Goal: Task Accomplishment & Management: Use online tool/utility

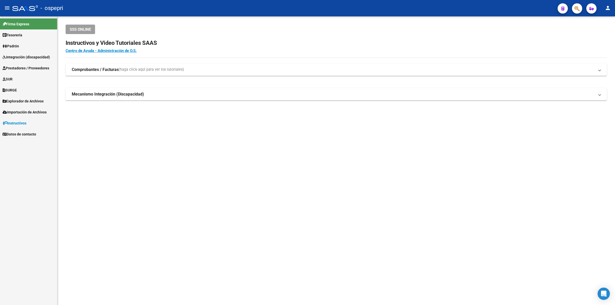
click at [41, 56] on span "Integración (discapacidad)" at bounding box center [26, 57] width 47 height 6
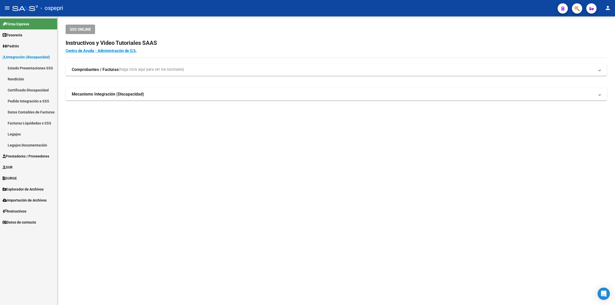
click at [19, 134] on link "Legajos" at bounding box center [28, 134] width 57 height 11
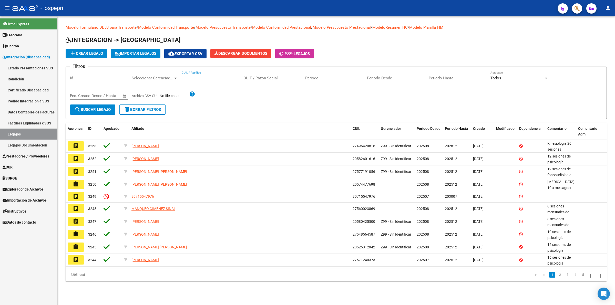
click at [210, 76] on input "CUIL / Apellido" at bounding box center [211, 78] width 58 height 5
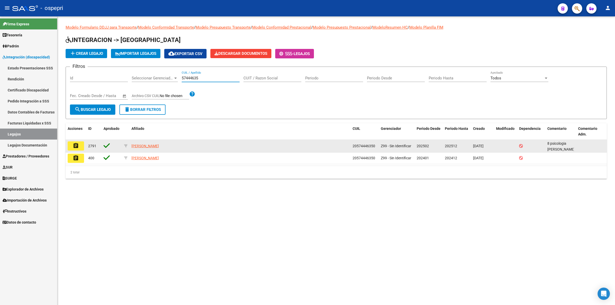
type input "57444635"
drag, startPoint x: 76, startPoint y: 145, endPoint x: 154, endPoint y: 259, distance: 138.2
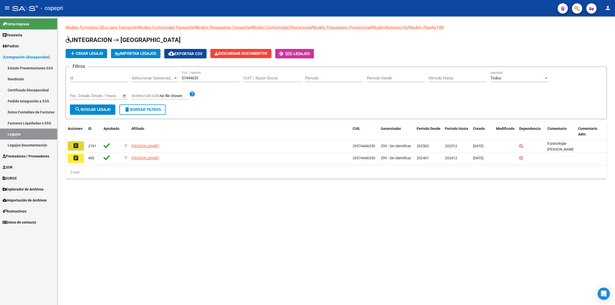
click at [76, 145] on mat-icon "assignment" at bounding box center [76, 146] width 6 height 6
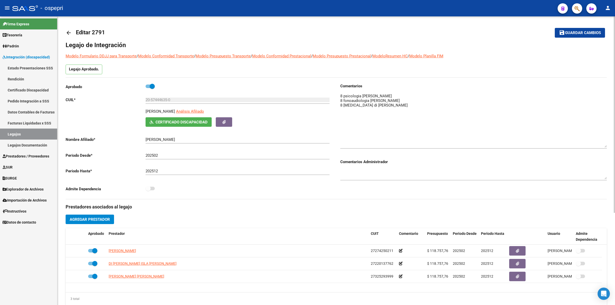
drag, startPoint x: 604, startPoint y: 101, endPoint x: 604, endPoint y: 142, distance: 40.2
click at [607, 145] on div "arrow_back Editar 2791 save Guardar cambios Legajo de Integración Modelo Formul…" at bounding box center [335, 228] width 557 height 424
click at [72, 31] on link "arrow_back" at bounding box center [71, 33] width 10 height 12
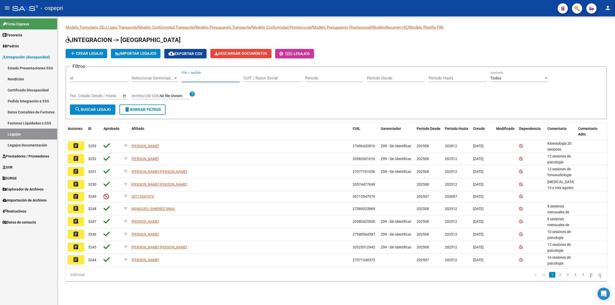
click at [201, 76] on input "CUIL / Apellido" at bounding box center [211, 78] width 58 height 5
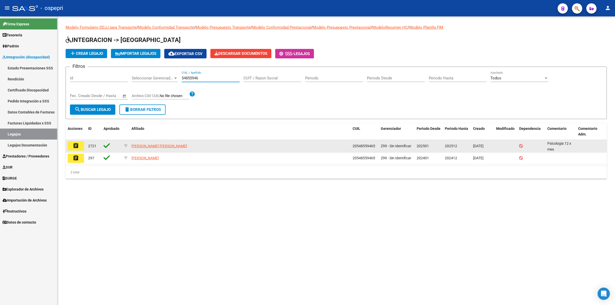
type input "54855946"
click at [77, 148] on mat-icon "assignment" at bounding box center [76, 146] width 6 height 6
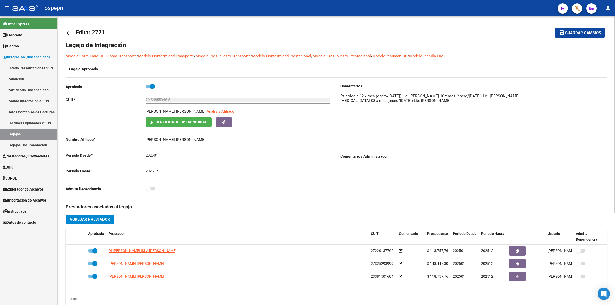
drag, startPoint x: 605, startPoint y: 101, endPoint x: 605, endPoint y: 140, distance: 38.9
click at [605, 140] on textarea at bounding box center [473, 117] width 266 height 49
click at [68, 31] on mat-icon "arrow_back" at bounding box center [69, 33] width 6 height 6
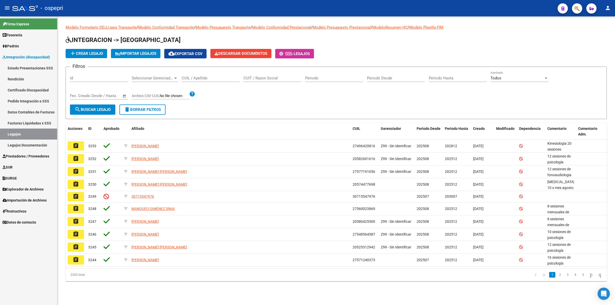
click at [208, 76] on input "CUIL / Apellido" at bounding box center [211, 78] width 58 height 5
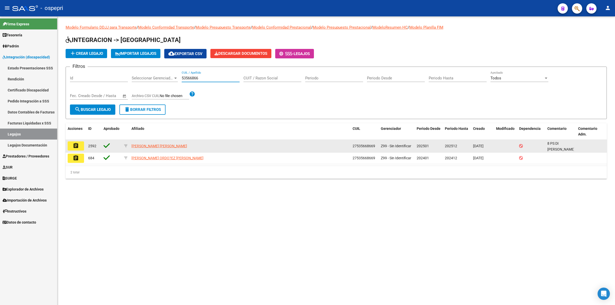
type input "53566866"
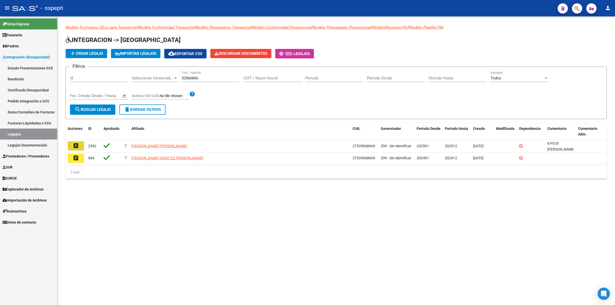
drag, startPoint x: 78, startPoint y: 144, endPoint x: 93, endPoint y: 145, distance: 15.4
click at [78, 144] on mat-icon "assignment" at bounding box center [76, 146] width 6 height 6
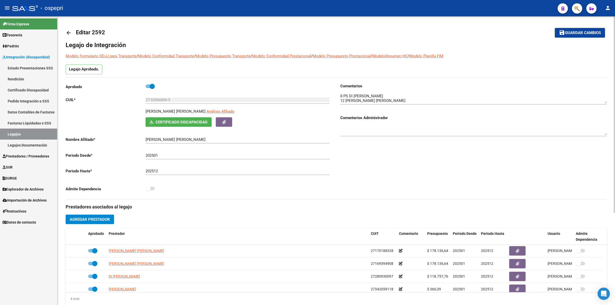
click at [68, 30] on mat-icon "arrow_back" at bounding box center [69, 33] width 6 height 6
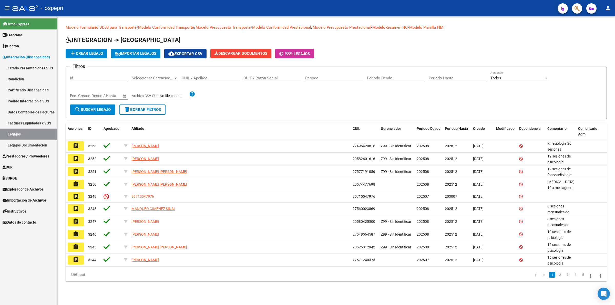
click at [207, 78] on input "CUIL / Apellido" at bounding box center [211, 78] width 58 height 5
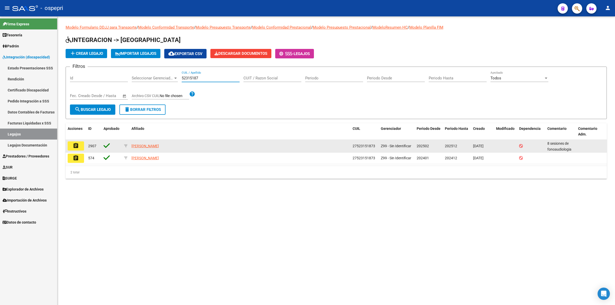
type input "52315187"
click at [77, 143] on mat-icon "assignment" at bounding box center [76, 146] width 6 height 6
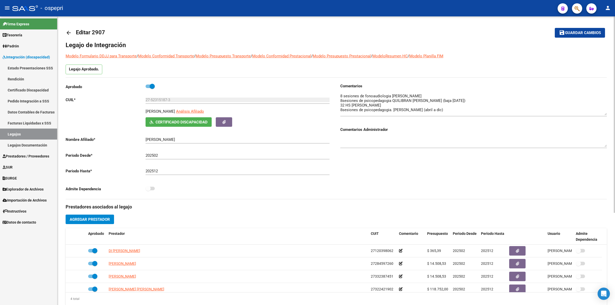
drag, startPoint x: 605, startPoint y: 101, endPoint x: 610, endPoint y: 130, distance: 29.1
click at [610, 130] on div "arrow_back Editar 2907 save Guardar cambios Legajo de Integración Modelo Formul…" at bounding box center [335, 228] width 557 height 424
click at [72, 32] on link "arrow_back" at bounding box center [71, 33] width 10 height 12
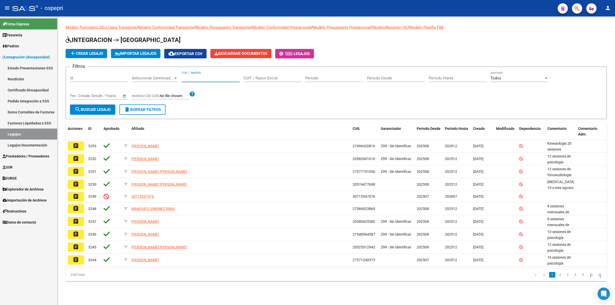
click at [214, 78] on input "CUIL / Apellido" at bounding box center [211, 78] width 58 height 5
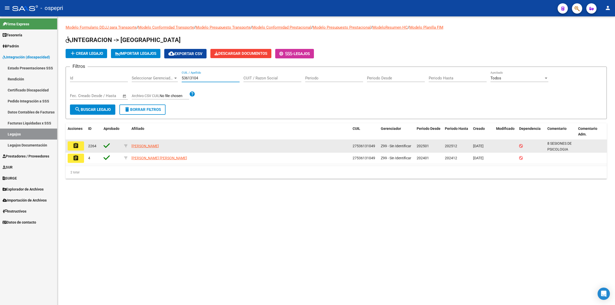
type input "53613104"
click at [75, 146] on mat-icon "assignment" at bounding box center [76, 146] width 6 height 6
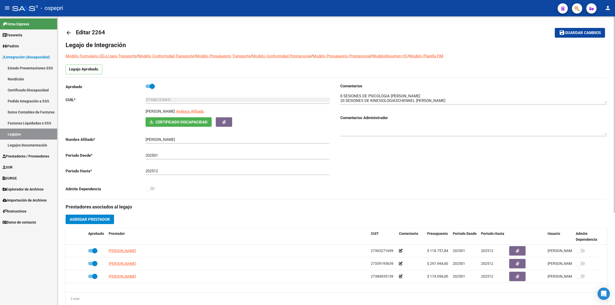
click at [67, 31] on mat-icon "arrow_back" at bounding box center [69, 33] width 6 height 6
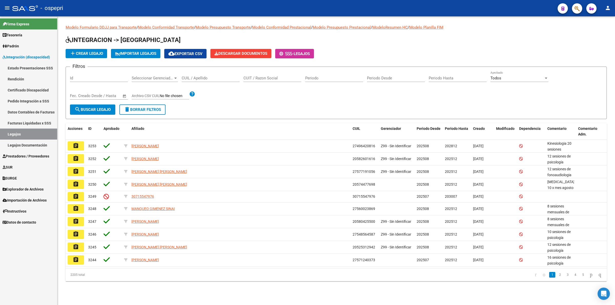
click at [206, 77] on input "CUIL / Apellido" at bounding box center [211, 78] width 58 height 5
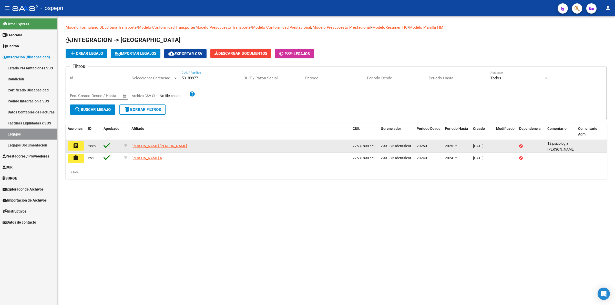
type input "53189977"
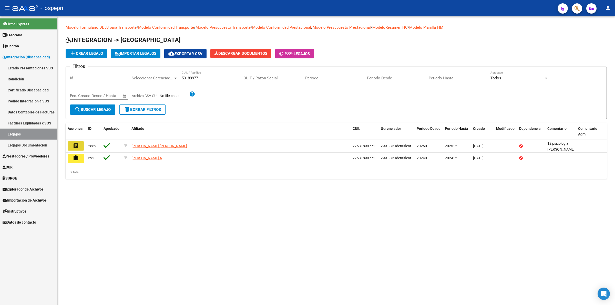
drag, startPoint x: 76, startPoint y: 145, endPoint x: 108, endPoint y: 153, distance: 33.4
click at [76, 145] on mat-icon "assignment" at bounding box center [76, 146] width 6 height 6
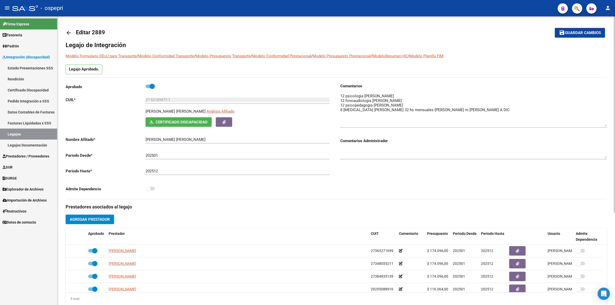
drag, startPoint x: 605, startPoint y: 99, endPoint x: 606, endPoint y: 122, distance: 23.1
click at [606, 122] on textarea at bounding box center [473, 109] width 266 height 33
click at [70, 32] on mat-icon "arrow_back" at bounding box center [69, 33] width 6 height 6
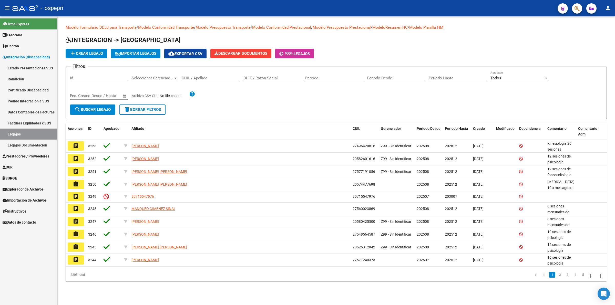
click at [198, 77] on input "CUIL / Apellido" at bounding box center [211, 78] width 58 height 5
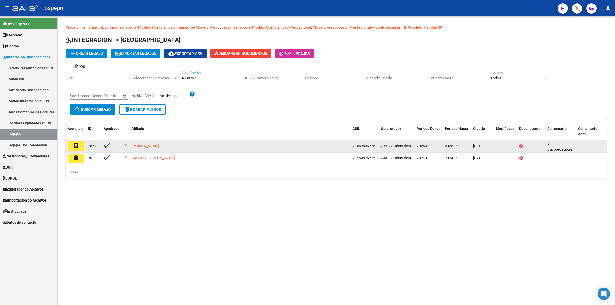
type input "46982672"
click at [75, 145] on mat-icon "assignment" at bounding box center [76, 146] width 6 height 6
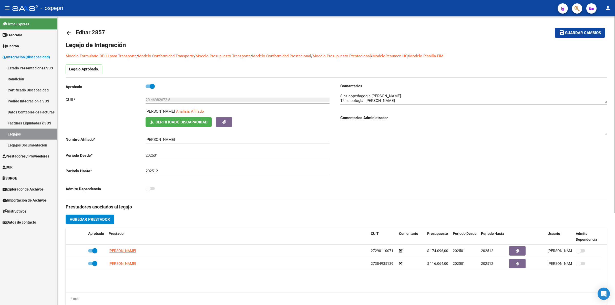
click at [70, 28] on link "arrow_back" at bounding box center [71, 33] width 10 height 12
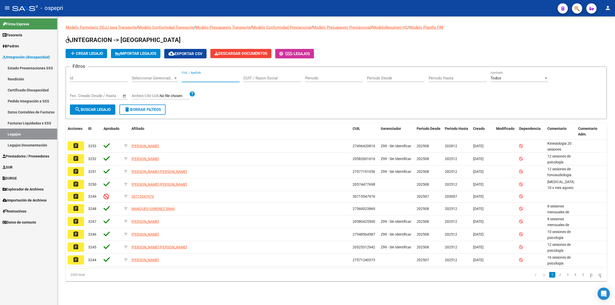
click at [218, 76] on input "CUIL / Apellido" at bounding box center [211, 78] width 58 height 5
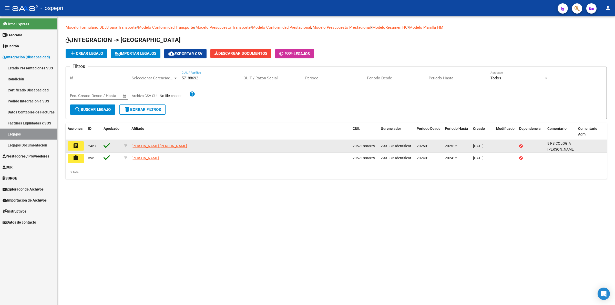
type input "57188692"
click at [77, 144] on mat-icon "assignment" at bounding box center [76, 146] width 6 height 6
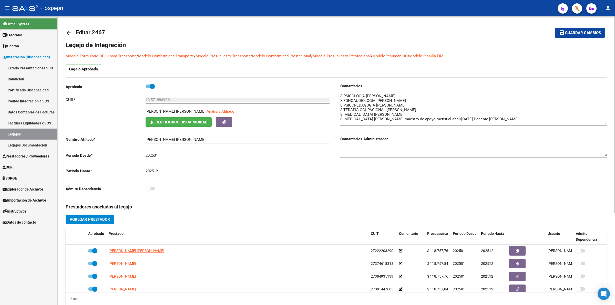
drag, startPoint x: 605, startPoint y: 114, endPoint x: 605, endPoint y: 122, distance: 7.4
click at [605, 122] on textarea at bounding box center [473, 109] width 266 height 32
click at [68, 34] on mat-icon "arrow_back" at bounding box center [69, 33] width 6 height 6
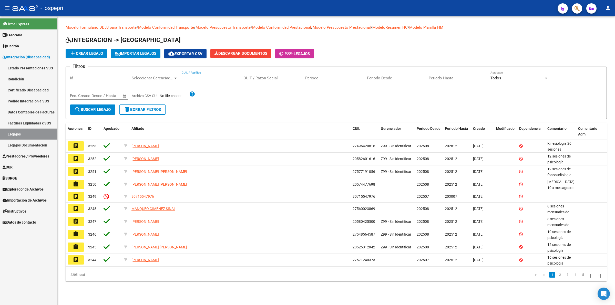
click at [210, 77] on input "CUIL / Apellido" at bounding box center [211, 78] width 58 height 5
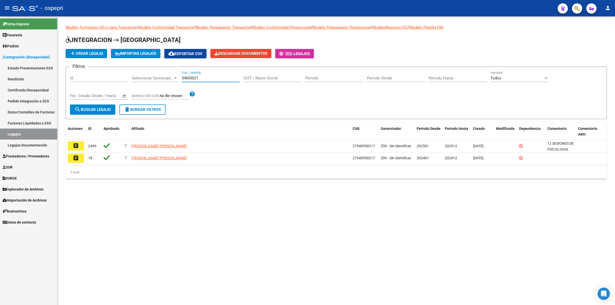
type input "54855021"
click at [76, 143] on mat-icon "assignment" at bounding box center [76, 146] width 6 height 6
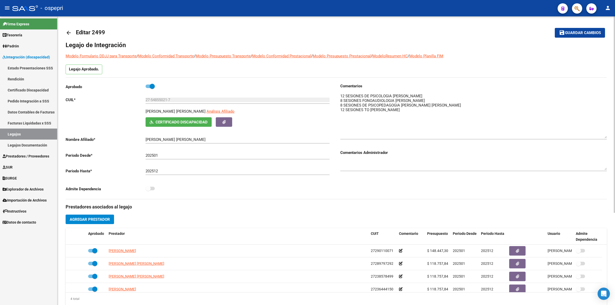
drag, startPoint x: 605, startPoint y: 100, endPoint x: 611, endPoint y: 135, distance: 35.4
click at [611, 135] on div "arrow_back Editar 2499 save Guardar cambios Legajo de Integración Modelo Formul…" at bounding box center [335, 228] width 557 height 424
click at [72, 31] on link "arrow_back" at bounding box center [71, 33] width 10 height 12
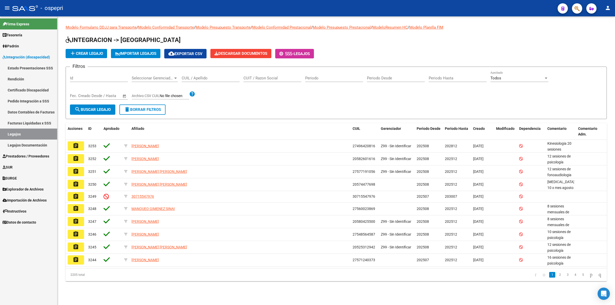
click at [214, 73] on div "CUIL / Apellido" at bounding box center [211, 76] width 58 height 11
click at [214, 76] on input "CUIL / Apellido" at bounding box center [211, 78] width 58 height 5
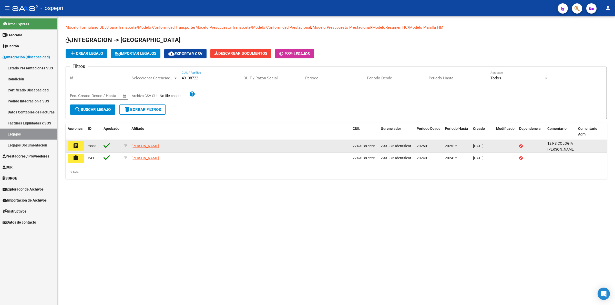
type input "49138722"
click at [79, 145] on button "assignment" at bounding box center [76, 145] width 16 height 9
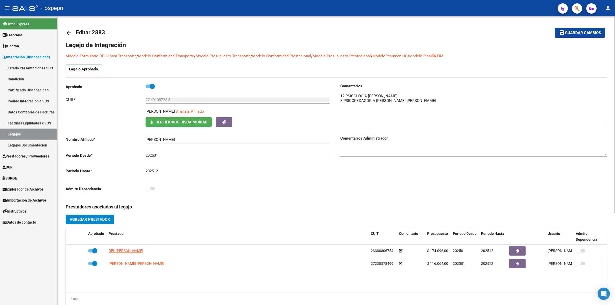
drag, startPoint x: 605, startPoint y: 101, endPoint x: 604, endPoint y: 120, distance: 19.0
click at [605, 120] on textarea at bounding box center [473, 108] width 266 height 31
drag, startPoint x: 62, startPoint y: 34, endPoint x: 66, endPoint y: 33, distance: 3.7
click at [63, 34] on div "arrow_back Editar 2883 save Guardar cambios Legajo de Integración Modelo Formul…" at bounding box center [335, 228] width 557 height 424
click at [67, 33] on mat-icon "arrow_back" at bounding box center [69, 33] width 6 height 6
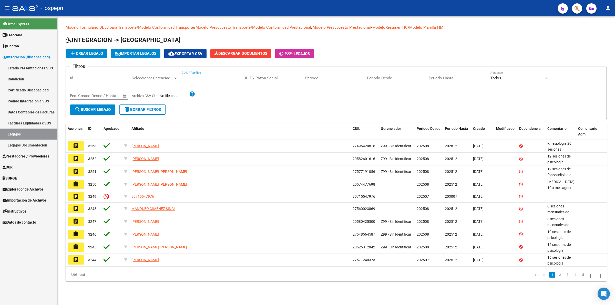
click at [209, 76] on input "CUIL / Apellido" at bounding box center [211, 78] width 58 height 5
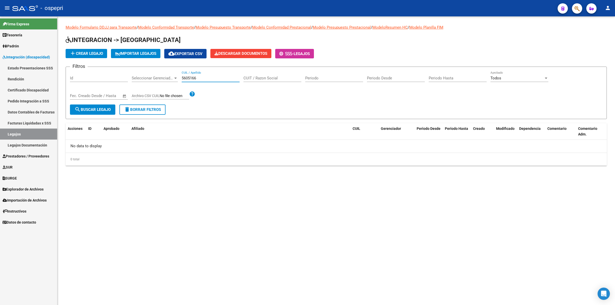
click at [188, 78] on input "5605166" at bounding box center [211, 78] width 58 height 5
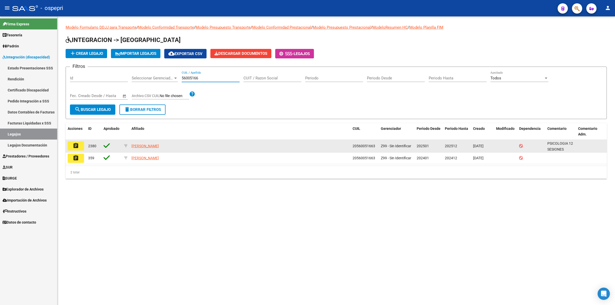
type input "56005166"
click at [69, 145] on button "assignment" at bounding box center [76, 145] width 16 height 9
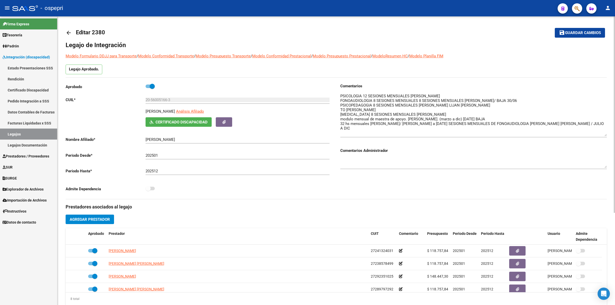
drag, startPoint x: 604, startPoint y: 101, endPoint x: 606, endPoint y: 134, distance: 33.4
click at [606, 134] on textarea at bounding box center [473, 114] width 266 height 43
click at [66, 31] on mat-icon "arrow_back" at bounding box center [69, 33] width 6 height 6
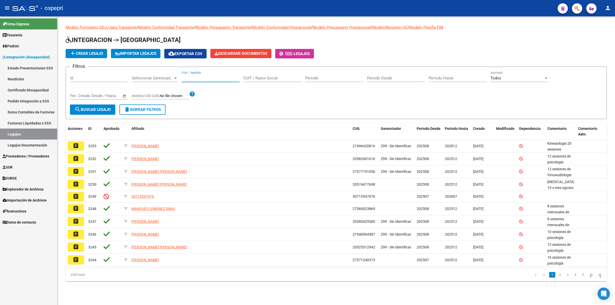
click at [209, 79] on input "CUIL / Apellido" at bounding box center [211, 78] width 58 height 5
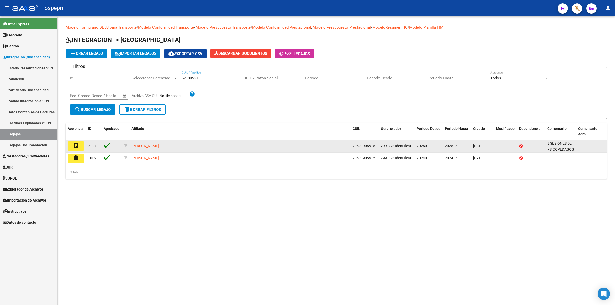
type input "57190591"
drag, startPoint x: 77, startPoint y: 142, endPoint x: 364, endPoint y: 202, distance: 293.4
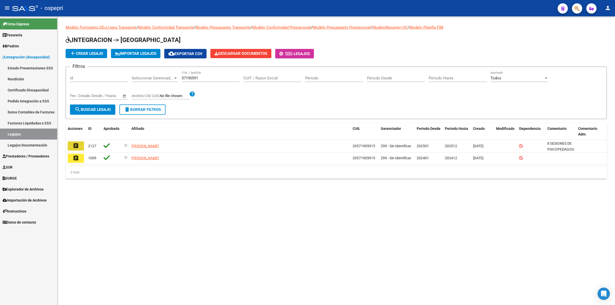
click at [77, 143] on mat-icon "assignment" at bounding box center [76, 146] width 6 height 6
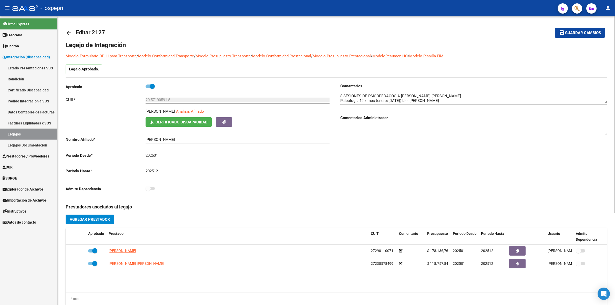
click at [70, 32] on mat-icon "arrow_back" at bounding box center [69, 33] width 6 height 6
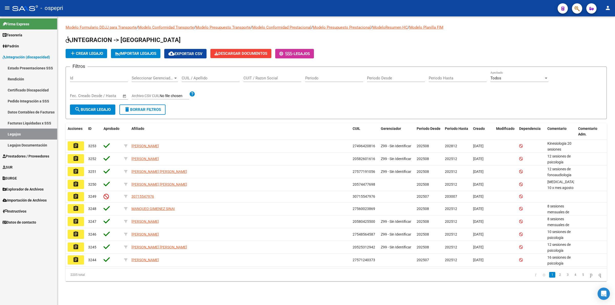
click at [199, 77] on input "CUIL / Apellido" at bounding box center [211, 78] width 58 height 5
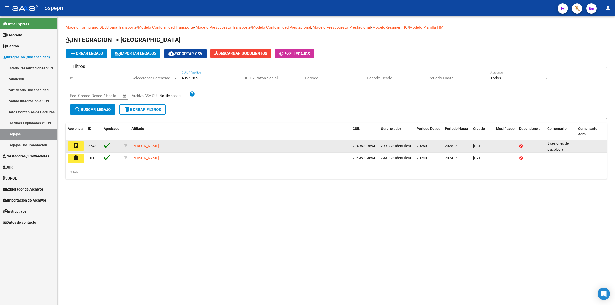
type input "49571969"
click at [76, 146] on mat-icon "assignment" at bounding box center [76, 146] width 6 height 6
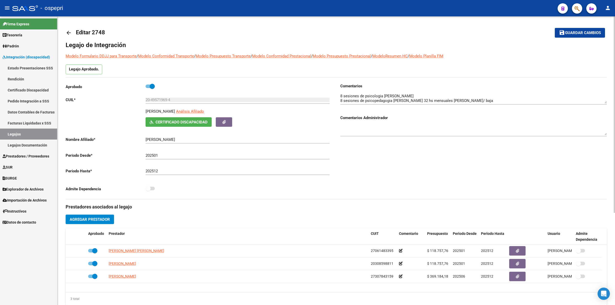
click at [68, 34] on mat-icon "arrow_back" at bounding box center [69, 33] width 6 height 6
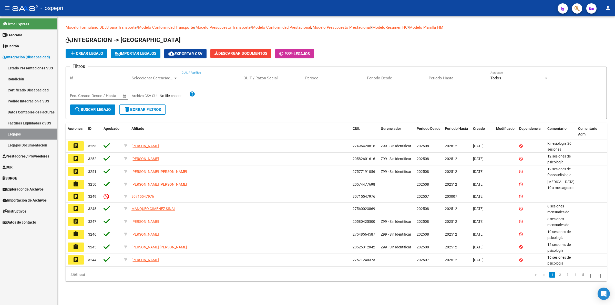
click at [204, 78] on input "CUIL / Apellido" at bounding box center [211, 78] width 58 height 5
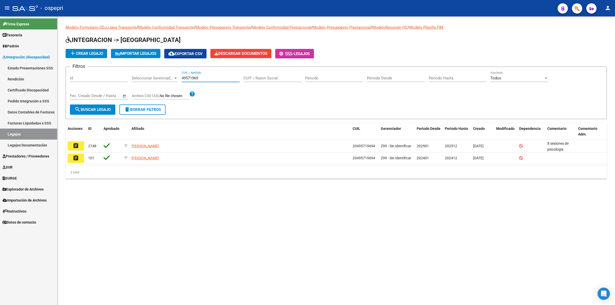
type input "49571969"
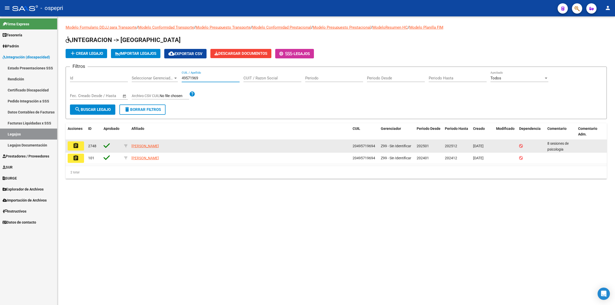
click at [79, 145] on button "assignment" at bounding box center [76, 145] width 16 height 9
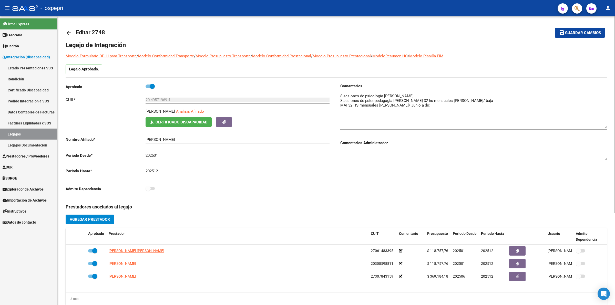
drag, startPoint x: 602, startPoint y: 100, endPoint x: 609, endPoint y: 125, distance: 26.0
click at [609, 125] on div "arrow_back Editar 2748 save Guardar cambios Legajo de Integración Modelo Formul…" at bounding box center [335, 228] width 557 height 424
click at [69, 33] on mat-icon "arrow_back" at bounding box center [69, 33] width 6 height 6
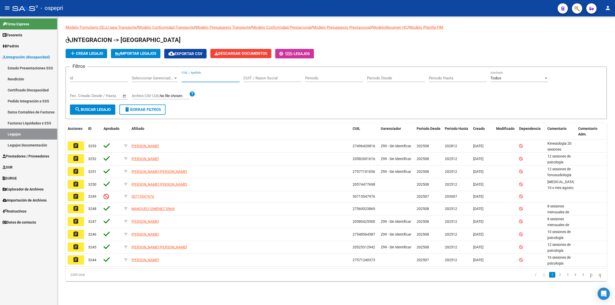
click at [196, 77] on input "CUIL / Apellido" at bounding box center [211, 78] width 58 height 5
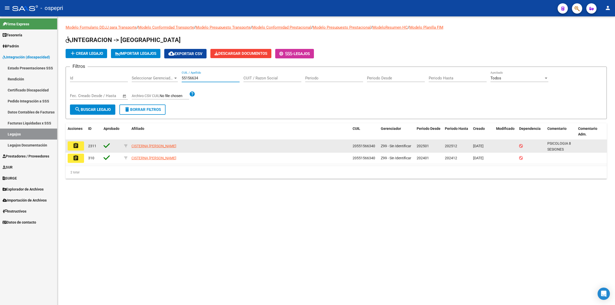
type input "55156634"
click at [78, 150] on datatable-body-cell "assignment" at bounding box center [76, 146] width 20 height 13
click at [78, 148] on button "assignment" at bounding box center [76, 145] width 16 height 9
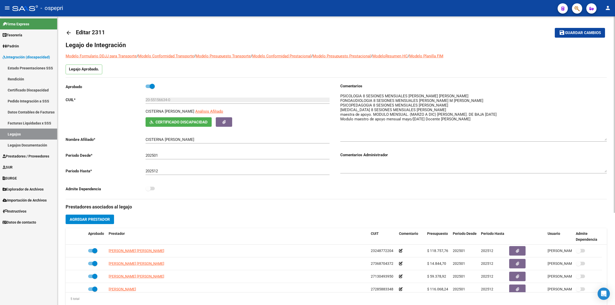
drag, startPoint x: 605, startPoint y: 100, endPoint x: 608, endPoint y: 138, distance: 37.3
click at [608, 138] on div "arrow_back Editar 2311 save Guardar cambios Legajo de Integración Modelo Formul…" at bounding box center [335, 228] width 557 height 424
click at [67, 31] on mat-icon "arrow_back" at bounding box center [69, 33] width 6 height 6
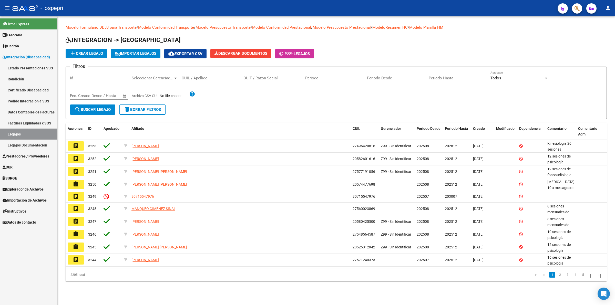
click at [195, 76] on input "CUIL / Apellido" at bounding box center [211, 78] width 58 height 5
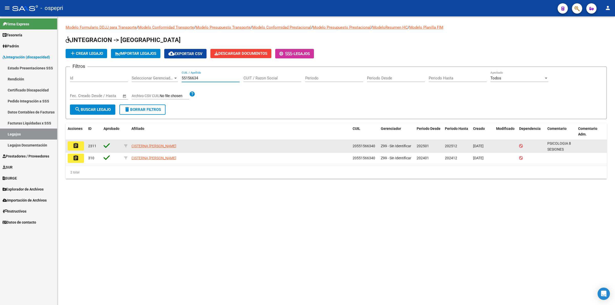
type input "55156634"
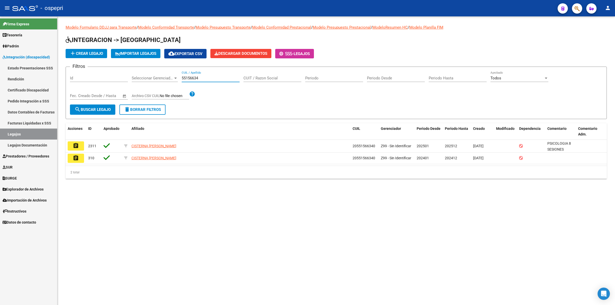
click at [81, 146] on button "assignment" at bounding box center [76, 145] width 16 height 9
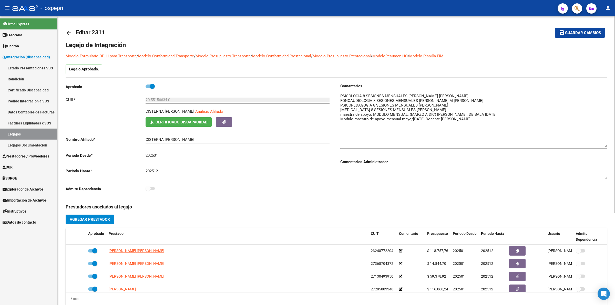
drag, startPoint x: 605, startPoint y: 100, endPoint x: 609, endPoint y: 144, distance: 44.0
click at [609, 144] on div "arrow_back Editar 2311 save Guardar cambios Legajo de Integración Modelo Formul…" at bounding box center [335, 228] width 557 height 424
click at [67, 33] on mat-icon "arrow_back" at bounding box center [69, 33] width 6 height 6
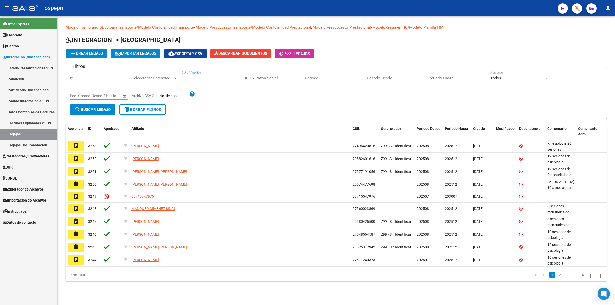
click at [205, 78] on input "CUIL / Apellido" at bounding box center [211, 78] width 58 height 5
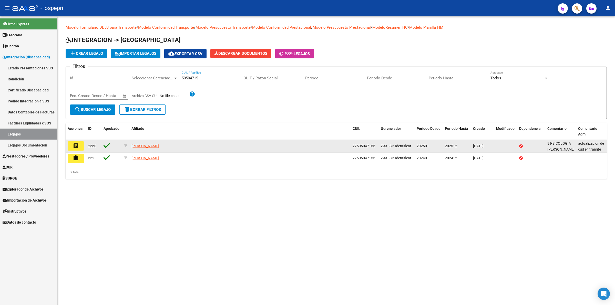
type input "50504715"
click at [80, 143] on button "assignment" at bounding box center [76, 145] width 16 height 9
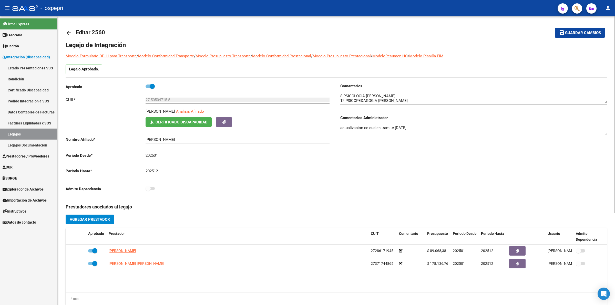
click at [68, 30] on mat-icon "arrow_back" at bounding box center [69, 33] width 6 height 6
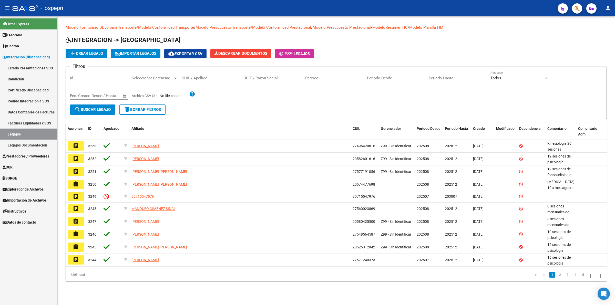
click at [213, 80] on div "CUIL / Apellido" at bounding box center [211, 76] width 58 height 11
click at [212, 79] on input "CUIL / Apellido" at bounding box center [211, 78] width 58 height 5
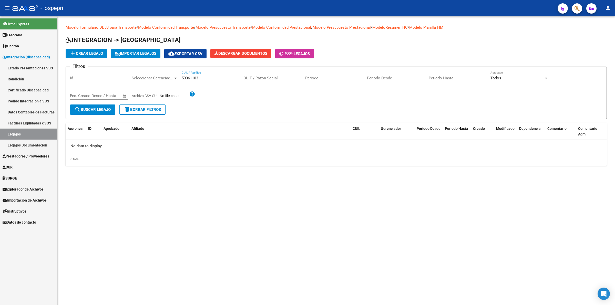
type input "59961103"
drag, startPoint x: 209, startPoint y: 76, endPoint x: 110, endPoint y: 58, distance: 100.5
click at [111, 59] on app-list-header "INTEGRACION -> Legajos add Crear Legajo IMPORTAR LEGAJOS cloud_download Exporta…" at bounding box center [336, 77] width 541 height 83
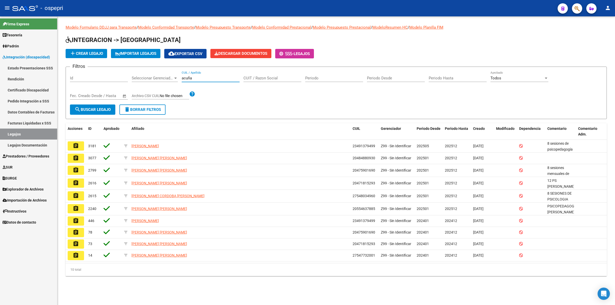
type input "acuña"
drag, startPoint x: 206, startPoint y: 79, endPoint x: 188, endPoint y: 1, distance: 79.5
click at [145, 78] on div "Filtros Id Seleccionar Gerenciador Seleccionar Gerenciador acuña CUIL / Apellid…" at bounding box center [336, 88] width 532 height 34
click at [196, 76] on input "acuña" at bounding box center [211, 78] width 58 height 5
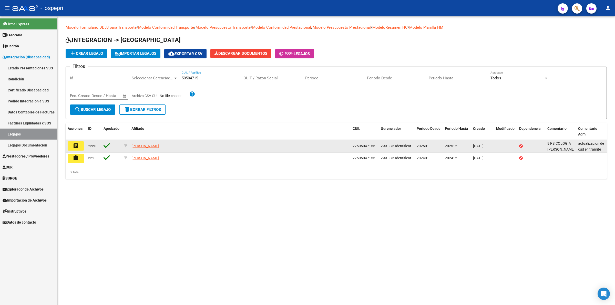
type input "50504715"
click at [71, 144] on button "assignment" at bounding box center [76, 145] width 16 height 9
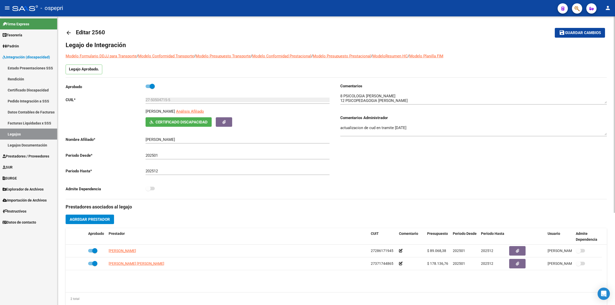
click at [69, 30] on mat-icon "arrow_back" at bounding box center [69, 33] width 6 height 6
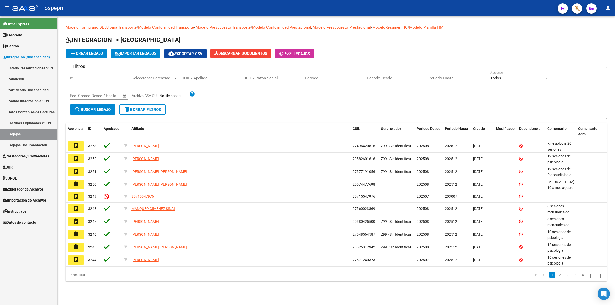
click at [213, 75] on div "CUIL / Apellido" at bounding box center [211, 76] width 58 height 11
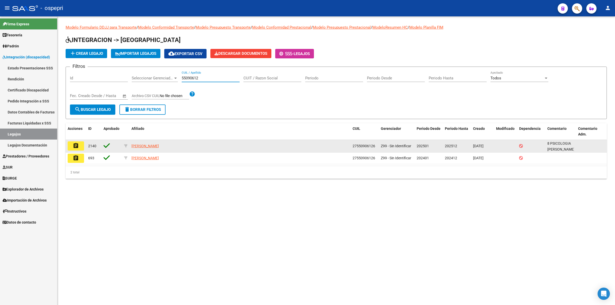
type input "55090612"
click at [72, 143] on button "assignment" at bounding box center [76, 145] width 16 height 9
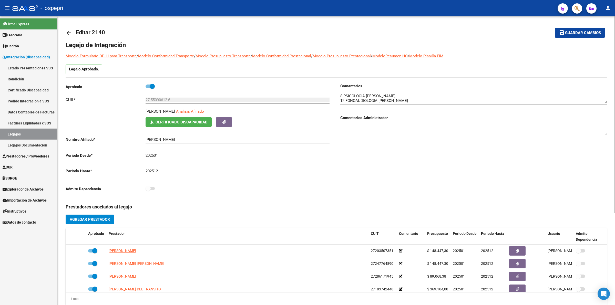
click at [66, 31] on mat-icon "arrow_back" at bounding box center [69, 33] width 6 height 6
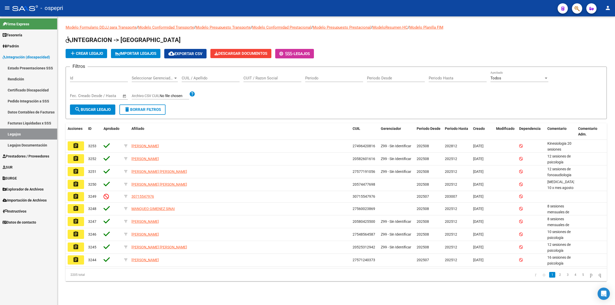
click at [188, 76] on input "CUIL / Apellido" at bounding box center [211, 78] width 58 height 5
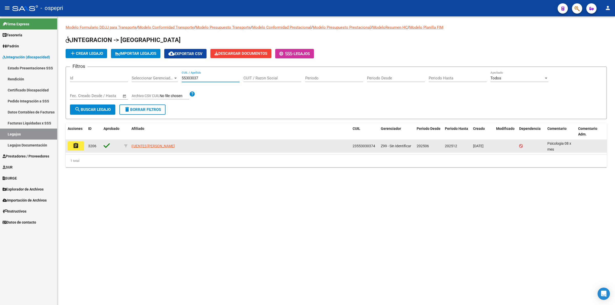
type input "55303037"
drag, startPoint x: 70, startPoint y: 140, endPoint x: 72, endPoint y: 143, distance: 4.2
click at [70, 141] on datatable-body-cell "assignment" at bounding box center [76, 146] width 20 height 13
click at [73, 143] on mat-icon "assignment" at bounding box center [76, 146] width 6 height 6
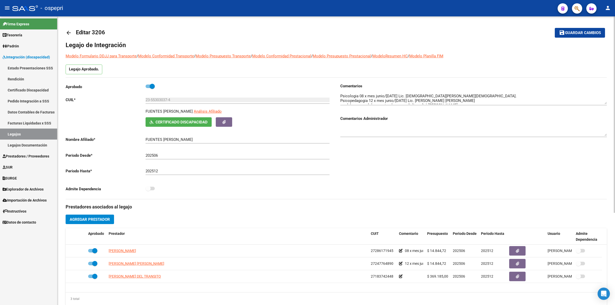
drag, startPoint x: 606, startPoint y: 101, endPoint x: 612, endPoint y: 137, distance: 36.6
click at [612, 137] on div "arrow_back Editar 3206 save Guardar cambios Legajo de Integración Modelo Formul…" at bounding box center [335, 228] width 557 height 424
click at [70, 32] on mat-icon "arrow_back" at bounding box center [69, 33] width 6 height 6
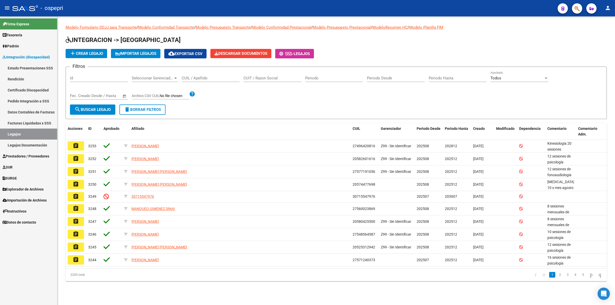
click at [206, 78] on input "CUIL / Apellido" at bounding box center [211, 78] width 58 height 5
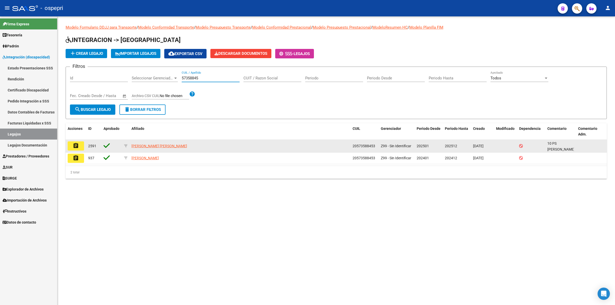
type input "57358845"
click at [74, 143] on mat-icon "assignment" at bounding box center [76, 146] width 6 height 6
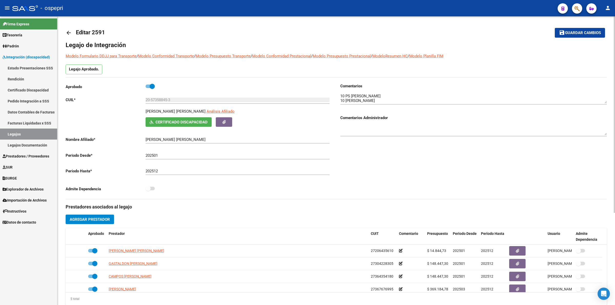
click at [70, 32] on mat-icon "arrow_back" at bounding box center [69, 33] width 6 height 6
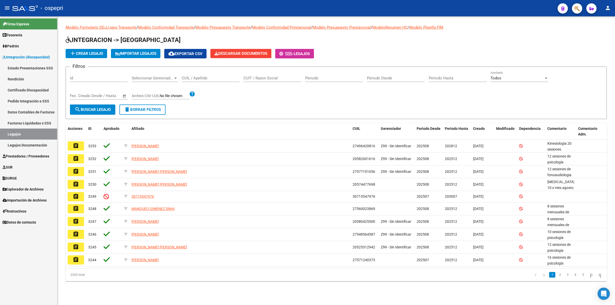
click at [196, 77] on input "CUIL / Apellido" at bounding box center [211, 78] width 58 height 5
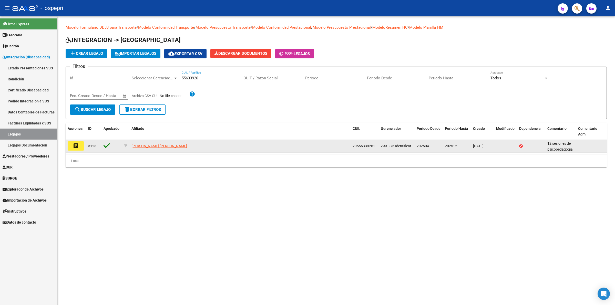
type input "55633926"
click at [76, 147] on mat-icon "assignment" at bounding box center [76, 146] width 6 height 6
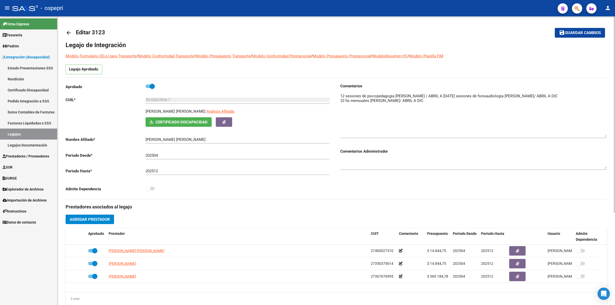
drag, startPoint x: 604, startPoint y: 101, endPoint x: 610, endPoint y: 133, distance: 33.4
click at [610, 134] on div "arrow_back Editar 3123 save Guardar cambios Legajo de Integración Modelo Formul…" at bounding box center [335, 228] width 557 height 424
click at [67, 31] on mat-icon "arrow_back" at bounding box center [69, 33] width 6 height 6
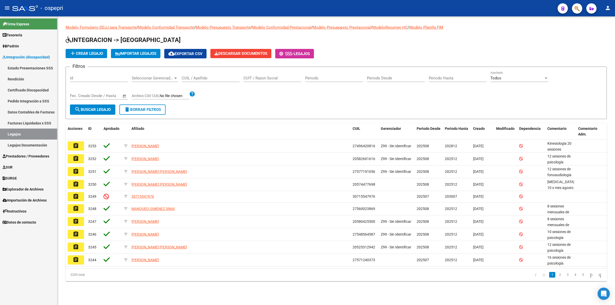
click at [197, 77] on input "CUIL / Apellido" at bounding box center [211, 78] width 58 height 5
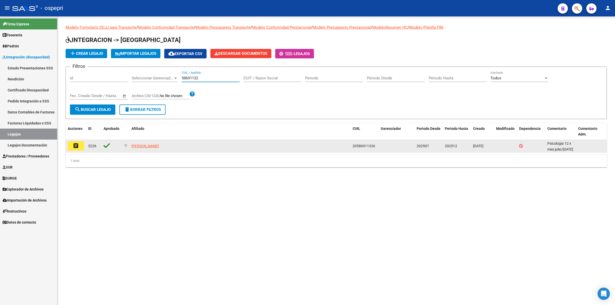
type input "58691132"
click at [79, 143] on button "assignment" at bounding box center [76, 145] width 16 height 9
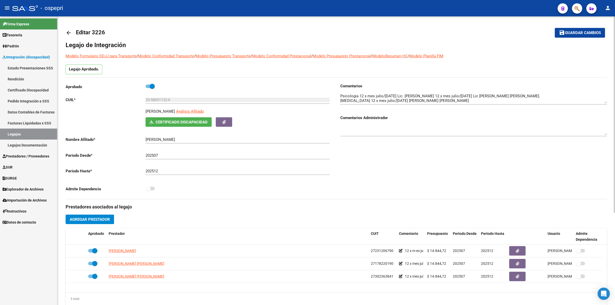
click at [70, 31] on mat-icon "arrow_back" at bounding box center [69, 33] width 6 height 6
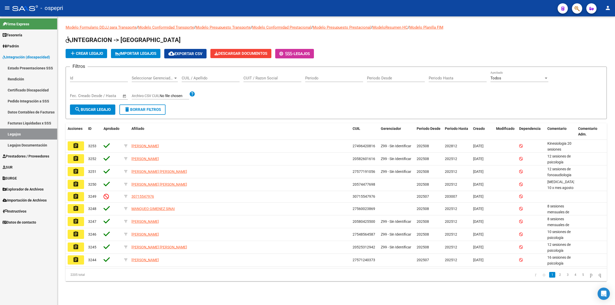
click at [196, 75] on div "CUIL / Apellido" at bounding box center [211, 76] width 58 height 11
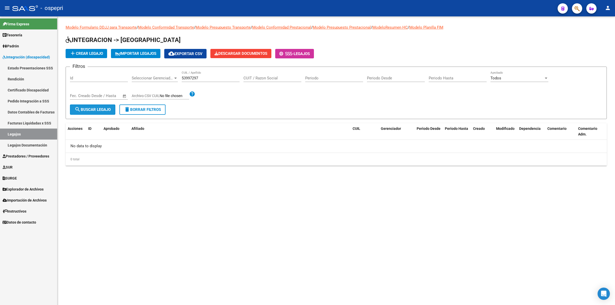
click at [99, 111] on button "search Buscar Legajo" at bounding box center [92, 110] width 45 height 10
click at [91, 110] on span "search Buscar Legajo" at bounding box center [93, 109] width 36 height 5
drag, startPoint x: 200, startPoint y: 76, endPoint x: 132, endPoint y: 73, distance: 67.7
click at [133, 74] on div "Filtros Id Seleccionar Gerenciador Seleccionar Gerenciador 53997297 CUIL / Apel…" at bounding box center [336, 88] width 532 height 34
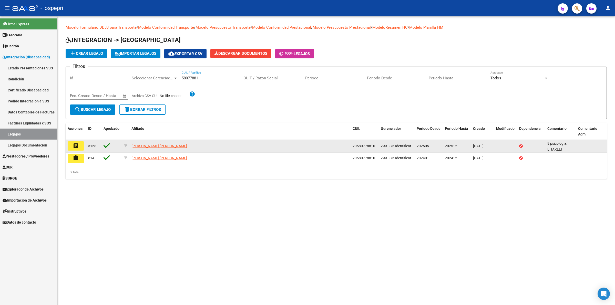
type input "58077881"
click at [80, 146] on button "assignment" at bounding box center [76, 145] width 16 height 9
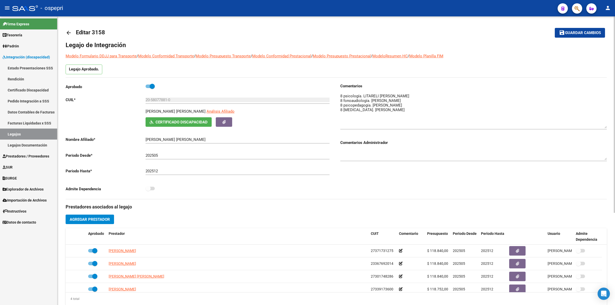
drag, startPoint x: 605, startPoint y: 100, endPoint x: 601, endPoint y: 124, distance: 24.6
click at [604, 125] on textarea at bounding box center [473, 110] width 266 height 35
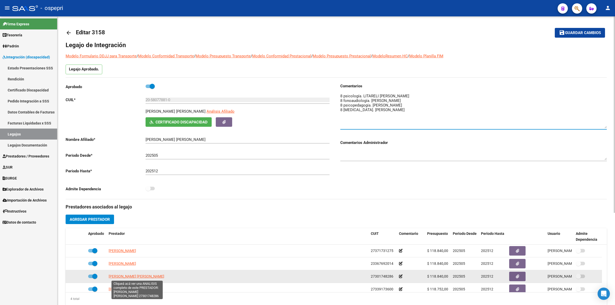
scroll to position [5, 0]
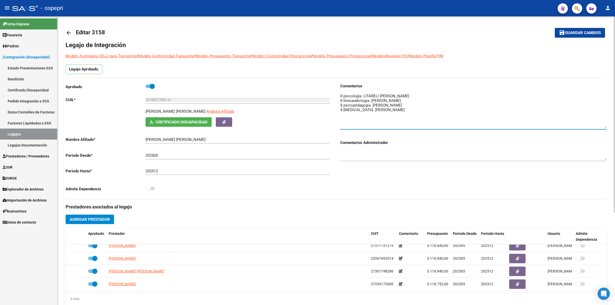
click at [67, 30] on mat-icon "arrow_back" at bounding box center [69, 33] width 6 height 6
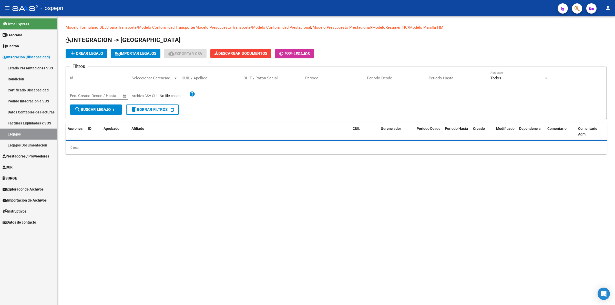
click at [202, 77] on input "CUIL / Apellido" at bounding box center [211, 78] width 58 height 5
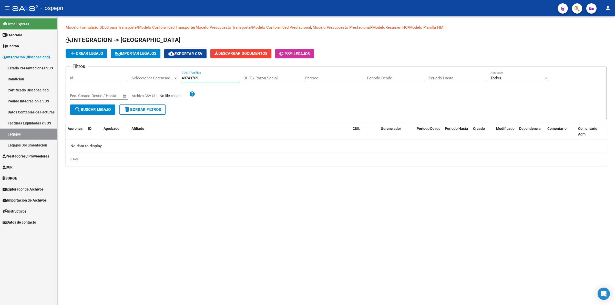
type input "48749769"
click at [84, 112] on button "search Buscar Legajo" at bounding box center [92, 110] width 45 height 10
click at [13, 154] on span "Prestadores / Proveedores" at bounding box center [26, 156] width 47 height 6
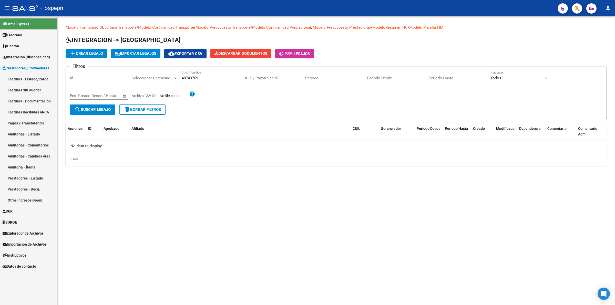
click at [23, 76] on link "Facturas - Listado/Carga" at bounding box center [28, 79] width 57 height 11
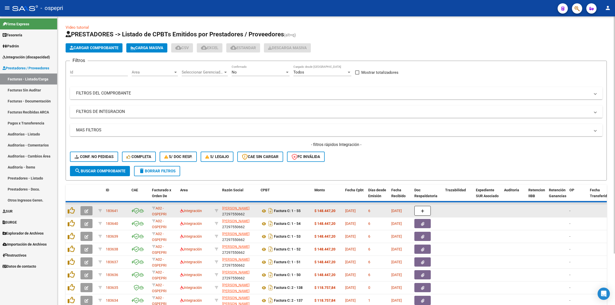
click at [86, 209] on icon "button" at bounding box center [87, 211] width 4 height 4
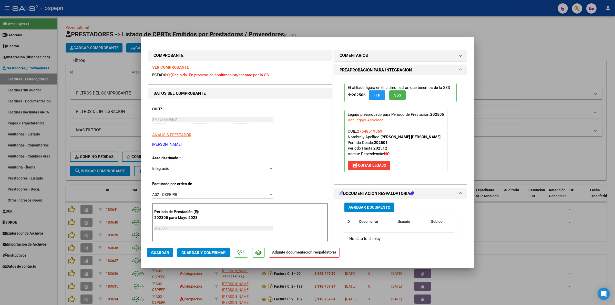
click at [173, 64] on div "VER COMPROBANTE ESTADO: Recibida. En proceso de confirmacion/aceptac por la OS." at bounding box center [239, 72] width 183 height 23
click at [173, 67] on strong "VER COMPROBANTE" at bounding box center [170, 67] width 37 height 5
type input "$ 0,00"
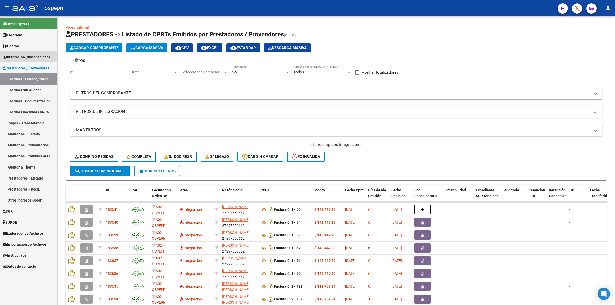
click at [35, 56] on span "Integración (discapacidad)" at bounding box center [26, 57] width 47 height 6
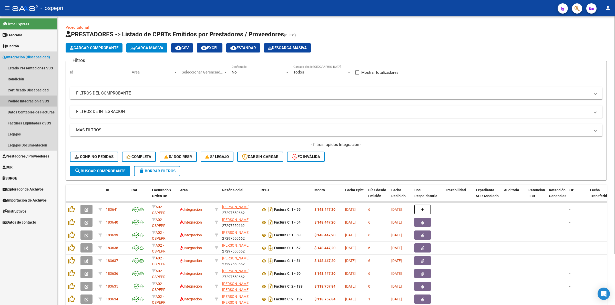
drag, startPoint x: 35, startPoint y: 99, endPoint x: 62, endPoint y: 99, distance: 27.7
click at [35, 99] on link "Pedido Integración a SSS" at bounding box center [28, 101] width 57 height 11
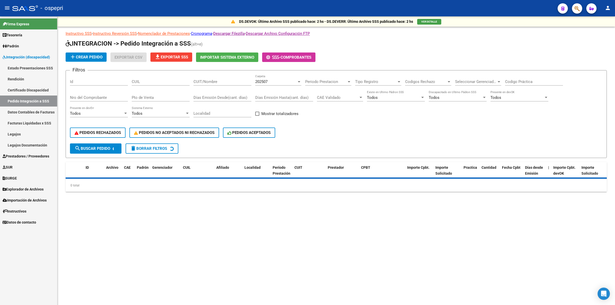
drag, startPoint x: 228, startPoint y: 76, endPoint x: 228, endPoint y: 81, distance: 4.9
click at [228, 77] on div "CUIT/Nombre" at bounding box center [222, 80] width 58 height 11
click at [228, 81] on input "CUIT/Nombre" at bounding box center [222, 81] width 58 height 5
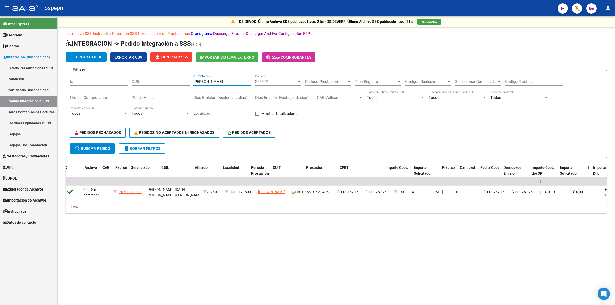
scroll to position [0, 104]
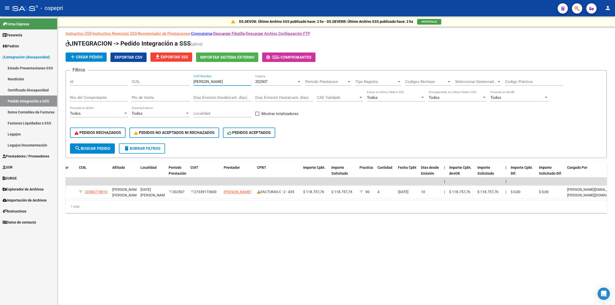
type input "benitez"
click at [258, 82] on span "202507" at bounding box center [261, 81] width 12 height 5
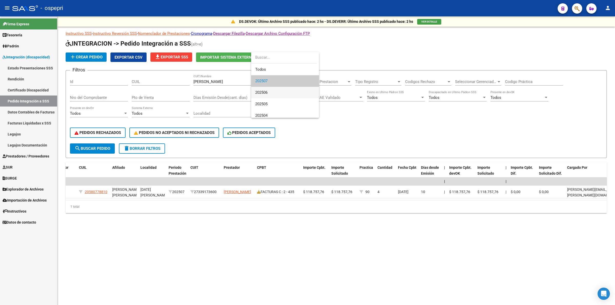
drag, startPoint x: 266, startPoint y: 95, endPoint x: 258, endPoint y: 100, distance: 9.9
click at [266, 95] on span "202506" at bounding box center [285, 93] width 60 height 12
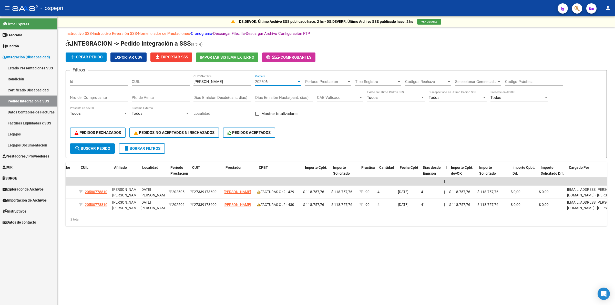
scroll to position [0, 0]
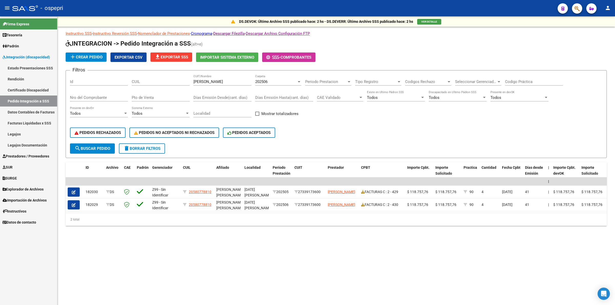
drag, startPoint x: 172, startPoint y: 217, endPoint x: 347, endPoint y: 218, distance: 175.5
click at [347, 218] on div "2 total" at bounding box center [336, 219] width 541 height 13
drag, startPoint x: 212, startPoint y: 82, endPoint x: 177, endPoint y: 78, distance: 35.3
click at [177, 78] on div "Filtros Id CUIL benitez CUIT/Nombre 202506 Carpeta Periodo Prestacion Periodo P…" at bounding box center [336, 109] width 532 height 69
click at [17, 157] on span "Prestadores / Proveedores" at bounding box center [26, 156] width 47 height 6
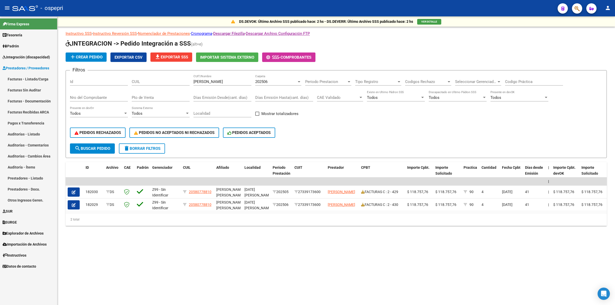
click at [39, 81] on link "Facturas - Listado/Carga" at bounding box center [28, 79] width 57 height 11
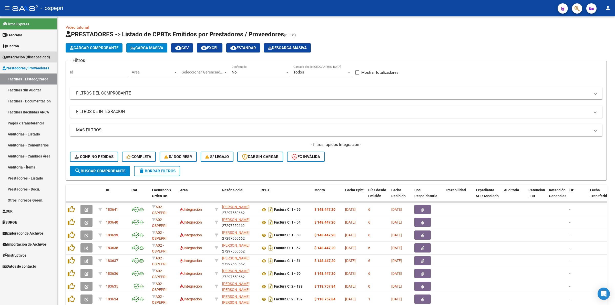
click at [27, 53] on link "Integración (discapacidad)" at bounding box center [28, 56] width 57 height 11
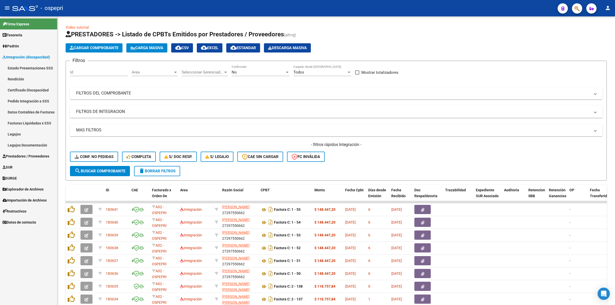
click at [28, 132] on link "Legajos" at bounding box center [28, 134] width 57 height 11
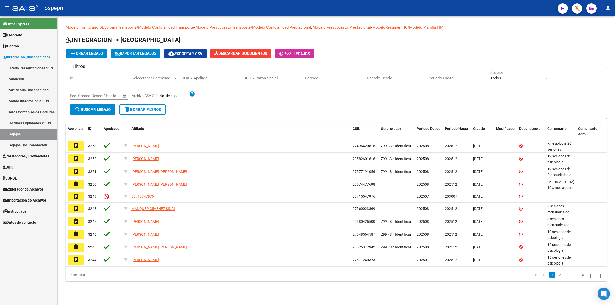
click at [207, 81] on div "CUIL / Apellido" at bounding box center [211, 76] width 58 height 11
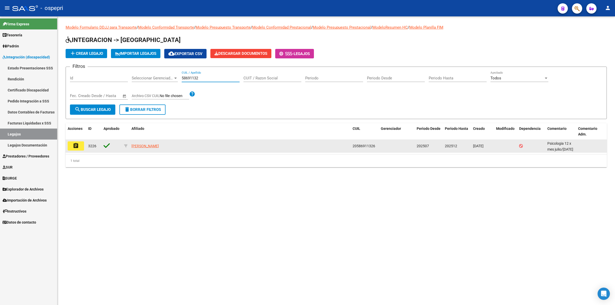
type input "58691132"
click at [77, 144] on mat-icon "assignment" at bounding box center [76, 146] width 6 height 6
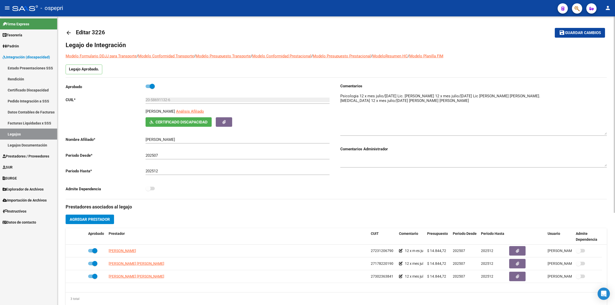
drag, startPoint x: 603, startPoint y: 102, endPoint x: 610, endPoint y: 134, distance: 32.0
click at [610, 134] on div "arrow_back Editar 3226 save Guardar cambios Legajo de Integración Modelo Formul…" at bounding box center [335, 228] width 557 height 424
click at [71, 36] on link "arrow_back" at bounding box center [71, 33] width 10 height 12
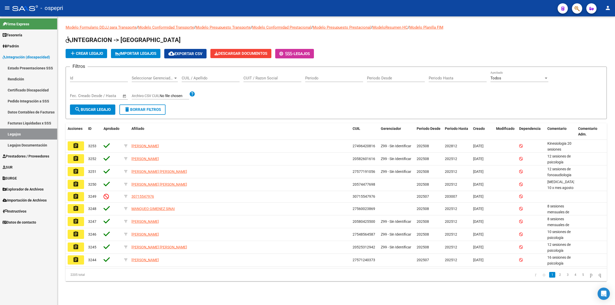
click at [208, 76] on input "CUIL / Apellido" at bounding box center [211, 78] width 58 height 5
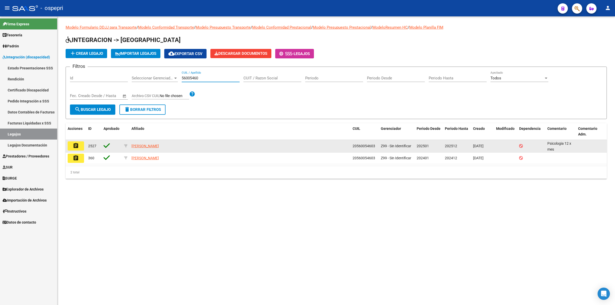
type input "56005460"
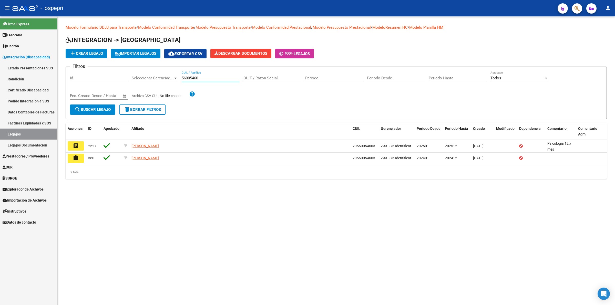
click at [80, 145] on button "assignment" at bounding box center [76, 145] width 16 height 9
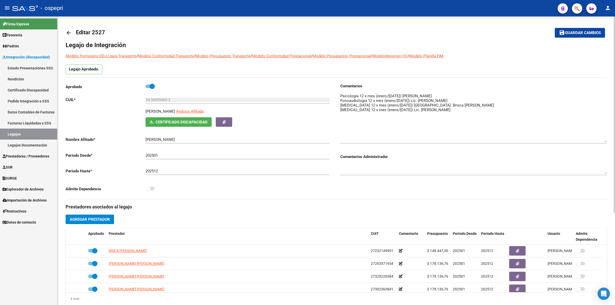
drag, startPoint x: 606, startPoint y: 100, endPoint x: 606, endPoint y: 139, distance: 38.9
click at [606, 139] on textarea at bounding box center [473, 117] width 266 height 49
click at [68, 34] on mat-icon "arrow_back" at bounding box center [69, 33] width 6 height 6
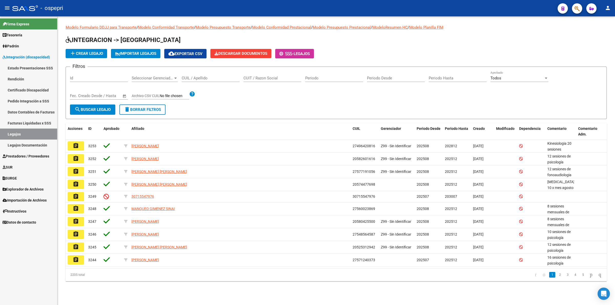
click at [197, 75] on div "CUIL / Apellido" at bounding box center [211, 76] width 58 height 11
click at [200, 78] on input "CUIL / Apellido" at bounding box center [211, 78] width 58 height 5
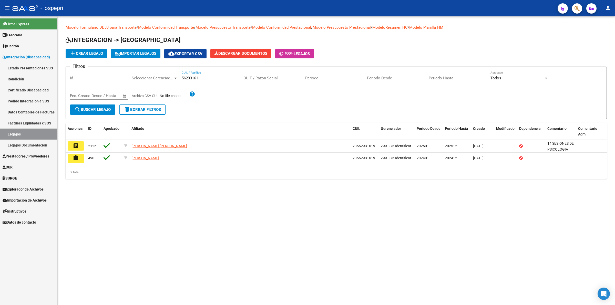
type input "56293161"
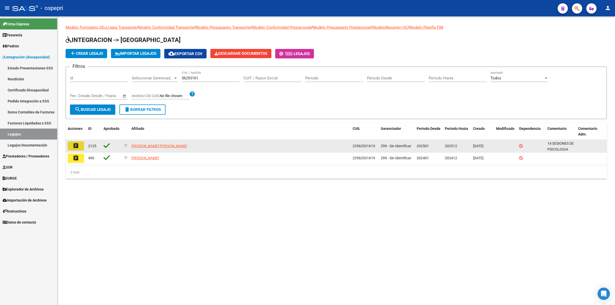
click at [80, 144] on button "assignment" at bounding box center [76, 145] width 16 height 9
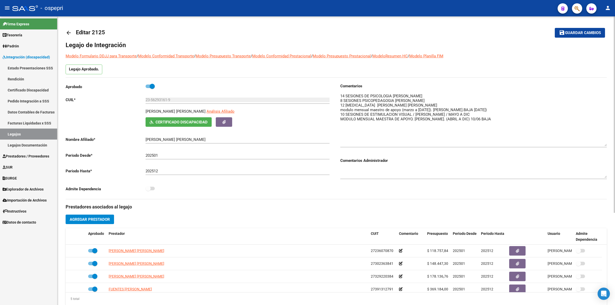
drag, startPoint x: 605, startPoint y: 100, endPoint x: 537, endPoint y: 119, distance: 70.2
click at [606, 139] on textarea at bounding box center [473, 119] width 266 height 53
click at [71, 32] on mat-icon "arrow_back" at bounding box center [69, 33] width 6 height 6
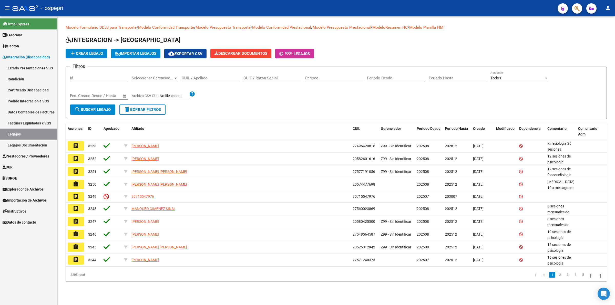
click at [190, 76] on input "CUIL / Apellido" at bounding box center [211, 78] width 58 height 5
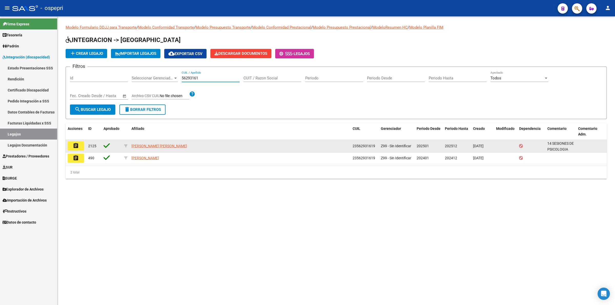
type input "56293161"
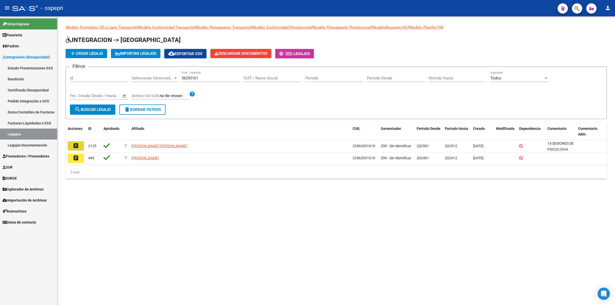
drag, startPoint x: 77, startPoint y: 143, endPoint x: 80, endPoint y: 144, distance: 2.8
click at [78, 143] on mat-icon "assignment" at bounding box center [76, 146] width 6 height 6
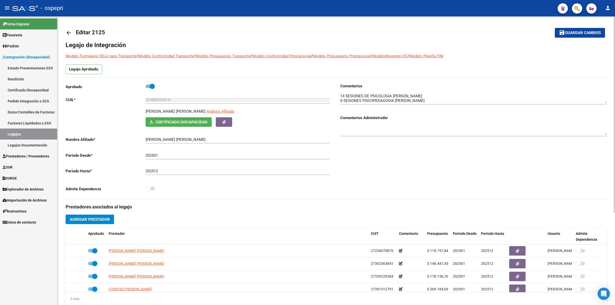
click at [67, 34] on mat-icon "arrow_back" at bounding box center [69, 33] width 6 height 6
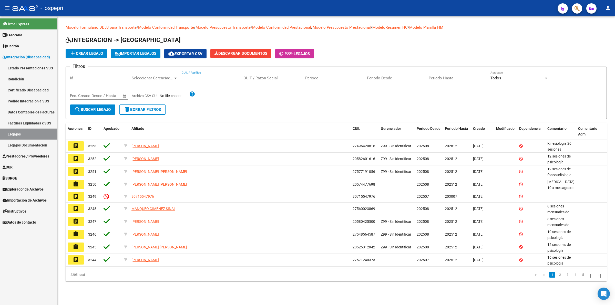
click at [206, 76] on input "CUIL / Apellido" at bounding box center [211, 78] width 58 height 5
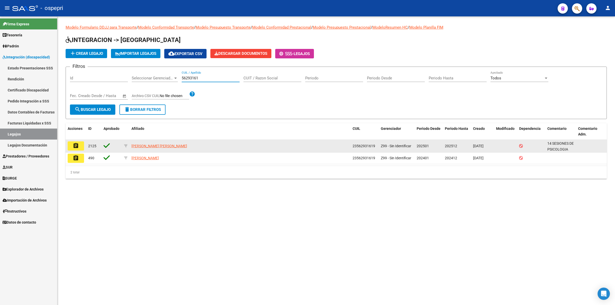
type input "56293161"
click at [76, 145] on mat-icon "assignment" at bounding box center [76, 146] width 6 height 6
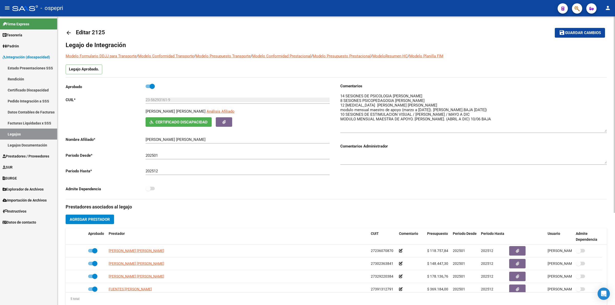
drag, startPoint x: 606, startPoint y: 116, endPoint x: 573, endPoint y: 110, distance: 33.7
click at [609, 129] on div "arrow_back Editar 2125 save Guardar cambios Legajo de Integración Modelo Formul…" at bounding box center [335, 228] width 557 height 424
click at [71, 31] on mat-icon "arrow_back" at bounding box center [69, 33] width 6 height 6
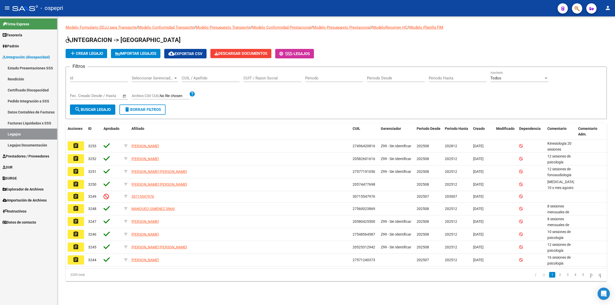
click at [214, 77] on input "CUIL / Apellido" at bounding box center [211, 78] width 58 height 5
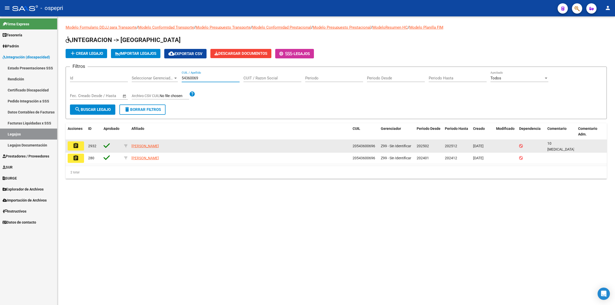
type input "54360069"
click at [74, 145] on mat-icon "assignment" at bounding box center [76, 146] width 6 height 6
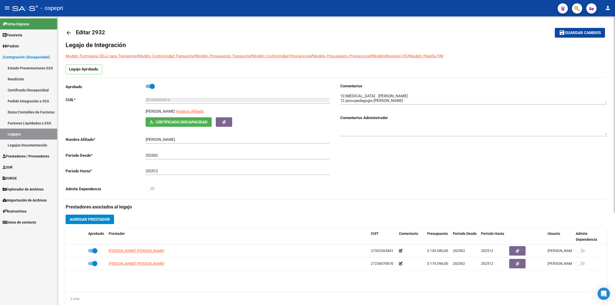
click at [70, 32] on mat-icon "arrow_back" at bounding box center [69, 33] width 6 height 6
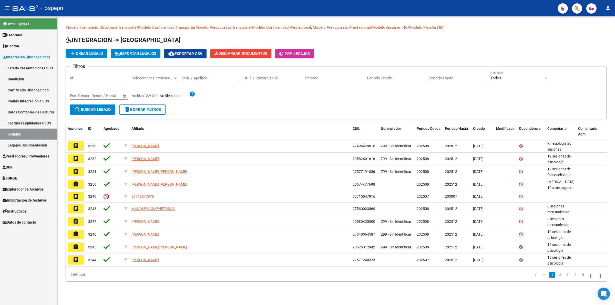
click at [204, 79] on input "CUIL / Apellido" at bounding box center [211, 78] width 58 height 5
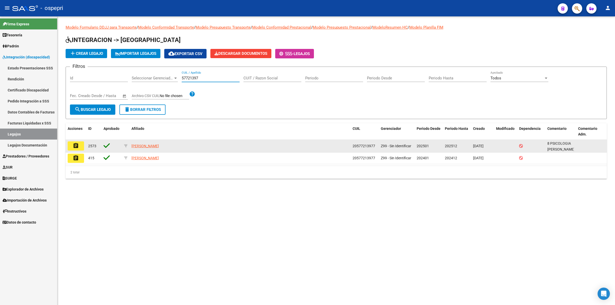
type input "57721397"
click at [76, 145] on mat-icon "assignment" at bounding box center [76, 146] width 6 height 6
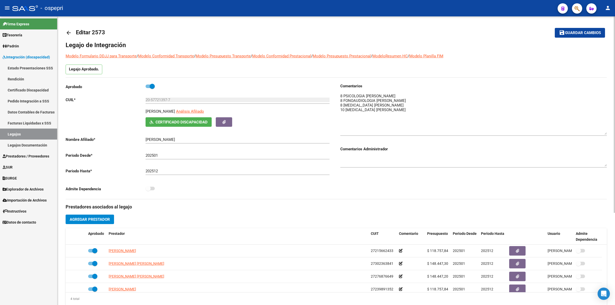
drag, startPoint x: 602, startPoint y: 102, endPoint x: 603, endPoint y: 133, distance: 31.5
click at [603, 133] on textarea at bounding box center [473, 113] width 266 height 41
click at [70, 33] on mat-icon "arrow_back" at bounding box center [69, 33] width 6 height 6
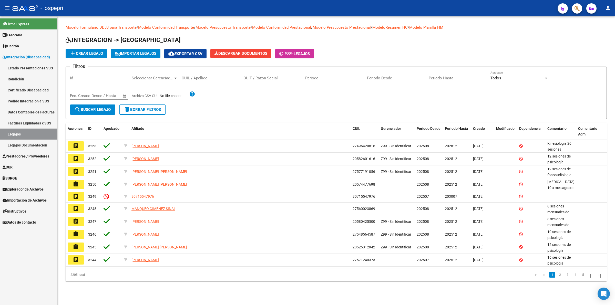
click at [204, 76] on input "CUIL / Apellido" at bounding box center [211, 78] width 58 height 5
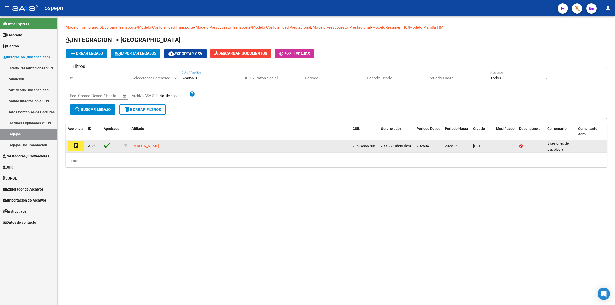
type input "57485620"
click at [80, 146] on button "assignment" at bounding box center [76, 145] width 16 height 9
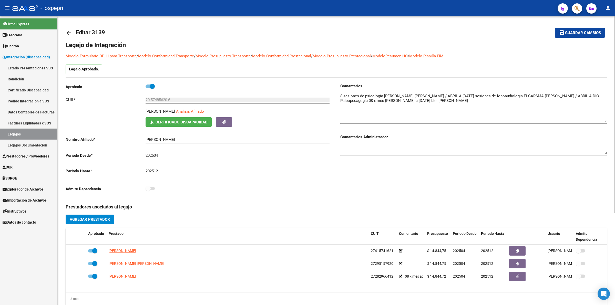
drag, startPoint x: 605, startPoint y: 101, endPoint x: 605, endPoint y: 120, distance: 19.2
click at [605, 120] on textarea at bounding box center [473, 107] width 266 height 29
click at [70, 31] on mat-icon "arrow_back" at bounding box center [69, 33] width 6 height 6
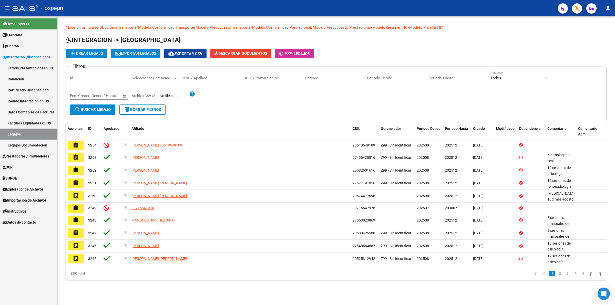
click at [202, 76] on input "CUIL / Apellido" at bounding box center [211, 78] width 58 height 5
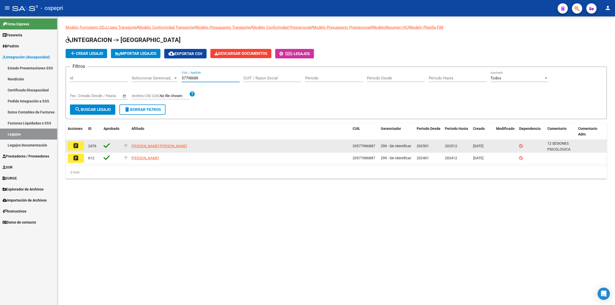
type input "57798688"
click at [78, 143] on mat-icon "assignment" at bounding box center [76, 146] width 6 height 6
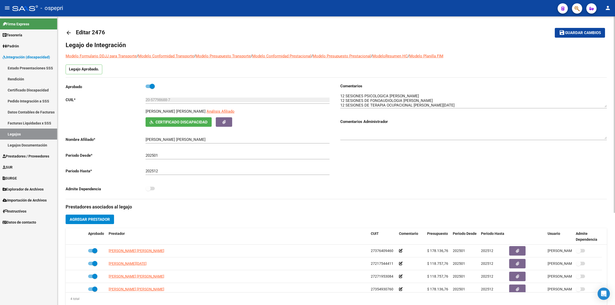
drag, startPoint x: 604, startPoint y: 99, endPoint x: 603, endPoint y: 125, distance: 25.7
click at [603, 107] on textarea at bounding box center [473, 100] width 266 height 14
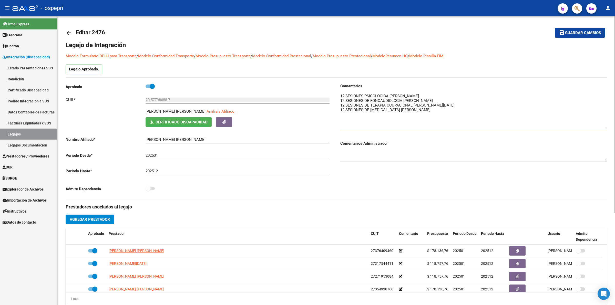
click at [68, 34] on mat-icon "arrow_back" at bounding box center [69, 33] width 6 height 6
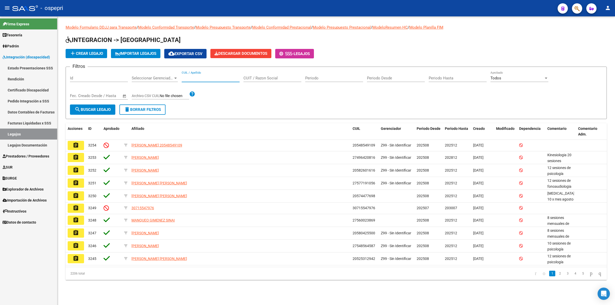
click at [201, 79] on input "CUIL / Apellido" at bounding box center [211, 78] width 58 height 5
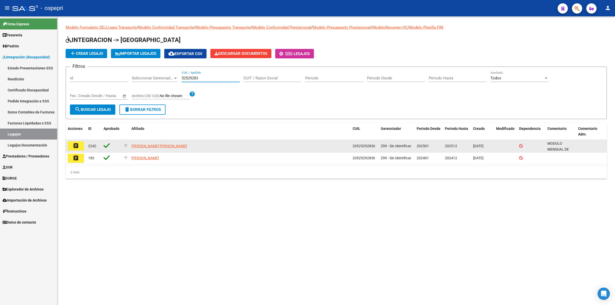
type input "52529283"
click at [77, 144] on mat-icon "assignment" at bounding box center [76, 146] width 6 height 6
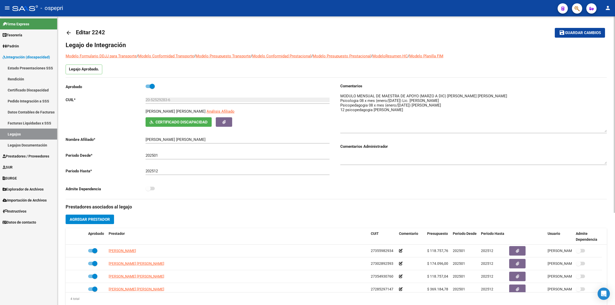
drag, startPoint x: 604, startPoint y: 100, endPoint x: 610, endPoint y: 129, distance: 29.3
click at [610, 129] on div "arrow_back Editar 2242 save Guardar cambios Legajo de Integración Modelo Formul…" at bounding box center [335, 228] width 557 height 424
drag, startPoint x: 65, startPoint y: 33, endPoint x: 68, endPoint y: 32, distance: 4.0
click at [66, 33] on div "arrow_back Editar 2242 save Guardar cambios Legajo de Integración Modelo Formul…" at bounding box center [335, 228] width 557 height 424
click at [69, 32] on mat-icon "arrow_back" at bounding box center [69, 33] width 6 height 6
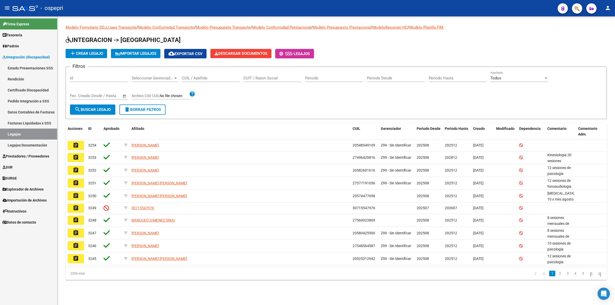
click at [208, 78] on input "CUIL / Apellido" at bounding box center [211, 78] width 58 height 5
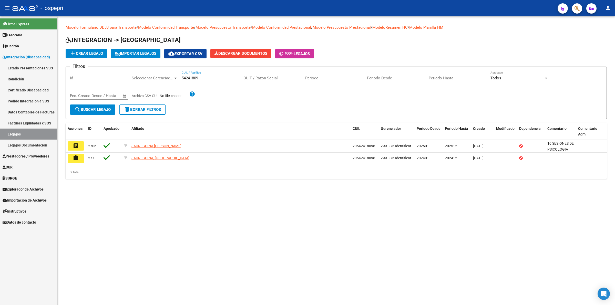
type input "54241809"
click at [100, 107] on span "search Buscar Legajo" at bounding box center [93, 109] width 36 height 5
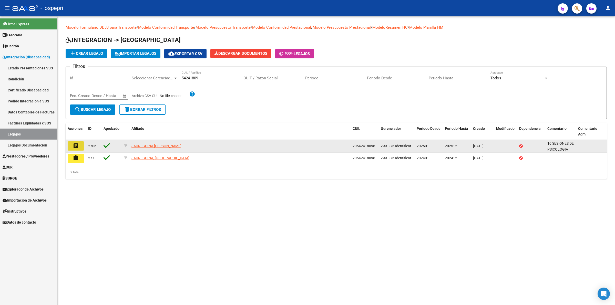
click at [74, 144] on mat-icon "assignment" at bounding box center [76, 146] width 6 height 6
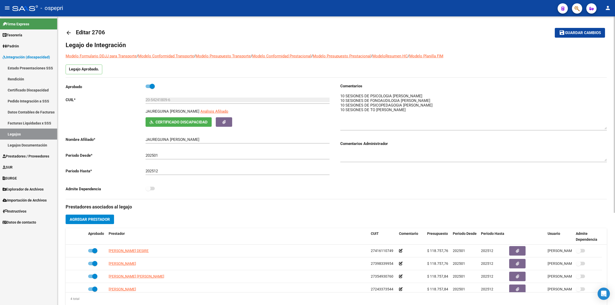
drag, startPoint x: 605, startPoint y: 100, endPoint x: 605, endPoint y: 126, distance: 25.9
click at [605, 126] on textarea at bounding box center [473, 111] width 266 height 36
click at [66, 32] on mat-icon "arrow_back" at bounding box center [69, 33] width 6 height 6
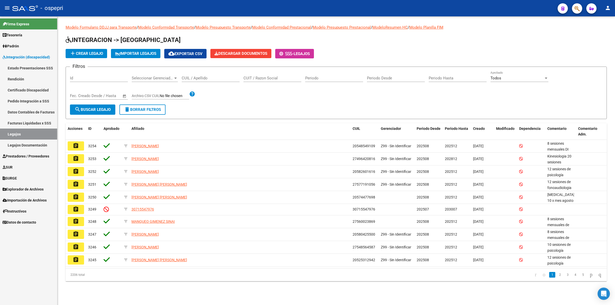
click at [203, 80] on input "CUIL / Apellido" at bounding box center [211, 78] width 58 height 5
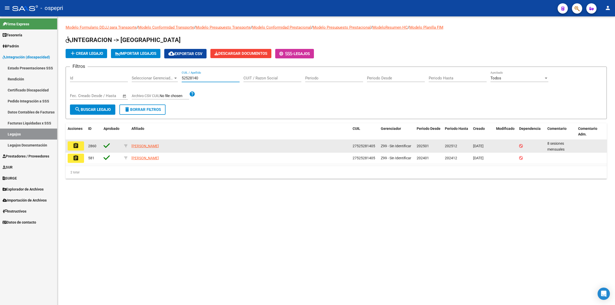
type input "52528140"
click at [75, 145] on mat-icon "assignment" at bounding box center [76, 146] width 6 height 6
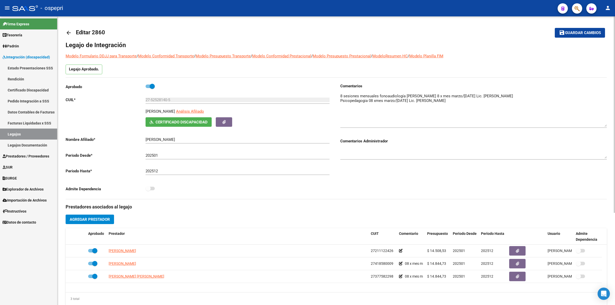
drag, startPoint x: 604, startPoint y: 103, endPoint x: 602, endPoint y: 126, distance: 23.4
click at [602, 126] on textarea at bounding box center [473, 110] width 266 height 34
click at [67, 30] on mat-icon "arrow_back" at bounding box center [69, 33] width 6 height 6
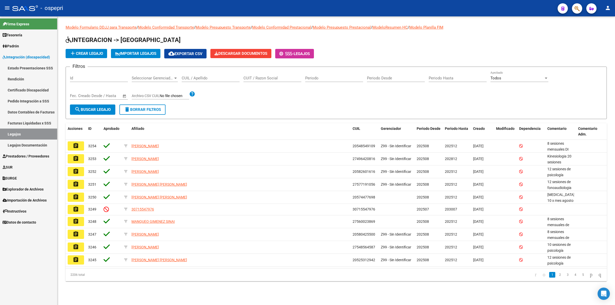
click at [203, 74] on div "CUIL / Apellido" at bounding box center [211, 76] width 58 height 11
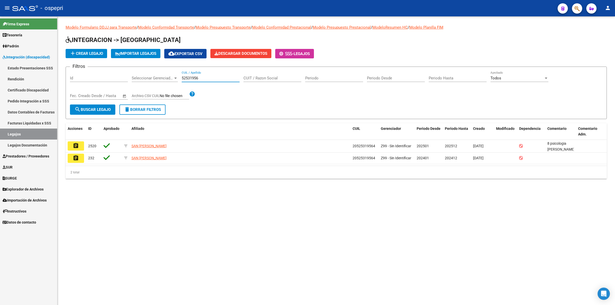
type input "52531956"
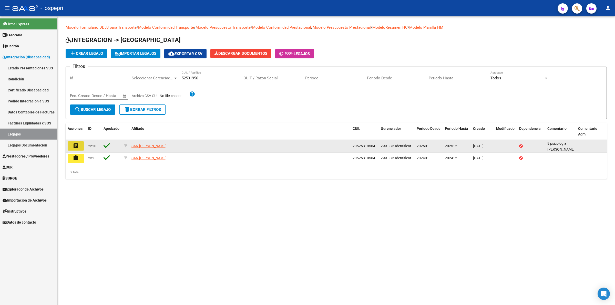
click at [78, 143] on mat-icon "assignment" at bounding box center [76, 146] width 6 height 6
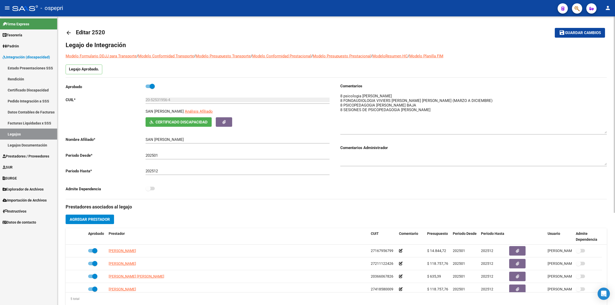
drag, startPoint x: 605, startPoint y: 101, endPoint x: 604, endPoint y: 131, distance: 30.0
click at [604, 131] on textarea at bounding box center [473, 113] width 266 height 40
click at [67, 30] on mat-icon "arrow_back" at bounding box center [69, 33] width 6 height 6
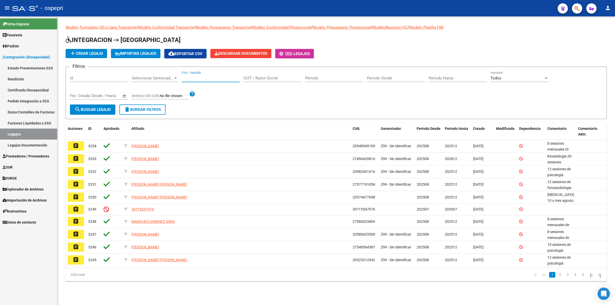
click at [212, 79] on input "CUIL / Apellido" at bounding box center [211, 78] width 58 height 5
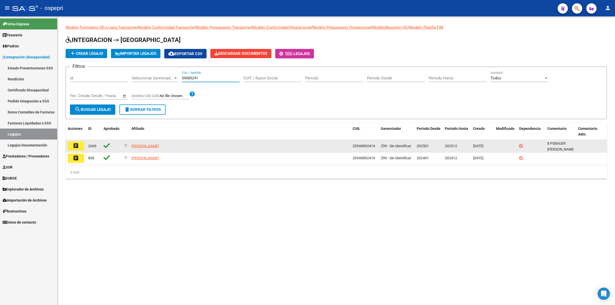
type input "54089241"
click at [78, 143] on mat-icon "assignment" at bounding box center [76, 146] width 6 height 6
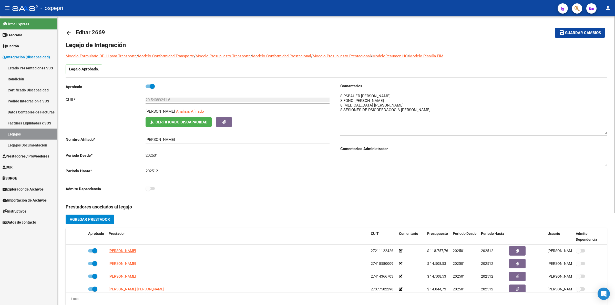
drag, startPoint x: 605, startPoint y: 101, endPoint x: 609, endPoint y: 132, distance: 31.5
click at [609, 132] on div "arrow_back Editar 2669 save Guardar cambios Legajo de Integración Modelo Formul…" at bounding box center [335, 228] width 557 height 424
click at [69, 31] on mat-icon "arrow_back" at bounding box center [69, 33] width 6 height 6
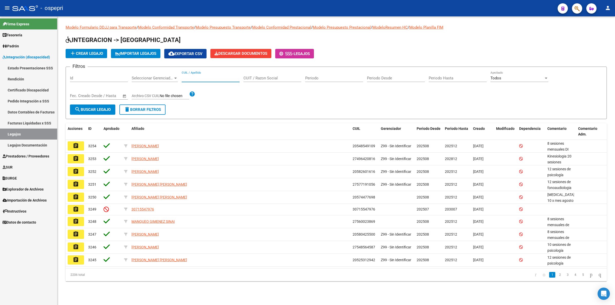
click at [206, 77] on input "CUIL / Apellido" at bounding box center [211, 78] width 58 height 5
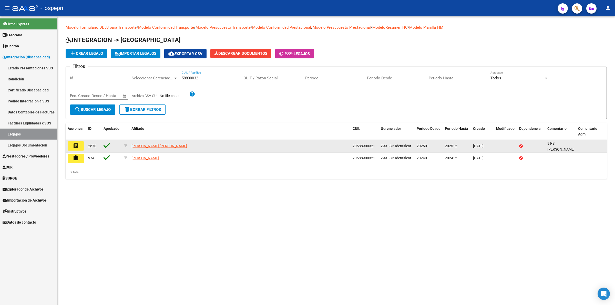
type input "58890032"
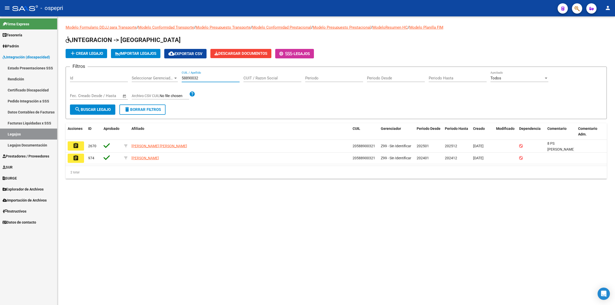
click at [73, 146] on mat-icon "assignment" at bounding box center [76, 146] width 6 height 6
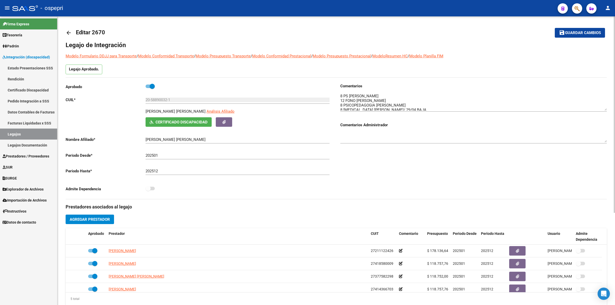
drag, startPoint x: 605, startPoint y: 100, endPoint x: 597, endPoint y: 153, distance: 52.9
click at [597, 111] on textarea at bounding box center [473, 101] width 266 height 17
click at [67, 31] on mat-icon "arrow_back" at bounding box center [69, 33] width 6 height 6
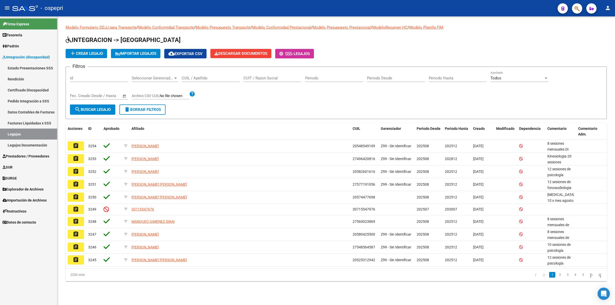
click at [202, 77] on input "CUIL / Apellido" at bounding box center [211, 78] width 58 height 5
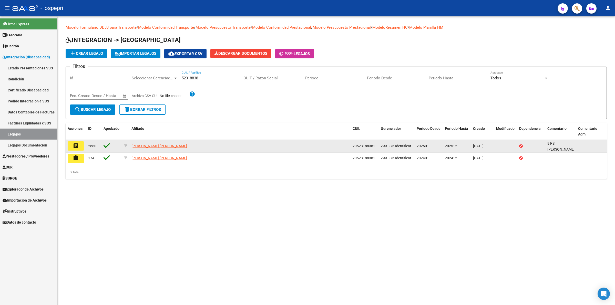
type input "52318838"
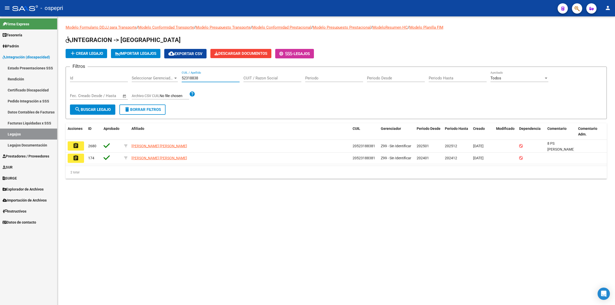
click at [72, 148] on button "assignment" at bounding box center [76, 145] width 16 height 9
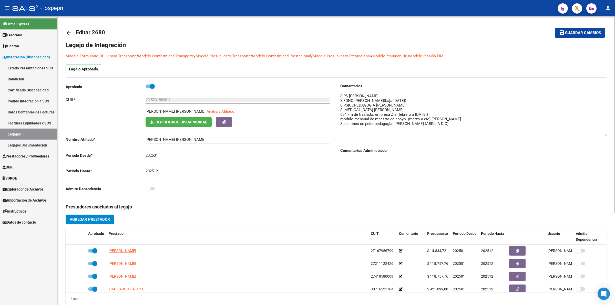
drag, startPoint x: 604, startPoint y: 99, endPoint x: 604, endPoint y: 132, distance: 33.0
click at [604, 132] on textarea at bounding box center [473, 114] width 266 height 43
click at [67, 30] on mat-icon "arrow_back" at bounding box center [69, 33] width 6 height 6
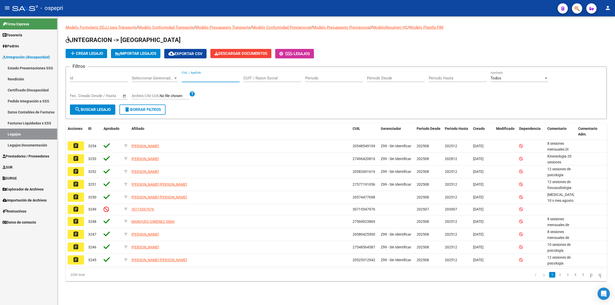
click at [198, 77] on input "CUIL / Apellido" at bounding box center [211, 78] width 58 height 5
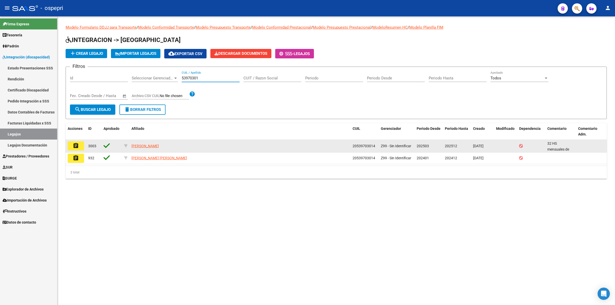
type input "53970301"
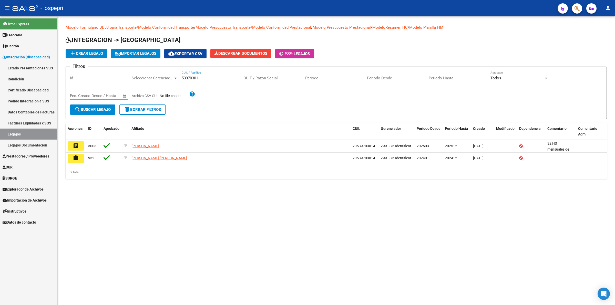
click at [81, 147] on button "assignment" at bounding box center [76, 145] width 16 height 9
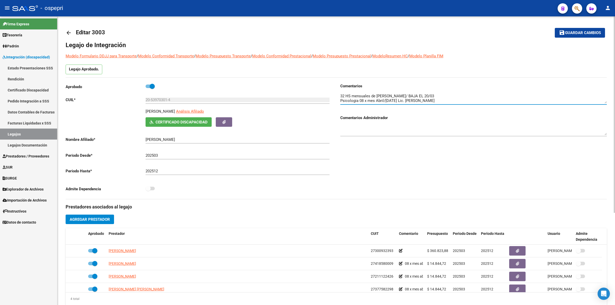
drag, startPoint x: 606, startPoint y: 101, endPoint x: 604, endPoint y: 126, distance: 24.7
click at [604, 129] on div "Comentarios Comentarios Administrador" at bounding box center [473, 112] width 266 height 58
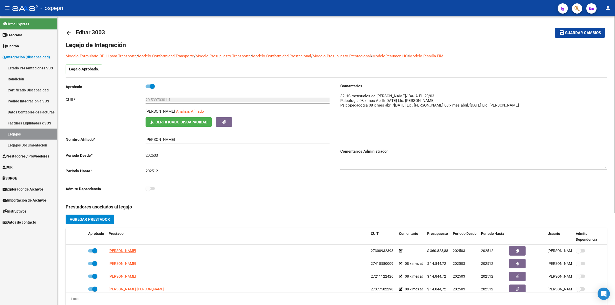
drag, startPoint x: 604, startPoint y: 101, endPoint x: 604, endPoint y: 134, distance: 33.8
click at [604, 134] on textarea at bounding box center [473, 115] width 266 height 44
click at [535, 119] on textarea at bounding box center [473, 115] width 266 height 44
click at [71, 32] on mat-icon "arrow_back" at bounding box center [69, 33] width 6 height 6
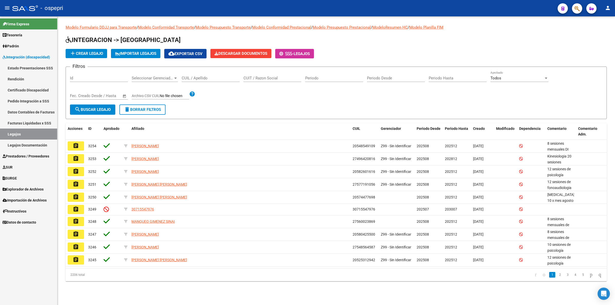
click at [260, 77] on input "CUIT / Razon Social" at bounding box center [272, 78] width 58 height 5
click at [199, 76] on input "CUIL / Apellido" at bounding box center [211, 78] width 58 height 5
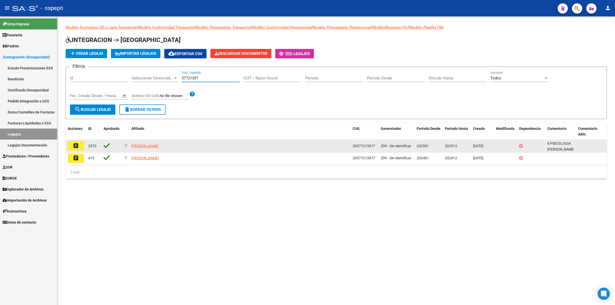
type input "57721397"
click at [72, 144] on button "assignment" at bounding box center [76, 145] width 16 height 9
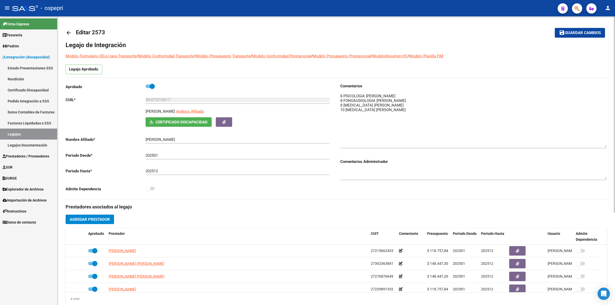
drag, startPoint x: 605, startPoint y: 99, endPoint x: 606, endPoint y: 143, distance: 44.1
click at [606, 143] on textarea at bounding box center [473, 120] width 266 height 54
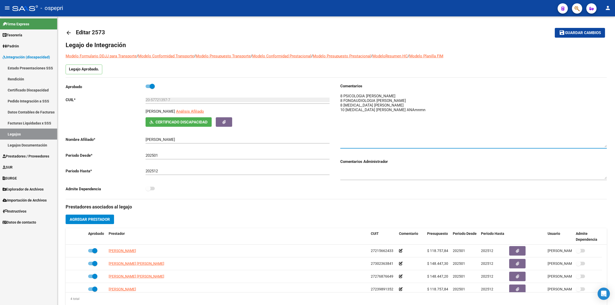
type textarea "8 PSICOLOGIA ZAPATA ANALIA 8 FONOAUDIOLOGIA DIAZ MARCELA 8 MUSICOTERAPIA ERRECA…"
click at [67, 31] on mat-icon "arrow_back" at bounding box center [69, 33] width 6 height 6
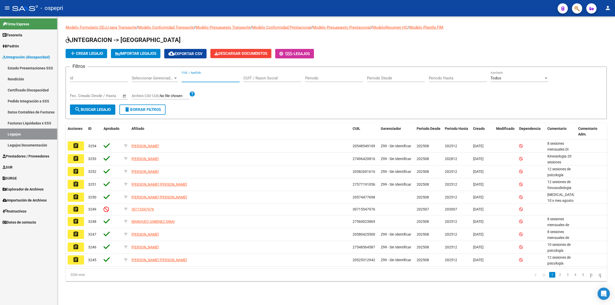
click at [196, 78] on input "CUIL / Apellido" at bounding box center [211, 78] width 58 height 5
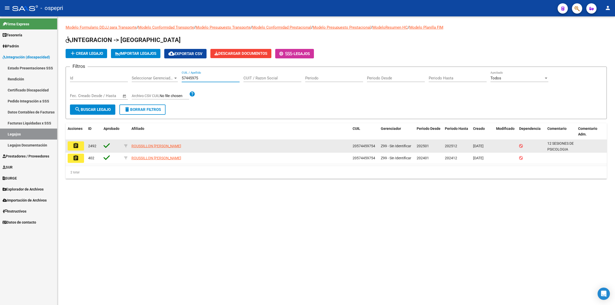
type input "57445975"
click at [74, 149] on button "assignment" at bounding box center [76, 145] width 16 height 9
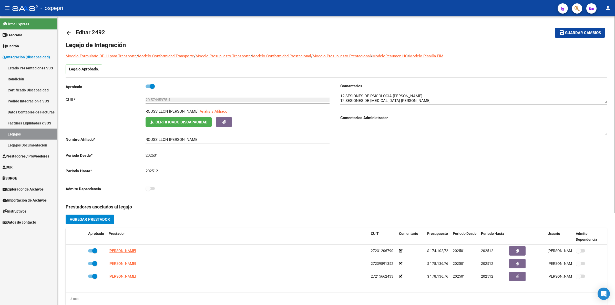
click at [66, 32] on mat-icon "arrow_back" at bounding box center [69, 33] width 6 height 6
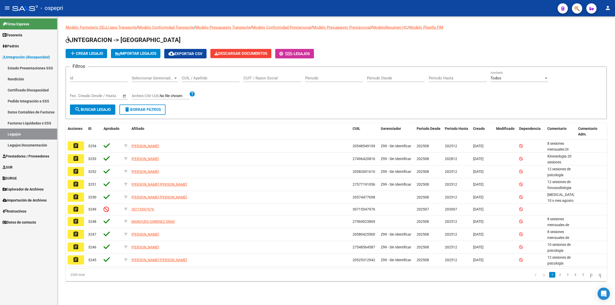
click at [224, 77] on input "CUIL / Apellido" at bounding box center [211, 78] width 58 height 5
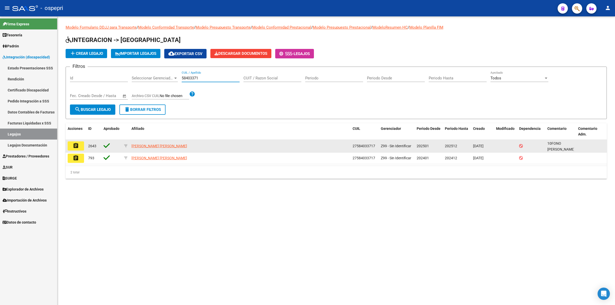
type input "58403371"
click at [80, 142] on button "assignment" at bounding box center [76, 145] width 16 height 9
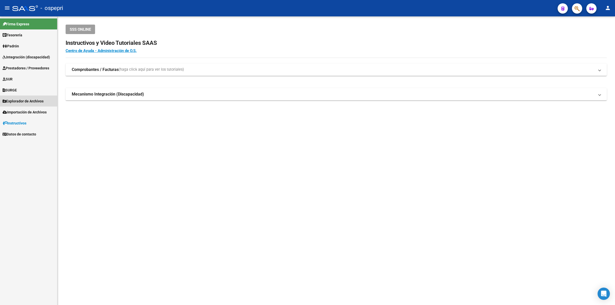
click at [19, 102] on span "Explorador de Archivos" at bounding box center [23, 101] width 41 height 6
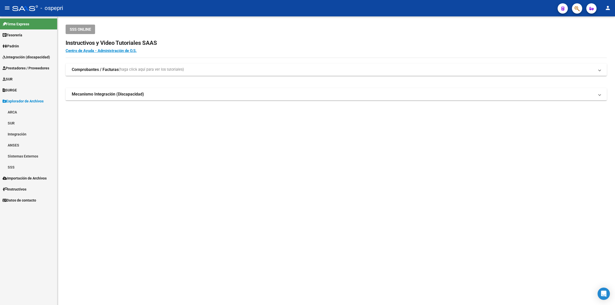
click at [25, 132] on link "Integración" at bounding box center [28, 134] width 57 height 11
click at [33, 177] on link "DS.DEVOK" at bounding box center [28, 178] width 57 height 11
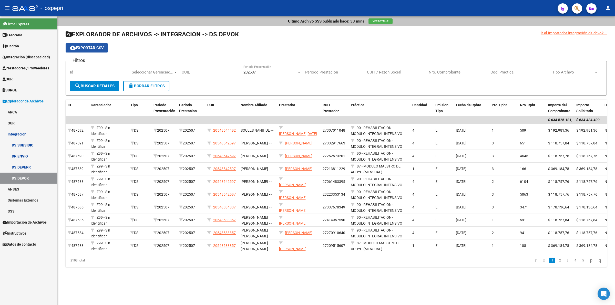
drag, startPoint x: 88, startPoint y: 43, endPoint x: 130, endPoint y: 58, distance: 43.9
click at [88, 43] on button "cloud_download Exportar CSV" at bounding box center [87, 47] width 42 height 9
click at [24, 166] on link "DS.DEVERR" at bounding box center [28, 167] width 57 height 11
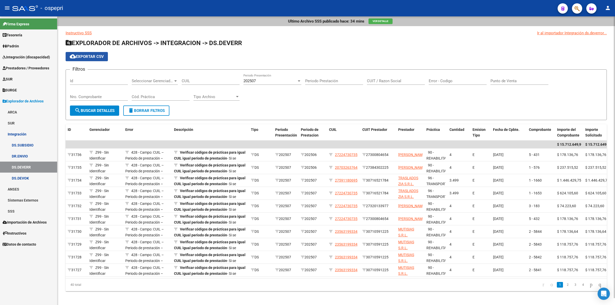
click at [100, 55] on span "cloud_download Exportar CSV" at bounding box center [87, 56] width 34 height 5
click at [35, 56] on span "Integración (discapacidad)" at bounding box center [26, 57] width 47 height 6
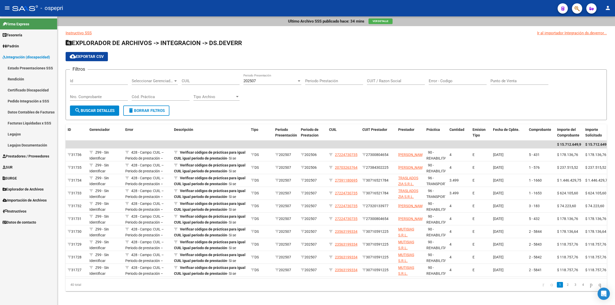
click at [31, 131] on link "Legajos" at bounding box center [28, 134] width 57 height 11
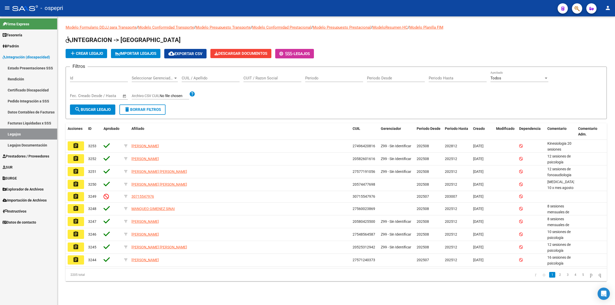
click at [212, 81] on div "CUIL / Apellido" at bounding box center [211, 76] width 58 height 11
paste input "20553017298"
type input "20553017298"
click at [107, 112] on button "search Buscar Legajo" at bounding box center [92, 110] width 45 height 10
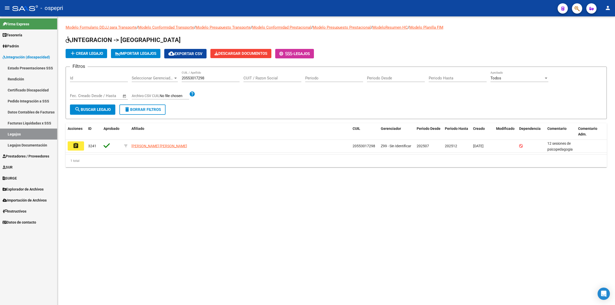
click at [76, 145] on mat-icon "assignment" at bounding box center [76, 146] width 6 height 6
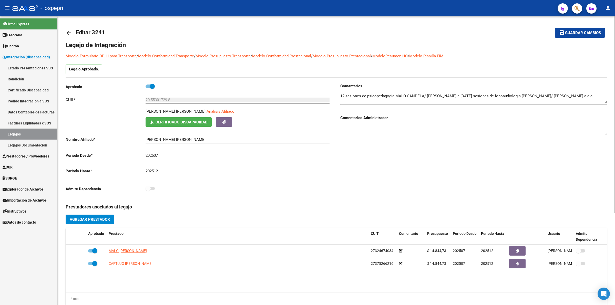
click at [200, 120] on span "Certificado Discapacidad" at bounding box center [181, 122] width 52 height 5
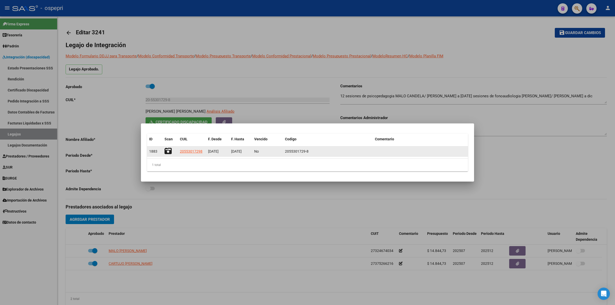
click at [170, 150] on icon at bounding box center [167, 151] width 7 height 7
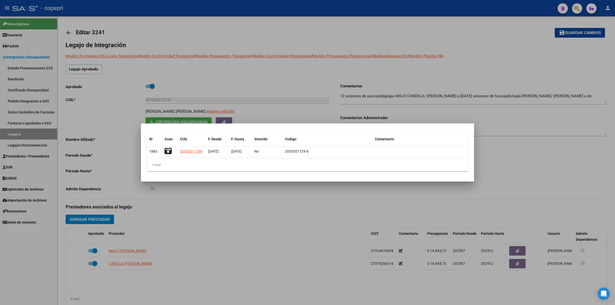
click at [36, 94] on div at bounding box center [307, 152] width 615 height 305
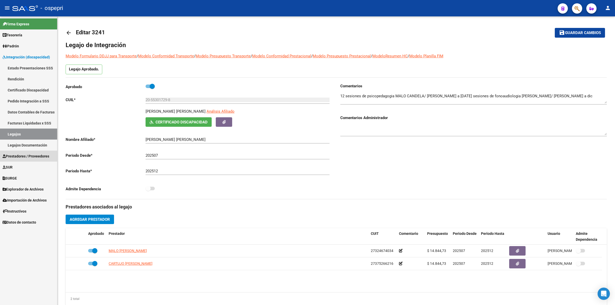
click at [36, 151] on link "Prestadores / Proveedores" at bounding box center [28, 156] width 57 height 11
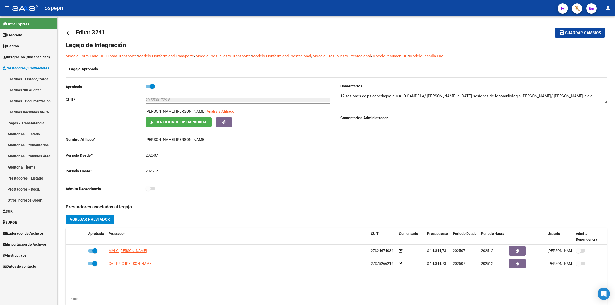
click at [34, 76] on link "Facturas - Listado/Carga" at bounding box center [28, 79] width 57 height 11
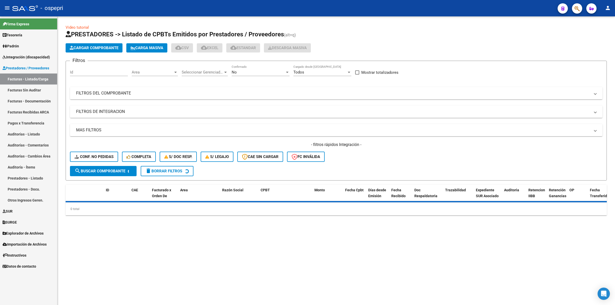
drag, startPoint x: 97, startPoint y: 90, endPoint x: 267, endPoint y: 116, distance: 171.3
click at [98, 90] on mat-panel-title "FILTROS DEL COMPROBANTE" at bounding box center [333, 93] width 514 height 6
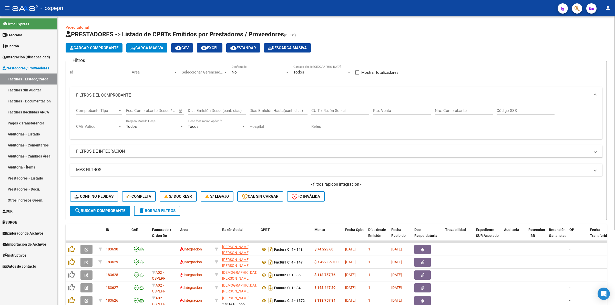
click at [339, 109] on input "CUIT / Razón Social" at bounding box center [340, 110] width 58 height 5
paste input "27220137762"
type input "27220137762"
click at [94, 213] on button "search Buscar Comprobante" at bounding box center [100, 211] width 60 height 10
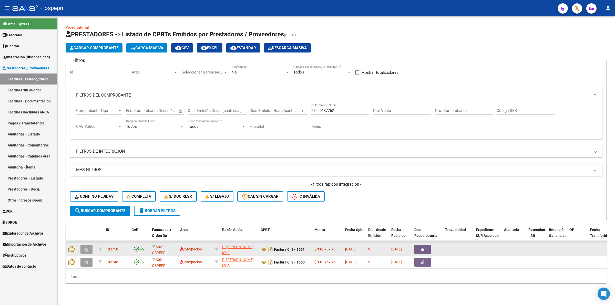
click at [84, 248] on button "button" at bounding box center [86, 249] width 12 height 9
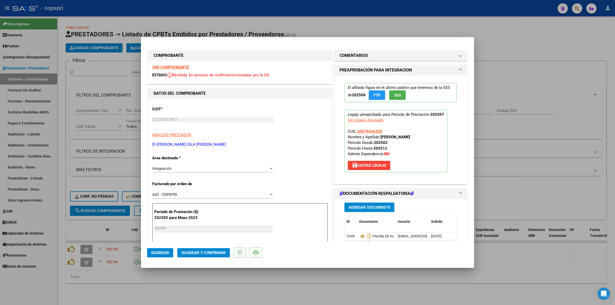
click at [170, 68] on strong "VER COMPROBANTE" at bounding box center [170, 67] width 37 height 5
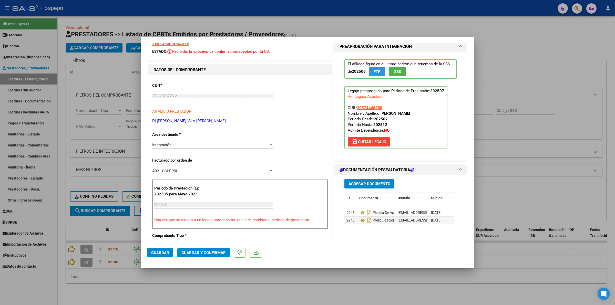
scroll to position [64, 0]
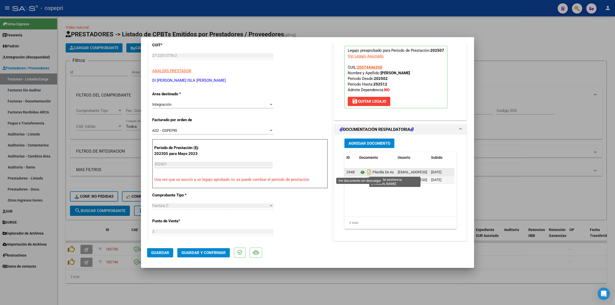
click at [359, 173] on icon at bounding box center [362, 172] width 7 height 6
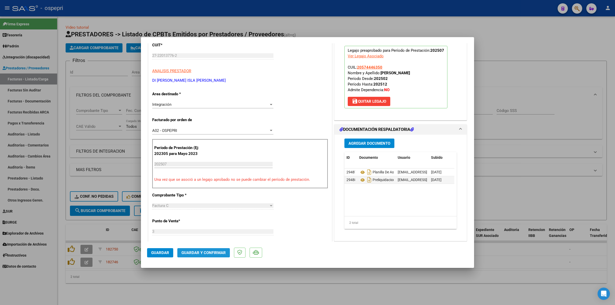
click at [222, 254] on span "Guardar y Confirmar" at bounding box center [203, 253] width 44 height 5
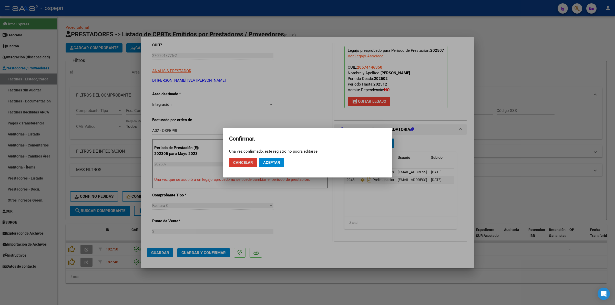
click at [278, 159] on button "Aceptar" at bounding box center [271, 162] width 25 height 9
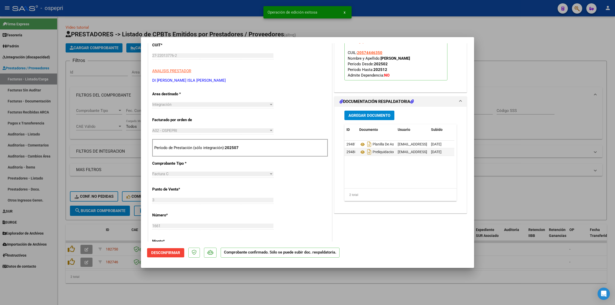
type input "$ 0,00"
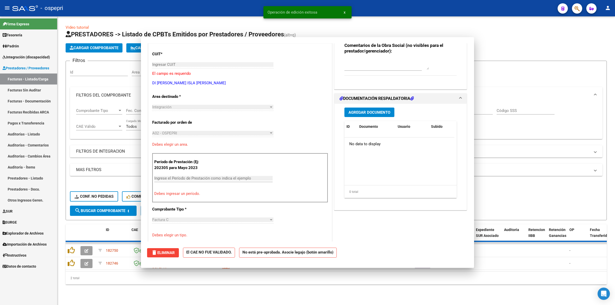
scroll to position [0, 0]
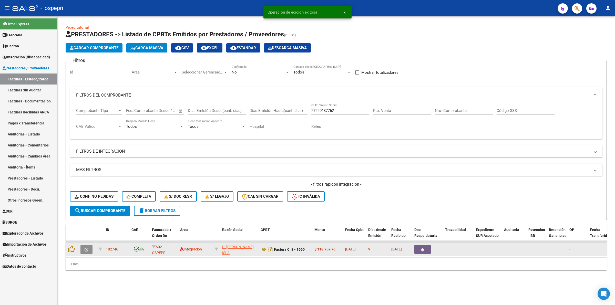
click at [88, 248] on button "button" at bounding box center [86, 249] width 12 height 9
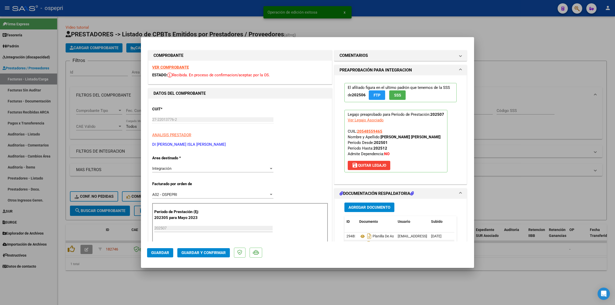
click at [154, 69] on strong "VER COMPROBANTE" at bounding box center [170, 67] width 37 height 5
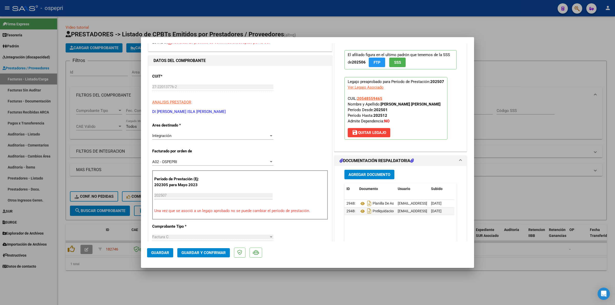
scroll to position [64, 0]
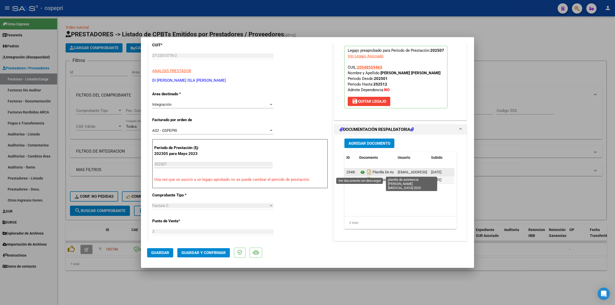
click at [360, 174] on icon at bounding box center [362, 172] width 7 height 6
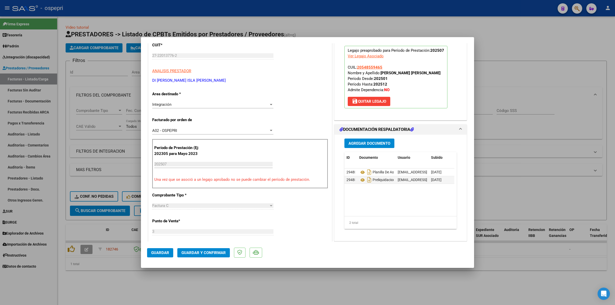
click at [198, 250] on button "Guardar y Confirmar" at bounding box center [203, 252] width 53 height 9
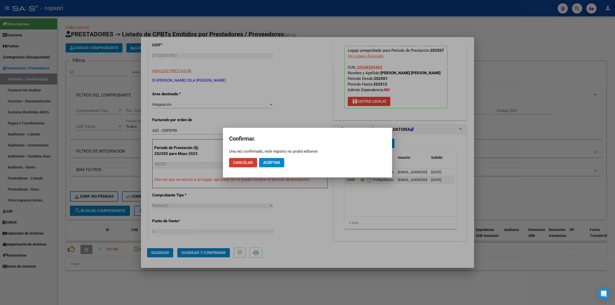
click at [266, 164] on span "Aceptar" at bounding box center [271, 162] width 17 height 5
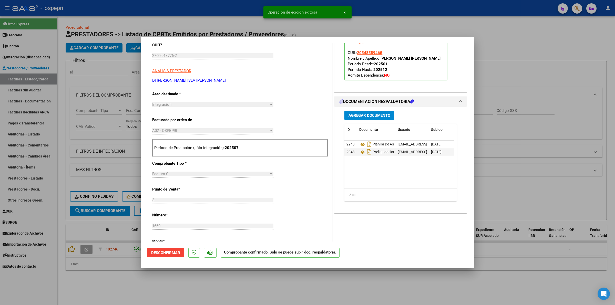
type input "$ 0,00"
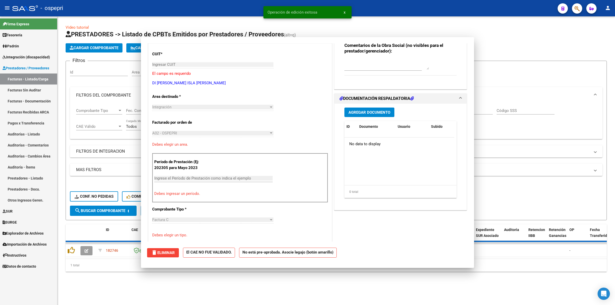
scroll to position [0, 0]
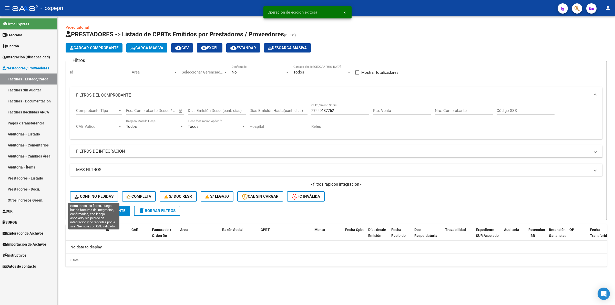
click at [72, 194] on button "Conf. no pedidas" at bounding box center [94, 196] width 48 height 10
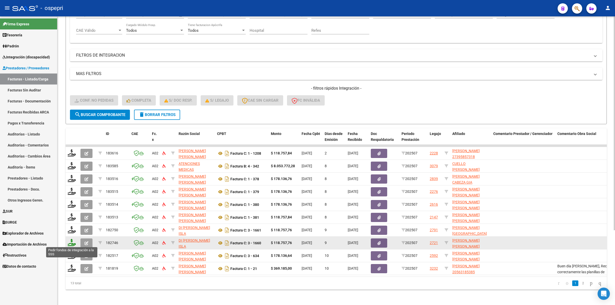
click at [71, 243] on icon at bounding box center [72, 242] width 8 height 7
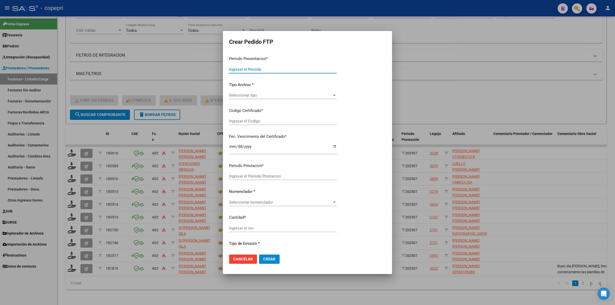
type input "202507"
type input "$ 118.757,76"
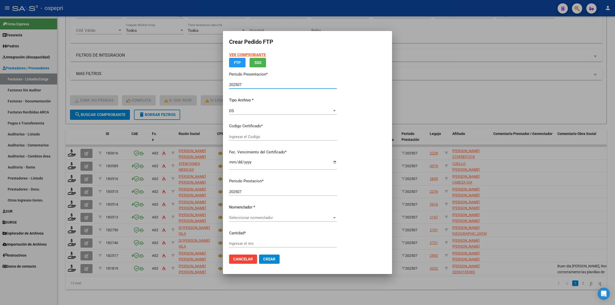
type input "20548559465"
type input "2030-04-01"
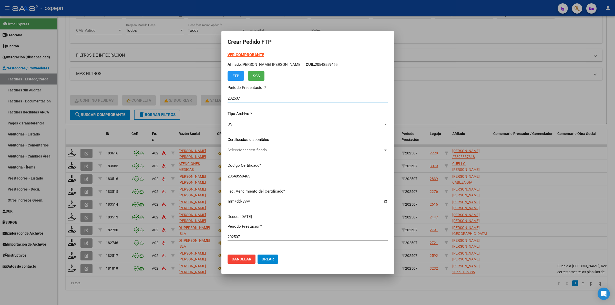
click at [249, 150] on span "Seleccionar certificado" at bounding box center [304, 150] width 155 height 5
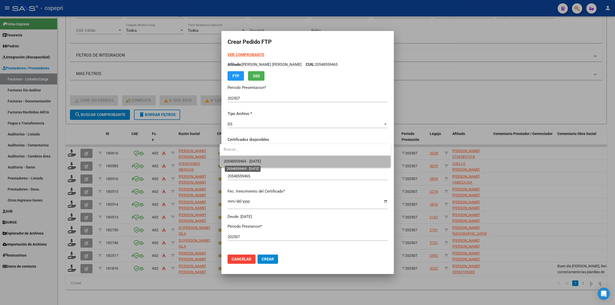
click at [249, 160] on span "20548559465 - 2030-04-01" at bounding box center [242, 161] width 37 height 5
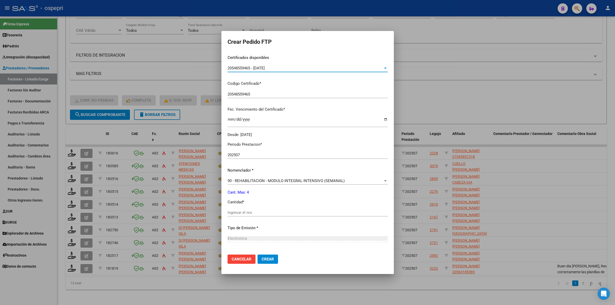
scroll to position [96, 0]
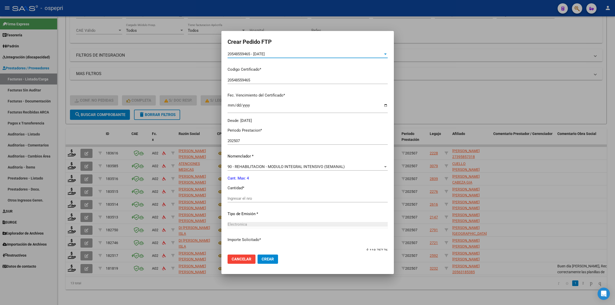
click at [247, 198] on input "Ingresar el nro" at bounding box center [307, 198] width 160 height 5
type input "4"
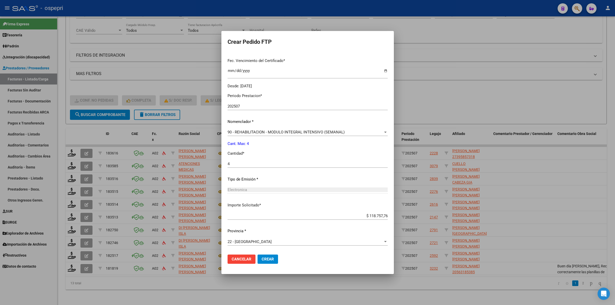
click at [266, 256] on button "Crear" at bounding box center [267, 259] width 20 height 9
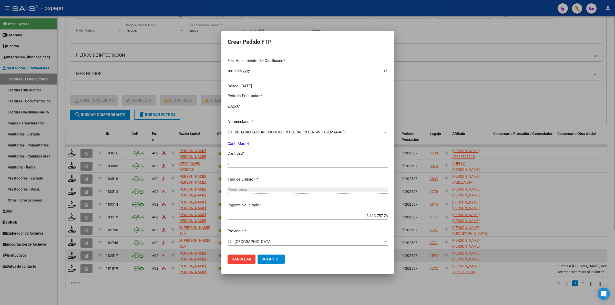
scroll to position [102, 0]
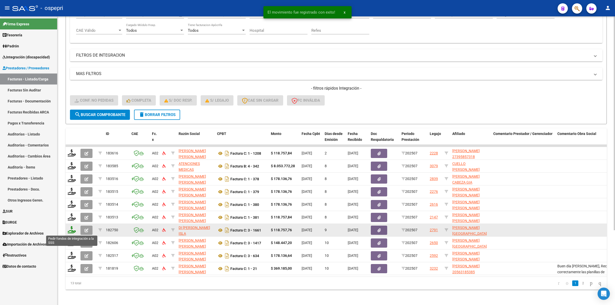
click at [72, 228] on icon at bounding box center [72, 229] width 8 height 7
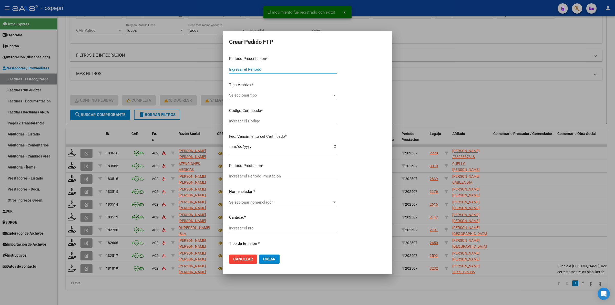
type input "202507"
type input "$ 118.757,76"
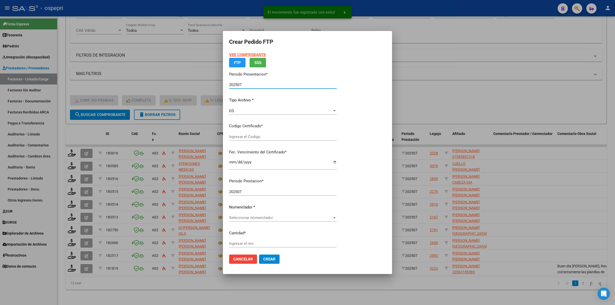
type input "2057444635-0"
type input "2026-07-01"
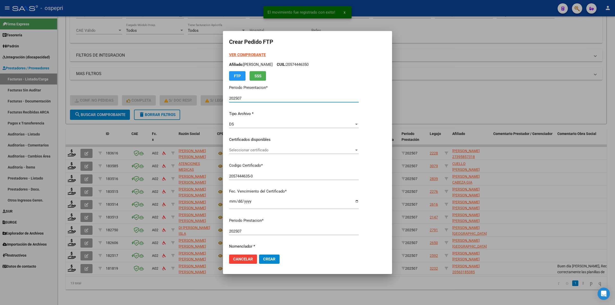
click at [239, 151] on span "Seleccionar certificado" at bounding box center [291, 150] width 125 height 5
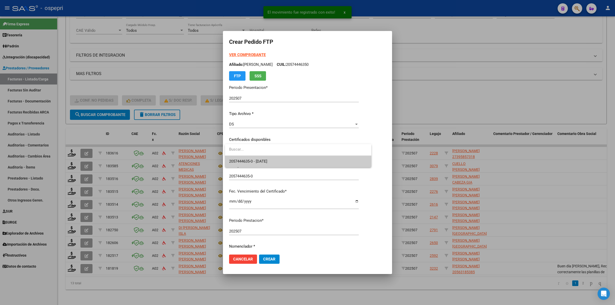
click at [243, 158] on span "2057444635-0 - 2026-07-01" at bounding box center [298, 162] width 138 height 12
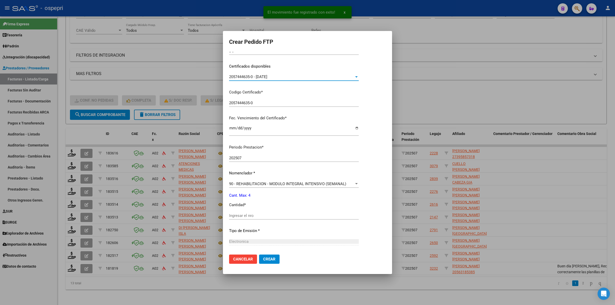
scroll to position [96, 0]
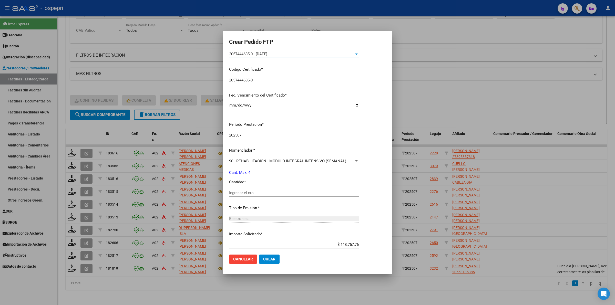
click at [248, 194] on input "Ingresar el nro" at bounding box center [294, 193] width 130 height 5
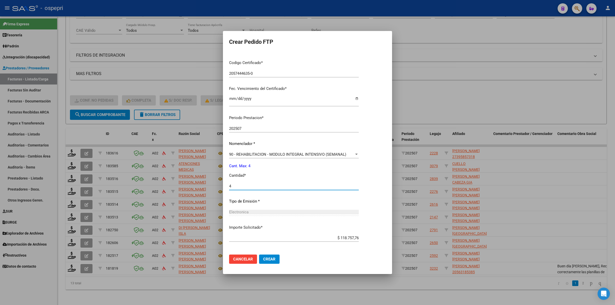
scroll to position [125, 0]
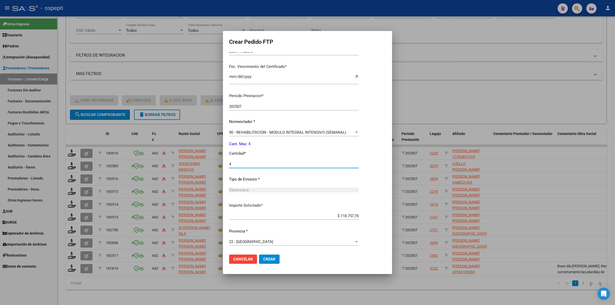
type input "4"
click at [271, 259] on span "Crear" at bounding box center [269, 259] width 12 height 5
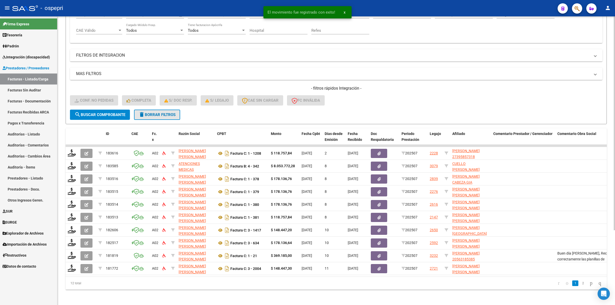
click at [171, 112] on span "delete Borrar Filtros" at bounding box center [157, 114] width 37 height 5
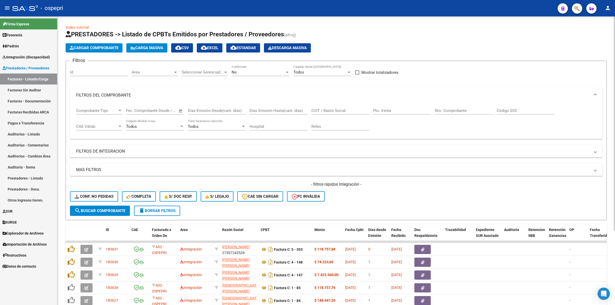
drag, startPoint x: 332, startPoint y: 104, endPoint x: 334, endPoint y: 108, distance: 4.6
click at [332, 105] on div "CUIT / Razón Social" at bounding box center [340, 108] width 58 height 11
click at [334, 108] on input "CUIT / Razón Social" at bounding box center [340, 110] width 58 height 5
paste input "27280930097"
type input "27280930097"
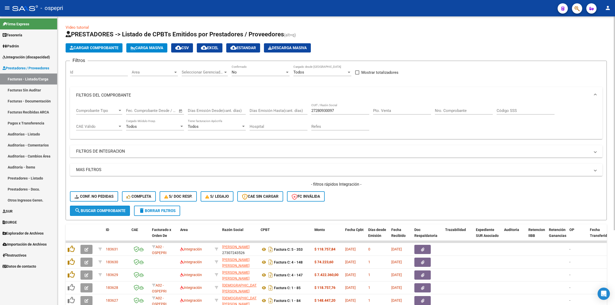
click at [108, 208] on span "search Buscar Comprobante" at bounding box center [100, 210] width 51 height 5
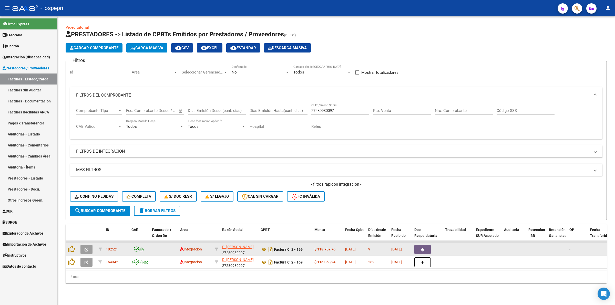
click at [88, 249] on button "button" at bounding box center [86, 249] width 12 height 9
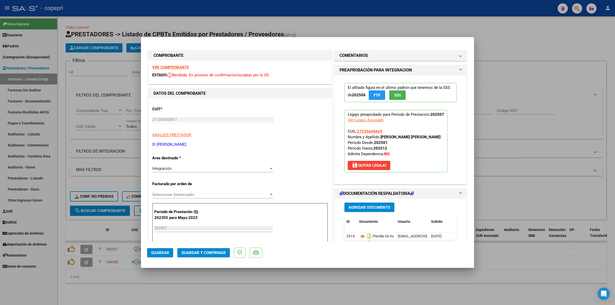
click at [165, 67] on strong "VER COMPROBANTE" at bounding box center [170, 67] width 37 height 5
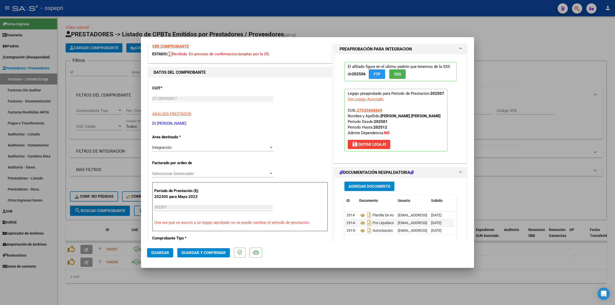
scroll to position [32, 0]
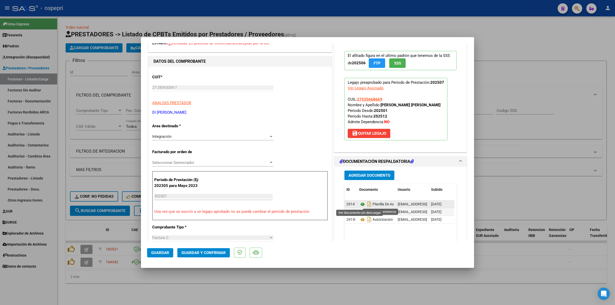
click at [362, 205] on icon at bounding box center [362, 204] width 7 height 6
click at [215, 253] on span "Guardar y Confirmar" at bounding box center [203, 253] width 44 height 5
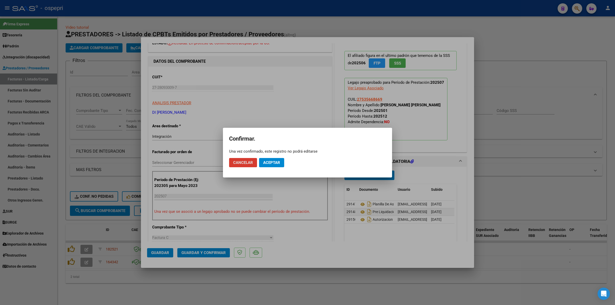
click at [286, 157] on mat-dialog-actions "Cancelar Aceptar" at bounding box center [307, 162] width 157 height 17
click at [282, 159] on button "Aceptar" at bounding box center [271, 162] width 25 height 9
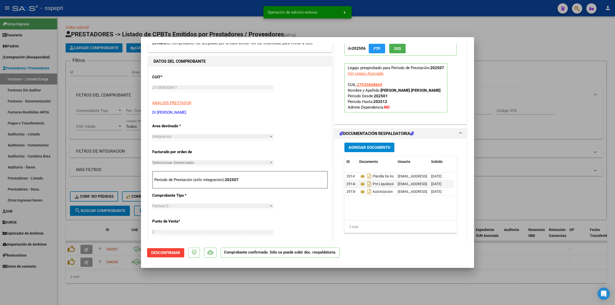
type input "$ 0,00"
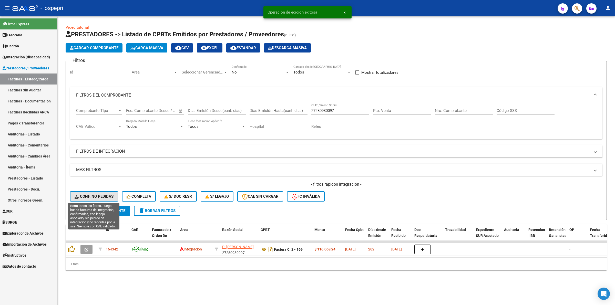
click at [108, 191] on button "Conf. no pedidas" at bounding box center [94, 196] width 48 height 10
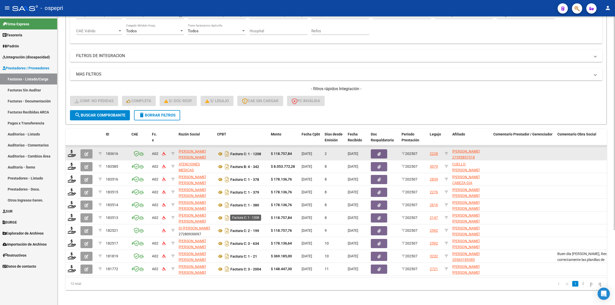
scroll to position [96, 0]
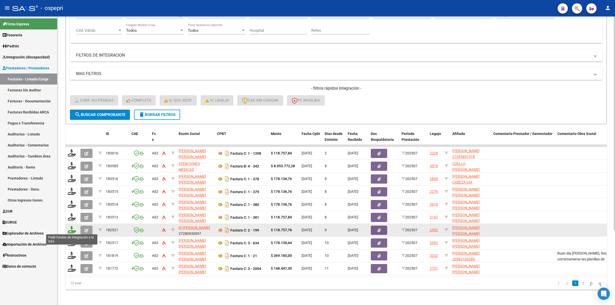
click at [72, 229] on icon at bounding box center [72, 229] width 8 height 7
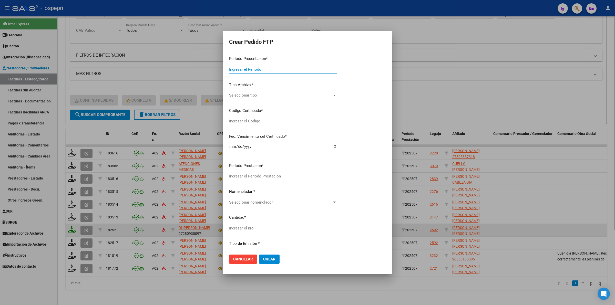
type input "202507"
type input "$ 118.757,76"
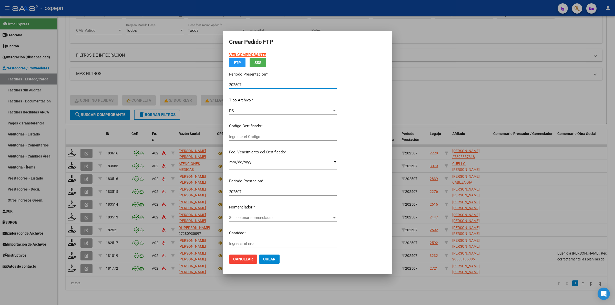
type input "2753566866-9"
type input "2027-08-01"
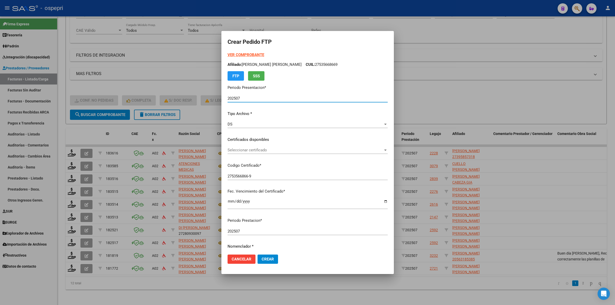
click at [243, 151] on span "Seleccionar certificado" at bounding box center [304, 150] width 155 height 5
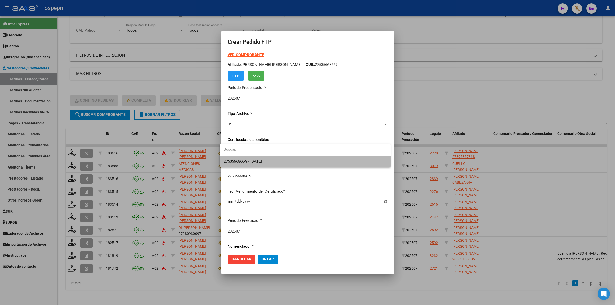
click at [246, 159] on span "2753566866-9 - 2027-08-01" at bounding box center [305, 162] width 162 height 12
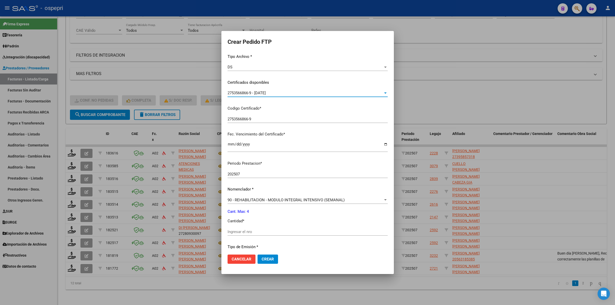
scroll to position [64, 0]
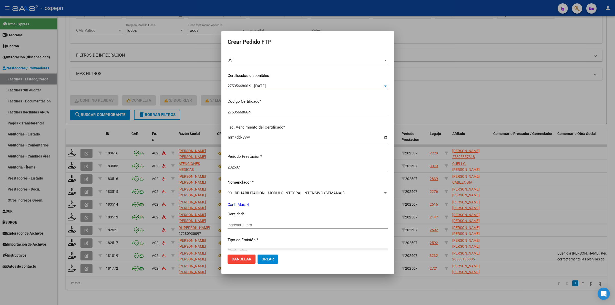
click at [239, 223] on input "Ingresar el nro" at bounding box center [307, 225] width 160 height 5
type input "4"
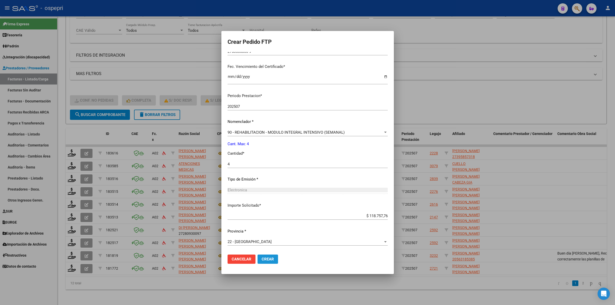
click at [264, 259] on span "Crear" at bounding box center [268, 259] width 12 height 5
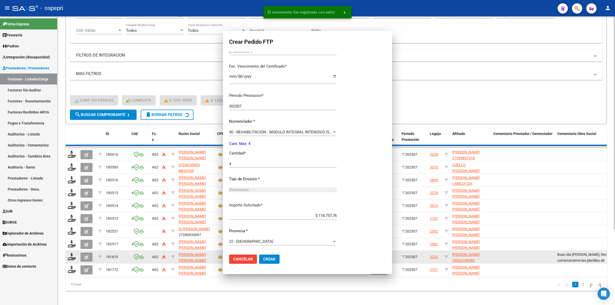
scroll to position [96, 0]
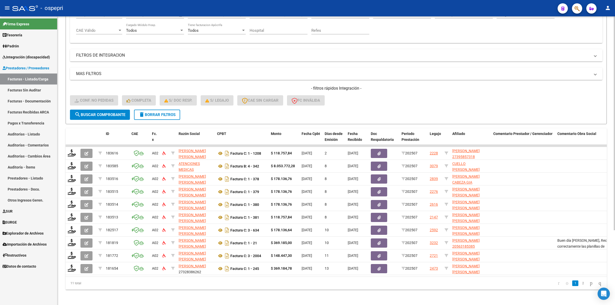
click at [153, 112] on span "delete Borrar Filtros" at bounding box center [157, 114] width 37 height 5
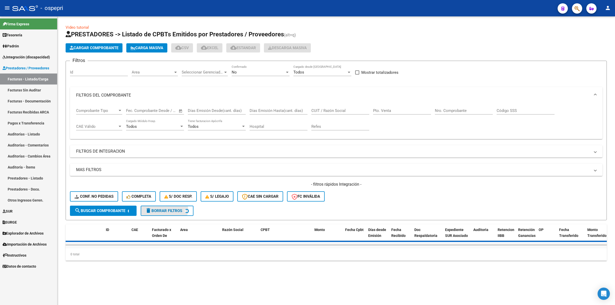
scroll to position [0, 0]
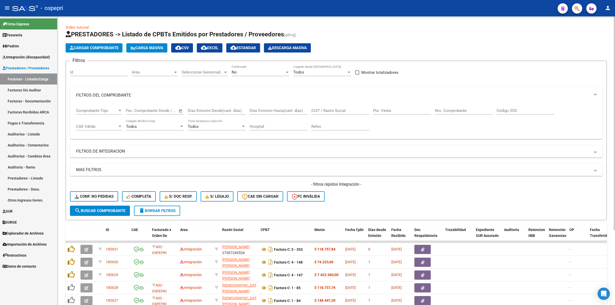
click at [325, 109] on input "CUIT / Razón Social" at bounding box center [340, 110] width 58 height 5
paste input "27120398062"
type input "27120398062"
click at [99, 210] on span "search Buscar Comprobante" at bounding box center [100, 210] width 51 height 5
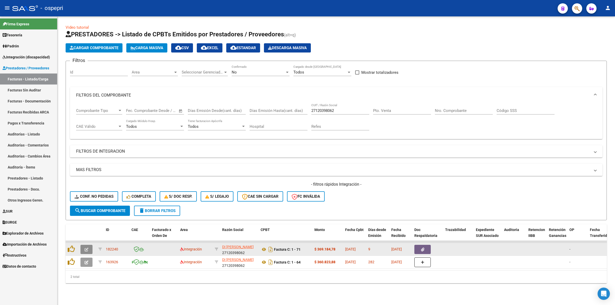
click at [87, 247] on span "button" at bounding box center [87, 249] width 4 height 5
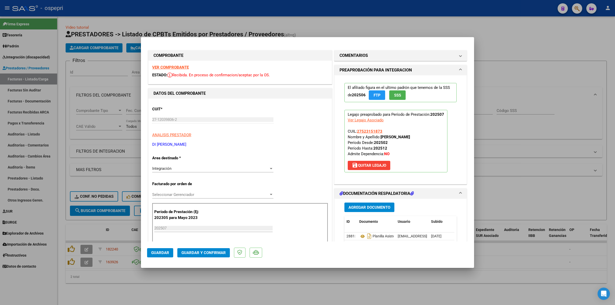
click at [166, 67] on strong "VER COMPROBANTE" at bounding box center [170, 67] width 37 height 5
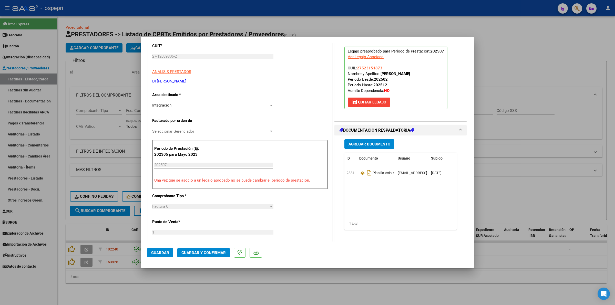
scroll to position [64, 0]
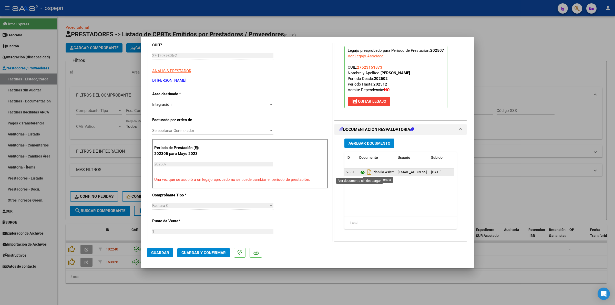
click at [361, 170] on icon at bounding box center [362, 172] width 7 height 6
click at [225, 254] on span "Guardar y Confirmar" at bounding box center [203, 253] width 44 height 5
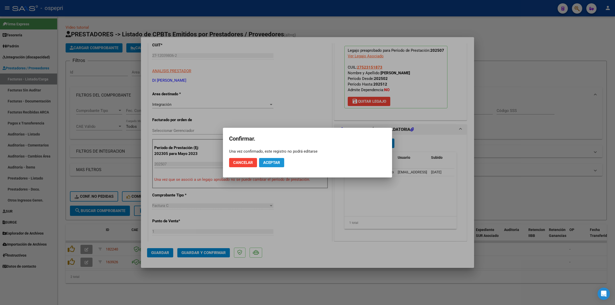
click at [266, 163] on span "Aceptar" at bounding box center [271, 162] width 17 height 5
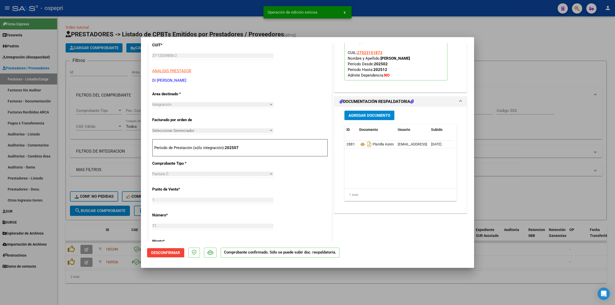
type input "$ 0,00"
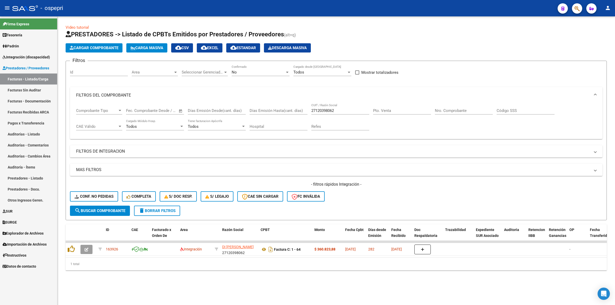
click at [109, 190] on div "- filtros rápidos Integración - Conf. no pedidas Completa S/ Doc Resp. S/ legaj…" at bounding box center [336, 194] width 532 height 24
click at [110, 198] on span "Conf. no pedidas" at bounding box center [94, 196] width 39 height 5
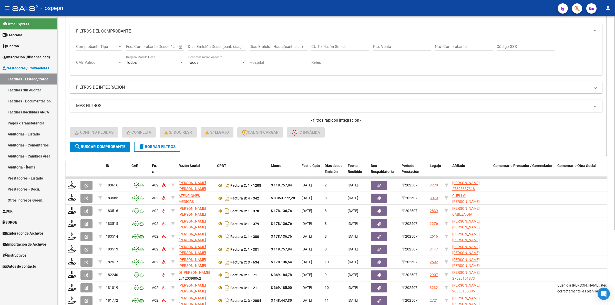
scroll to position [96, 0]
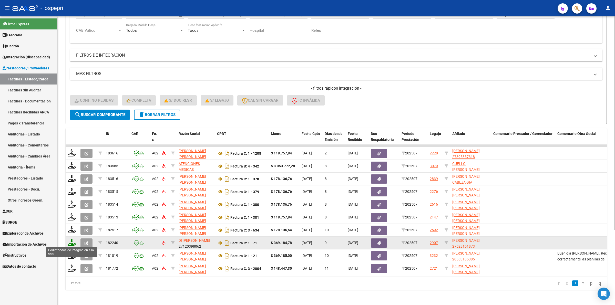
click at [71, 240] on icon at bounding box center [72, 242] width 8 height 7
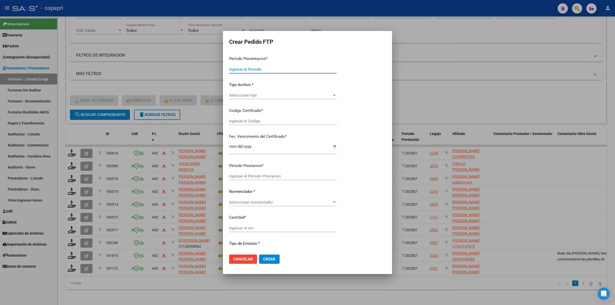
type input "202507"
type input "$ 369.184,78"
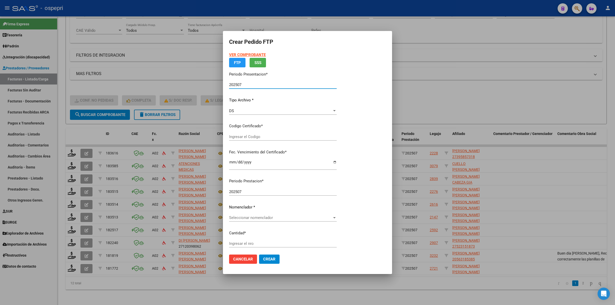
type input "2752315187-3"
type input "2026-06-19"
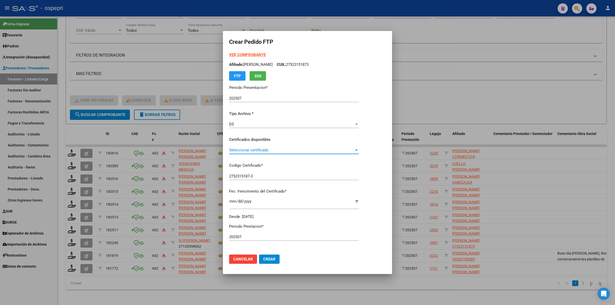
click at [267, 152] on span "Seleccionar certificado" at bounding box center [291, 150] width 125 height 5
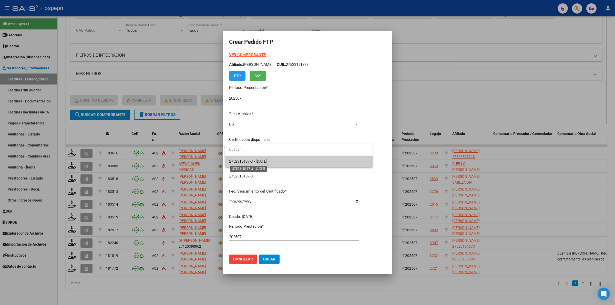
click at [267, 160] on span "2752315187-3 - 2026-06-19" at bounding box center [248, 161] width 38 height 5
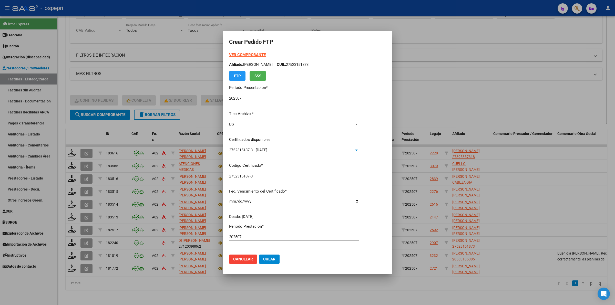
scroll to position [64, 0]
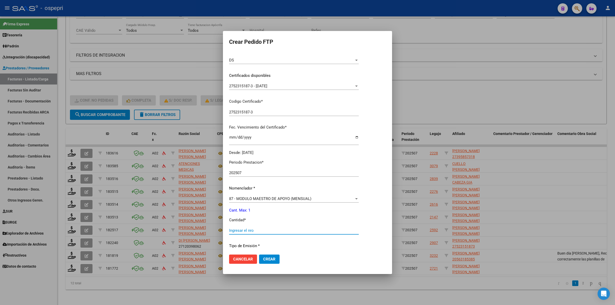
click at [254, 232] on input "Ingresar el nro" at bounding box center [294, 230] width 130 height 5
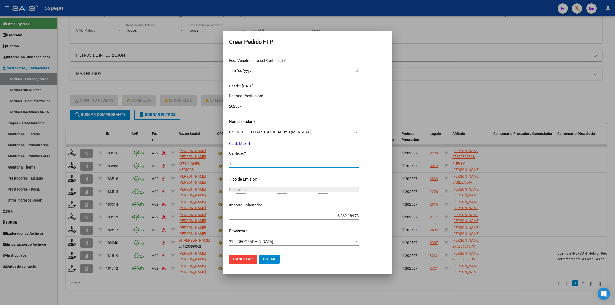
type input "1"
click at [268, 258] on span "Crear" at bounding box center [269, 259] width 12 height 5
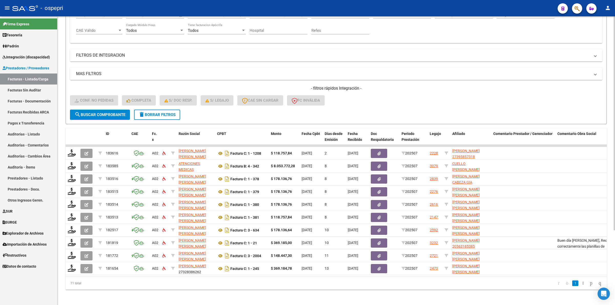
click at [154, 112] on span "delete Borrar Filtros" at bounding box center [157, 114] width 37 height 5
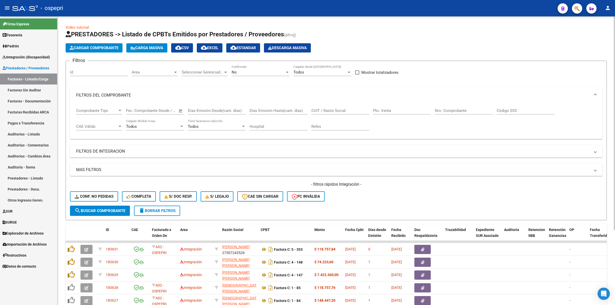
click at [327, 111] on input "CUIT / Razón Social" at bounding box center [340, 110] width 58 height 5
paste input "27384935139"
type input "27384935139"
click at [115, 206] on button "search Buscar Comprobante" at bounding box center [100, 211] width 60 height 10
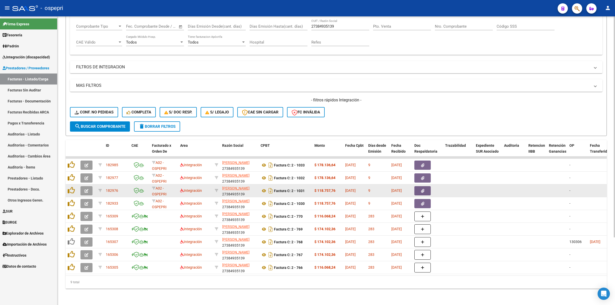
scroll to position [88, 0]
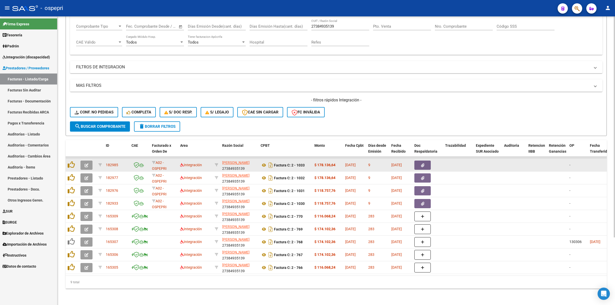
click at [88, 163] on icon "button" at bounding box center [87, 165] width 4 height 4
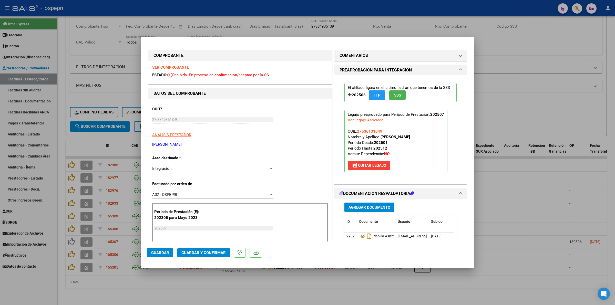
click at [160, 68] on strong "VER COMPROBANTE" at bounding box center [170, 67] width 37 height 5
click at [362, 236] on icon at bounding box center [362, 236] width 7 height 6
click at [202, 252] on span "Guardar y Confirmar" at bounding box center [203, 253] width 44 height 5
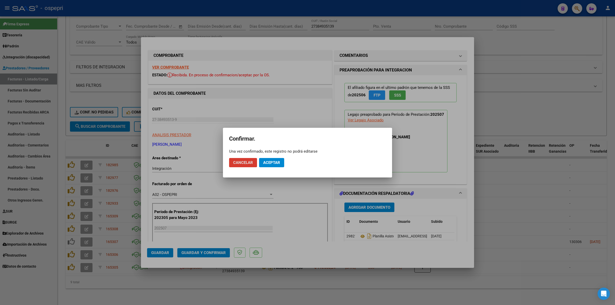
drag, startPoint x: 277, startPoint y: 162, endPoint x: 259, endPoint y: 121, distance: 44.9
click at [277, 161] on span "Aceptar" at bounding box center [271, 162] width 17 height 5
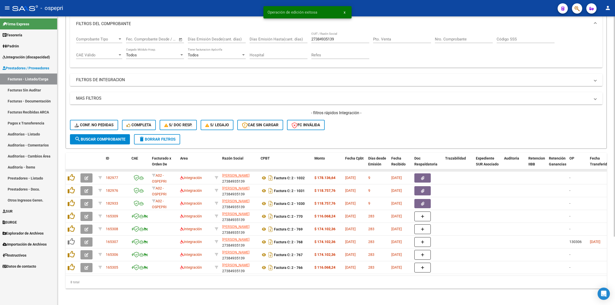
scroll to position [75, 0]
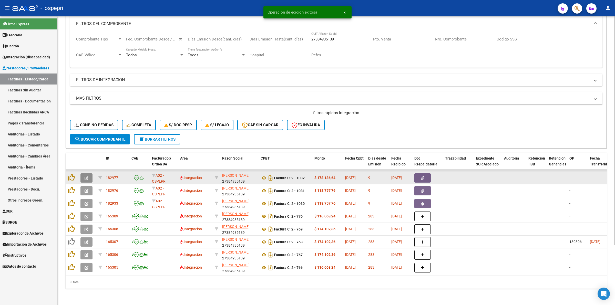
click at [89, 174] on button "button" at bounding box center [86, 177] width 12 height 9
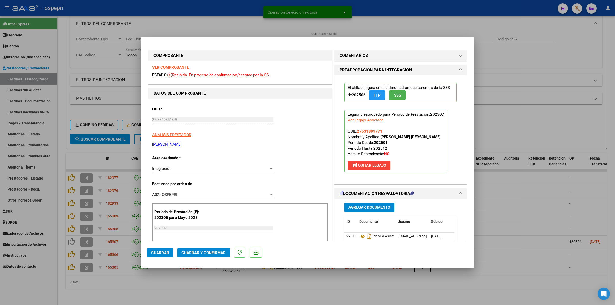
click at [166, 66] on strong "VER COMPROBANTE" at bounding box center [170, 67] width 37 height 5
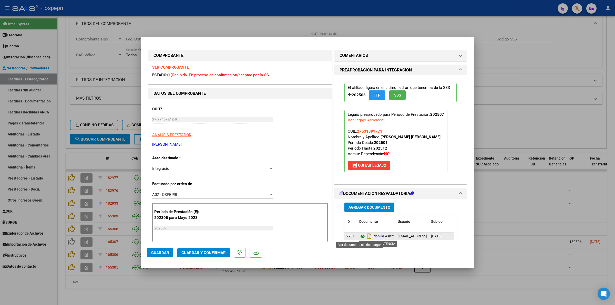
click at [361, 237] on icon at bounding box center [362, 236] width 7 height 6
click at [201, 253] on span "Guardar y Confirmar" at bounding box center [203, 253] width 44 height 5
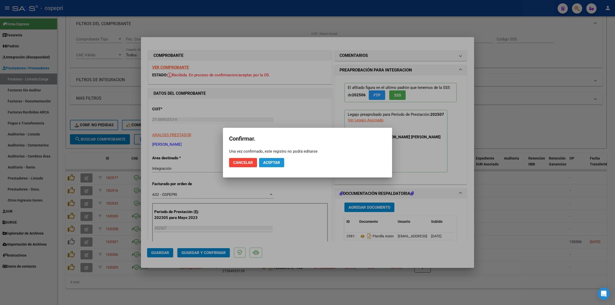
click at [275, 160] on button "Aceptar" at bounding box center [271, 162] width 25 height 9
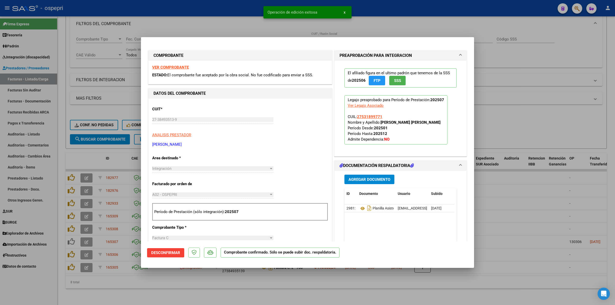
type input "$ 0,00"
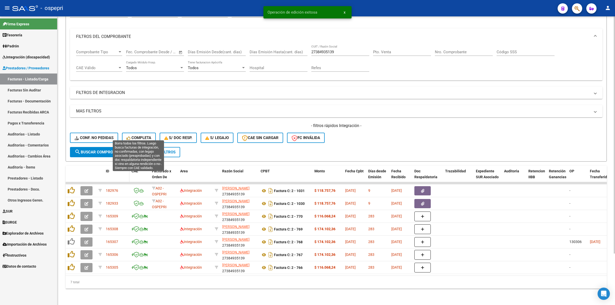
scroll to position [62, 0]
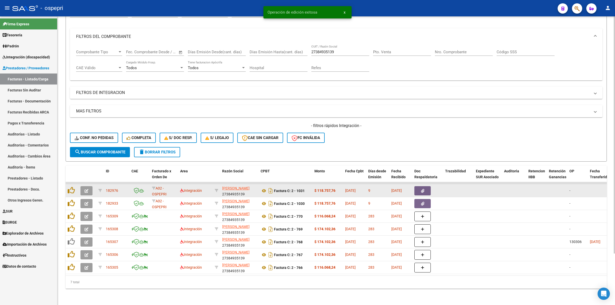
click at [89, 188] on button "button" at bounding box center [86, 190] width 12 height 9
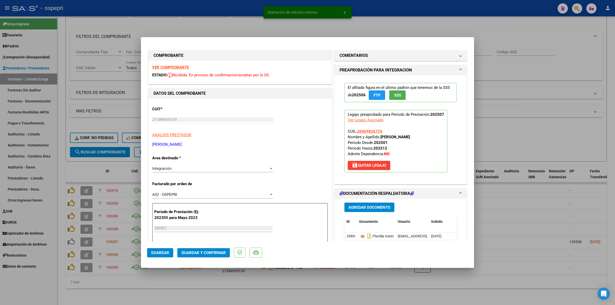
click at [179, 68] on strong "VER COMPROBANTE" at bounding box center [170, 67] width 37 height 5
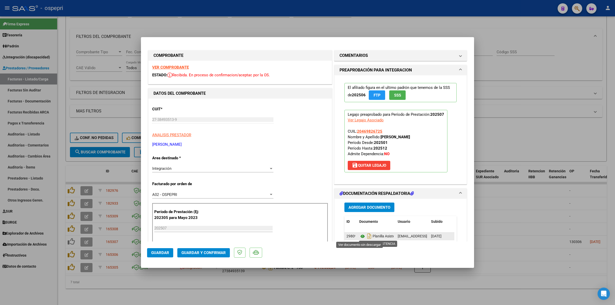
click at [359, 237] on icon at bounding box center [362, 236] width 7 height 6
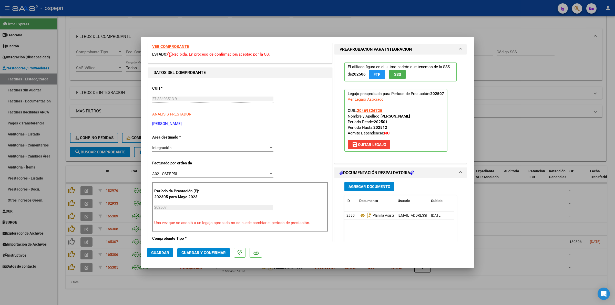
scroll to position [32, 0]
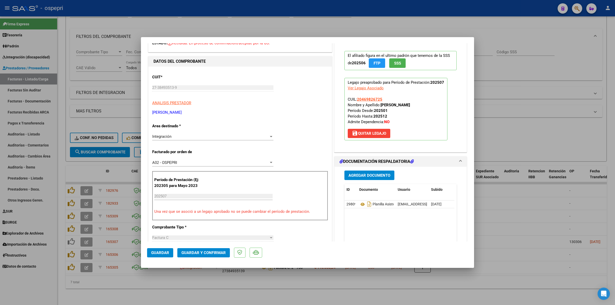
click at [201, 253] on span "Guardar y Confirmar" at bounding box center [203, 253] width 44 height 5
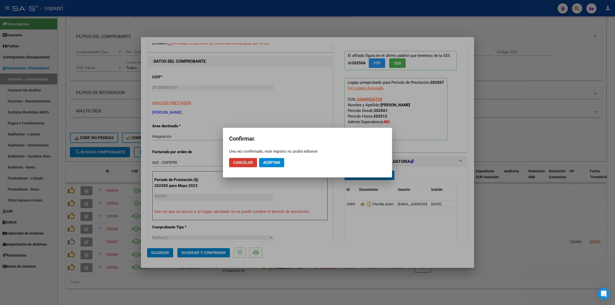
click at [267, 159] on button "Aceptar" at bounding box center [271, 162] width 25 height 9
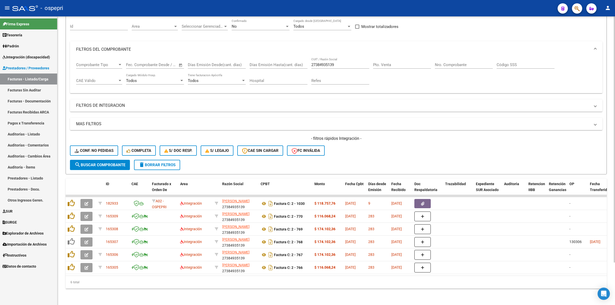
scroll to position [49, 0]
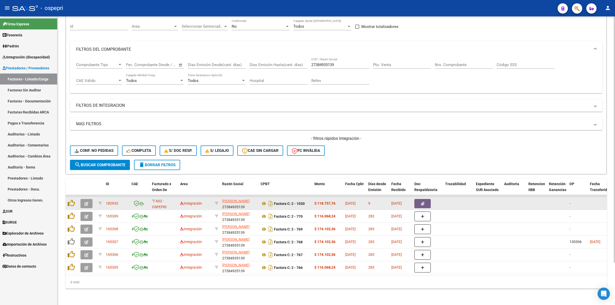
click at [84, 199] on button "button" at bounding box center [86, 203] width 12 height 9
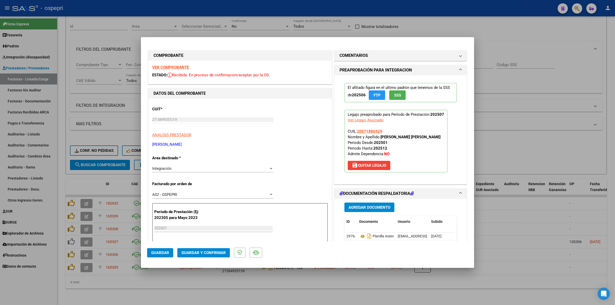
click at [159, 68] on strong "VER COMPROBANTE" at bounding box center [170, 67] width 37 height 5
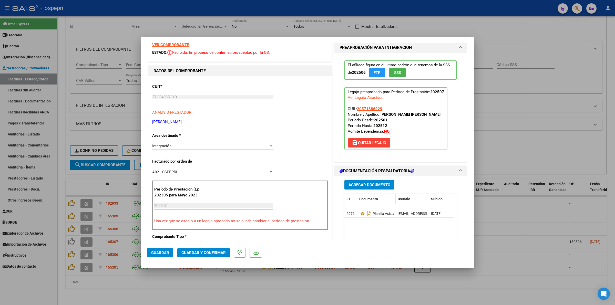
scroll to position [64, 0]
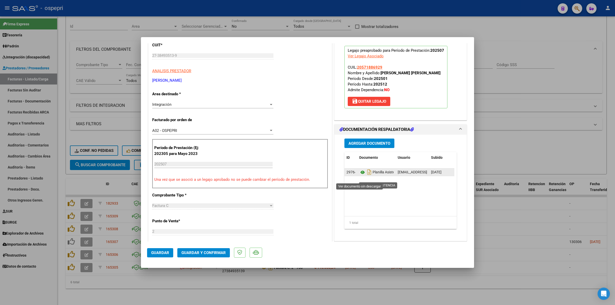
click at [359, 175] on icon at bounding box center [362, 172] width 7 height 6
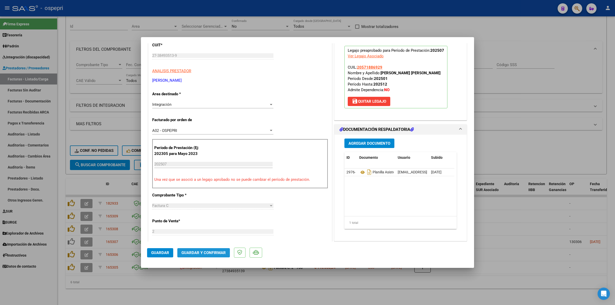
click at [182, 254] on span "Guardar y Confirmar" at bounding box center [203, 253] width 44 height 5
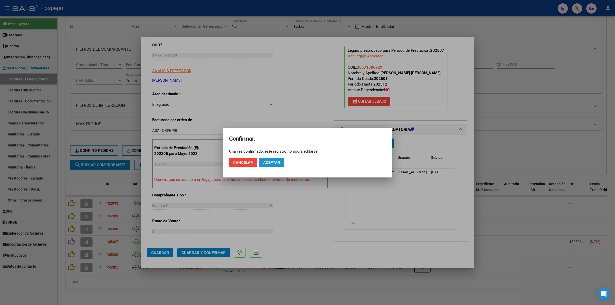
click at [274, 163] on span "Aceptar" at bounding box center [271, 162] width 17 height 5
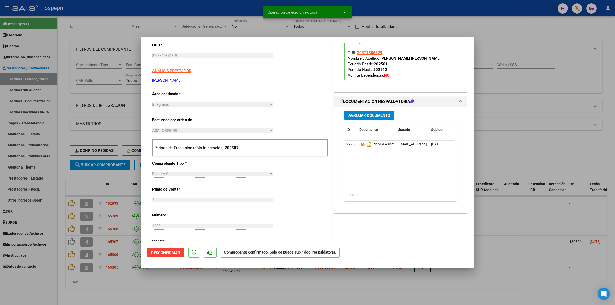
type input "$ 0,00"
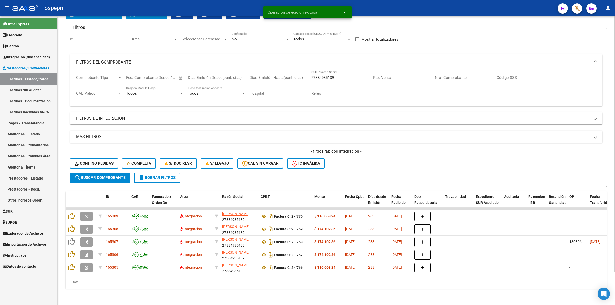
scroll to position [37, 0]
click at [101, 161] on span "Conf. no pedidas" at bounding box center [94, 163] width 39 height 5
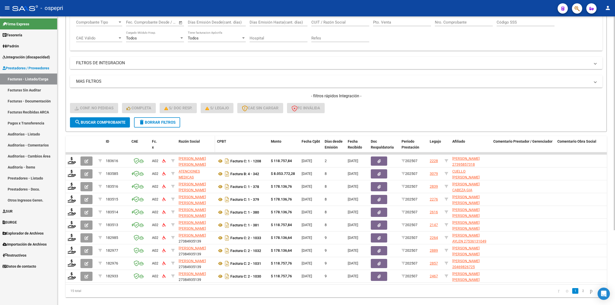
scroll to position [101, 0]
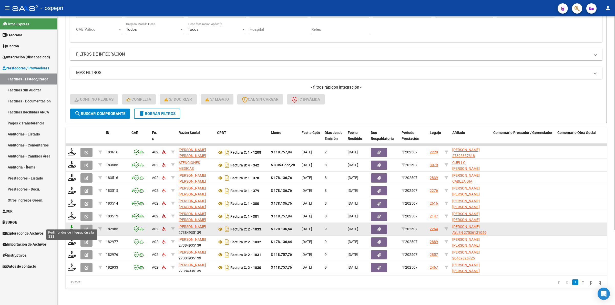
click at [72, 225] on icon at bounding box center [72, 228] width 8 height 7
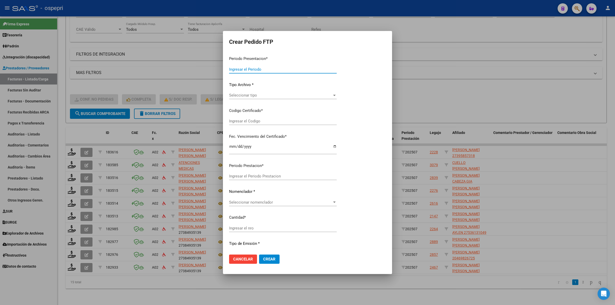
type input "202507"
type input "$ 178.136,64"
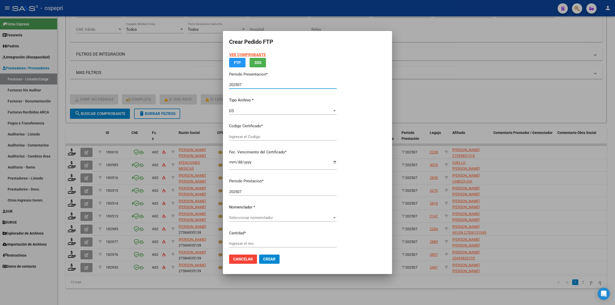
type input "2753613104-9"
type input "2031-03-20"
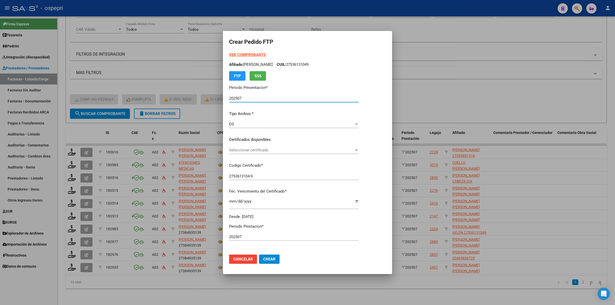
click at [255, 151] on span "Seleccionar certificado" at bounding box center [291, 150] width 125 height 5
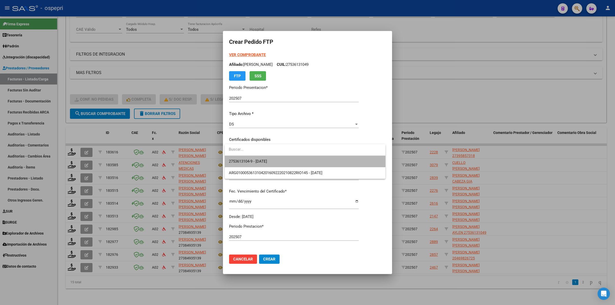
click at [258, 158] on span "2753613104-9 - 2031-03-20" at bounding box center [305, 162] width 152 height 12
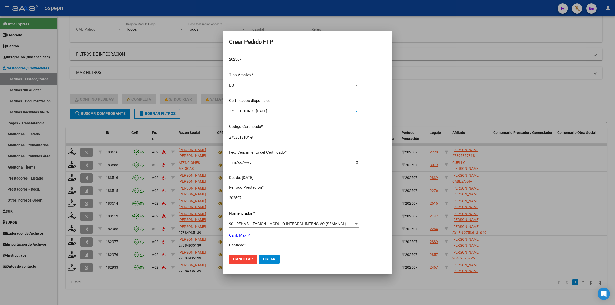
scroll to position [64, 0]
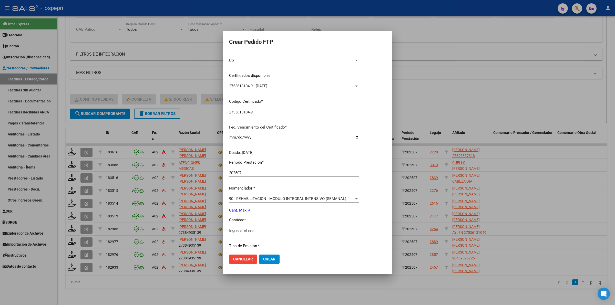
click at [249, 227] on div "Ingresar el nro" at bounding box center [294, 231] width 130 height 8
click at [250, 228] on input "Ingresar el nro" at bounding box center [294, 230] width 130 height 5
type input "4"
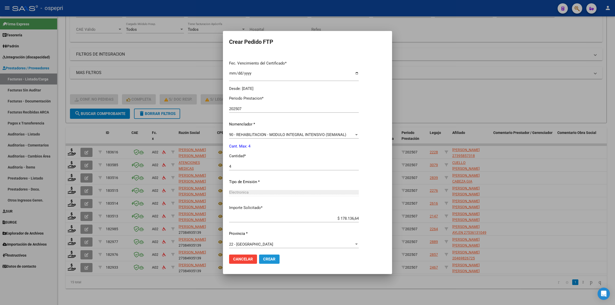
click at [269, 259] on span "Crear" at bounding box center [269, 259] width 12 height 5
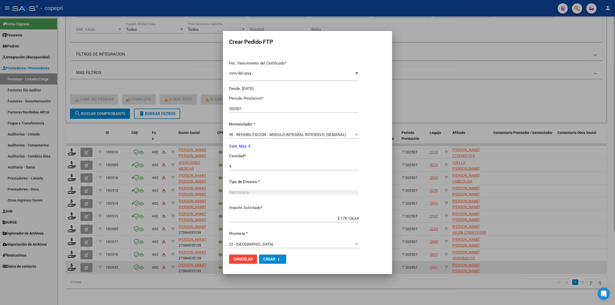
scroll to position [99, 0]
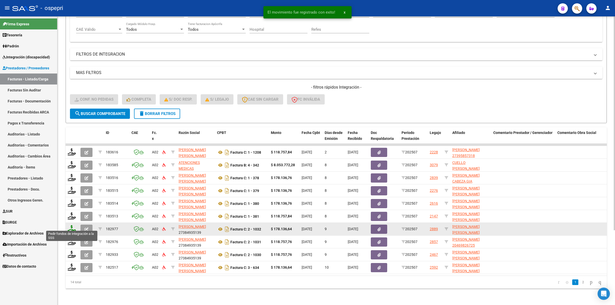
click at [72, 225] on icon at bounding box center [72, 228] width 8 height 7
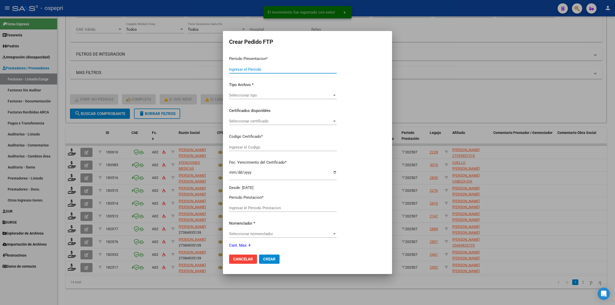
type input "202507"
type input "$ 178.136,64"
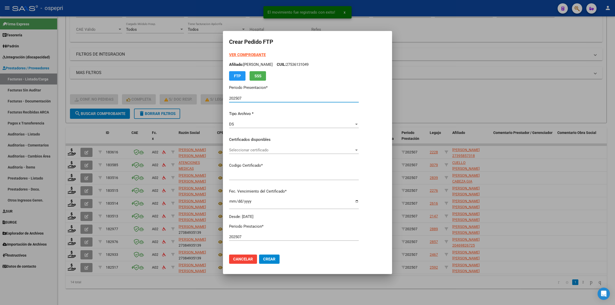
type input "27531899771"
type input "2026-07-30"
click at [243, 147] on div "Seleccionar certificado Seleccionar certificado" at bounding box center [294, 150] width 130 height 8
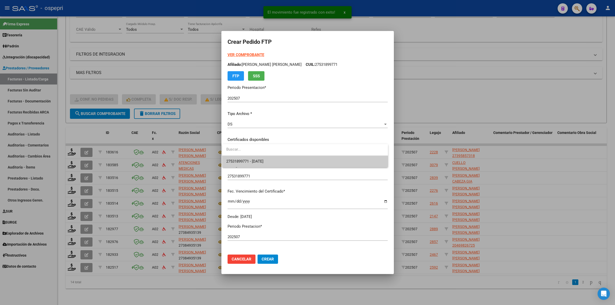
click at [248, 158] on span "27531899771 - 2026-07-30" at bounding box center [305, 162] width 158 height 12
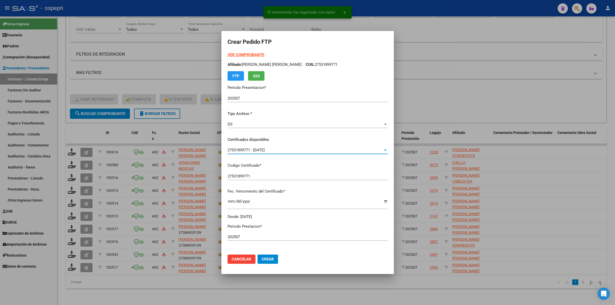
scroll to position [64, 0]
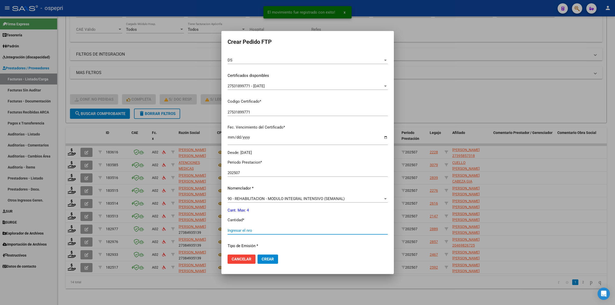
click at [258, 231] on input "Ingresar el nro" at bounding box center [307, 230] width 160 height 5
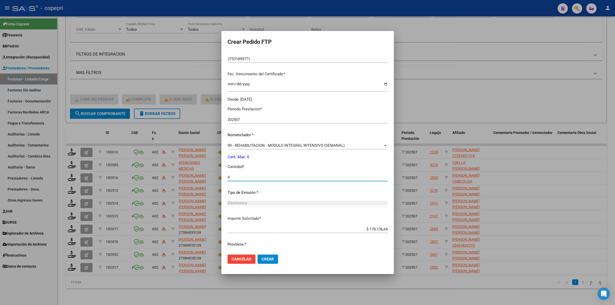
scroll to position [128, 0]
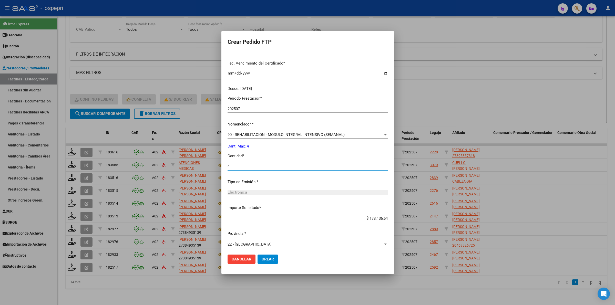
type input "4"
click at [274, 257] on button "Crear" at bounding box center [267, 259] width 20 height 9
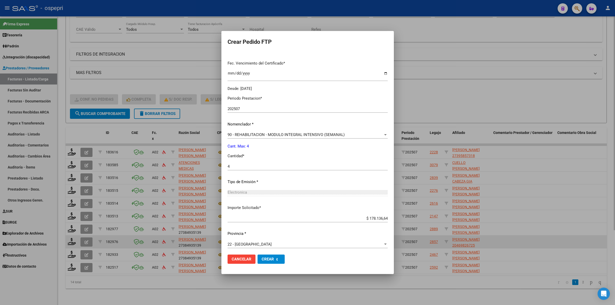
scroll to position [0, 0]
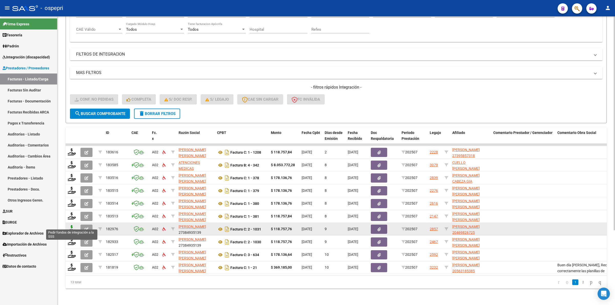
click at [73, 225] on icon at bounding box center [72, 228] width 8 height 7
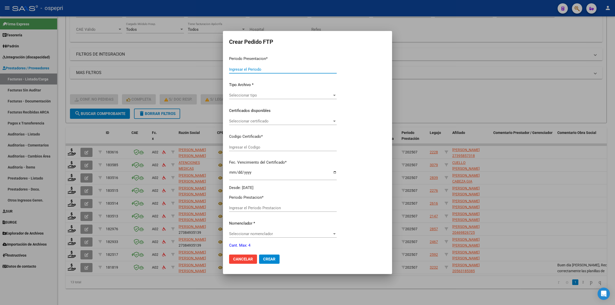
type input "202507"
type input "$ 118.757,76"
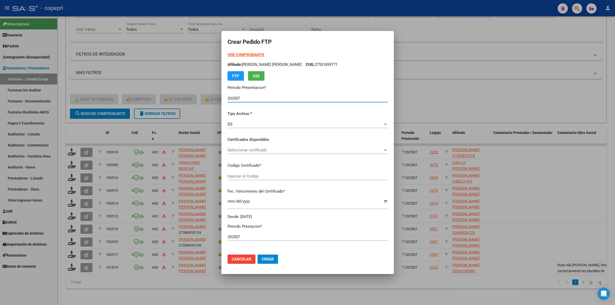
type input "ARG02000469826722015030620200306RIO145"
type input "2025-11-10"
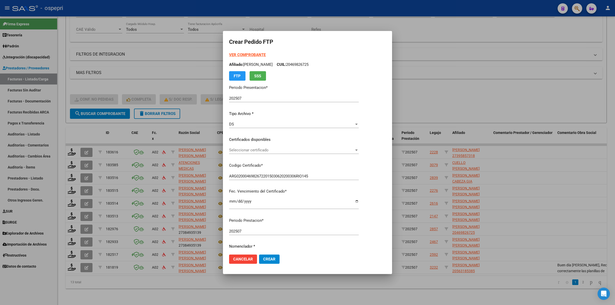
click at [258, 154] on div "Seleccionar certificado Seleccionar certificado" at bounding box center [294, 152] width 130 height 13
click at [260, 149] on span "Seleccionar certificado" at bounding box center [291, 150] width 125 height 5
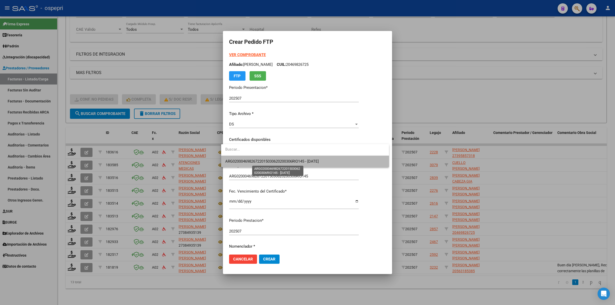
click at [271, 162] on span "ARG02000469826722015030620200306RIO145 - 2025-11-10" at bounding box center [271, 161] width 93 height 5
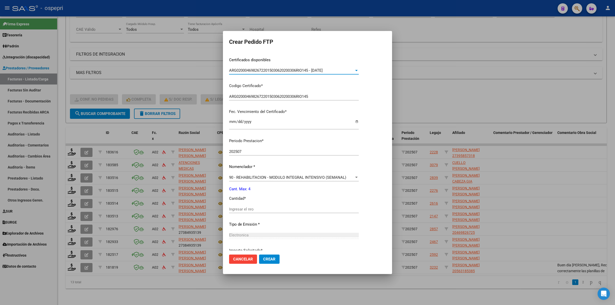
scroll to position [96, 0]
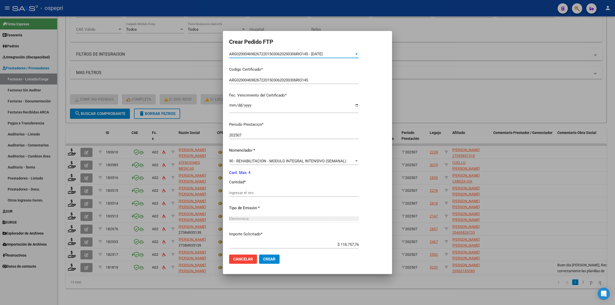
drag, startPoint x: 264, startPoint y: 189, endPoint x: 265, endPoint y: 192, distance: 2.9
click at [264, 190] on div "Ingresar el nro" at bounding box center [294, 193] width 130 height 8
click at [265, 192] on input "Ingresar el nro" at bounding box center [294, 193] width 130 height 5
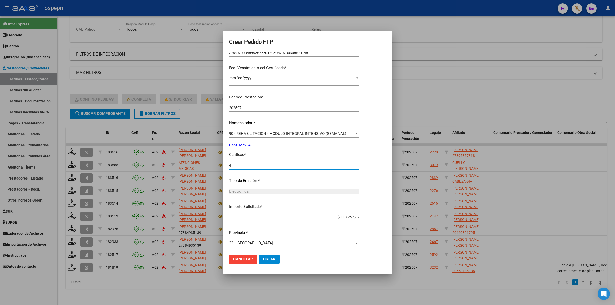
scroll to position [125, 0]
type input "4"
click at [265, 261] on span "Crear" at bounding box center [269, 259] width 12 height 5
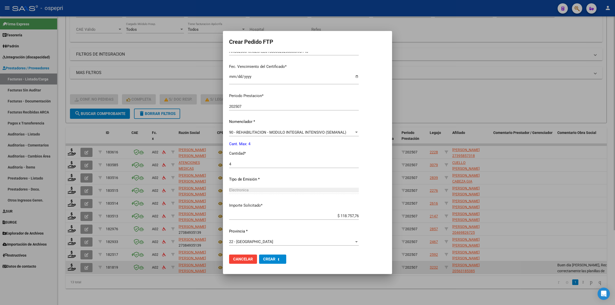
scroll to position [0, 0]
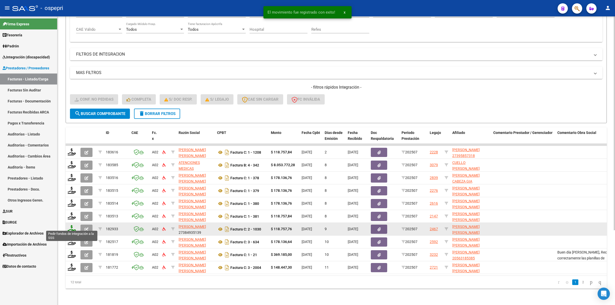
click at [71, 225] on icon at bounding box center [72, 228] width 8 height 7
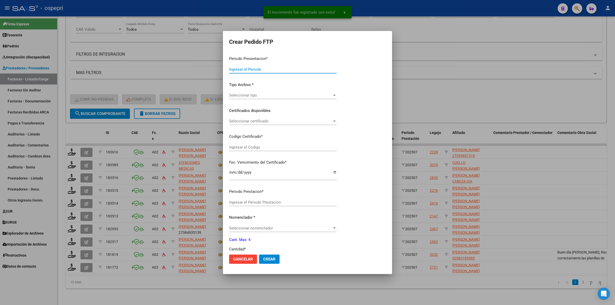
type input "202507"
type input "$ 118.757,76"
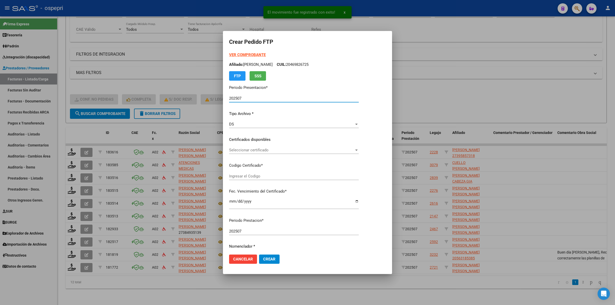
type input "2057188692-9"
type input "2026-07-01"
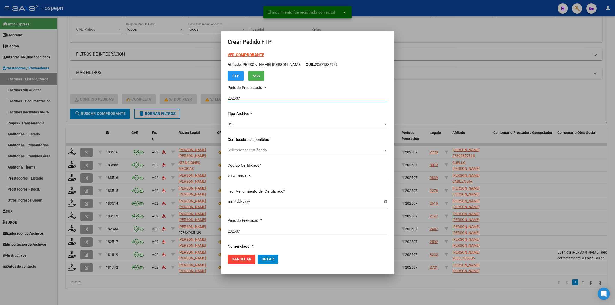
click at [266, 150] on span "Seleccionar certificado" at bounding box center [304, 150] width 155 height 5
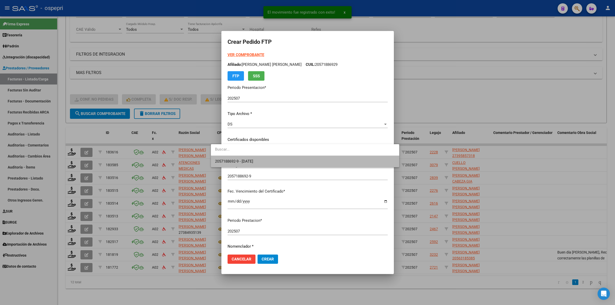
click at [275, 163] on span "2057188692-9 - 2026-07-01" at bounding box center [305, 162] width 180 height 12
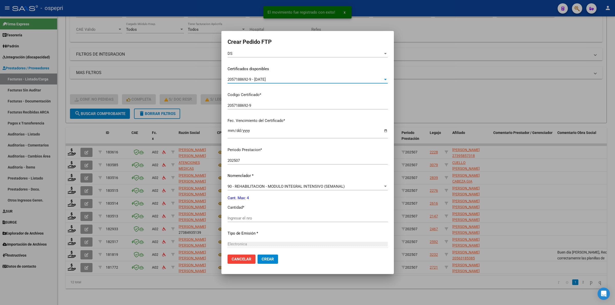
scroll to position [96, 0]
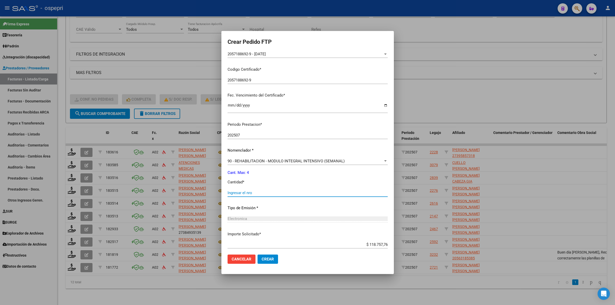
click at [248, 193] on input "Ingresar el nro" at bounding box center [307, 193] width 160 height 5
type input "4"
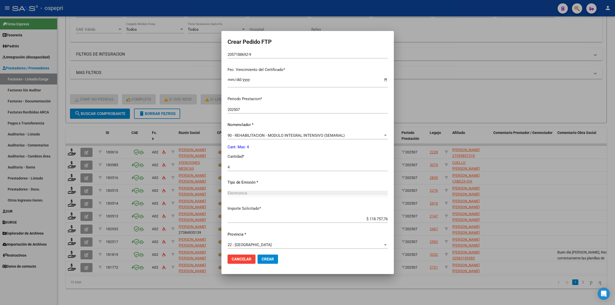
scroll to position [125, 0]
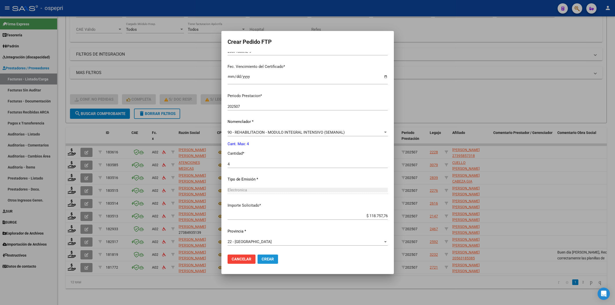
click at [262, 259] on span "Crear" at bounding box center [268, 259] width 12 height 5
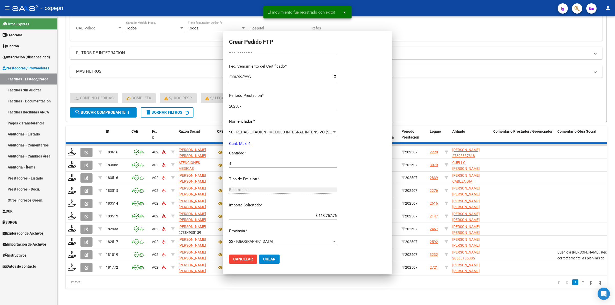
scroll to position [96, 0]
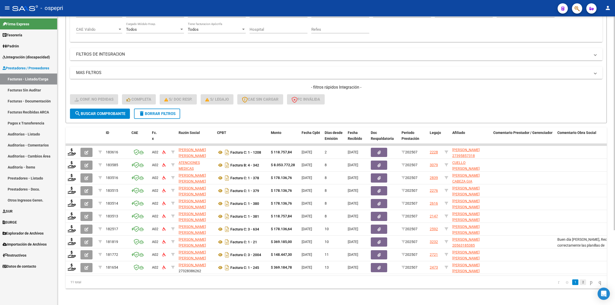
click at [580, 282] on link "2" at bounding box center [583, 282] width 6 height 6
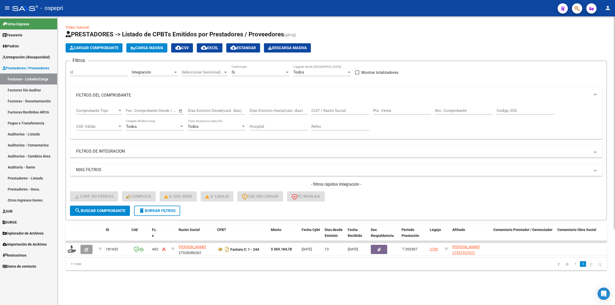
scroll to position [0, 0]
click at [572, 267] on link "1" at bounding box center [575, 264] width 6 height 6
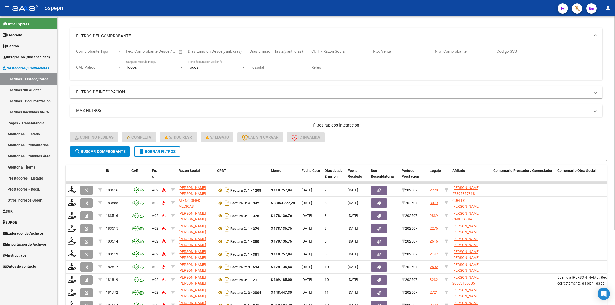
scroll to position [96, 0]
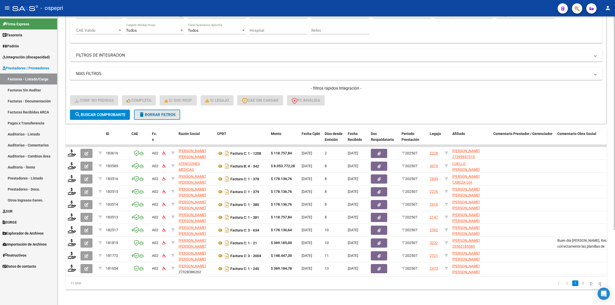
click at [164, 116] on span "delete Borrar Filtros" at bounding box center [157, 114] width 37 height 5
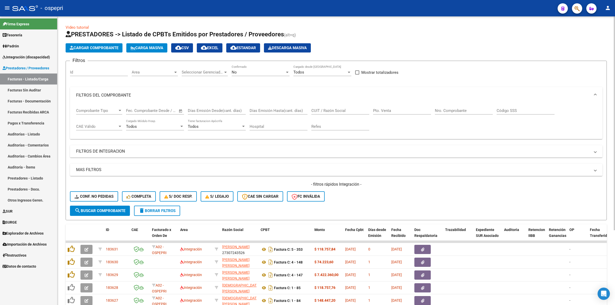
click at [345, 111] on input "CUIT / Razón Social" at bounding box center [340, 110] width 58 height 5
paste input "27238578499"
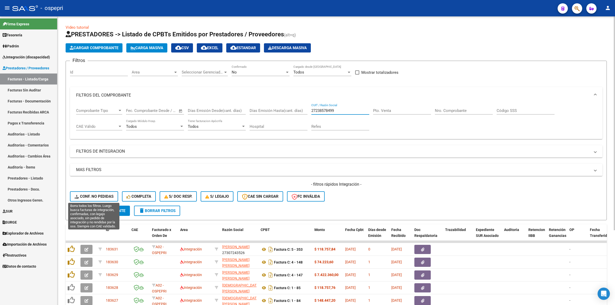
type input "27238578499"
drag, startPoint x: 113, startPoint y: 208, endPoint x: 172, endPoint y: 210, distance: 59.0
click at [113, 208] on span "search Buscar Comprobante" at bounding box center [100, 210] width 51 height 5
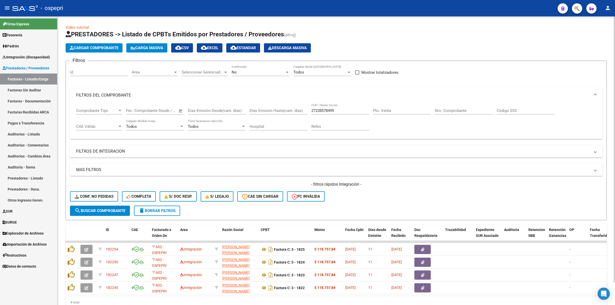
scroll to position [24, 0]
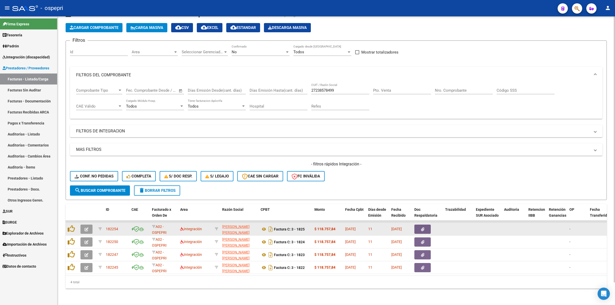
click at [87, 225] on button "button" at bounding box center [86, 229] width 12 height 9
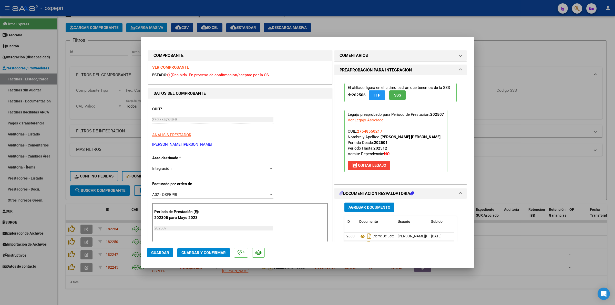
click at [165, 66] on strong "VER COMPROBANTE" at bounding box center [170, 67] width 37 height 5
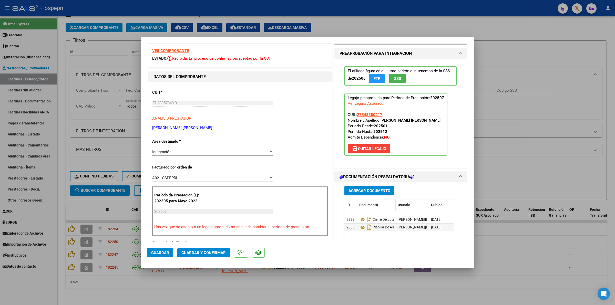
scroll to position [32, 0]
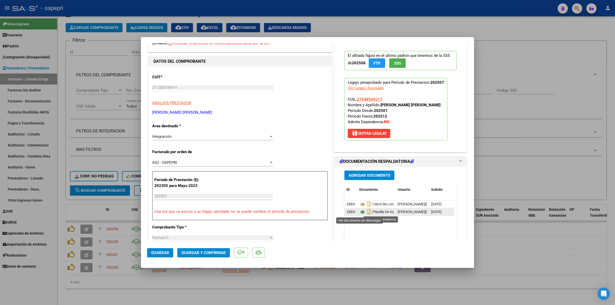
click at [360, 213] on icon at bounding box center [362, 212] width 7 height 6
click at [213, 251] on span "Guardar y Confirmar" at bounding box center [203, 253] width 44 height 5
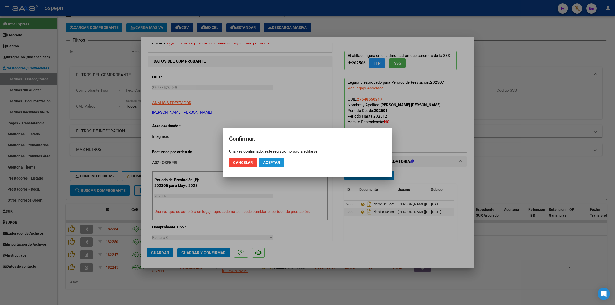
click at [274, 161] on span "Aceptar" at bounding box center [271, 162] width 17 height 5
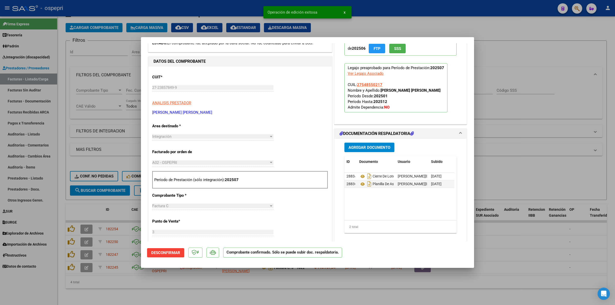
type input "$ 0,00"
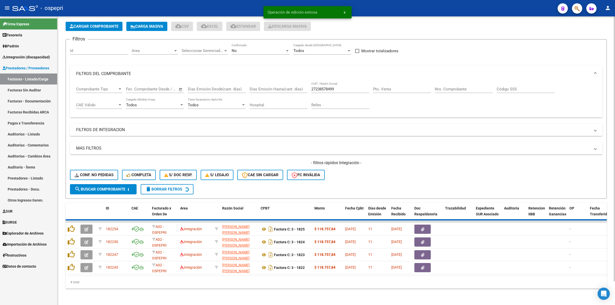
scroll to position [11, 0]
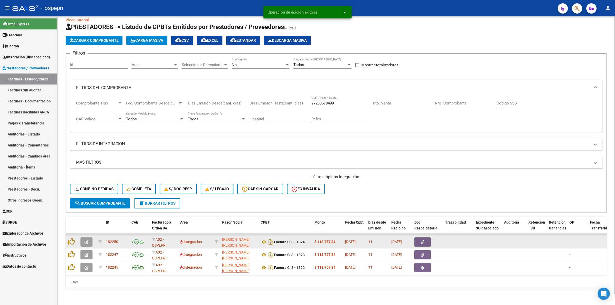
click at [86, 240] on icon "button" at bounding box center [87, 242] width 4 height 4
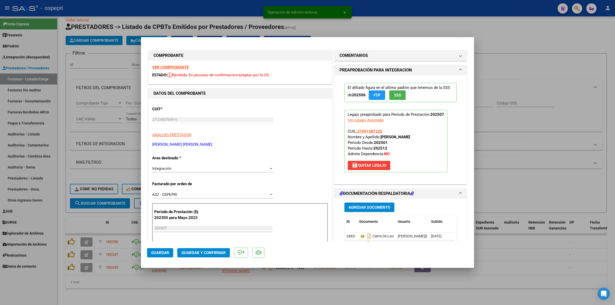
click at [166, 65] on strong "VER COMPROBANTE" at bounding box center [170, 67] width 37 height 5
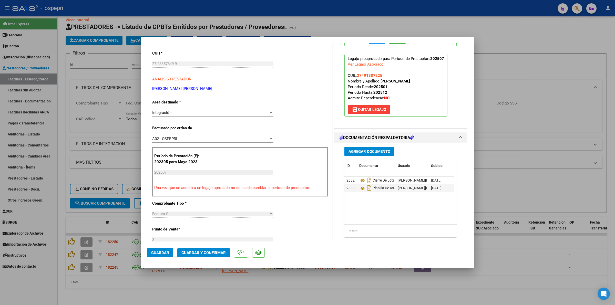
scroll to position [64, 0]
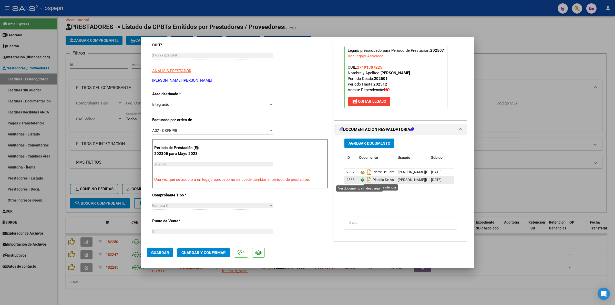
click at [361, 178] on icon at bounding box center [362, 180] width 7 height 6
click at [200, 253] on span "Guardar y Confirmar" at bounding box center [203, 253] width 44 height 5
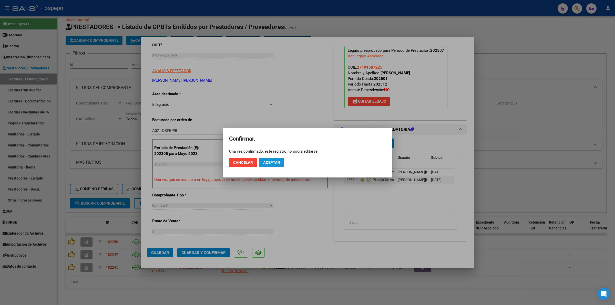
click at [263, 161] on span "Aceptar" at bounding box center [271, 162] width 17 height 5
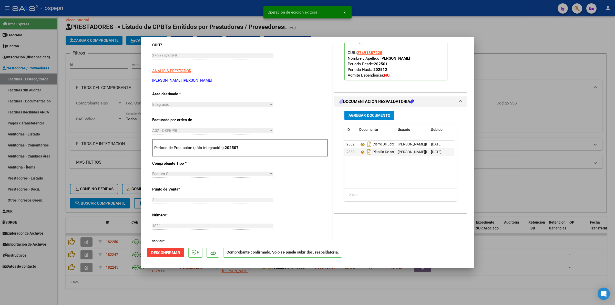
type input "$ 0,00"
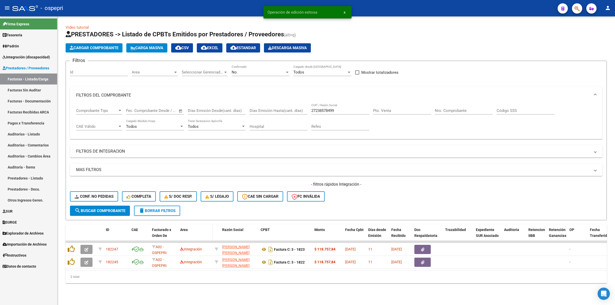
scroll to position [0, 0]
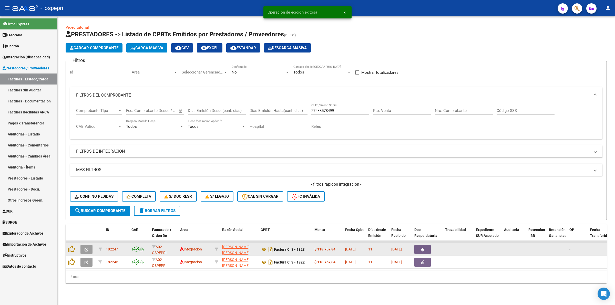
click at [84, 247] on button "button" at bounding box center [86, 249] width 12 height 9
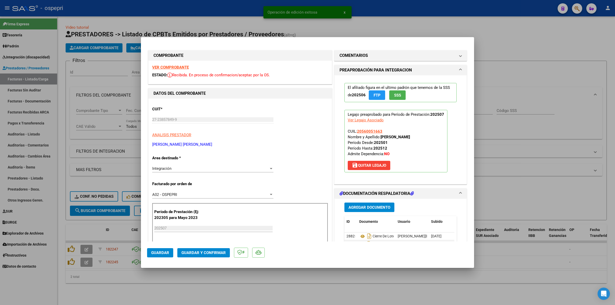
click at [164, 65] on div "VER COMPROBANTE ESTADO: Recibida. En proceso de confirmacion/aceptac por la OS." at bounding box center [239, 72] width 183 height 23
click at [165, 68] on strong "VER COMPROBANTE" at bounding box center [170, 67] width 37 height 5
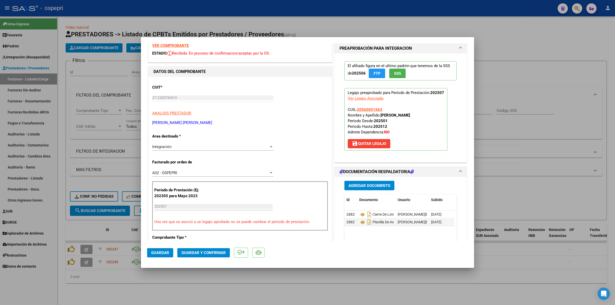
scroll to position [64, 0]
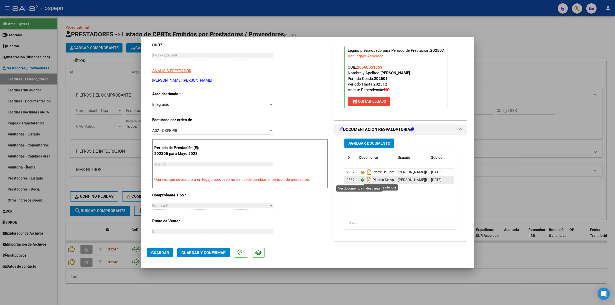
click at [361, 181] on icon at bounding box center [362, 180] width 7 height 6
click at [203, 251] on span "Guardar y Confirmar" at bounding box center [203, 253] width 44 height 5
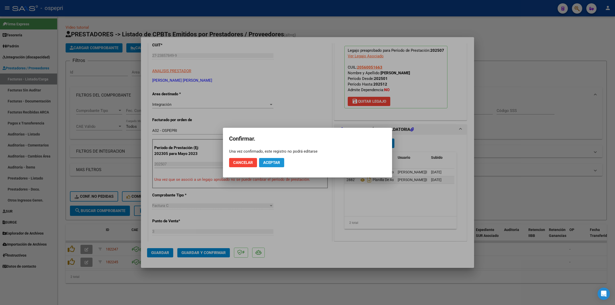
click at [272, 162] on span "Aceptar" at bounding box center [271, 162] width 17 height 5
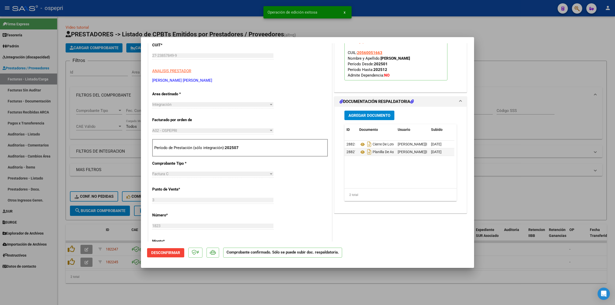
type input "$ 0,00"
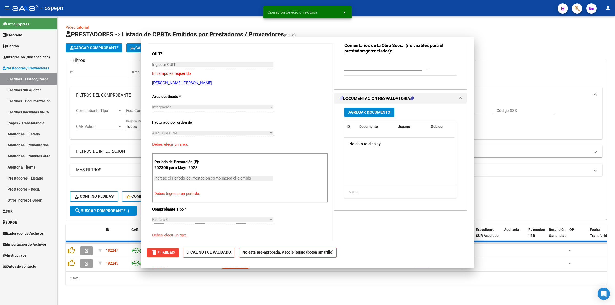
scroll to position [73, 0]
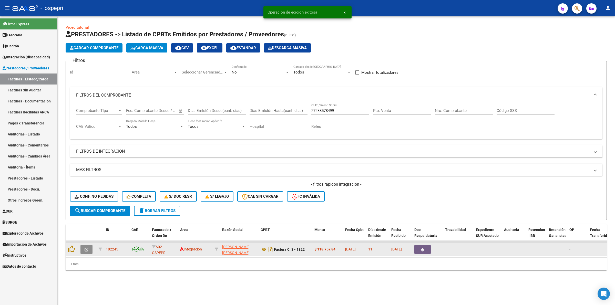
click at [88, 249] on icon "button" at bounding box center [87, 250] width 4 height 4
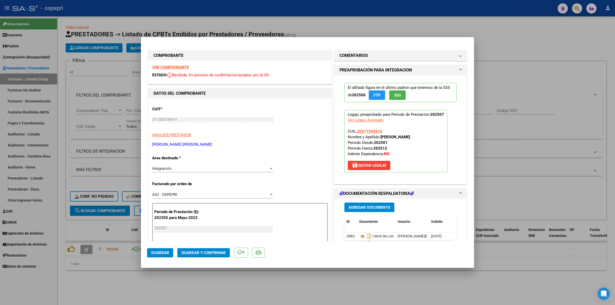
click at [163, 65] on strong "VER COMPROBANTE" at bounding box center [170, 67] width 37 height 5
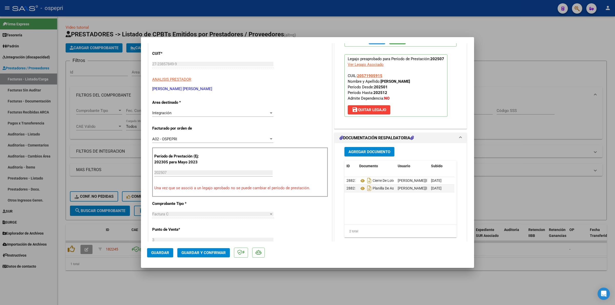
scroll to position [64, 0]
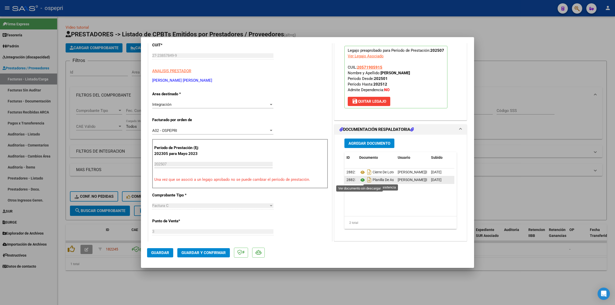
click at [360, 180] on icon at bounding box center [362, 180] width 7 height 6
click at [222, 248] on button "Guardar y Confirmar" at bounding box center [203, 252] width 53 height 9
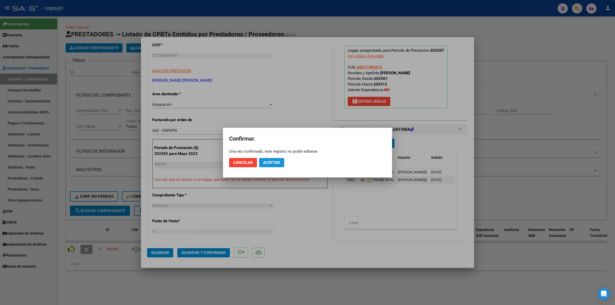
click at [276, 159] on button "Aceptar" at bounding box center [271, 162] width 25 height 9
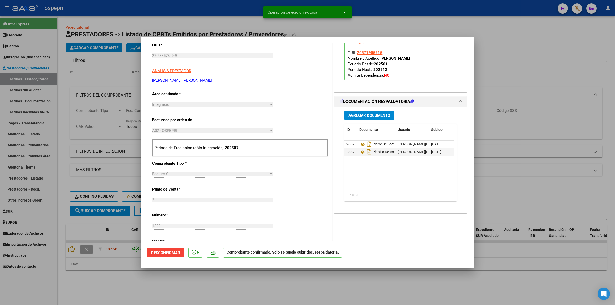
type input "$ 0,00"
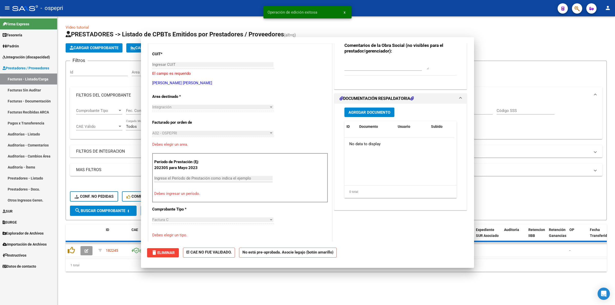
scroll to position [0, 0]
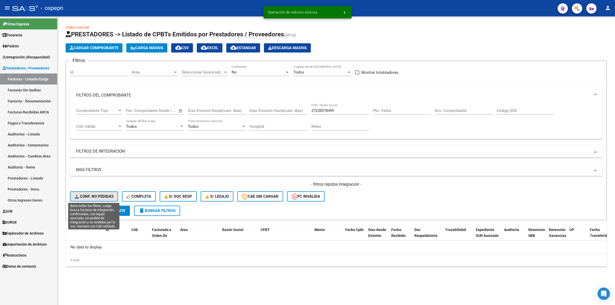
click at [107, 196] on span "Conf. no pedidas" at bounding box center [94, 196] width 39 height 5
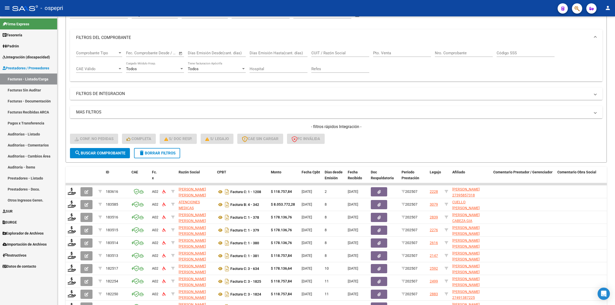
scroll to position [96, 0]
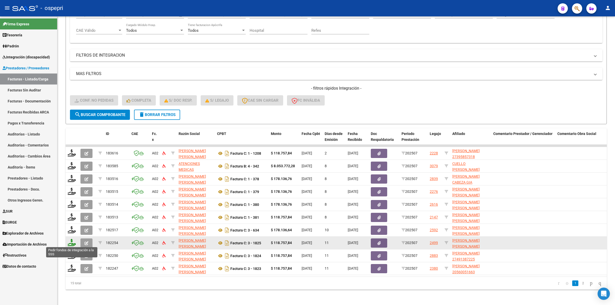
click at [74, 242] on icon at bounding box center [72, 242] width 8 height 7
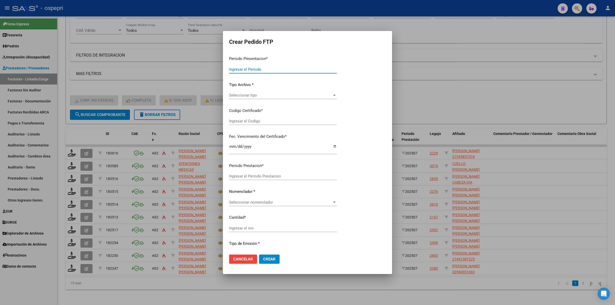
type input "202507"
type input "$ 118.757,84"
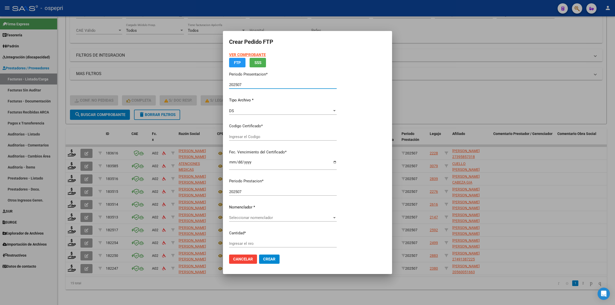
type input "2754855021-7"
type input "2025-10-15"
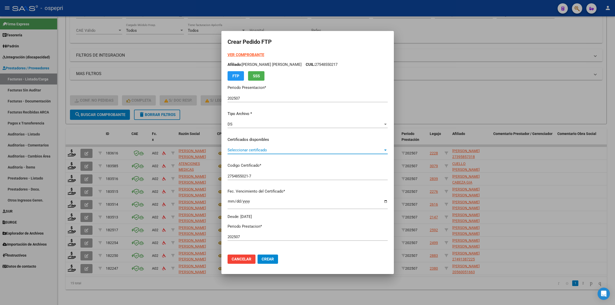
click at [266, 149] on span "Seleccionar certificado" at bounding box center [304, 150] width 155 height 5
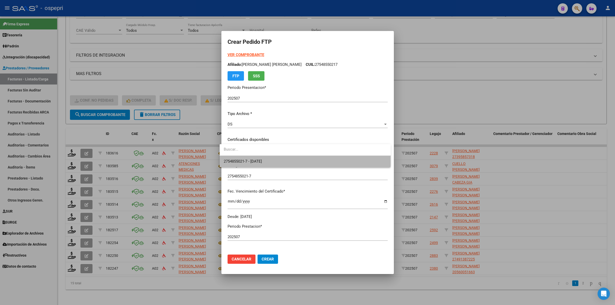
click at [279, 161] on span "2754855021-7 - 2025-10-15" at bounding box center [305, 162] width 163 height 12
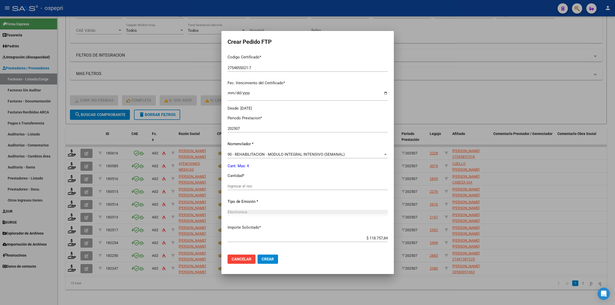
scroll to position [131, 0]
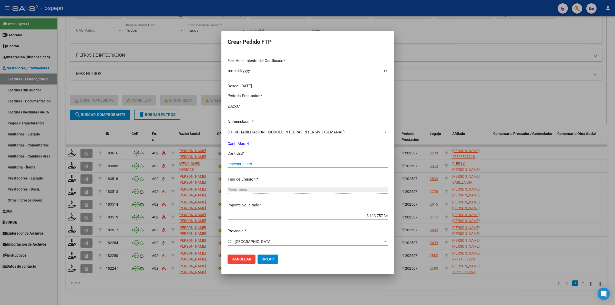
click at [247, 163] on input "Ingresar el nro" at bounding box center [307, 164] width 160 height 5
type input "4"
click at [265, 258] on span "Crear" at bounding box center [268, 259] width 12 height 5
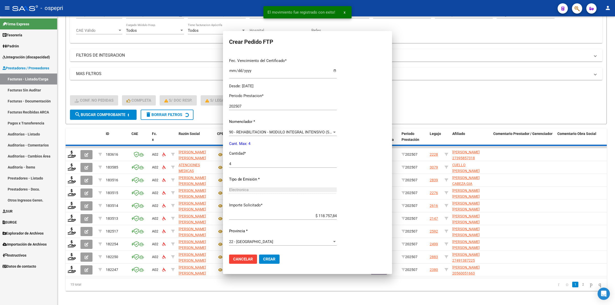
scroll to position [102, 0]
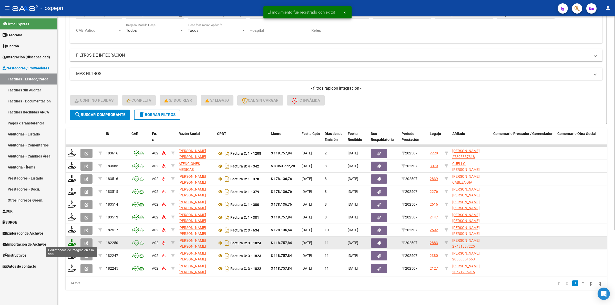
click at [72, 242] on icon at bounding box center [72, 242] width 8 height 7
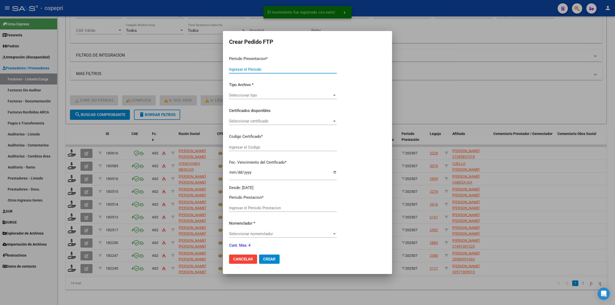
type input "202507"
type input "$ 118.757,84"
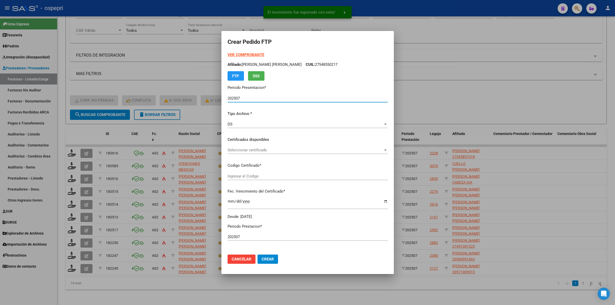
type input "2749138722-5"
type input "2027-04-01"
click at [259, 151] on span "Seleccionar certificado" at bounding box center [304, 150] width 155 height 5
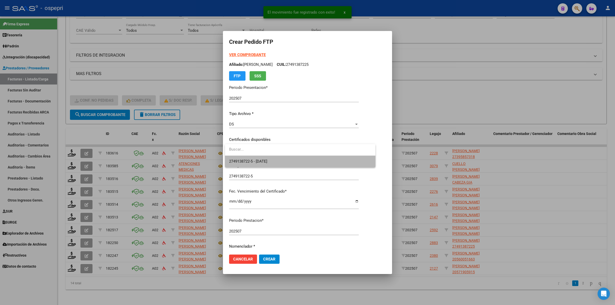
click at [259, 158] on span "2749138722-5 - 2027-04-01" at bounding box center [300, 162] width 142 height 12
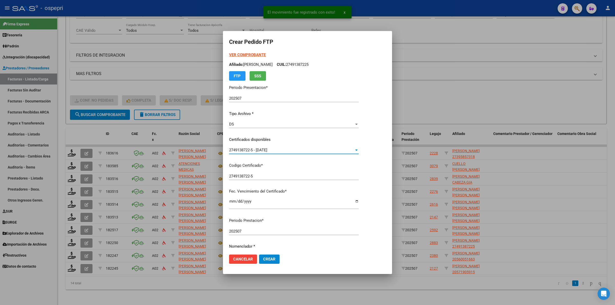
scroll to position [64, 0]
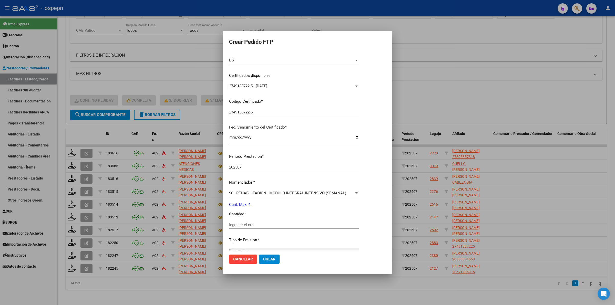
click at [244, 221] on div "Ingresar el nro" at bounding box center [294, 225] width 130 height 8
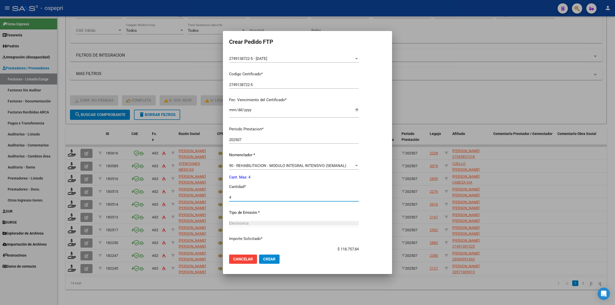
scroll to position [125, 0]
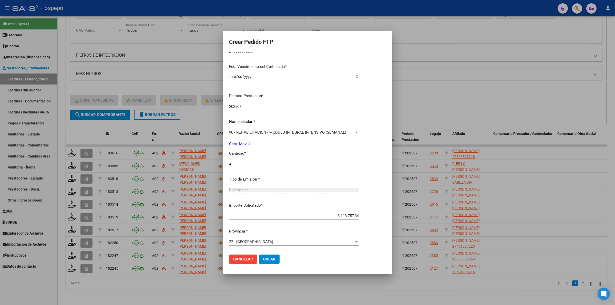
type input "4"
click at [273, 257] on span "Crear" at bounding box center [269, 259] width 12 height 5
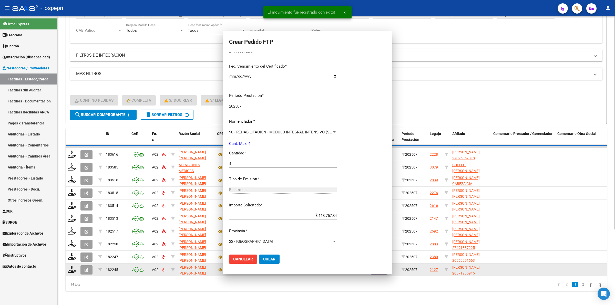
scroll to position [0, 0]
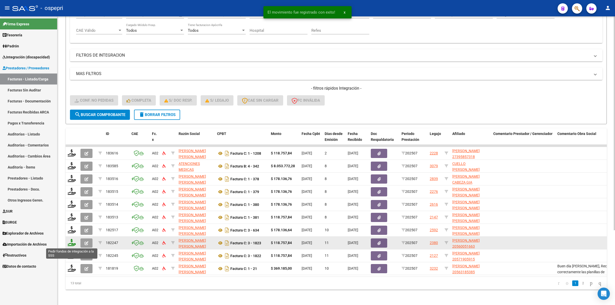
click at [69, 242] on icon at bounding box center [72, 242] width 8 height 7
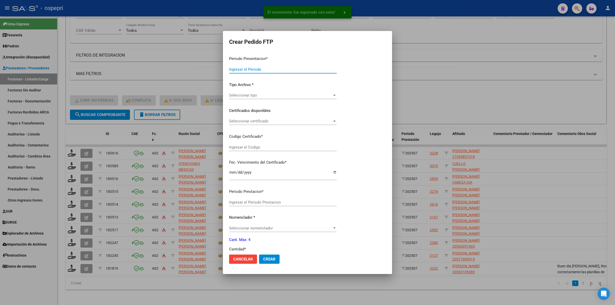
type input "202507"
type input "$ 118.757,84"
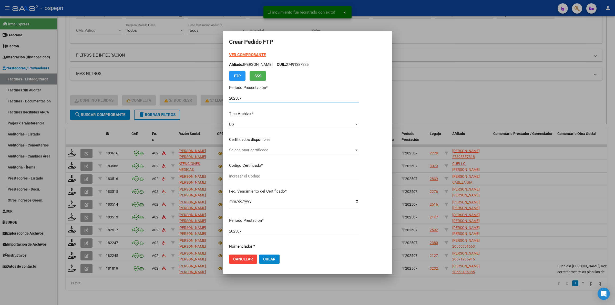
type input "2056005166-3"
type input "2025-10-27"
click at [250, 152] on span "Seleccionar certificado" at bounding box center [291, 150] width 125 height 5
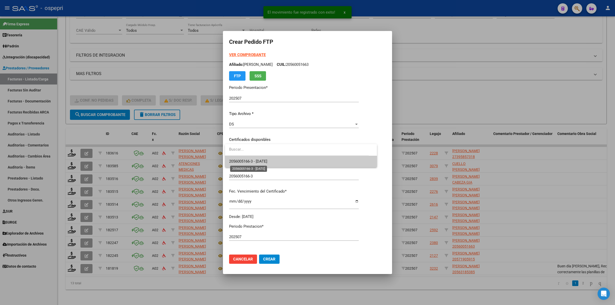
drag, startPoint x: 250, startPoint y: 152, endPoint x: 254, endPoint y: 160, distance: 9.3
click at [254, 160] on span "2056005166-3 - 2025-10-27" at bounding box center [248, 161] width 38 height 5
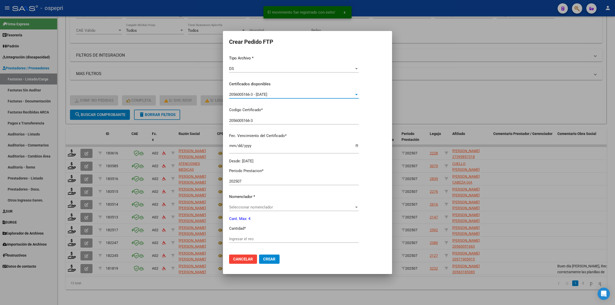
scroll to position [64, 0]
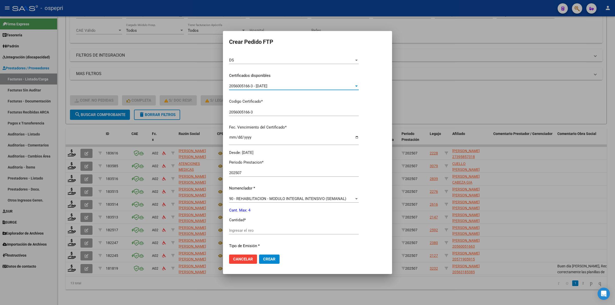
click at [263, 229] on input "Ingresar el nro" at bounding box center [294, 230] width 130 height 5
type input "4"
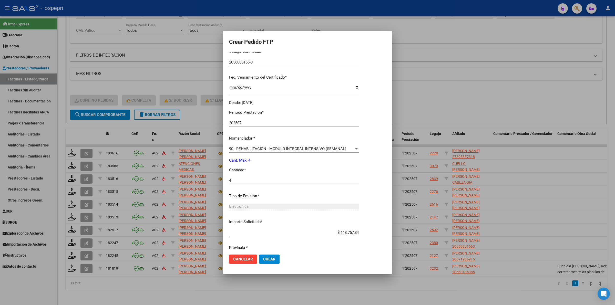
scroll to position [131, 0]
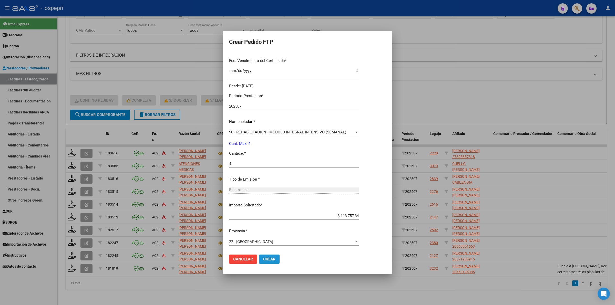
click at [272, 258] on span "Crear" at bounding box center [269, 259] width 12 height 5
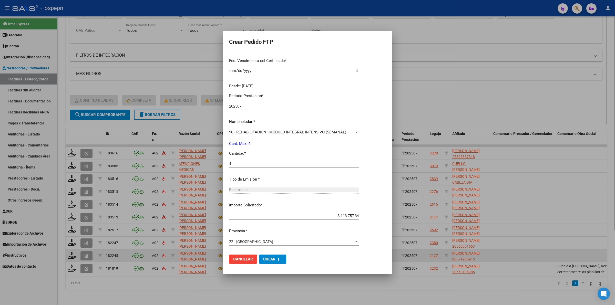
scroll to position [0, 0]
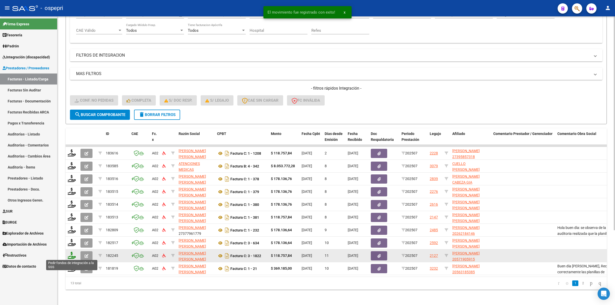
click at [69, 254] on icon at bounding box center [72, 255] width 8 height 7
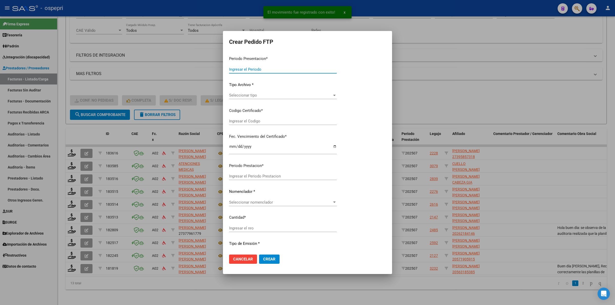
type input "202507"
type input "$ 118.757,84"
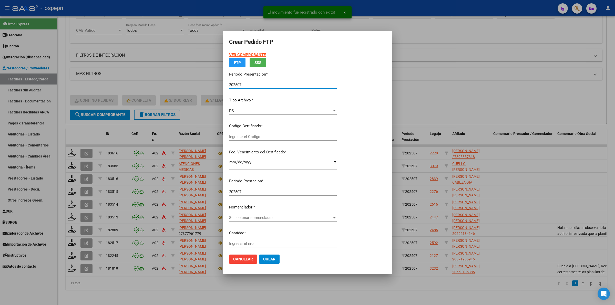
type input "20571905915"
type input "2027-05-01"
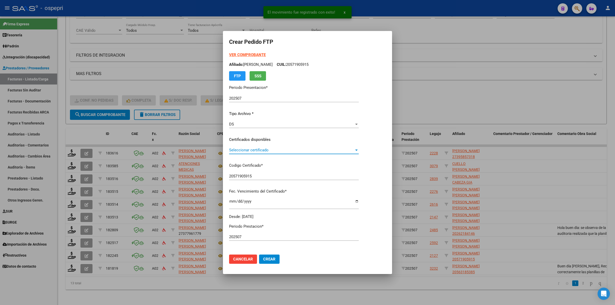
click at [234, 150] on span "Seleccionar certificado" at bounding box center [291, 150] width 125 height 5
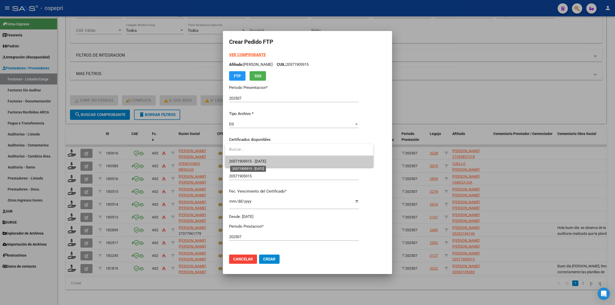
click at [240, 161] on span "20571905915 - 2027-05-01" at bounding box center [247, 161] width 37 height 5
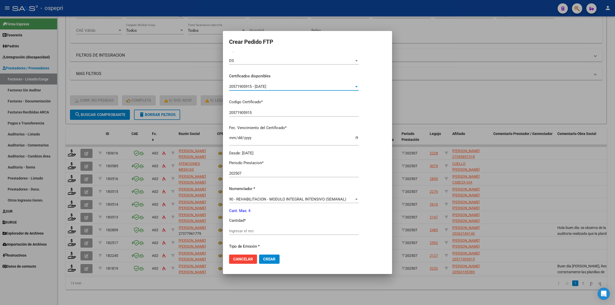
scroll to position [64, 0]
click at [241, 227] on div "Ingresar el nro" at bounding box center [294, 231] width 130 height 8
type input "4"
click at [271, 260] on span "Crear" at bounding box center [269, 259] width 12 height 5
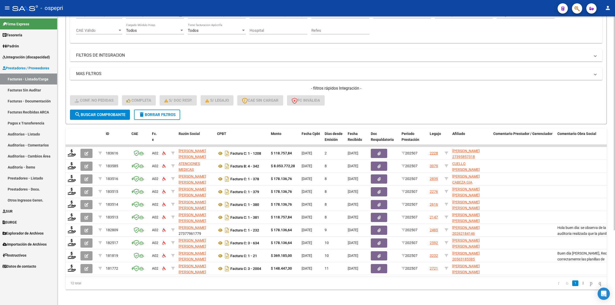
scroll to position [0, 279]
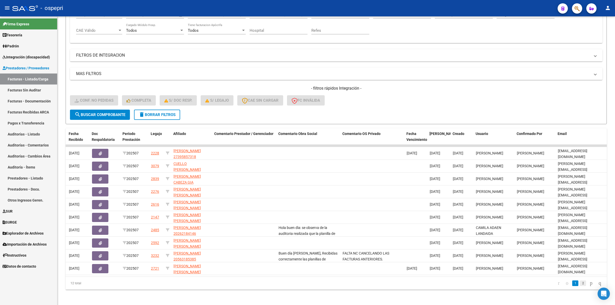
click at [580, 286] on link "2" at bounding box center [583, 283] width 6 height 6
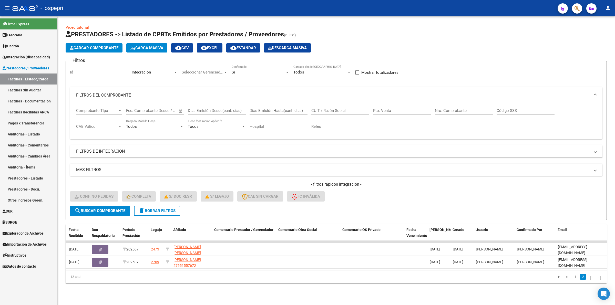
scroll to position [0, 0]
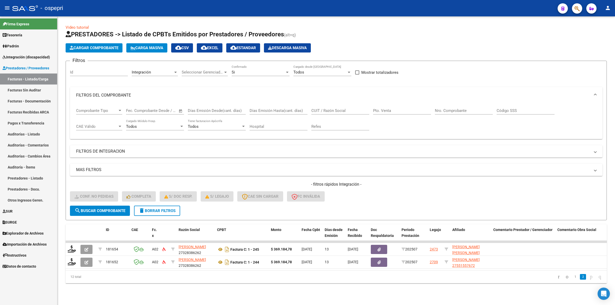
drag, startPoint x: 570, startPoint y: 282, endPoint x: 551, endPoint y: 274, distance: 20.4
click at [572, 280] on link "1" at bounding box center [575, 277] width 6 height 6
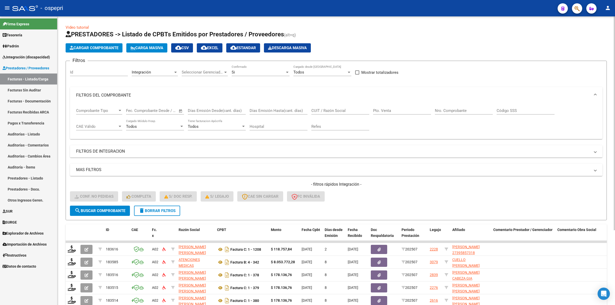
click at [179, 211] on button "delete Borrar Filtros" at bounding box center [157, 211] width 46 height 10
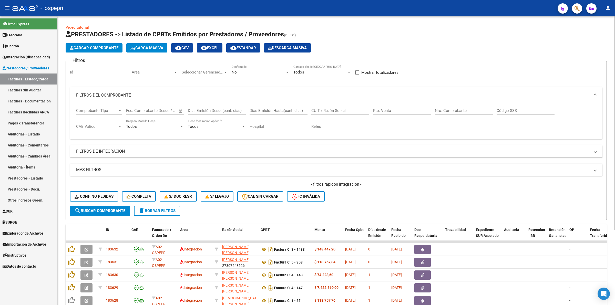
click at [337, 109] on input "CUIT / Razón Social" at bounding box center [340, 110] width 58 height 5
paste input "27307843159"
type input "27307843159"
drag, startPoint x: 113, startPoint y: 207, endPoint x: 116, endPoint y: 206, distance: 2.6
click at [113, 206] on button "search Buscar Comprobante" at bounding box center [100, 211] width 60 height 10
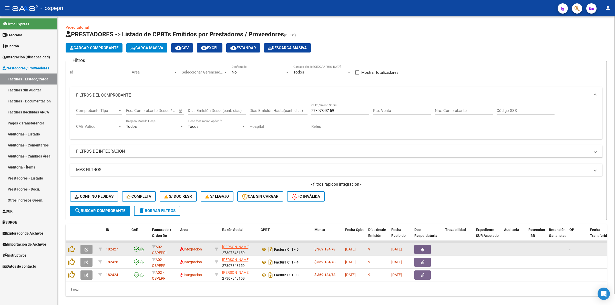
click at [93, 245] on div at bounding box center [87, 249] width 14 height 9
click at [87, 248] on icon "button" at bounding box center [87, 250] width 4 height 4
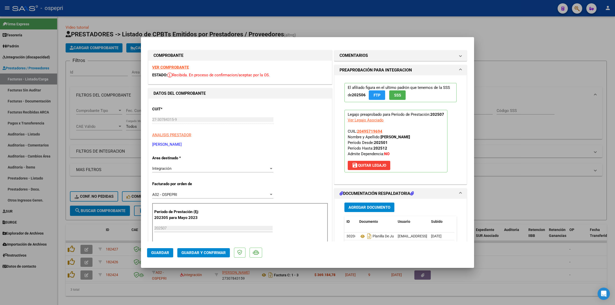
click at [176, 70] on div "VER COMPROBANTE ESTADO: Recibida. En proceso de confirmacion/aceptac por la OS." at bounding box center [239, 72] width 183 height 23
click at [177, 66] on strong "VER COMPROBANTE" at bounding box center [170, 67] width 37 height 5
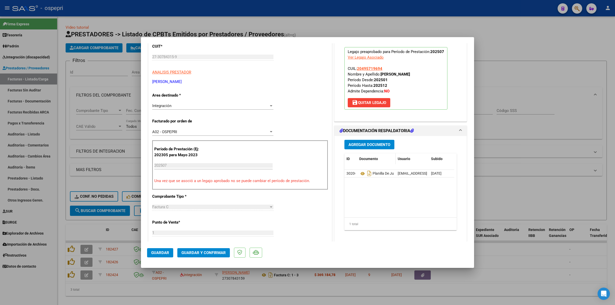
scroll to position [64, 0]
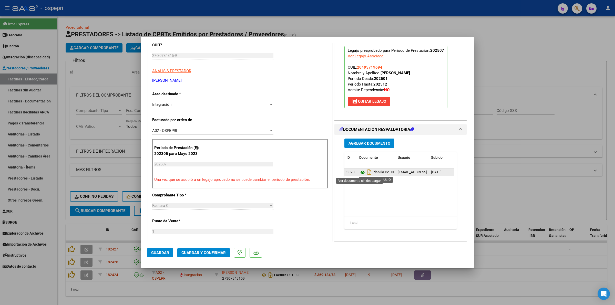
click at [359, 173] on icon at bounding box center [362, 172] width 7 height 6
click at [201, 255] on button "Guardar y Confirmar" at bounding box center [203, 252] width 53 height 9
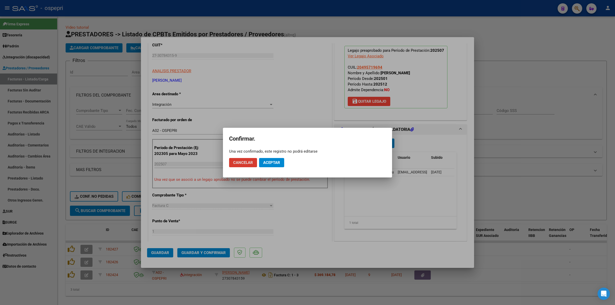
click at [276, 163] on span "Aceptar" at bounding box center [271, 162] width 17 height 5
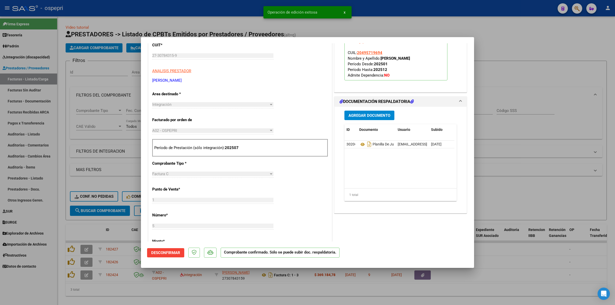
type input "$ 0,00"
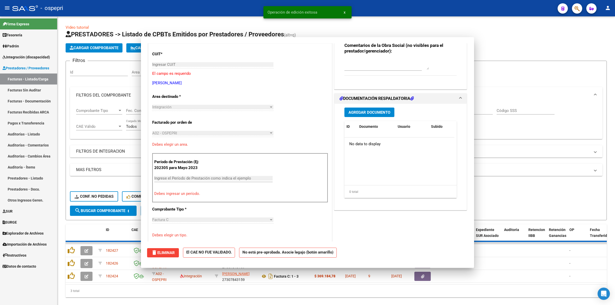
scroll to position [0, 0]
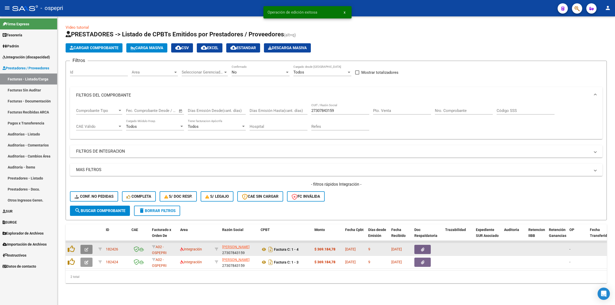
click at [89, 247] on button "button" at bounding box center [86, 249] width 12 height 9
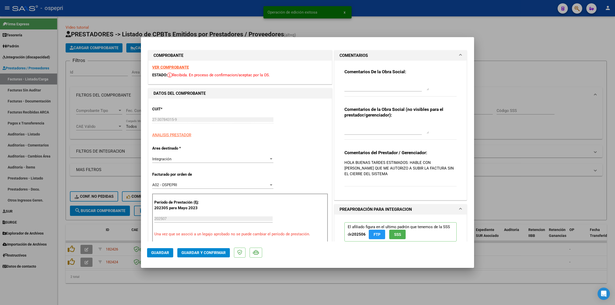
click at [173, 67] on strong "VER COMPROBANTE" at bounding box center [170, 67] width 37 height 5
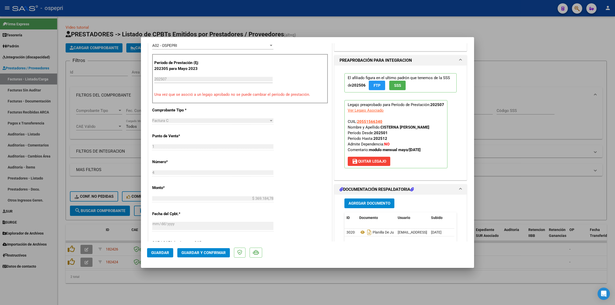
scroll to position [160, 0]
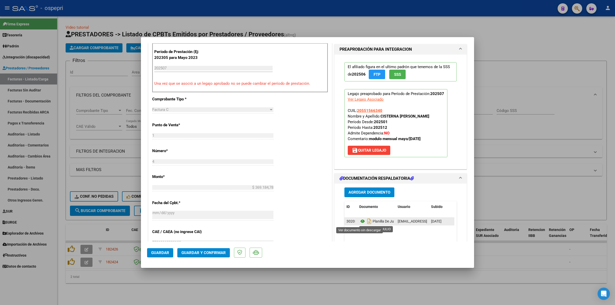
click at [360, 222] on icon at bounding box center [362, 221] width 7 height 6
click at [217, 252] on span "Guardar y Confirmar" at bounding box center [203, 253] width 44 height 5
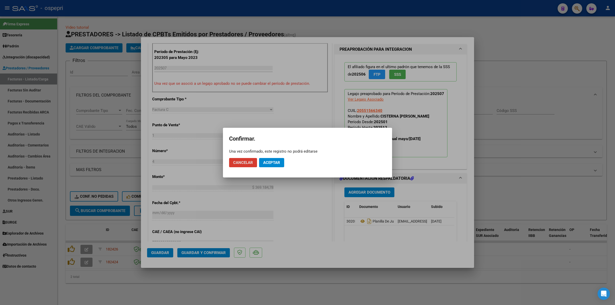
click at [243, 156] on mat-dialog-actions "Cancelar Aceptar" at bounding box center [307, 162] width 157 height 17
click at [243, 159] on button "Cancelar" at bounding box center [243, 162] width 28 height 9
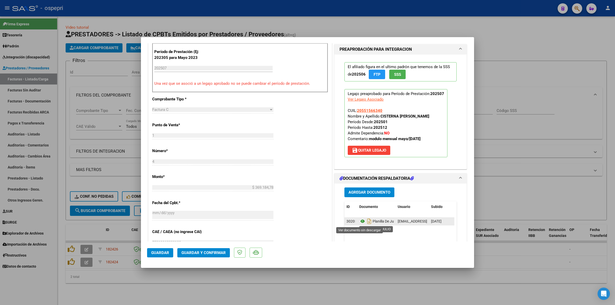
click at [360, 222] on icon at bounding box center [362, 221] width 7 height 6
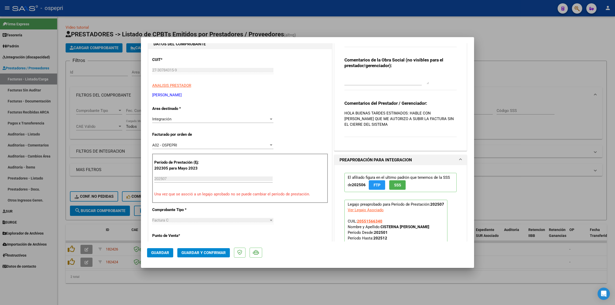
scroll to position [0, 0]
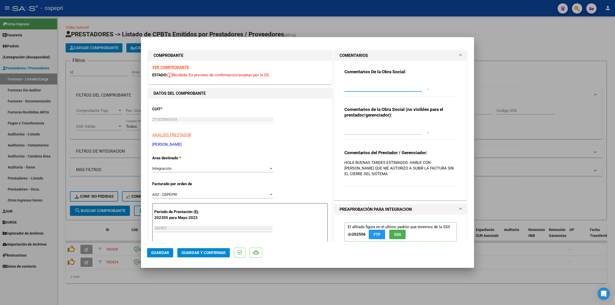
click at [367, 84] on textarea at bounding box center [386, 85] width 85 height 10
drag, startPoint x: 424, startPoint y: 88, endPoint x: 428, endPoint y: 168, distance: 79.7
click at [428, 102] on div "Comentarios De la Obra Social: Buenas tardes estimada, debe enviar la planilla …" at bounding box center [400, 85] width 112 height 33
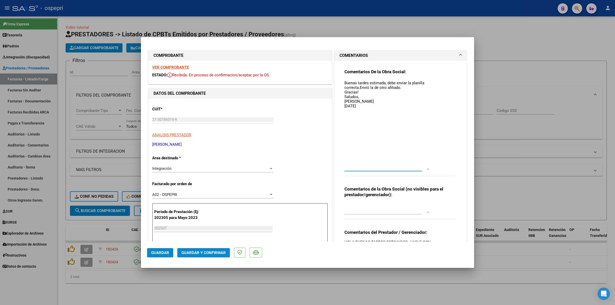
drag, startPoint x: 357, startPoint y: 85, endPoint x: 367, endPoint y: 99, distance: 17.1
click at [357, 85] on textarea "Buenas tardes estimada, debe enviar la planilla correcta.Envió la de otro afili…" at bounding box center [386, 125] width 85 height 90
click at [363, 86] on textarea "Buenas tardes estimada, debe enviar la planilla correcta.Envió la de otro afili…" at bounding box center [386, 125] width 85 height 90
click at [357, 87] on textarea "Buenas tardes estimada, debe enviar la planilla correcta.Envió la de otro afili…" at bounding box center [386, 125] width 85 height 90
click at [349, 100] on textarea "Buenas tardes estimada, debe enviar la planilla correcta. Envió la de otro afil…" at bounding box center [386, 125] width 85 height 90
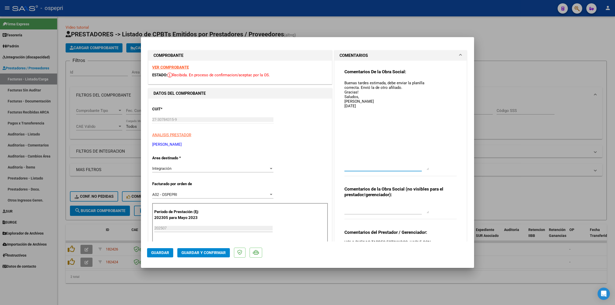
type textarea "Buenas tardes estimada, debe enviar la planilla correcta. Envió la de otro afil…"
click at [164, 252] on span "Guardar" at bounding box center [160, 253] width 18 height 5
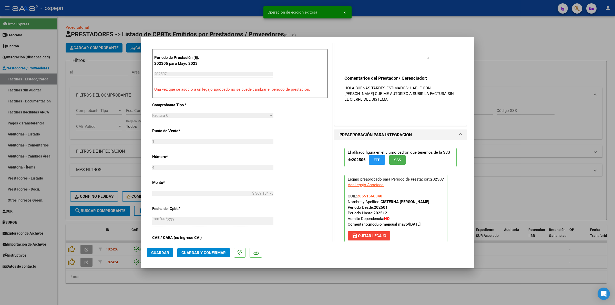
scroll to position [160, 0]
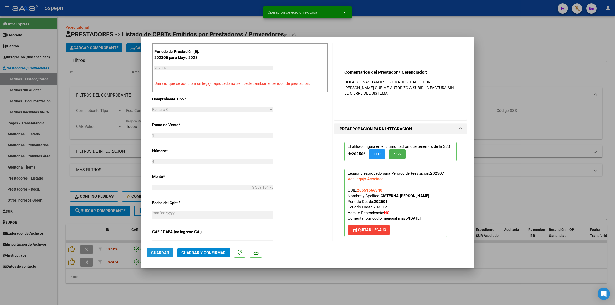
drag, startPoint x: 164, startPoint y: 251, endPoint x: 174, endPoint y: 213, distance: 39.0
click at [164, 250] on button "Guardar" at bounding box center [160, 252] width 26 height 9
type input "$ 0,00"
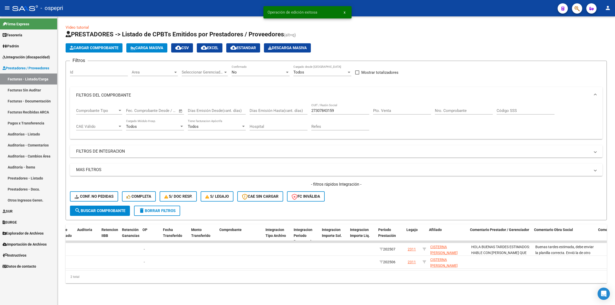
scroll to position [0, 0]
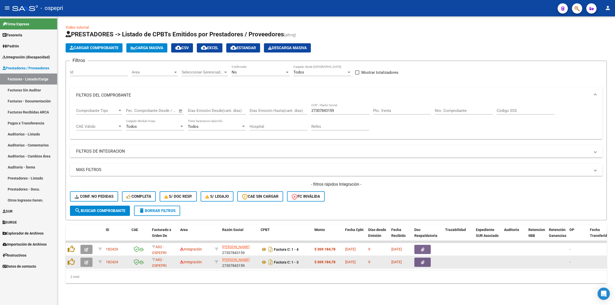
click at [91, 258] on button "button" at bounding box center [86, 262] width 12 height 9
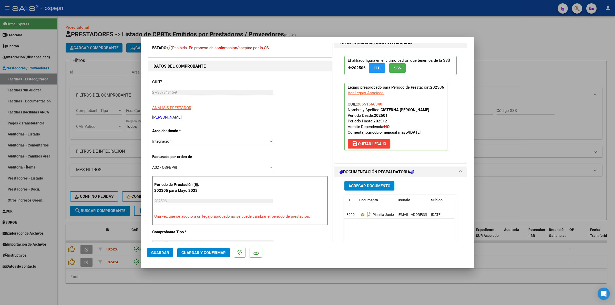
scroll to position [64, 0]
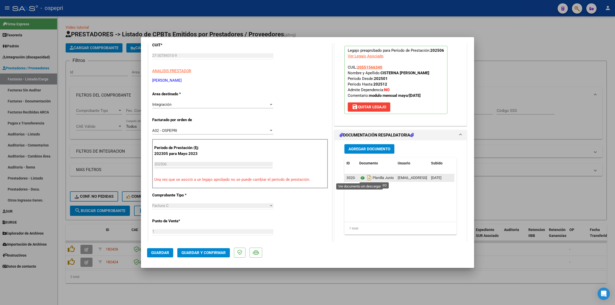
click at [361, 178] on icon at bounding box center [362, 178] width 7 height 6
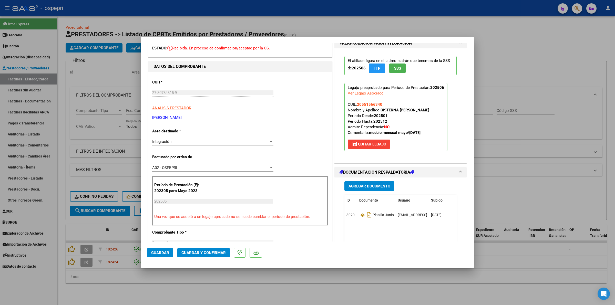
scroll to position [0, 0]
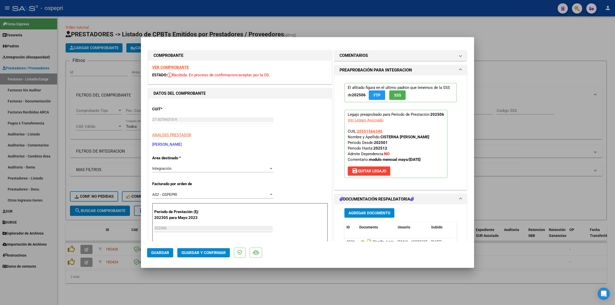
click at [179, 66] on strong "VER COMPROBANTE" at bounding box center [170, 67] width 37 height 5
click at [210, 253] on span "Guardar y Confirmar" at bounding box center [203, 253] width 44 height 5
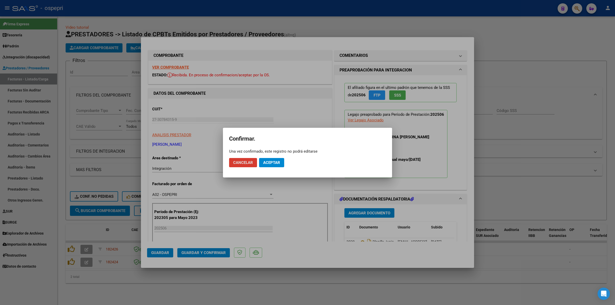
drag, startPoint x: 273, startPoint y: 165, endPoint x: 266, endPoint y: 152, distance: 15.4
click at [273, 165] on button "Aceptar" at bounding box center [271, 162] width 25 height 9
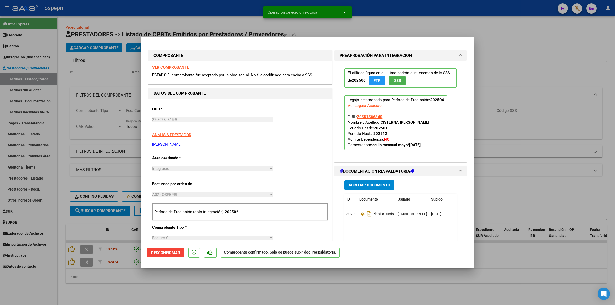
type input "$ 0,00"
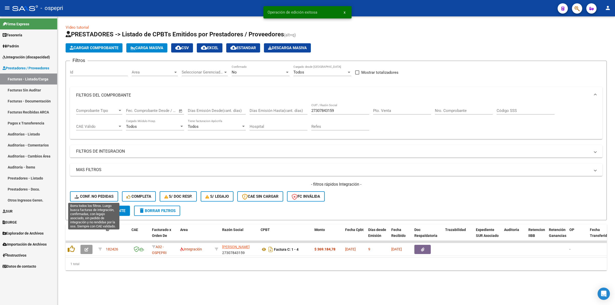
click at [94, 198] on span "Conf. no pedidas" at bounding box center [94, 196] width 39 height 5
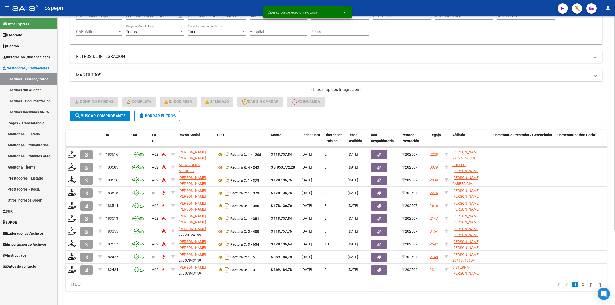
scroll to position [101, 0]
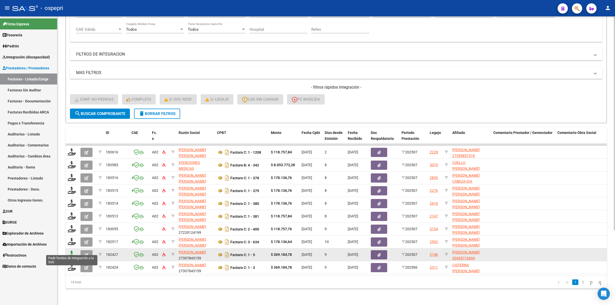
click at [71, 251] on icon at bounding box center [72, 254] width 8 height 7
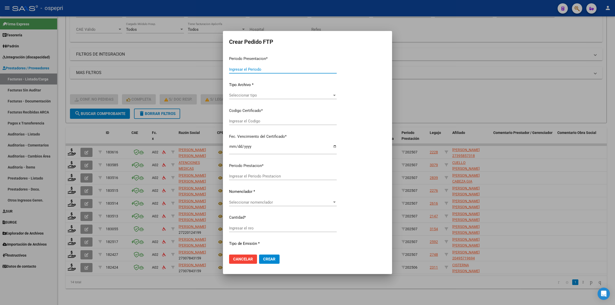
type input "202507"
type input "$ 369.184,78"
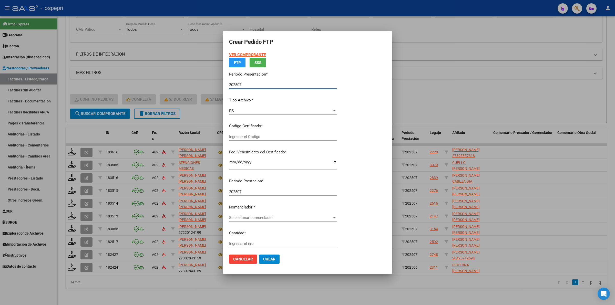
type input "20495719694"
type input "2025-09-01"
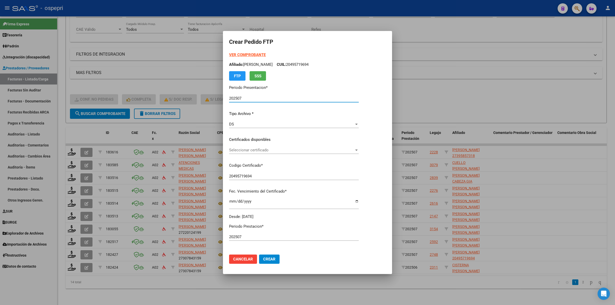
click at [256, 147] on div "Seleccionar certificado Seleccionar certificado" at bounding box center [294, 150] width 130 height 8
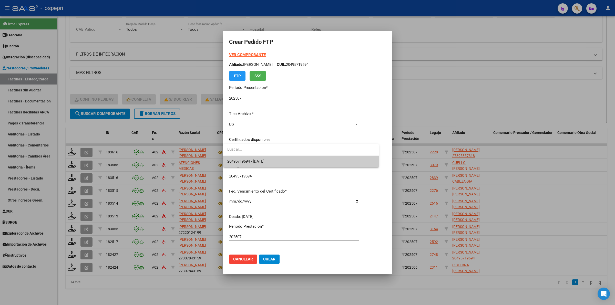
click at [262, 165] on span "20495719694 - 2025-09-01" at bounding box center [300, 162] width 147 height 12
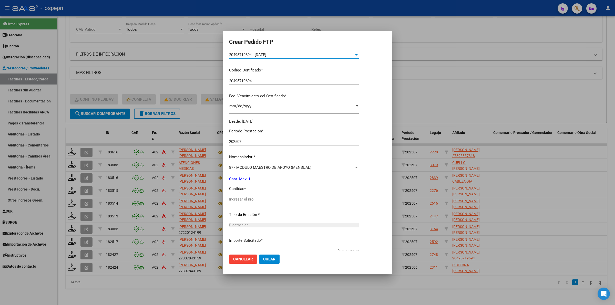
scroll to position [96, 0]
drag, startPoint x: 249, startPoint y: 202, endPoint x: 250, endPoint y: 199, distance: 3.1
click at [249, 202] on div "Ingresar el nro" at bounding box center [294, 201] width 130 height 13
click at [251, 197] on input "Ingresar el nro" at bounding box center [294, 198] width 130 height 5
type input "1"
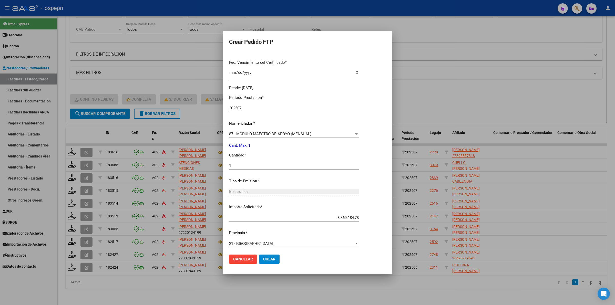
scroll to position [131, 0]
click at [268, 260] on span "Crear" at bounding box center [269, 259] width 12 height 5
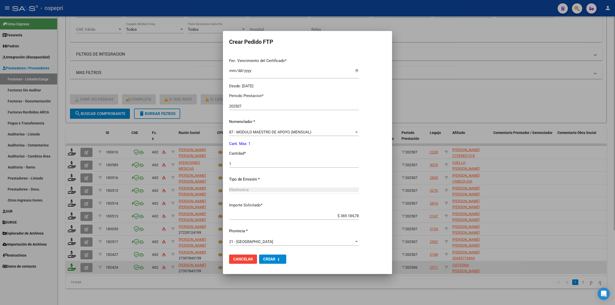
scroll to position [0, 0]
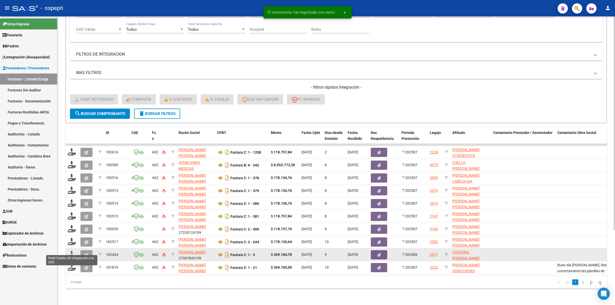
click at [71, 251] on icon at bounding box center [72, 254] width 8 height 7
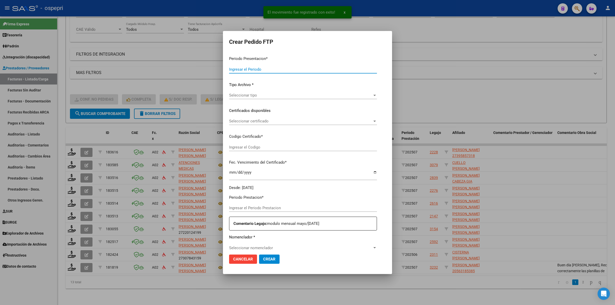
type input "202507"
type input "202506"
type input "$ 369.184,78"
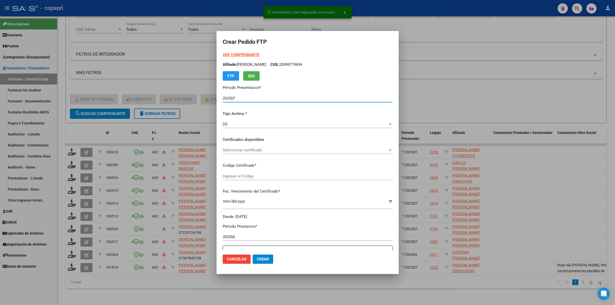
type input "2055156634-0"
type input "2034-02-02"
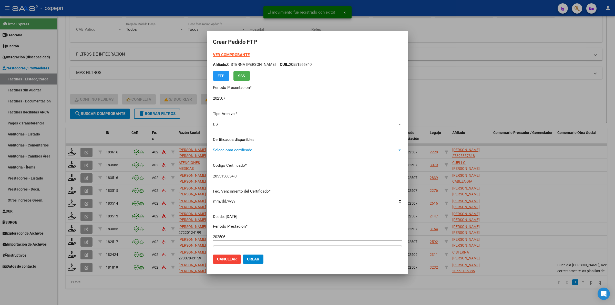
click at [232, 153] on div "Seleccionar certificado Seleccionar certificado" at bounding box center [307, 150] width 189 height 8
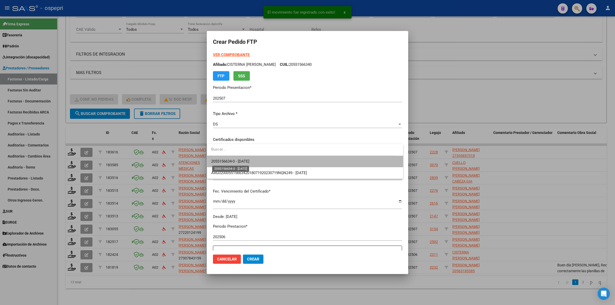
click at [232, 160] on span "2055156634-0 - 2034-02-02" at bounding box center [230, 161] width 38 height 5
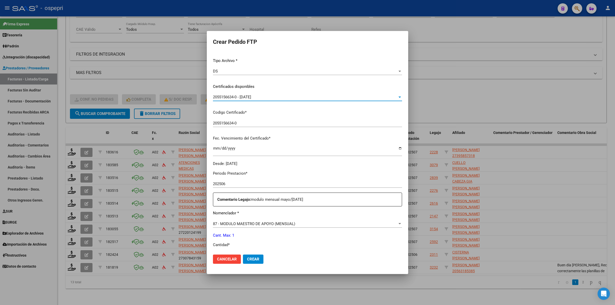
scroll to position [64, 0]
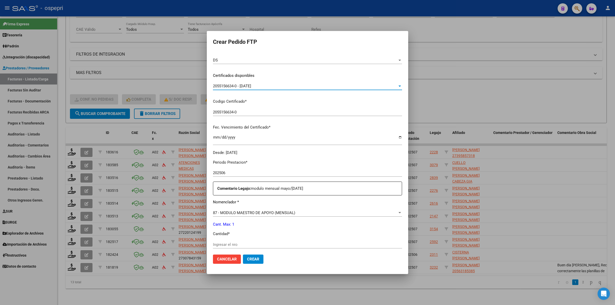
drag, startPoint x: 235, startPoint y: 247, endPoint x: 235, endPoint y: 244, distance: 3.1
click at [235, 246] on div "Ingresar el nro" at bounding box center [307, 247] width 189 height 13
click at [235, 243] on input "Ingresar el nro" at bounding box center [307, 241] width 189 height 5
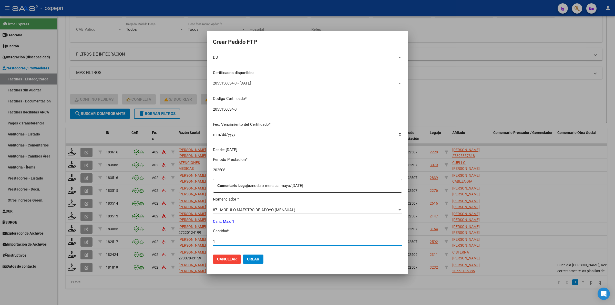
type input "1"
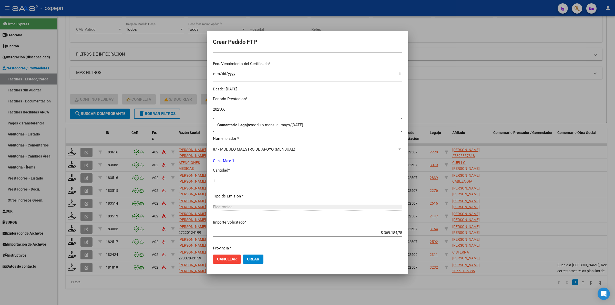
scroll to position [145, 0]
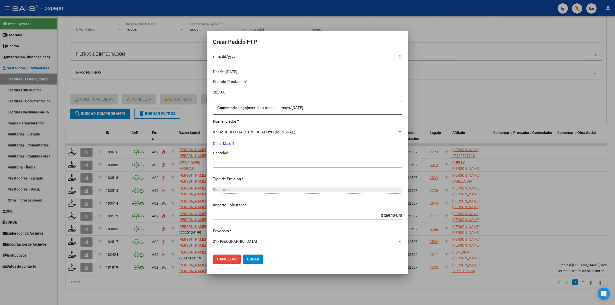
click at [254, 255] on button "Crear" at bounding box center [253, 259] width 20 height 9
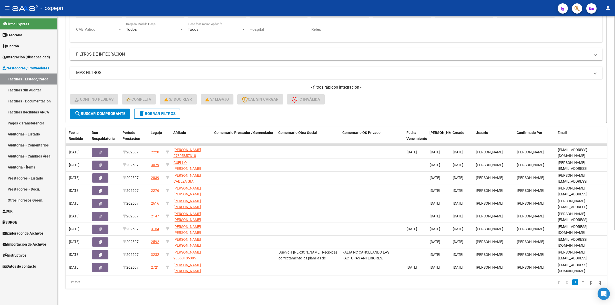
scroll to position [0, 0]
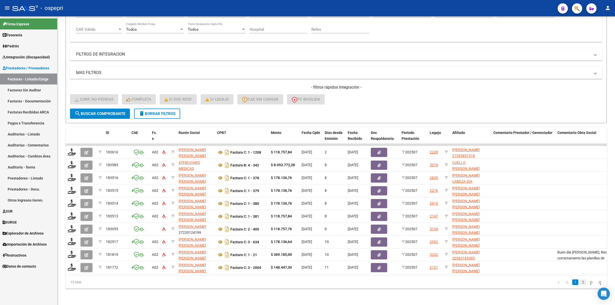
click at [580, 281] on link "2" at bounding box center [583, 282] width 6 height 6
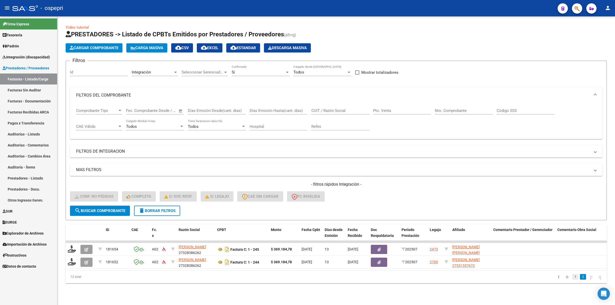
click at [572, 280] on link "1" at bounding box center [575, 277] width 6 height 6
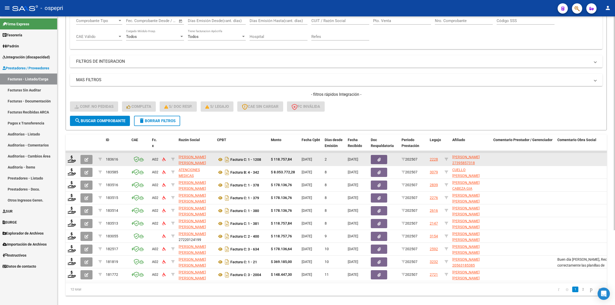
scroll to position [101, 0]
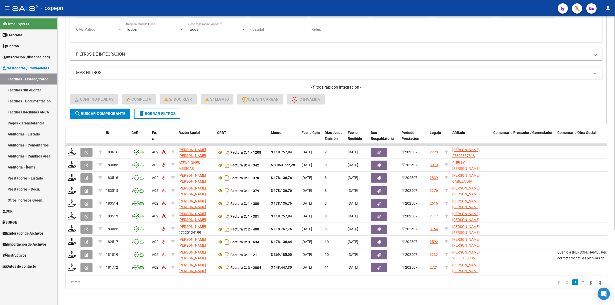
click at [156, 111] on span "delete Borrar Filtros" at bounding box center [157, 113] width 37 height 5
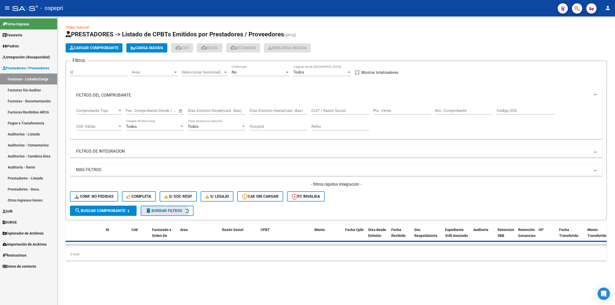
scroll to position [0, 0]
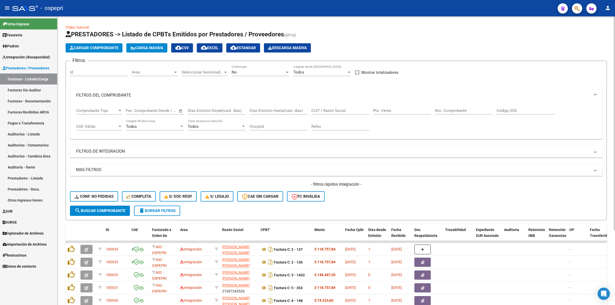
click at [323, 112] on input "CUIT / Razón Social" at bounding box center [340, 110] width 58 height 5
paste input "27286171945"
type input "27286171945"
click at [101, 202] on div "- filtros rápidos Integración - Conf. no pedidas Completa S/ Doc Resp. S/ legaj…" at bounding box center [336, 194] width 532 height 24
click at [103, 208] on span "search Buscar Comprobante" at bounding box center [100, 210] width 51 height 5
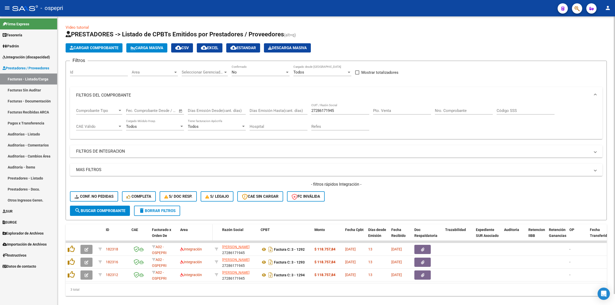
scroll to position [11, 0]
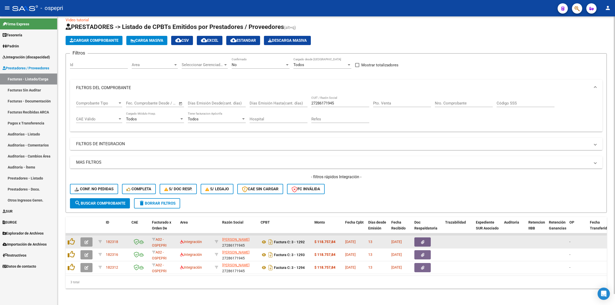
click at [85, 240] on icon "button" at bounding box center [87, 242] width 4 height 4
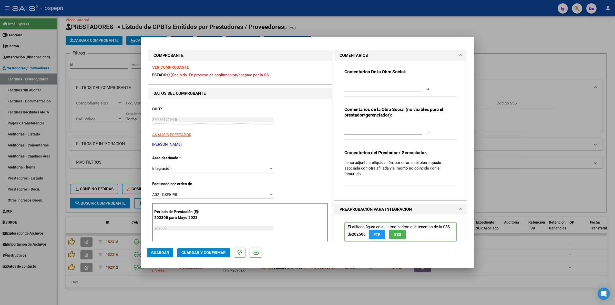
click at [180, 67] on strong "VER COMPROBANTE" at bounding box center [170, 67] width 37 height 5
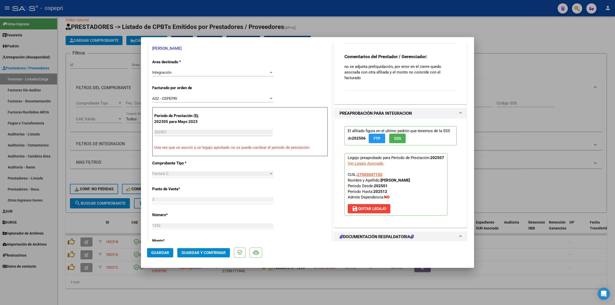
scroll to position [0, 0]
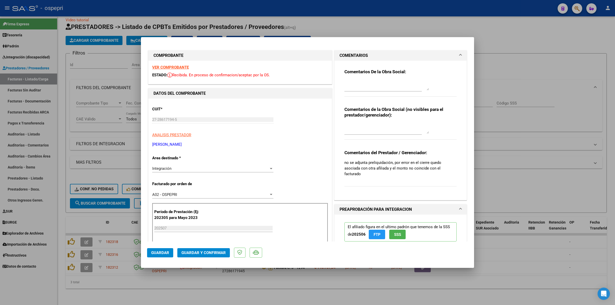
click at [371, 81] on textarea at bounding box center [386, 85] width 85 height 10
type textarea "Buenos días estimada"
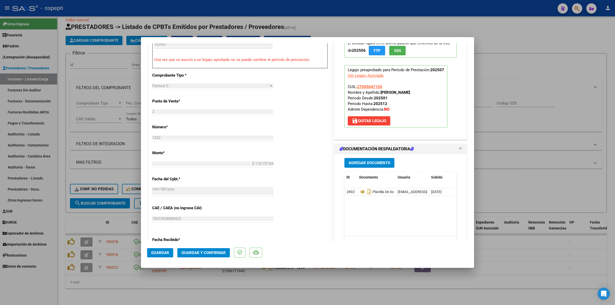
scroll to position [192, 0]
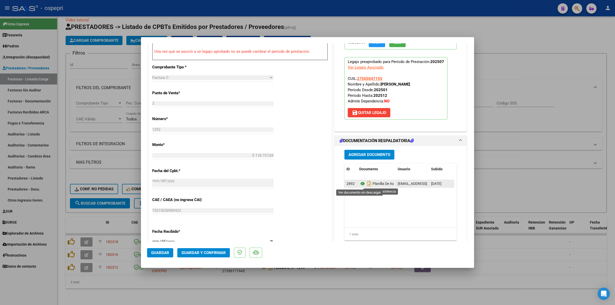
click at [359, 185] on icon at bounding box center [362, 184] width 7 height 6
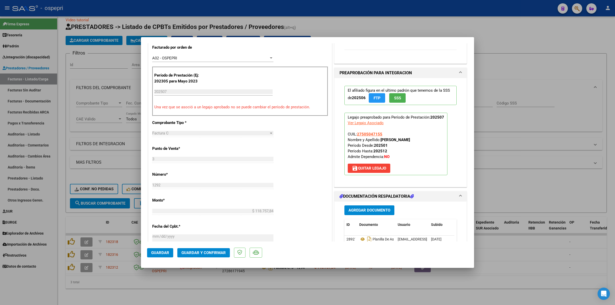
scroll to position [0, 0]
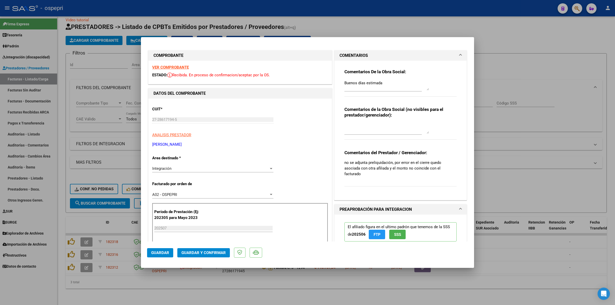
click at [382, 82] on textarea "Buenos días estimada" at bounding box center [386, 85] width 85 height 10
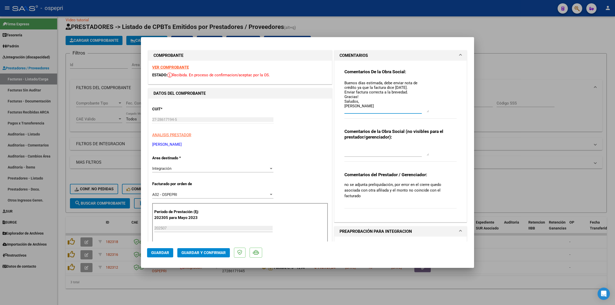
drag, startPoint x: 424, startPoint y: 88, endPoint x: 427, endPoint y: 110, distance: 22.2
click at [427, 110] on div "Comentarios De la Obra Social: Buenos días estimada, debe enviar nota de crédit…" at bounding box center [400, 96] width 112 height 55
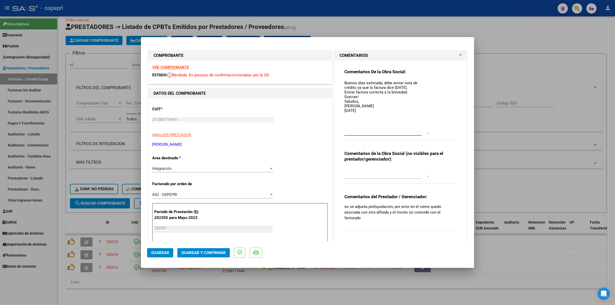
drag, startPoint x: 423, startPoint y: 108, endPoint x: 349, endPoint y: 81, distance: 78.5
click at [423, 130] on textarea "Buenos días estimada, debe enviar nota de crédito ya que la factura dice [DATE]…" at bounding box center [386, 107] width 85 height 54
type textarea "Buenos días estimada, debe enviar nota de crédito ya que la factura dice [DATE]…"
click at [162, 251] on span "Guardar" at bounding box center [160, 253] width 18 height 5
type input "$ 0,00"
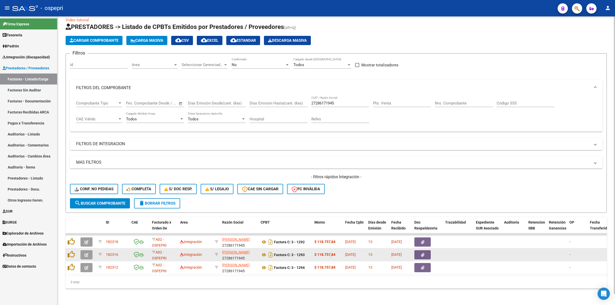
click at [86, 253] on icon "button" at bounding box center [87, 255] width 4 height 4
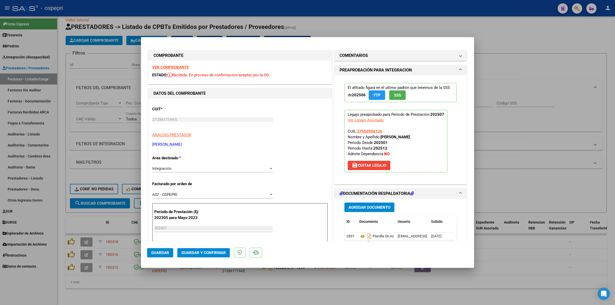
click at [164, 67] on strong "VER COMPROBANTE" at bounding box center [170, 67] width 37 height 5
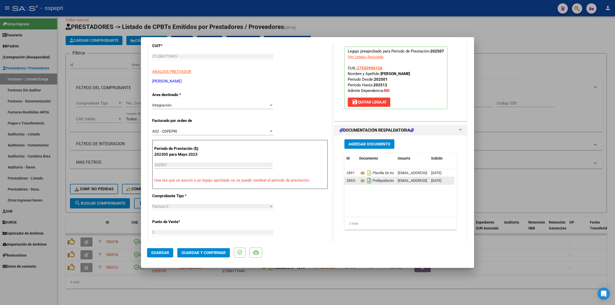
scroll to position [64, 0]
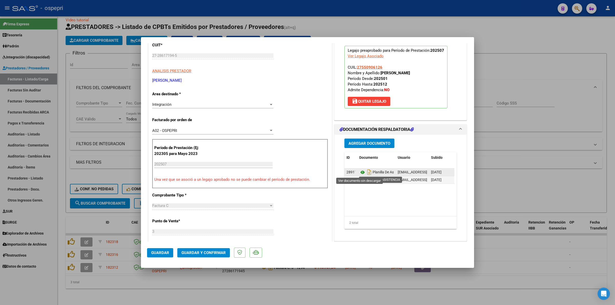
click at [359, 171] on icon at bounding box center [362, 172] width 7 height 6
click at [361, 181] on icon at bounding box center [362, 180] width 7 height 6
click at [359, 170] on icon at bounding box center [362, 172] width 7 height 6
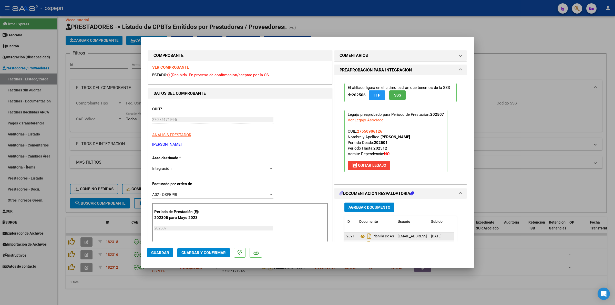
scroll to position [96, 0]
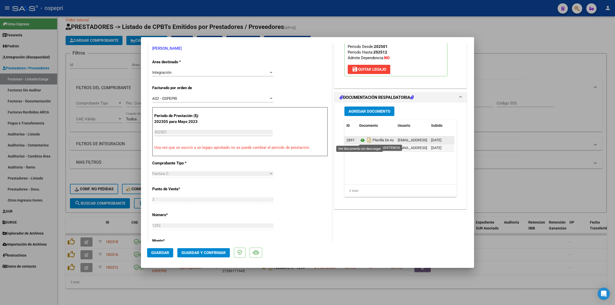
click at [359, 139] on icon at bounding box center [362, 140] width 7 height 6
click at [359, 149] on icon at bounding box center [362, 148] width 7 height 6
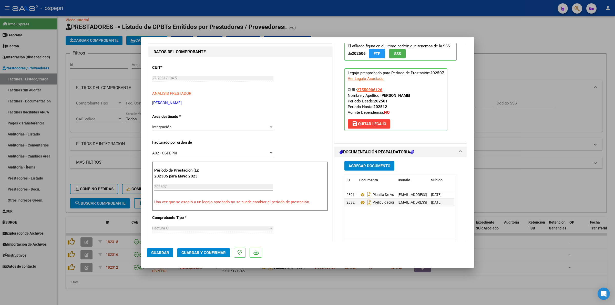
scroll to position [0, 0]
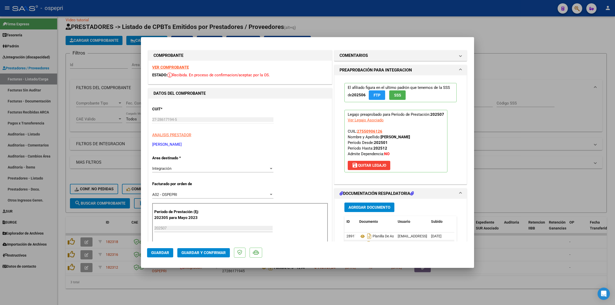
drag, startPoint x: 355, startPoint y: 57, endPoint x: 357, endPoint y: 75, distance: 18.6
click at [355, 58] on h1 "COMENTARIOS" at bounding box center [353, 56] width 28 height 6
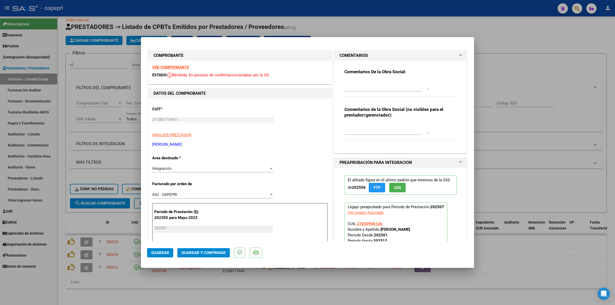
click at [360, 80] on textarea at bounding box center [386, 85] width 85 height 10
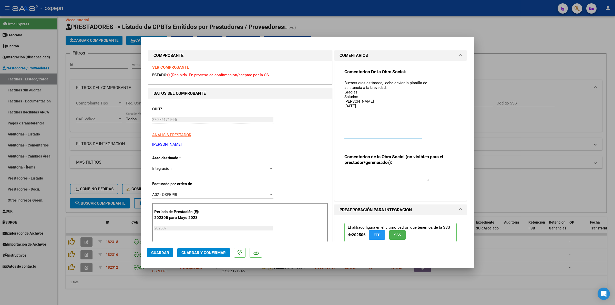
drag, startPoint x: 424, startPoint y: 87, endPoint x: 423, endPoint y: 135, distance: 47.4
click at [423, 135] on textarea "Buenos días estimada, debe enviar la planilla de asistencia a la brevedad. Grac…" at bounding box center [386, 109] width 85 height 58
type textarea "Buenos días estimada, debe enviar la planilla de asistencia a la brevedad. Grac…"
click at [166, 251] on span "Guardar" at bounding box center [160, 253] width 18 height 5
type input "$ 0,00"
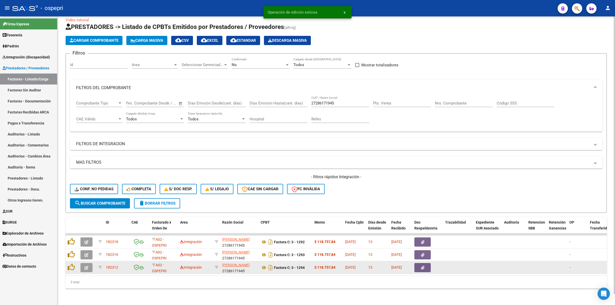
click at [84, 263] on button "button" at bounding box center [86, 267] width 12 height 9
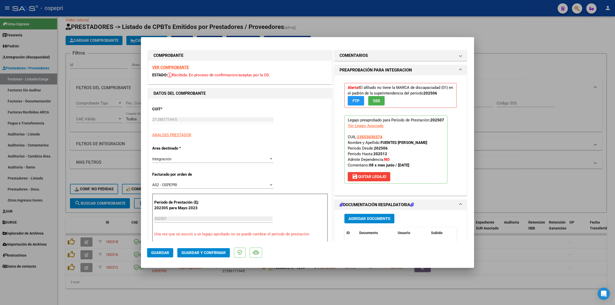
click at [166, 67] on strong "VER COMPROBANTE" at bounding box center [170, 67] width 37 height 5
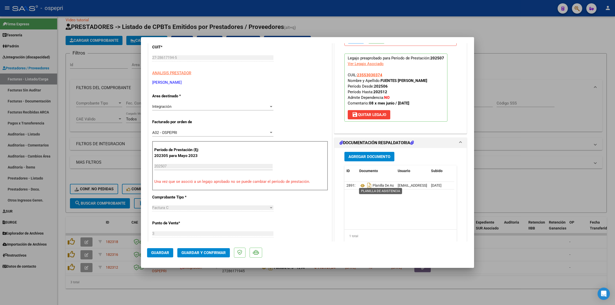
scroll to position [64, 0]
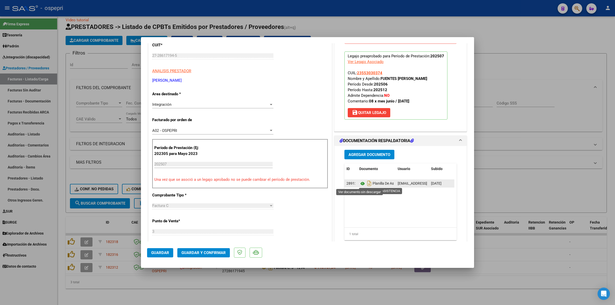
click at [359, 182] on icon at bounding box center [362, 184] width 7 height 6
click at [216, 251] on span "Guardar y Confirmar" at bounding box center [203, 253] width 44 height 5
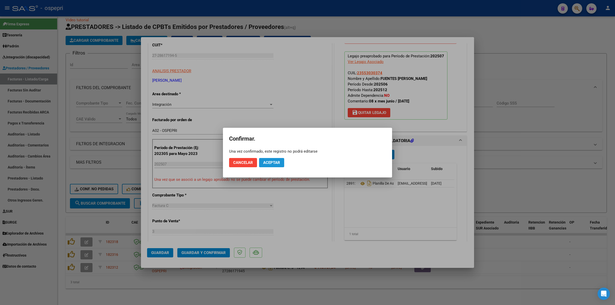
click at [278, 160] on span "Aceptar" at bounding box center [271, 162] width 17 height 5
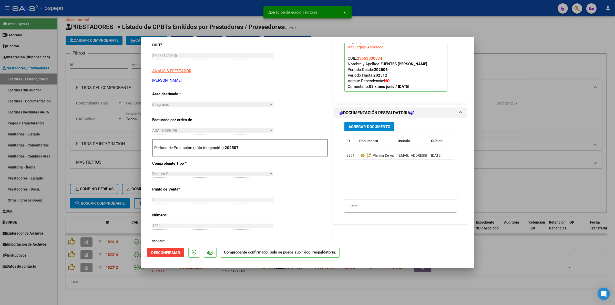
type input "$ 0,00"
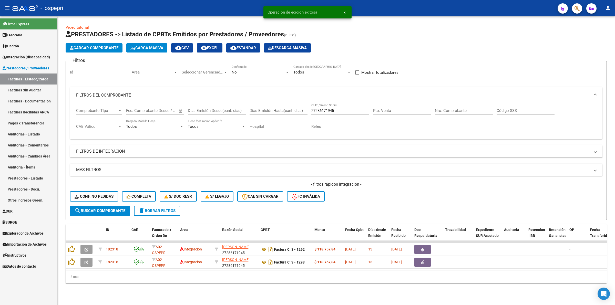
scroll to position [0, 0]
click at [108, 193] on button "Conf. no pedidas" at bounding box center [94, 196] width 48 height 10
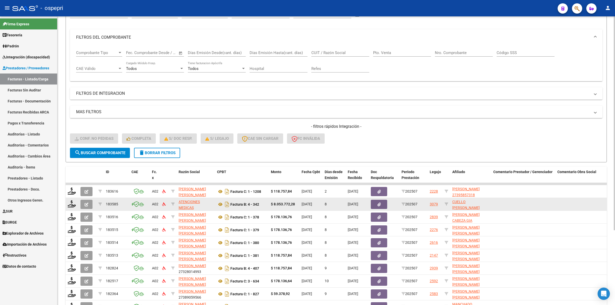
scroll to position [101, 0]
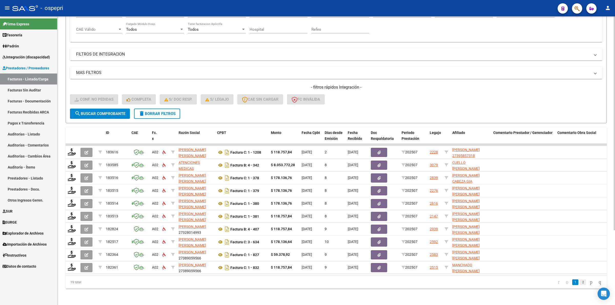
click at [580, 281] on link "2" at bounding box center [583, 282] width 6 height 6
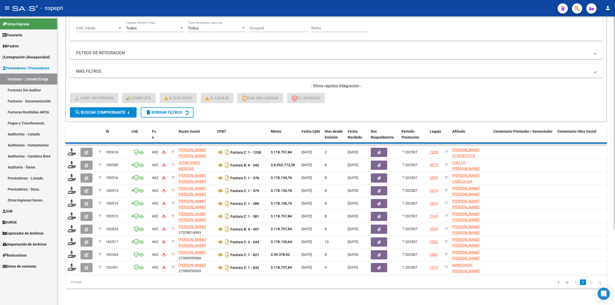
scroll to position [75, 0]
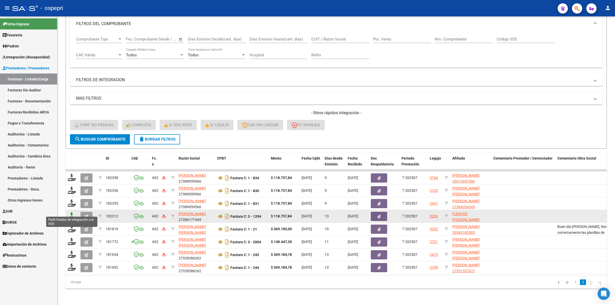
click at [71, 212] on icon at bounding box center [72, 215] width 8 height 7
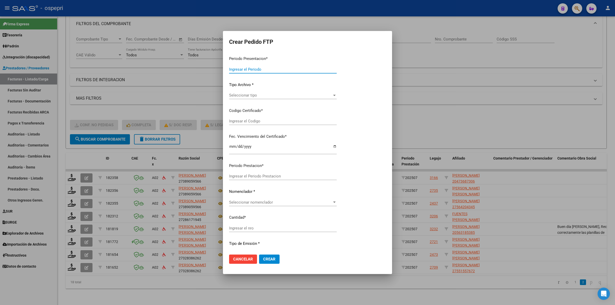
type input "202507"
type input "$ 118.757,84"
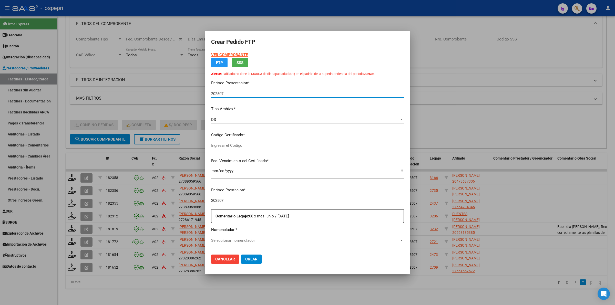
type input "2355303037-4"
type input "[DATE]"
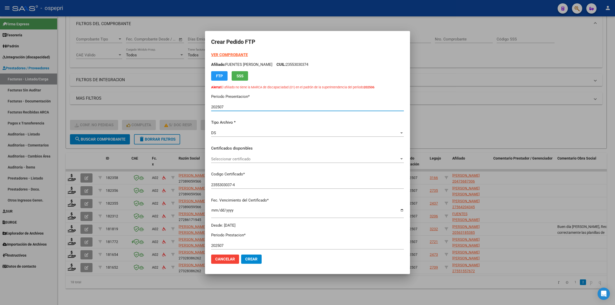
click at [251, 157] on span "Seleccionar certificado" at bounding box center [305, 159] width 188 height 5
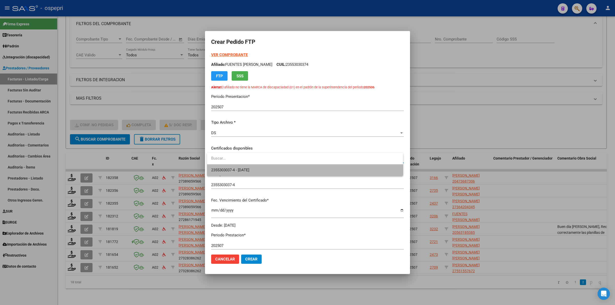
click at [254, 167] on span "2355303037-4 - [DATE]" at bounding box center [305, 170] width 188 height 12
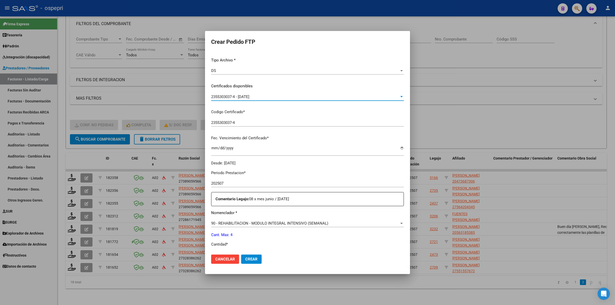
scroll to position [96, 0]
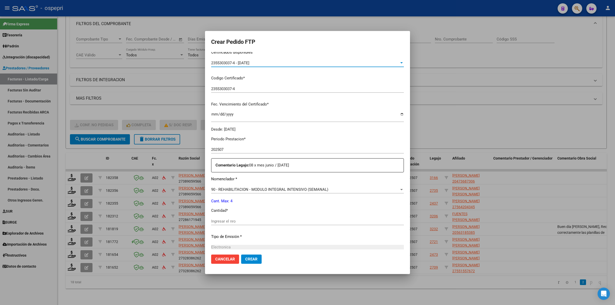
click at [245, 223] on input "Ingresar el nro" at bounding box center [307, 221] width 193 height 5
type input "4"
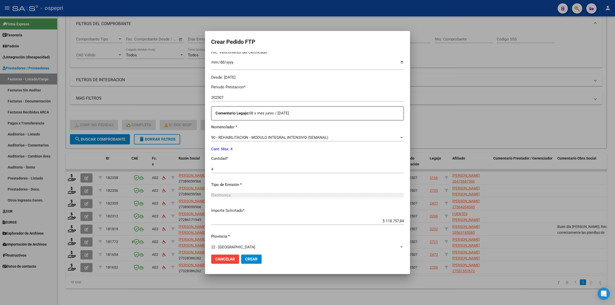
scroll to position [153, 0]
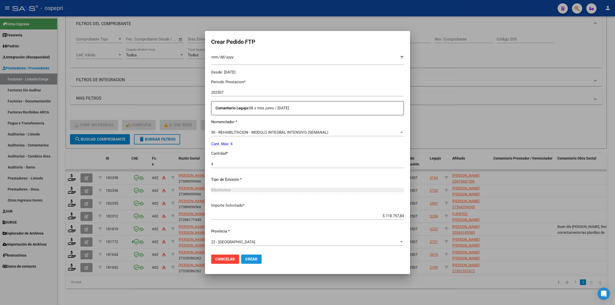
click at [250, 256] on button "Crear" at bounding box center [251, 259] width 20 height 9
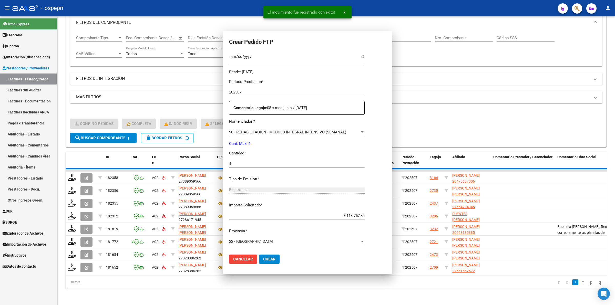
scroll to position [0, 0]
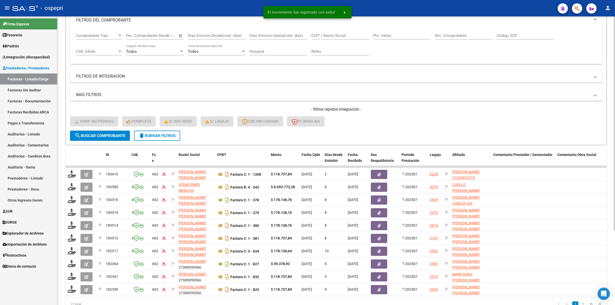
click at [155, 133] on span "delete Borrar Filtros" at bounding box center [157, 135] width 37 height 5
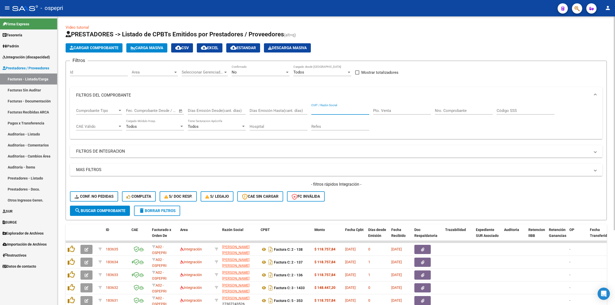
click at [332, 109] on input "CUIT / Razón Social" at bounding box center [340, 110] width 58 height 5
paste input "27367676995"
type input "27367676995"
click at [120, 208] on span "search Buscar Comprobante" at bounding box center [100, 210] width 51 height 5
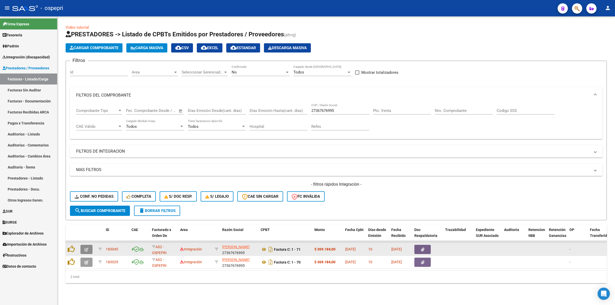
click at [86, 247] on span "button" at bounding box center [87, 249] width 4 height 5
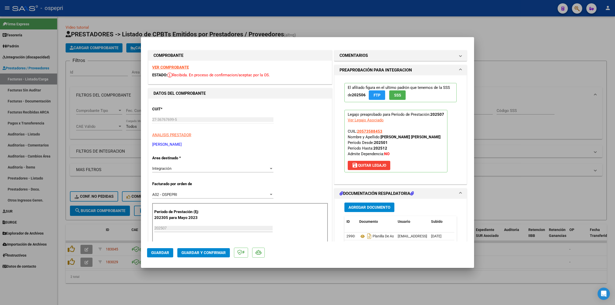
click at [180, 67] on strong "VER COMPROBANTE" at bounding box center [170, 67] width 37 height 5
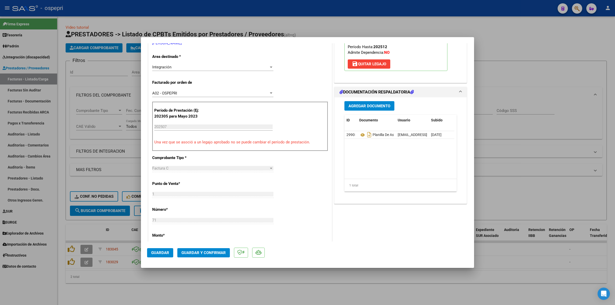
scroll to position [128, 0]
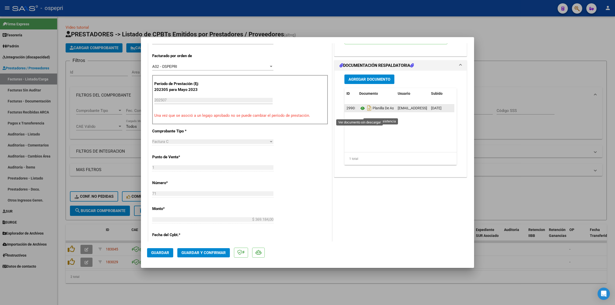
click at [359, 111] on icon at bounding box center [362, 108] width 7 height 6
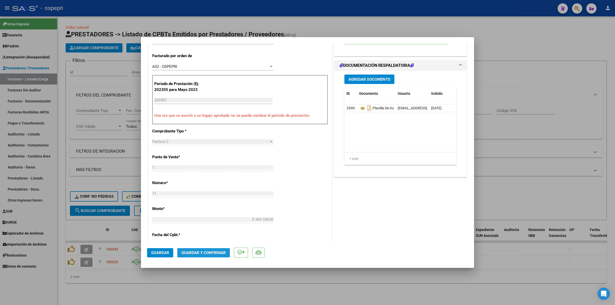
click at [207, 253] on span "Guardar y Confirmar" at bounding box center [203, 253] width 44 height 5
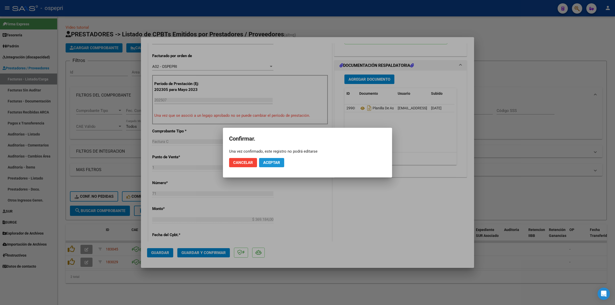
click at [274, 164] on span "Aceptar" at bounding box center [271, 162] width 17 height 5
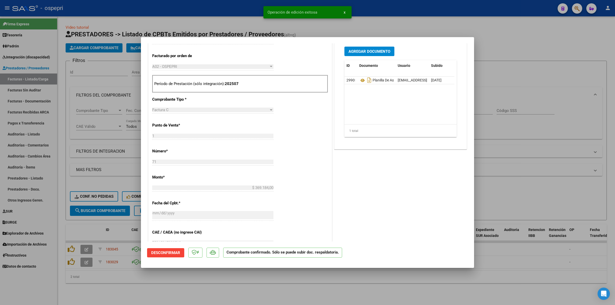
type input "$ 0,00"
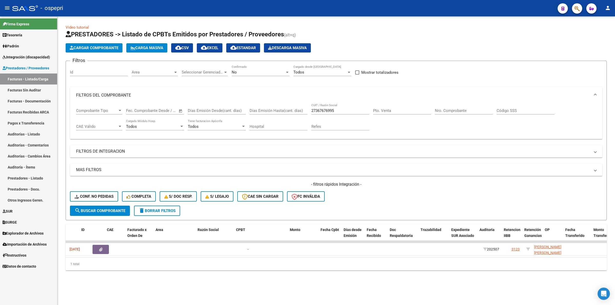
scroll to position [0, 0]
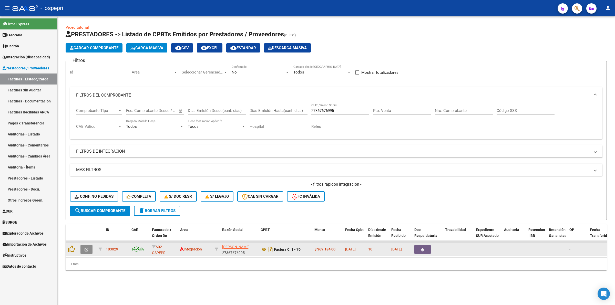
click at [86, 249] on icon "button" at bounding box center [87, 250] width 4 height 4
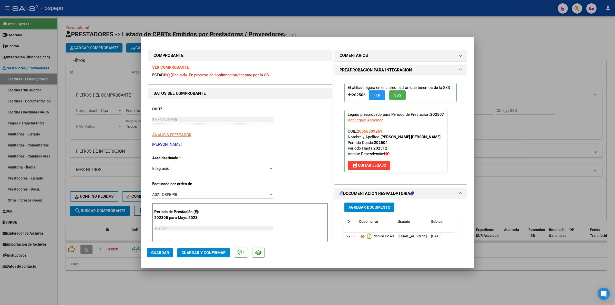
click at [183, 66] on strong "VER COMPROBANTE" at bounding box center [170, 67] width 37 height 5
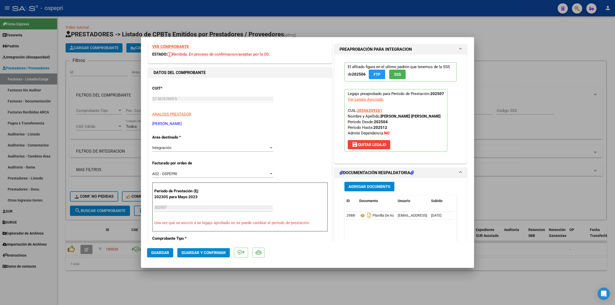
scroll to position [32, 0]
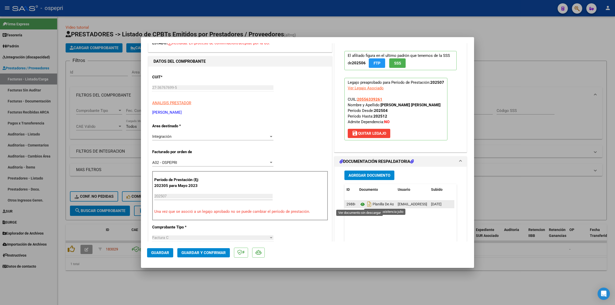
click at [360, 205] on icon at bounding box center [362, 204] width 7 height 6
click at [194, 249] on button "Guardar y Confirmar" at bounding box center [203, 252] width 53 height 9
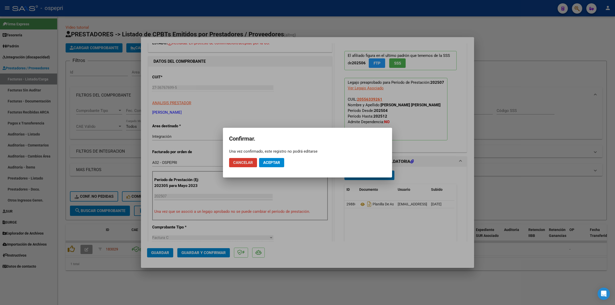
click at [274, 159] on button "Aceptar" at bounding box center [271, 162] width 25 height 9
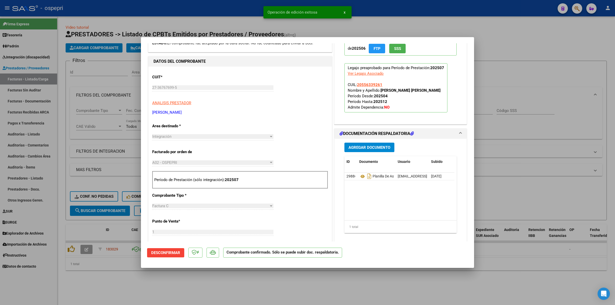
type input "$ 0,00"
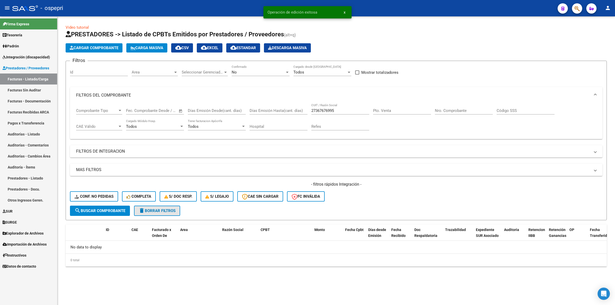
click at [156, 208] on span "delete Borrar Filtros" at bounding box center [157, 210] width 37 height 5
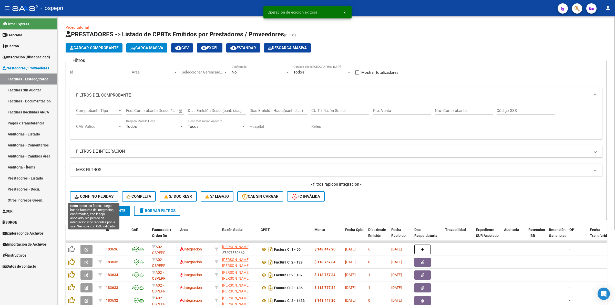
click at [108, 195] on span "Conf. no pedidas" at bounding box center [94, 196] width 39 height 5
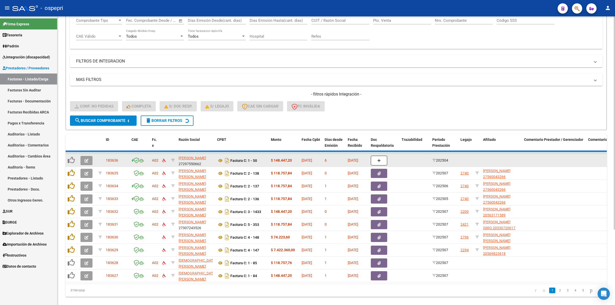
scroll to position [96, 0]
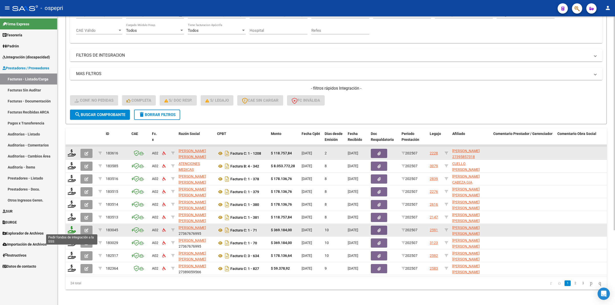
click at [72, 229] on icon at bounding box center [72, 229] width 8 height 7
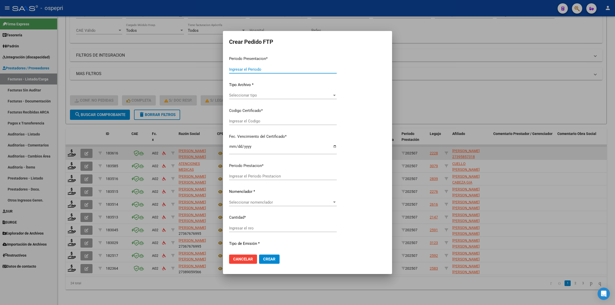
type input "202507"
type input "$ 369.184,00"
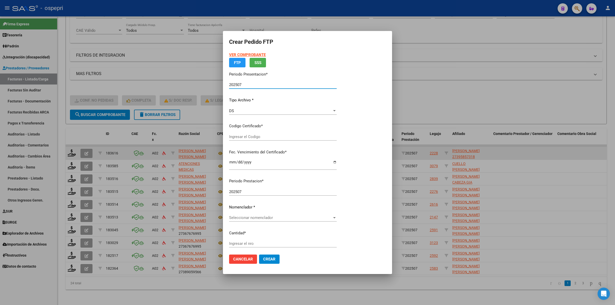
type input "2057358845-3"
type input "[DATE]"
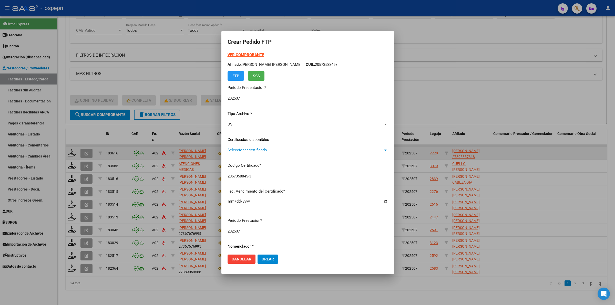
click at [242, 150] on span "Seleccionar certificado" at bounding box center [304, 150] width 155 height 5
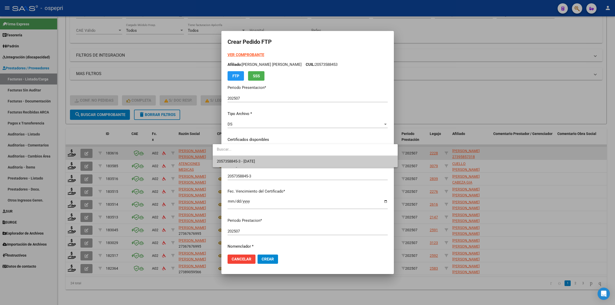
click at [247, 157] on span "2057358845-3 - [DATE]" at bounding box center [305, 162] width 177 height 12
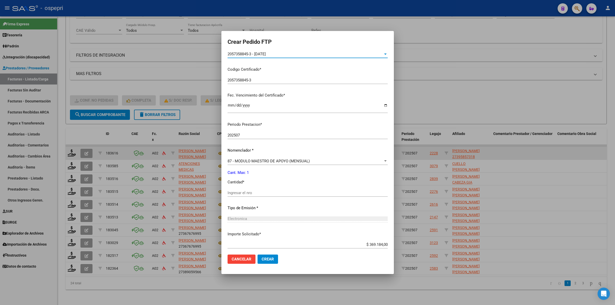
click at [253, 191] on input "Ingresar el nro" at bounding box center [307, 193] width 160 height 5
type input "1"
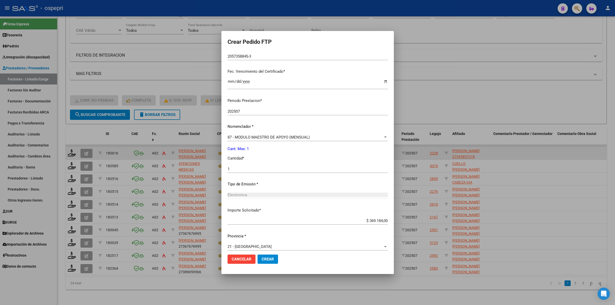
scroll to position [125, 0]
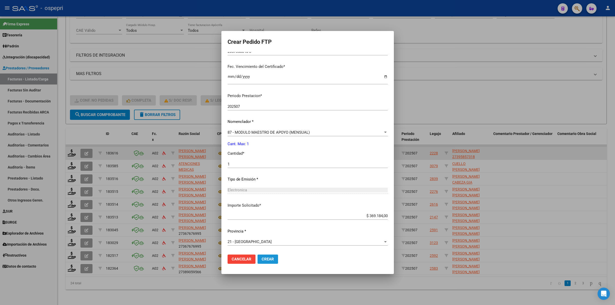
drag, startPoint x: 257, startPoint y: 258, endPoint x: 254, endPoint y: 257, distance: 3.7
click at [262, 258] on span "Crear" at bounding box center [268, 259] width 12 height 5
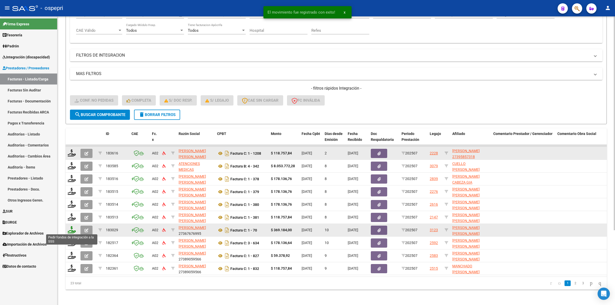
click at [73, 229] on icon at bounding box center [72, 229] width 8 height 7
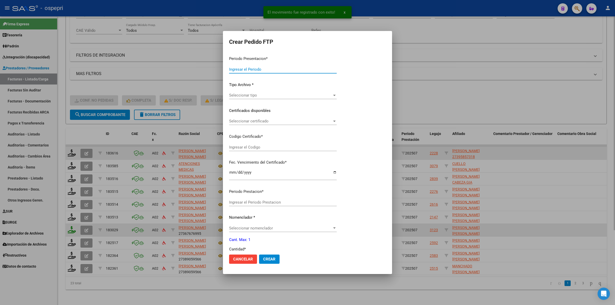
type input "202507"
type input "$ 369.184,00"
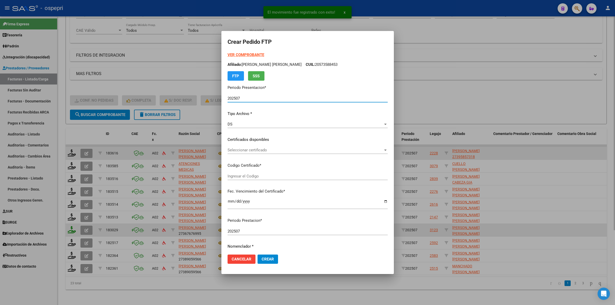
type input "2055633926-1"
type input "[DATE]"
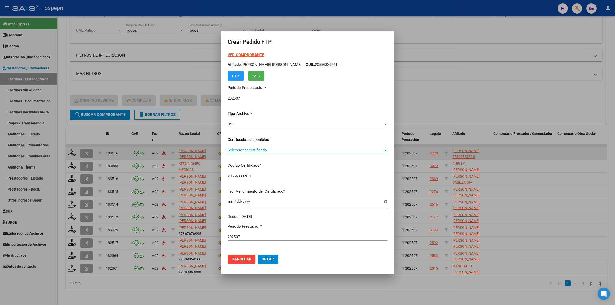
click at [250, 149] on span "Seleccionar certificado" at bounding box center [304, 150] width 155 height 5
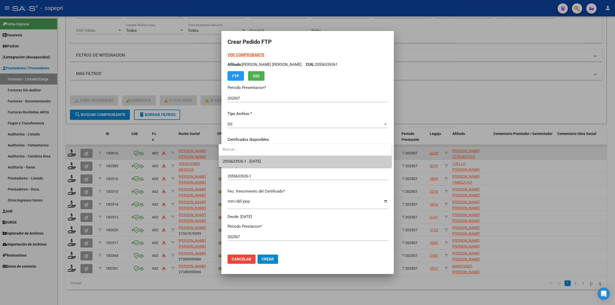
click at [254, 158] on span "2055633926-1 - [DATE]" at bounding box center [305, 162] width 164 height 12
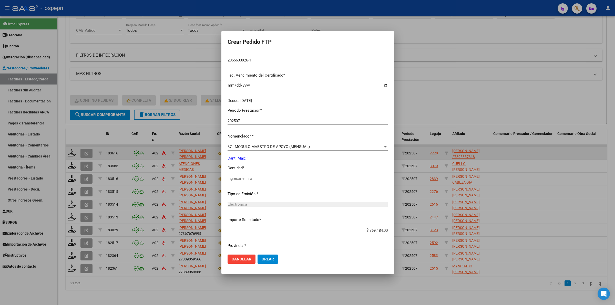
scroll to position [128, 0]
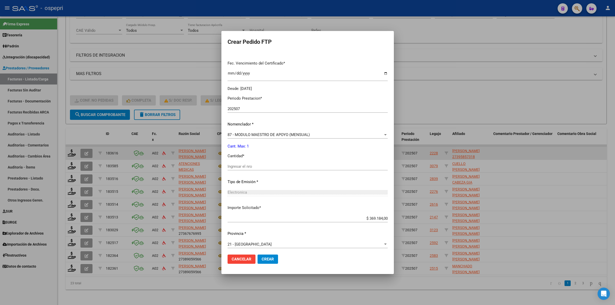
click at [253, 166] on input "Ingresar el nro" at bounding box center [307, 166] width 160 height 5
type input "1"
click at [262, 261] on span "Crear" at bounding box center [268, 259] width 12 height 5
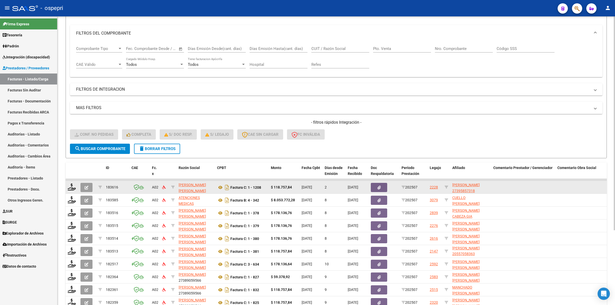
scroll to position [32, 0]
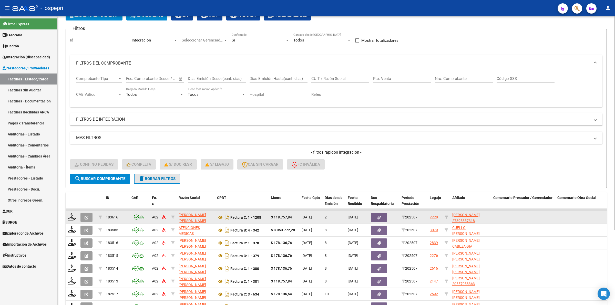
drag, startPoint x: 155, startPoint y: 177, endPoint x: 257, endPoint y: 177, distance: 102.2
click at [155, 176] on span "delete Borrar Filtros" at bounding box center [157, 178] width 37 height 5
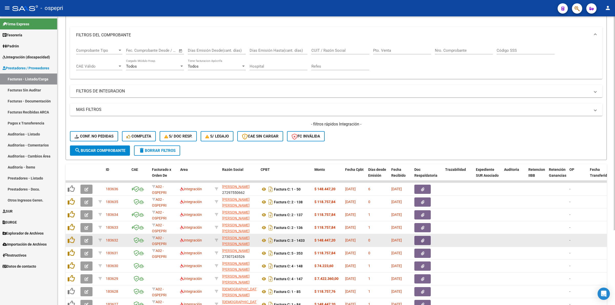
scroll to position [0, 0]
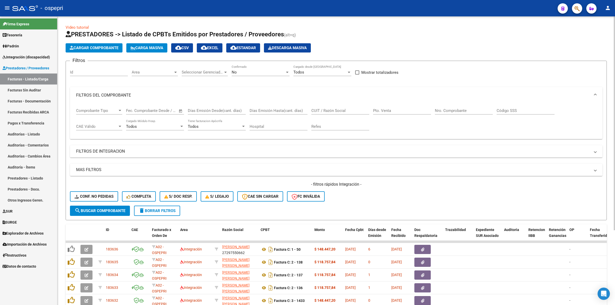
click at [332, 109] on input "CUIT / Razón Social" at bounding box center [340, 110] width 58 height 5
paste input "27302363841"
type input "27302363841"
click at [94, 210] on span "search Buscar Comprobante" at bounding box center [100, 210] width 51 height 5
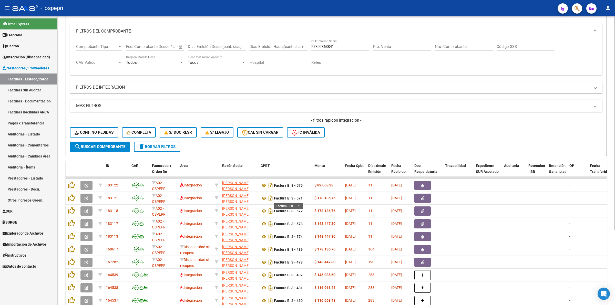
scroll to position [96, 0]
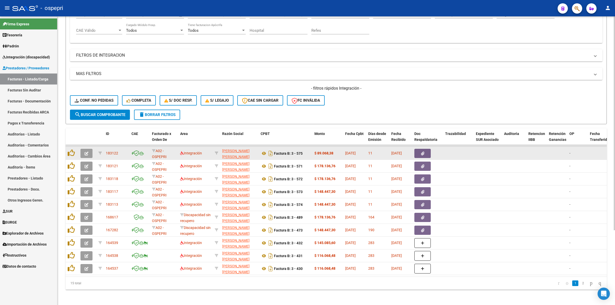
click at [88, 152] on icon "button" at bounding box center [87, 154] width 4 height 4
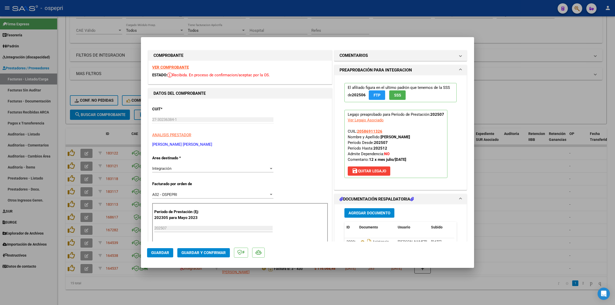
click at [164, 64] on div "VER COMPROBANTE ESTADO: Recibida. En proceso de confirmacion/aceptac por la OS." at bounding box center [239, 72] width 183 height 23
click at [165, 67] on strong "VER COMPROBANTE" at bounding box center [170, 67] width 37 height 5
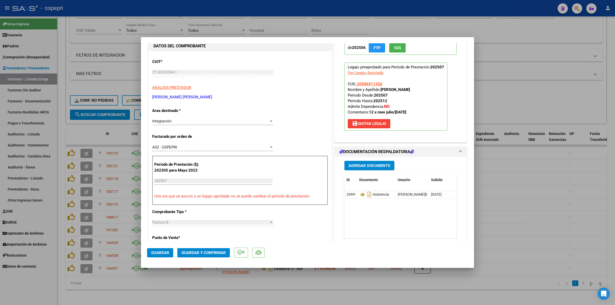
scroll to position [64, 0]
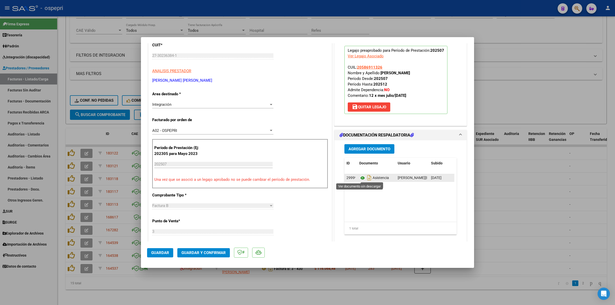
click at [359, 177] on icon at bounding box center [362, 178] width 7 height 6
click at [202, 252] on span "Guardar y Confirmar" at bounding box center [203, 253] width 44 height 5
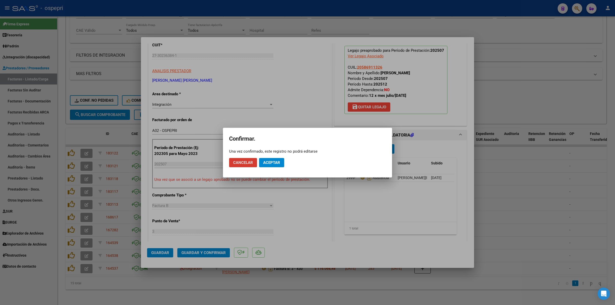
click at [276, 157] on mat-dialog-actions "Cancelar Aceptar" at bounding box center [307, 162] width 157 height 17
click at [276, 159] on button "Aceptar" at bounding box center [271, 162] width 25 height 9
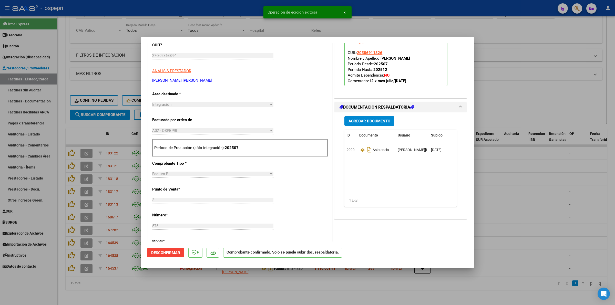
type input "$ 0,00"
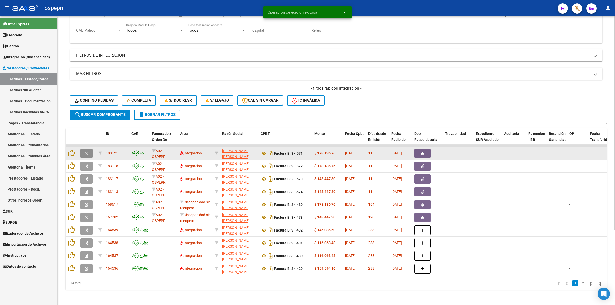
click at [88, 152] on icon "button" at bounding box center [87, 154] width 4 height 4
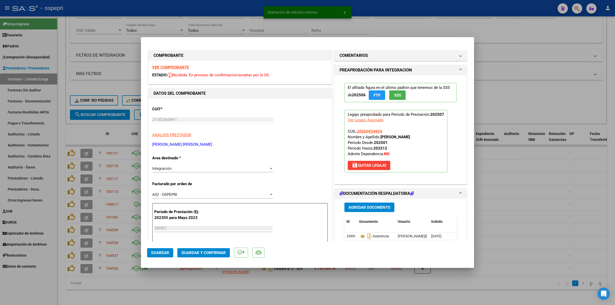
click at [161, 68] on strong "VER COMPROBANTE" at bounding box center [170, 67] width 37 height 5
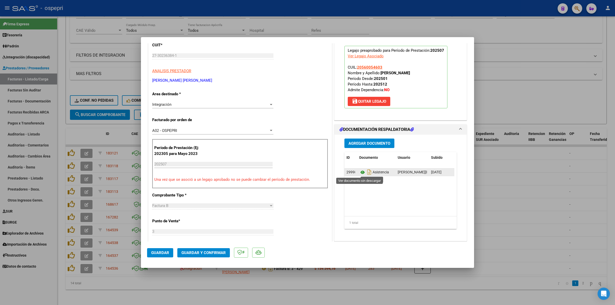
click at [360, 172] on icon at bounding box center [362, 172] width 7 height 6
click at [192, 253] on span "Guardar y Confirmar" at bounding box center [203, 253] width 44 height 5
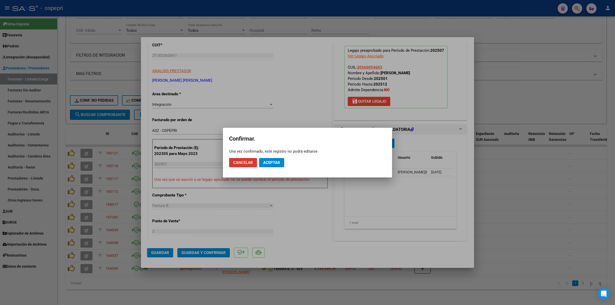
click at [269, 162] on span "Aceptar" at bounding box center [271, 162] width 17 height 5
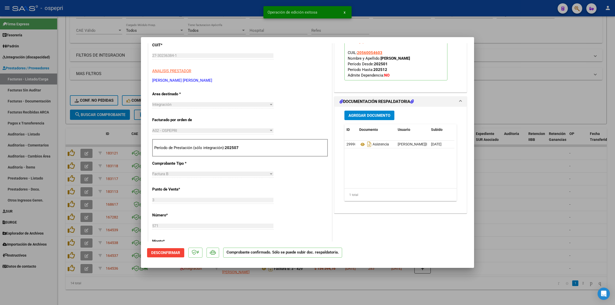
type input "$ 0,00"
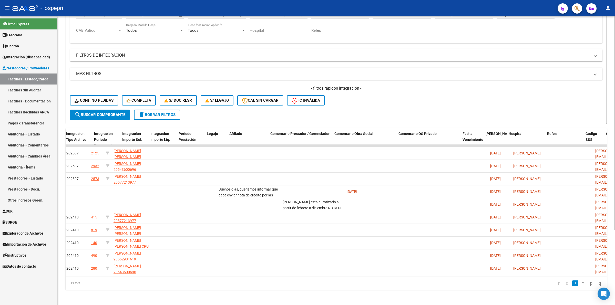
scroll to position [0, 0]
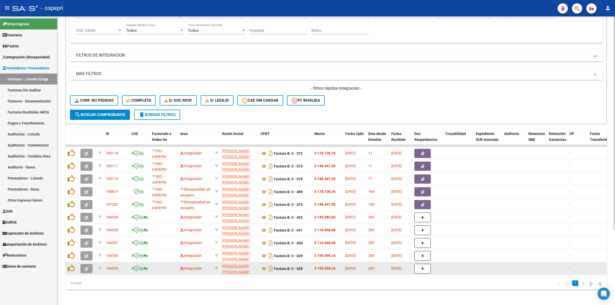
drag, startPoint x: 205, startPoint y: 274, endPoint x: 207, endPoint y: 276, distance: 2.9
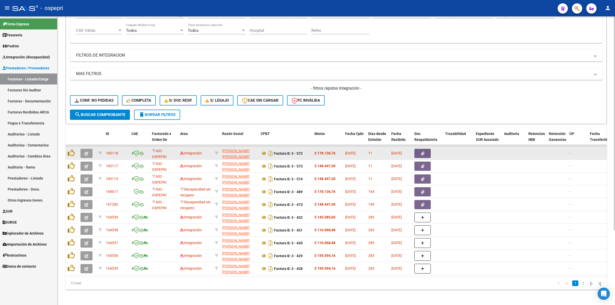
click at [85, 149] on button "button" at bounding box center [86, 153] width 12 height 9
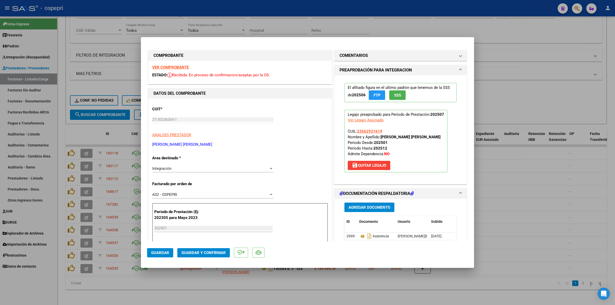
click at [182, 65] on strong "VER COMPROBANTE" at bounding box center [170, 67] width 37 height 5
click at [359, 236] on icon at bounding box center [362, 236] width 7 height 6
click at [200, 252] on span "Guardar y Confirmar" at bounding box center [203, 253] width 44 height 5
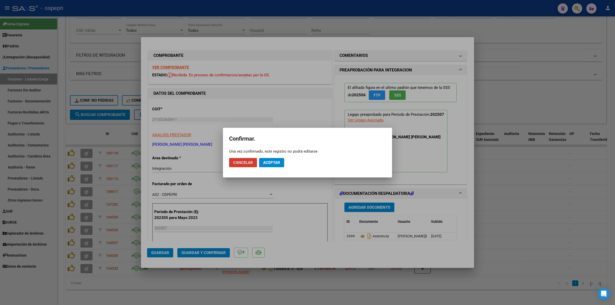
click at [269, 161] on span "Aceptar" at bounding box center [271, 162] width 17 height 5
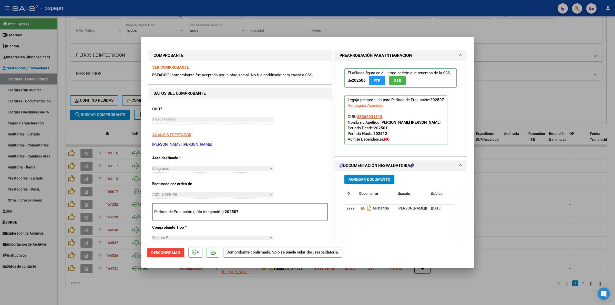
type input "$ 0,00"
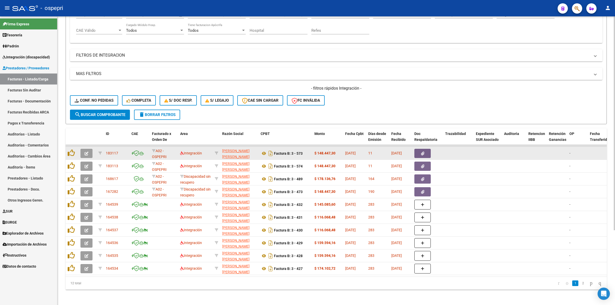
click at [88, 150] on button "button" at bounding box center [86, 153] width 12 height 9
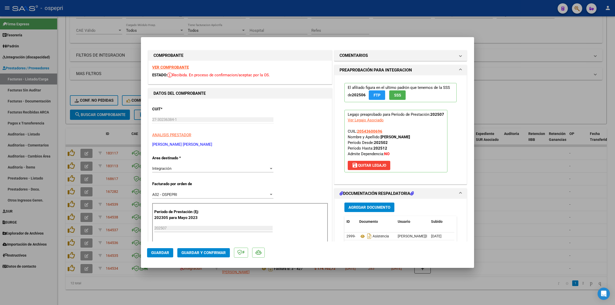
click at [182, 68] on strong "VER COMPROBANTE" at bounding box center [170, 67] width 37 height 5
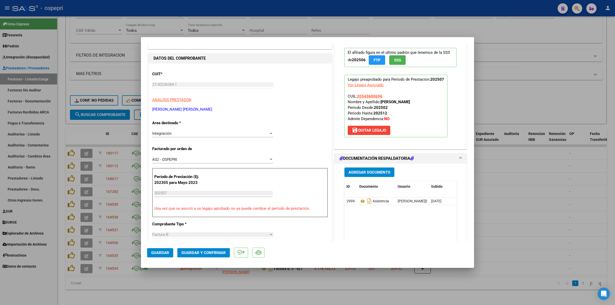
scroll to position [96, 0]
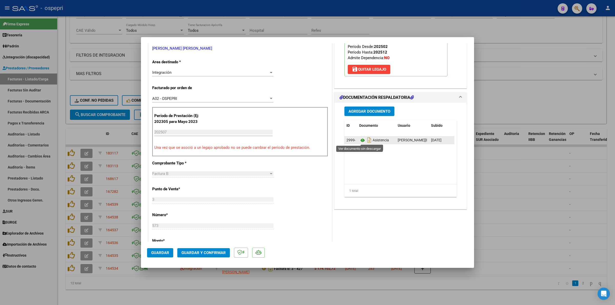
click at [359, 140] on icon at bounding box center [362, 140] width 7 height 6
click at [218, 252] on span "Guardar y Confirmar" at bounding box center [203, 253] width 44 height 5
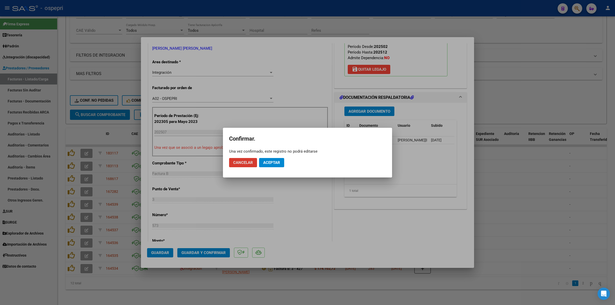
click at [275, 161] on span "Aceptar" at bounding box center [271, 162] width 17 height 5
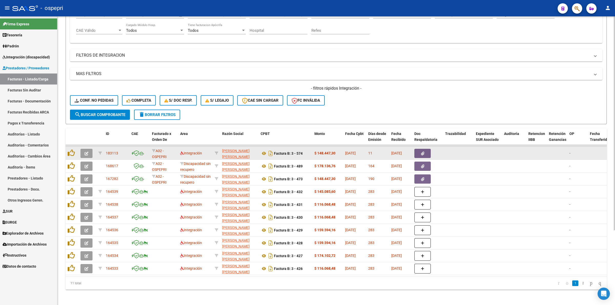
click at [89, 149] on button "button" at bounding box center [86, 153] width 12 height 9
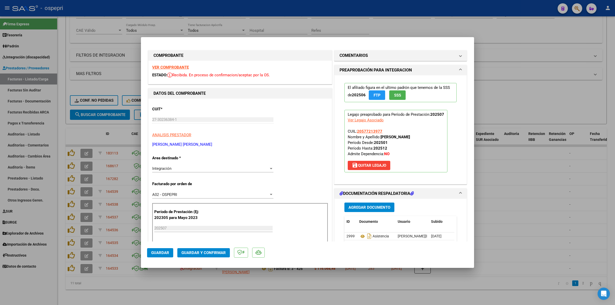
click at [163, 65] on strong "VER COMPROBANTE" at bounding box center [170, 67] width 37 height 5
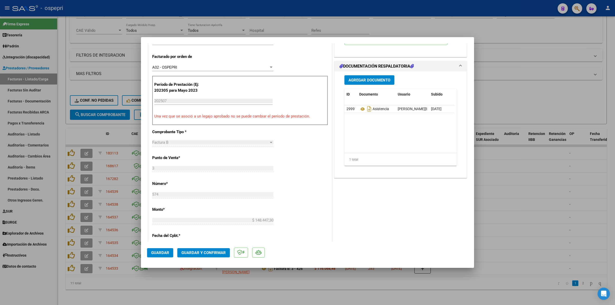
scroll to position [128, 0]
click at [359, 110] on icon at bounding box center [362, 108] width 7 height 6
click at [209, 254] on span "Guardar y Confirmar" at bounding box center [203, 253] width 44 height 5
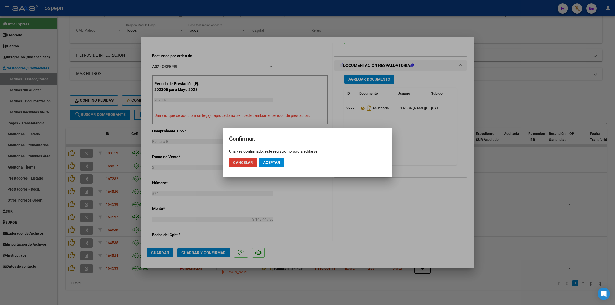
drag, startPoint x: 278, startPoint y: 162, endPoint x: 240, endPoint y: 67, distance: 102.8
click at [278, 160] on button "Aceptar" at bounding box center [271, 162] width 25 height 9
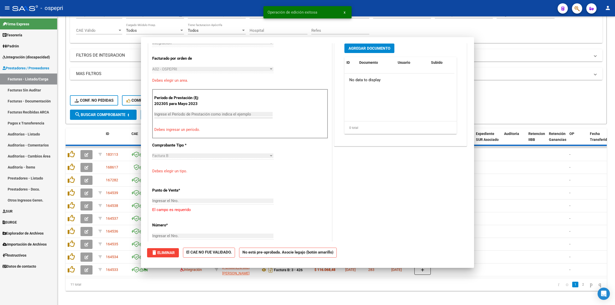
scroll to position [0, 0]
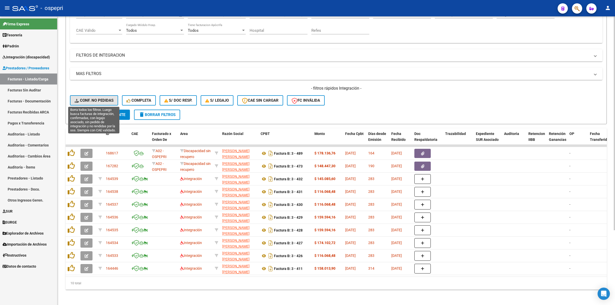
click at [105, 101] on span "Conf. no pedidas" at bounding box center [94, 100] width 39 height 5
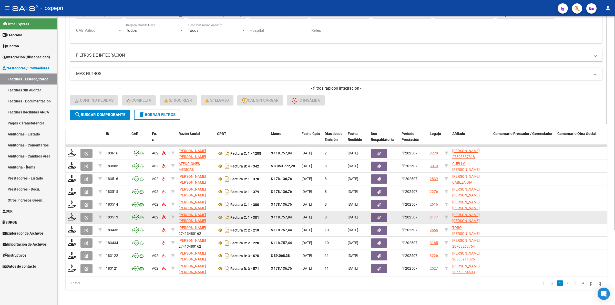
scroll to position [101, 0]
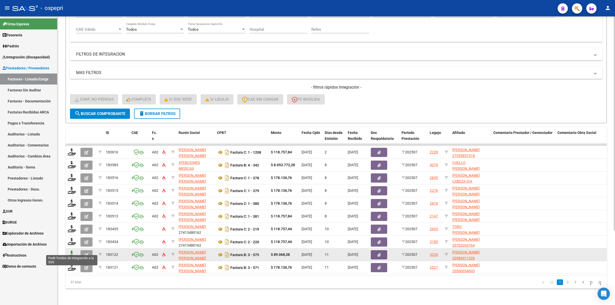
click at [71, 251] on icon at bounding box center [72, 254] width 8 height 7
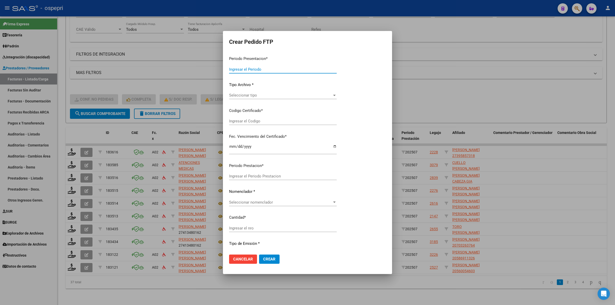
type input "202507"
type input "$ 89.068,38"
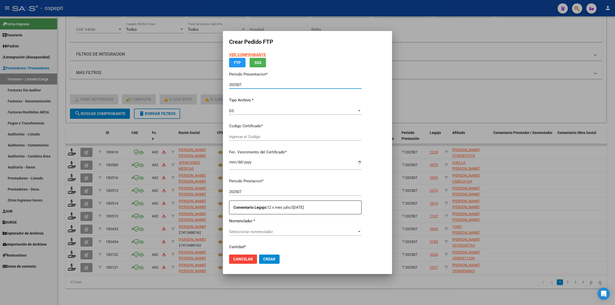
type input "20586911326"
type input "[DATE]"
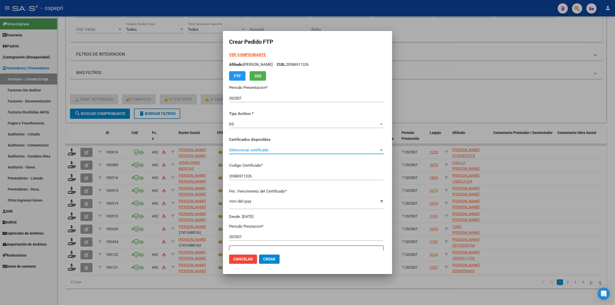
click at [248, 150] on span "Seleccionar certificado" at bounding box center [304, 150] width 150 height 5
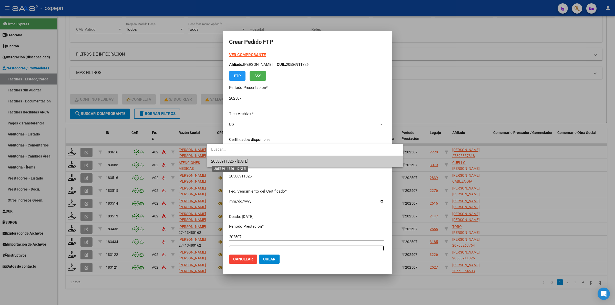
click at [248, 160] on span "20586911326 - [DATE]" at bounding box center [229, 161] width 37 height 5
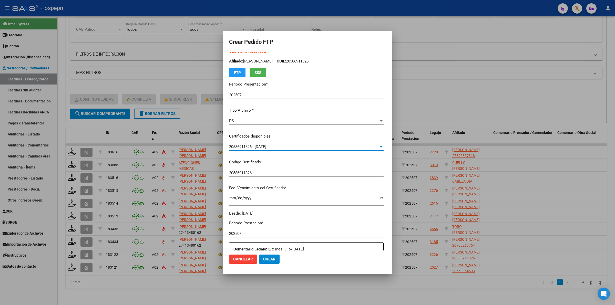
scroll to position [0, 0]
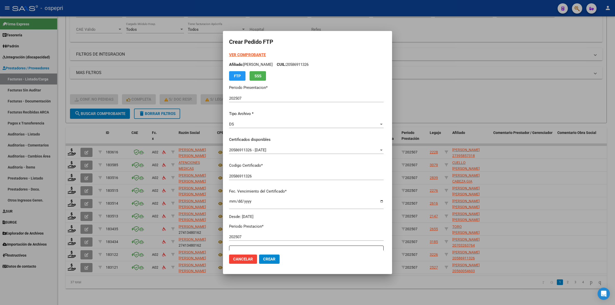
click at [230, 52] on div "VER COMPROBANTE ARCA Padrón Afiliado: [PERSON_NAME]: 20586911326 FTP SSS" at bounding box center [306, 66] width 154 height 29
click at [230, 57] on strong "VER COMPROBANTE" at bounding box center [247, 55] width 37 height 5
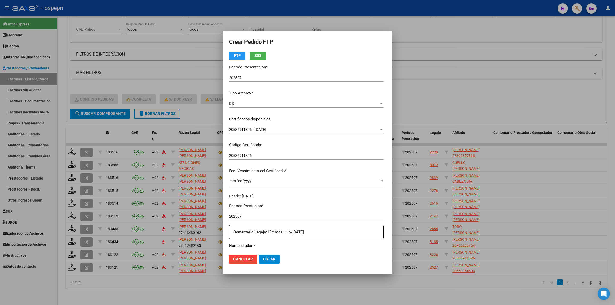
scroll to position [139, 0]
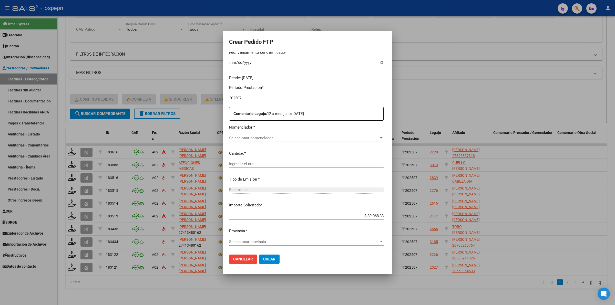
click at [235, 140] on div "Seleccionar nomenclador Seleccionar nomenclador" at bounding box center [306, 138] width 154 height 8
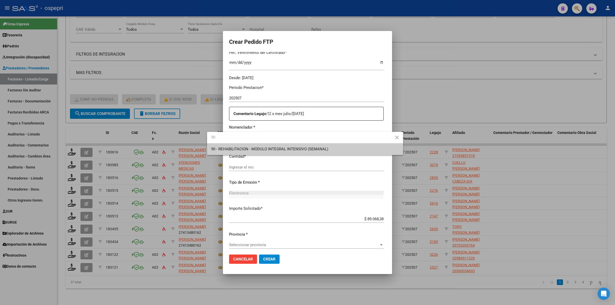
type input "90"
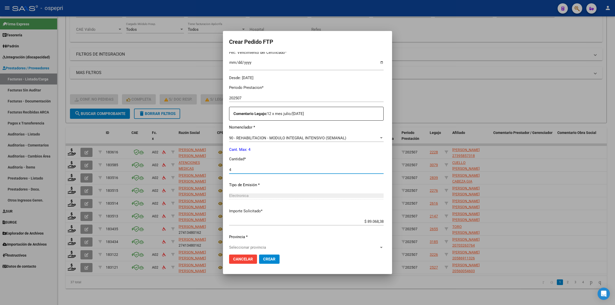
type input "4"
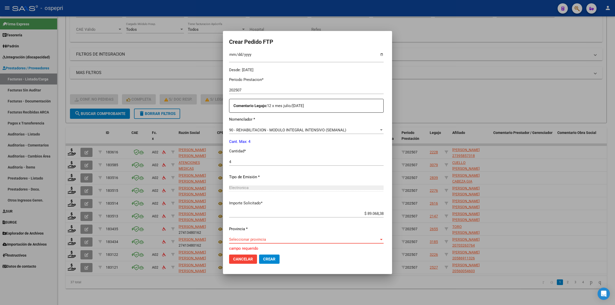
scroll to position [148, 0]
click at [229, 235] on div "Seleccionar provincia Seleccionar provincia" at bounding box center [306, 239] width 154 height 8
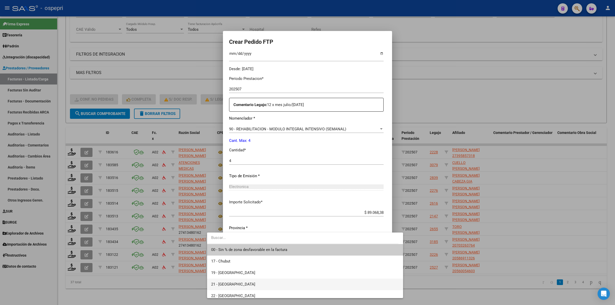
click at [228, 287] on span "21 - [GEOGRAPHIC_DATA]" at bounding box center [305, 285] width 188 height 12
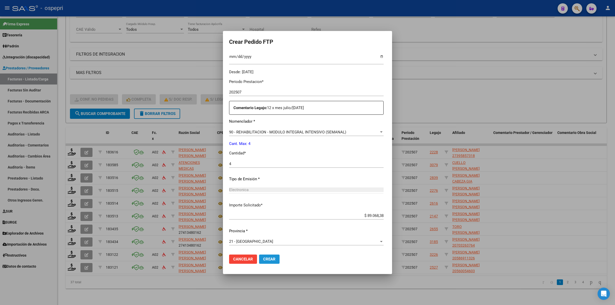
click at [260, 257] on button "Crear" at bounding box center [269, 259] width 20 height 9
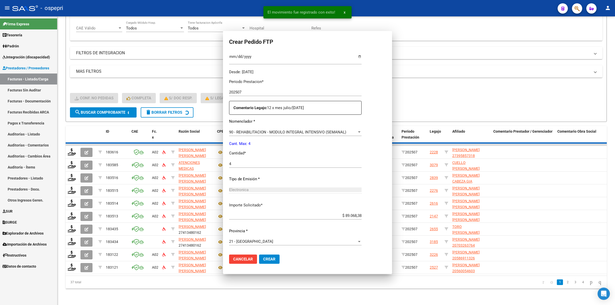
scroll to position [116, 0]
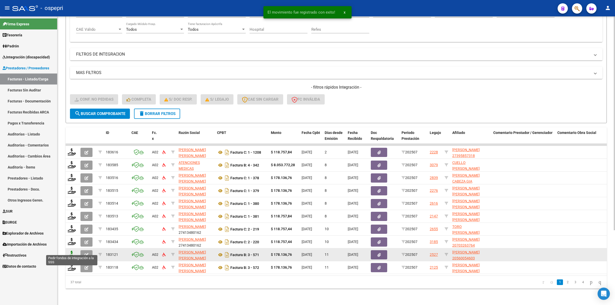
click at [71, 251] on icon at bounding box center [72, 254] width 8 height 7
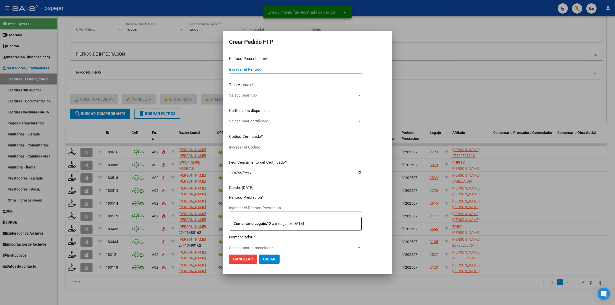
type input "202507"
type input "$ 178.136,76"
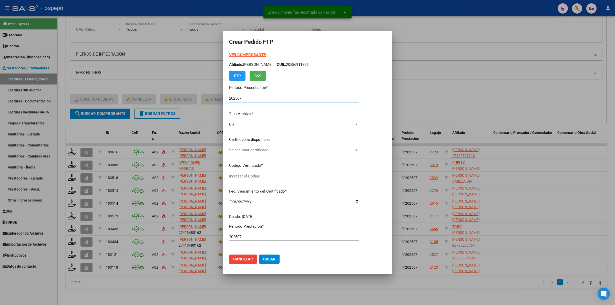
type input "2056005460-3"
type input "[DATE]"
click at [249, 152] on span "Seleccionar certificado" at bounding box center [291, 150] width 125 height 5
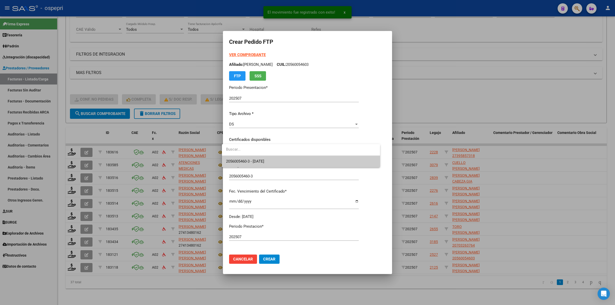
click at [251, 163] on span "2056005460-3 - [DATE]" at bounding box center [245, 161] width 38 height 5
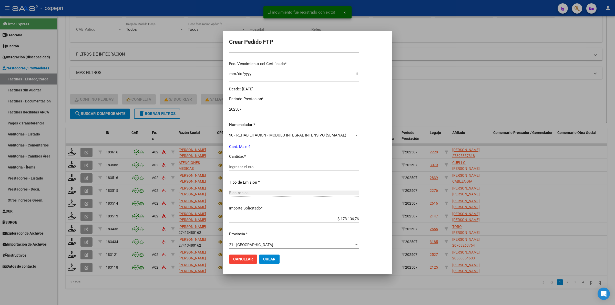
scroll to position [128, 0]
click at [246, 167] on input "Ingresar el nro" at bounding box center [294, 166] width 130 height 5
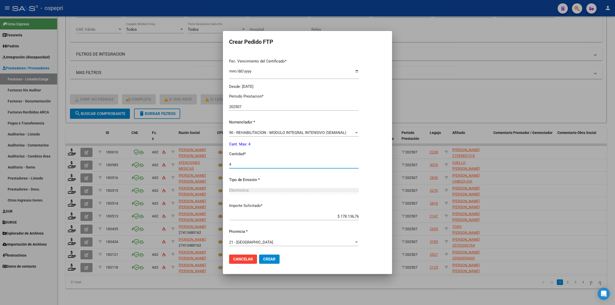
scroll to position [131, 0]
type input "4"
click at [265, 258] on span "Crear" at bounding box center [269, 259] width 12 height 5
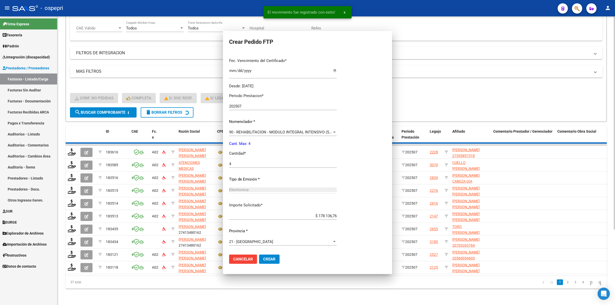
scroll to position [0, 0]
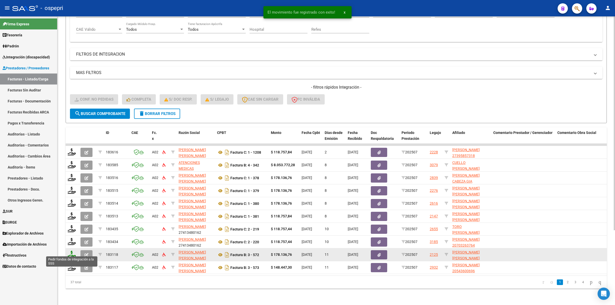
click at [72, 251] on icon at bounding box center [72, 254] width 8 height 7
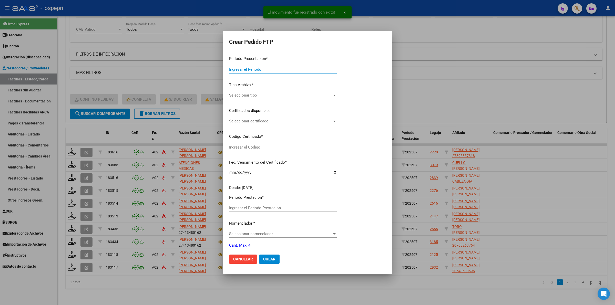
type input "202507"
type input "$ 178.136,76"
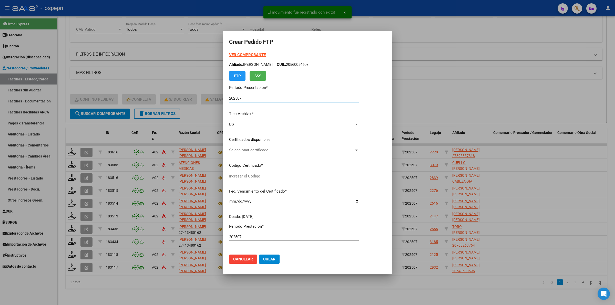
type input "23562931619"
type input "[DATE]"
click at [243, 151] on span "Seleccionar certificado" at bounding box center [291, 150] width 125 height 5
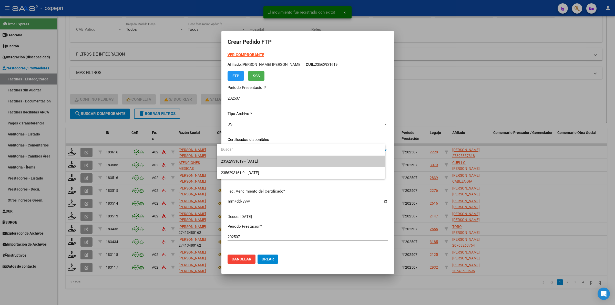
click at [245, 158] on span "23562931619 - [DATE]" at bounding box center [301, 162] width 160 height 12
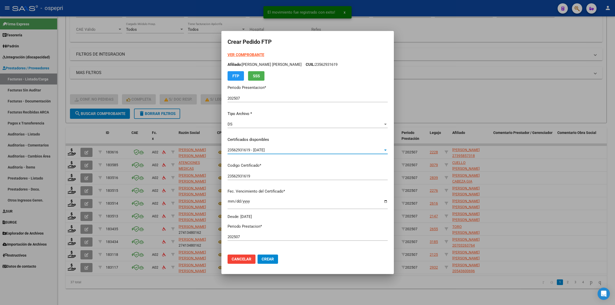
scroll to position [128, 0]
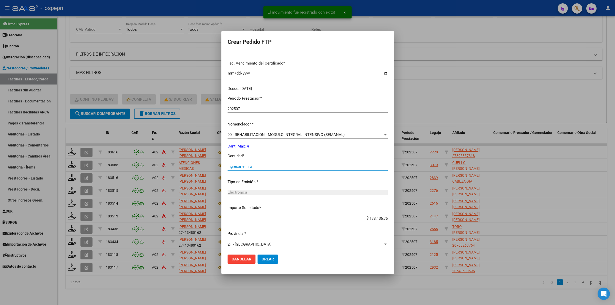
click at [245, 166] on input "Ingresar el nro" at bounding box center [307, 166] width 160 height 5
type input "4"
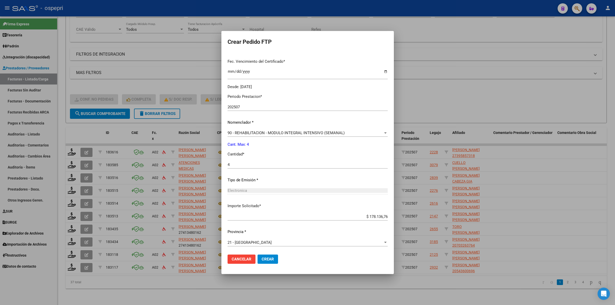
scroll to position [131, 0]
click at [259, 256] on button "Crear" at bounding box center [267, 259] width 20 height 9
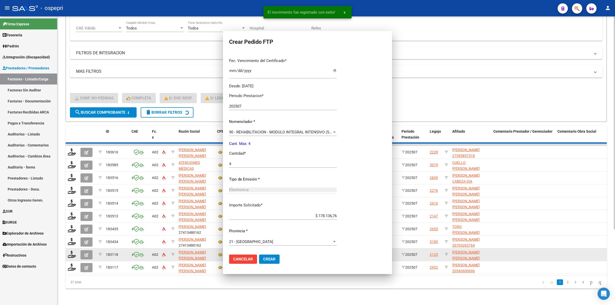
scroll to position [0, 0]
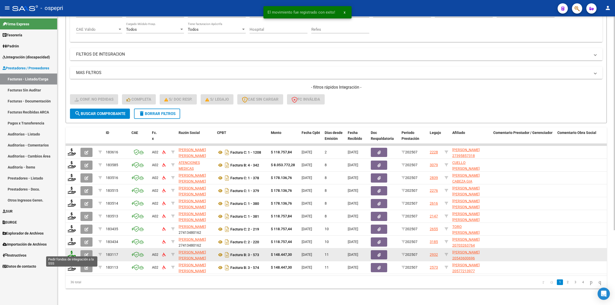
click at [72, 251] on icon at bounding box center [72, 254] width 8 height 7
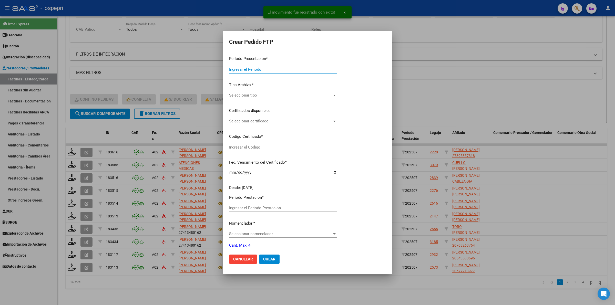
type input "202507"
type input "$ 148.447,30"
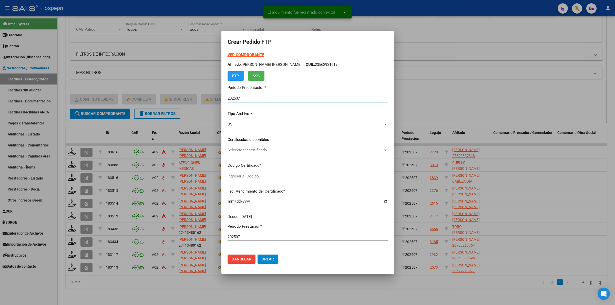
type input "20543600696"
type input "[DATE]"
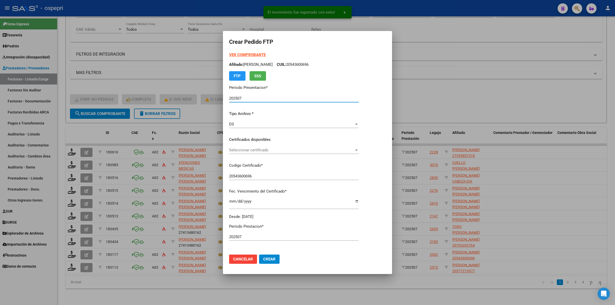
click at [238, 150] on span "Seleccionar certificado" at bounding box center [291, 150] width 125 height 5
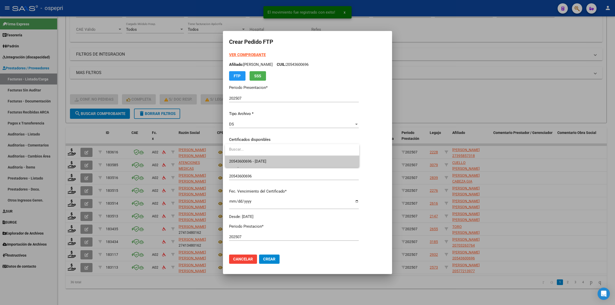
click at [243, 162] on span "20543600696 - [DATE]" at bounding box center [247, 161] width 37 height 5
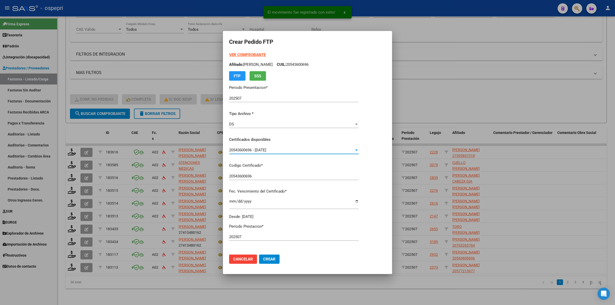
scroll to position [64, 0]
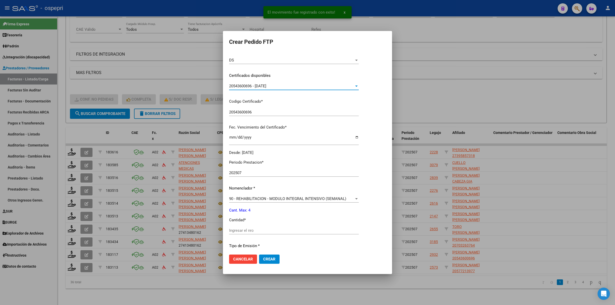
click at [250, 229] on input "Ingresar el nro" at bounding box center [294, 230] width 130 height 5
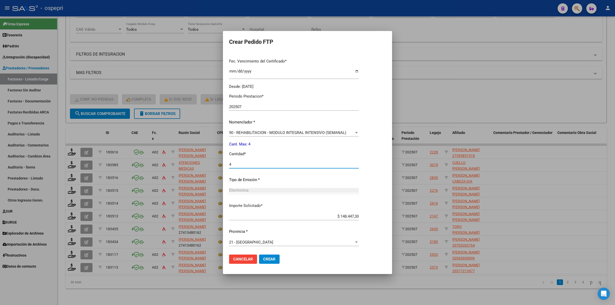
scroll to position [131, 0]
type input "4"
click at [273, 261] on button "Crear" at bounding box center [269, 259] width 20 height 9
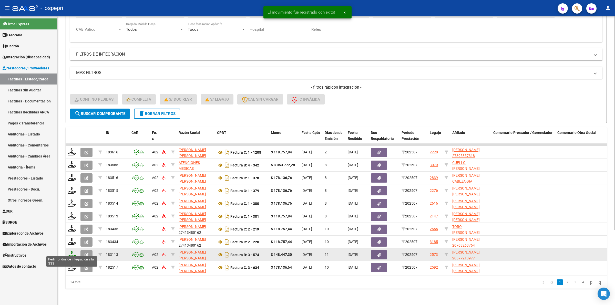
click at [71, 251] on icon at bounding box center [72, 254] width 8 height 7
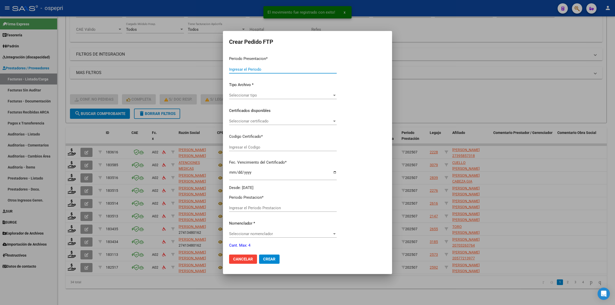
type input "202507"
type input "$ 148.447,30"
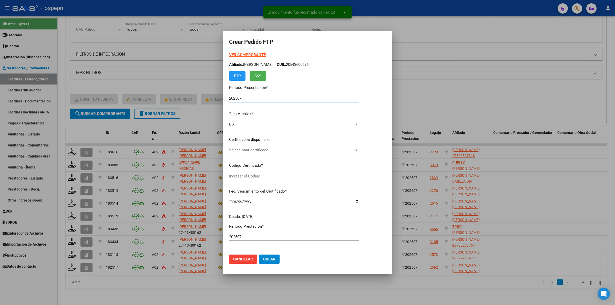
type input "20577213977"
type input "[DATE]"
click at [243, 153] on div "Seleccionar certificado Seleccionar certificado" at bounding box center [294, 150] width 130 height 8
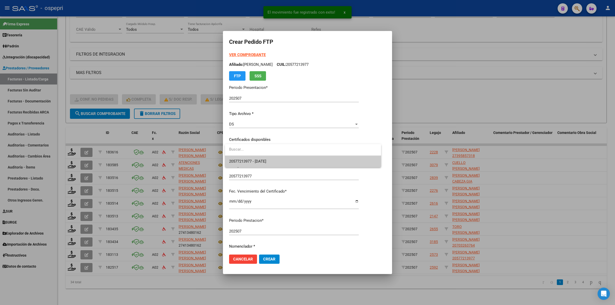
click at [246, 159] on span "20577213977 - [DATE]" at bounding box center [247, 161] width 37 height 5
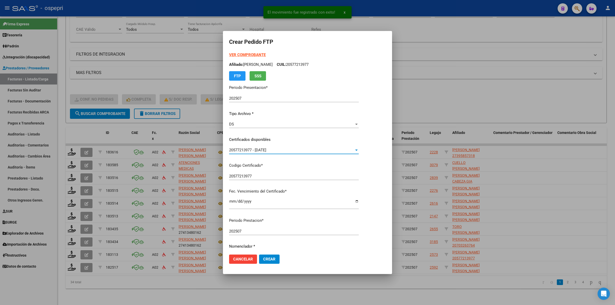
scroll to position [125, 0]
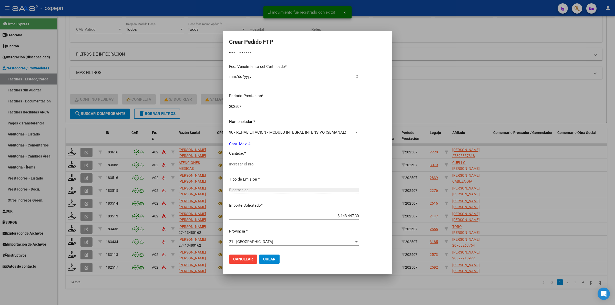
click at [251, 162] on input "Ingresar el nro" at bounding box center [294, 164] width 130 height 5
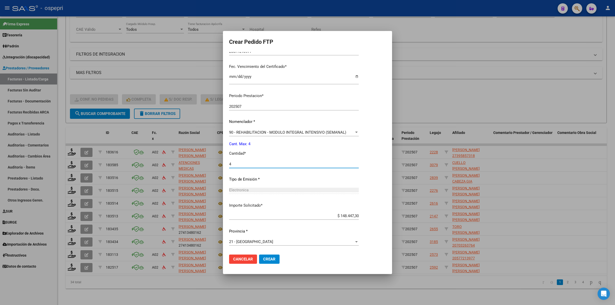
type input "4"
click at [272, 255] on button "Crear" at bounding box center [269, 259] width 20 height 9
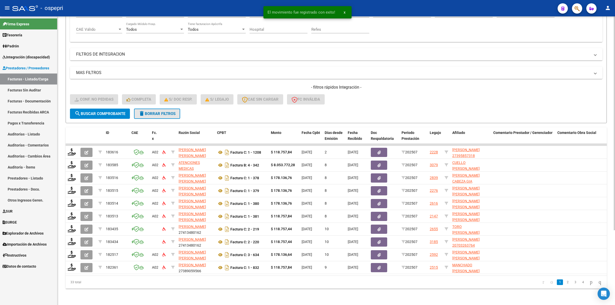
click at [152, 111] on span "delete Borrar Filtros" at bounding box center [157, 113] width 37 height 5
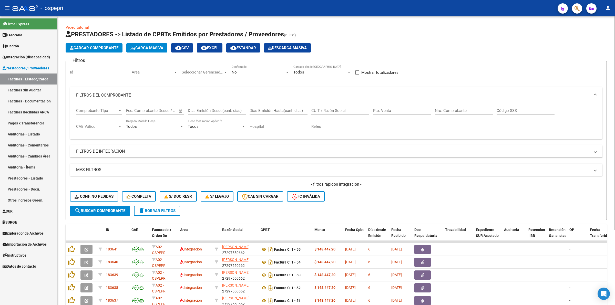
click at [336, 111] on input "CUIT / Razón Social" at bounding box center [340, 110] width 58 height 5
paste input "27415741621"
type input "27415741621"
drag, startPoint x: 119, startPoint y: 208, endPoint x: 298, endPoint y: 211, distance: 178.5
click at [120, 208] on span "search Buscar Comprobante" at bounding box center [100, 210] width 51 height 5
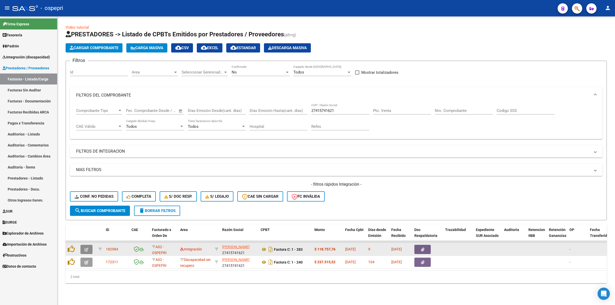
click at [85, 248] on icon "button" at bounding box center [87, 250] width 4 height 4
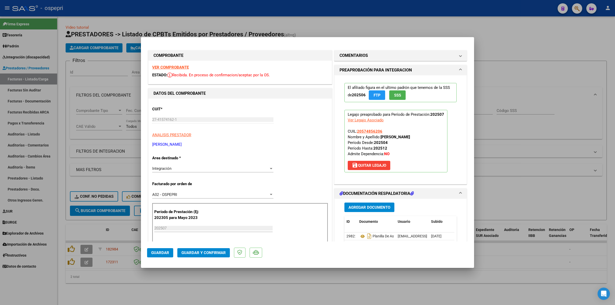
click at [162, 66] on strong "VER COMPROBANTE" at bounding box center [170, 67] width 37 height 5
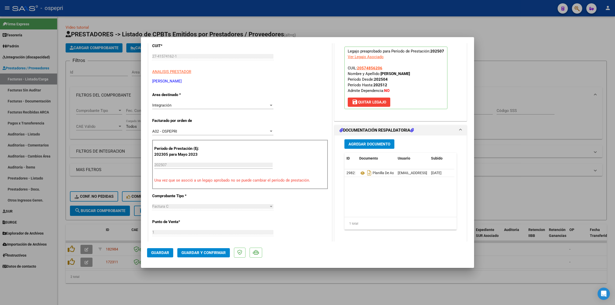
scroll to position [64, 0]
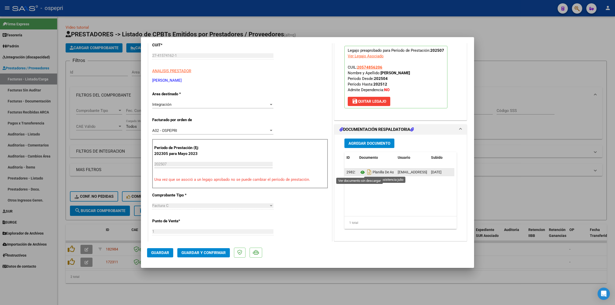
click at [360, 171] on icon at bounding box center [362, 172] width 7 height 6
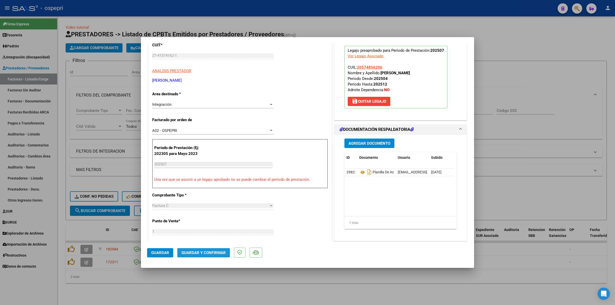
click at [192, 253] on span "Guardar y Confirmar" at bounding box center [203, 253] width 44 height 5
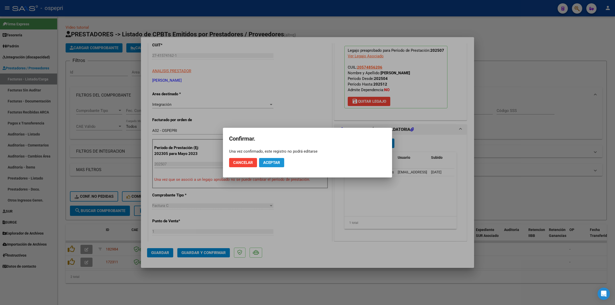
click at [279, 159] on button "Aceptar" at bounding box center [271, 162] width 25 height 9
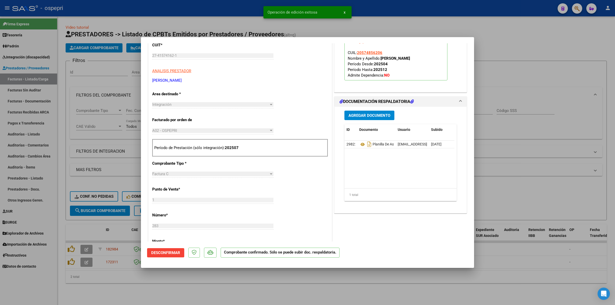
type input "$ 0,00"
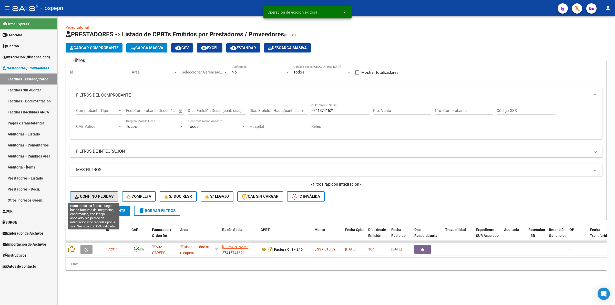
click at [98, 196] on span "Conf. no pedidas" at bounding box center [94, 196] width 39 height 5
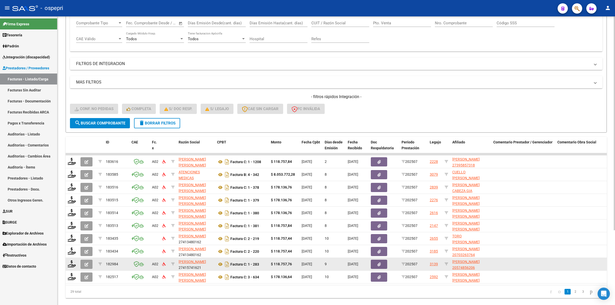
scroll to position [96, 0]
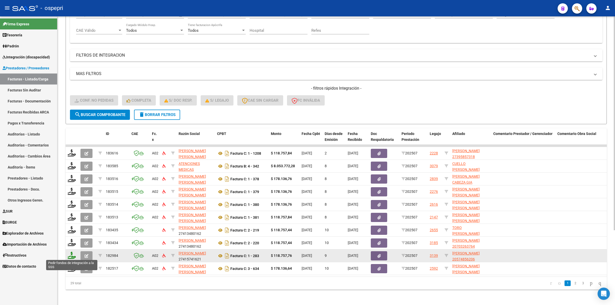
click at [74, 254] on icon at bounding box center [72, 255] width 8 height 7
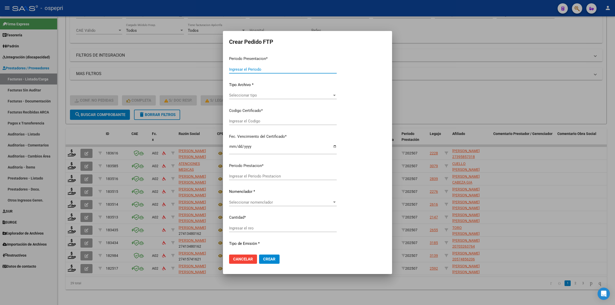
type input "202507"
type input "$ 118.757,76"
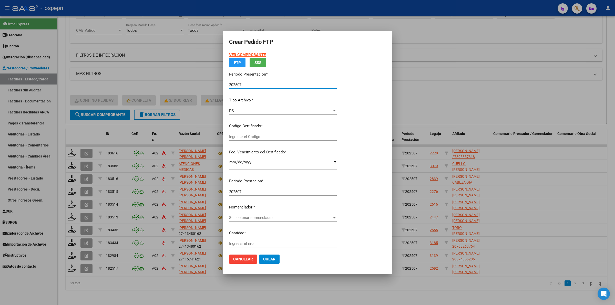
type input "2057485620-6"
type input "[DATE]"
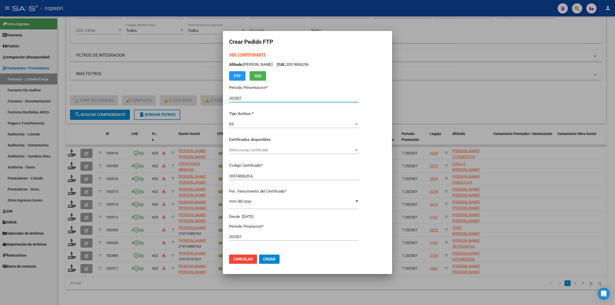
click at [257, 150] on span "Seleccionar certificado" at bounding box center [291, 150] width 125 height 5
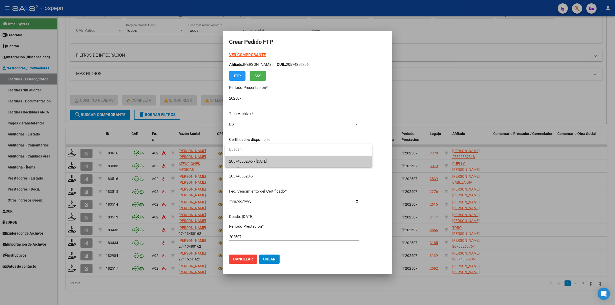
click at [261, 160] on span "2057485620-6 - [DATE]" at bounding box center [248, 161] width 38 height 5
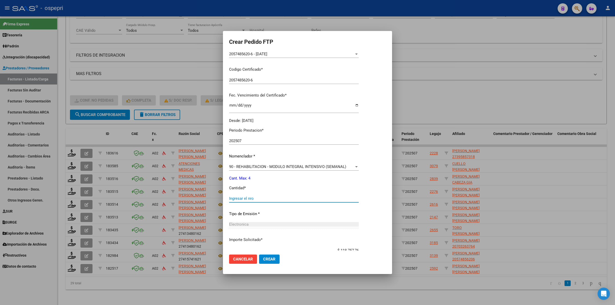
click at [252, 200] on input "Ingresar el nro" at bounding box center [294, 198] width 130 height 5
type input "4"
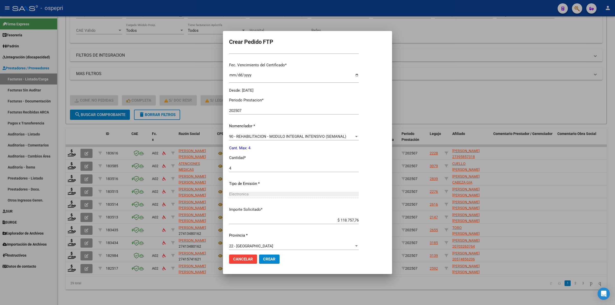
scroll to position [131, 0]
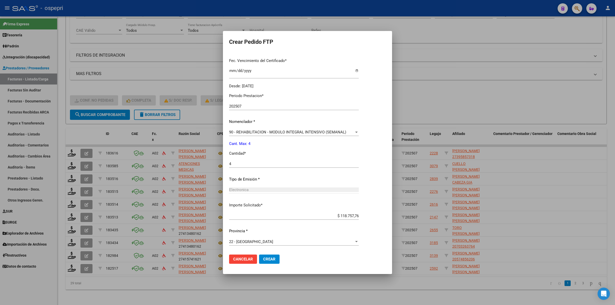
click at [268, 254] on mat-dialog-actions "Cancelar Crear" at bounding box center [307, 259] width 157 height 17
click at [273, 258] on span "Crear" at bounding box center [269, 259] width 12 height 5
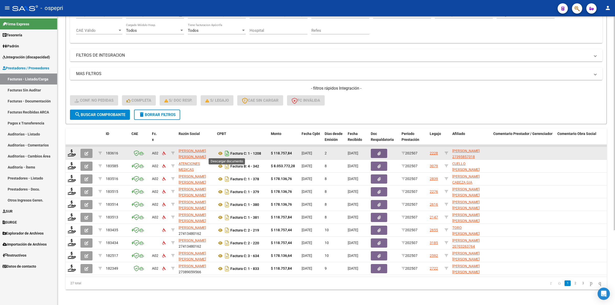
scroll to position [0, 0]
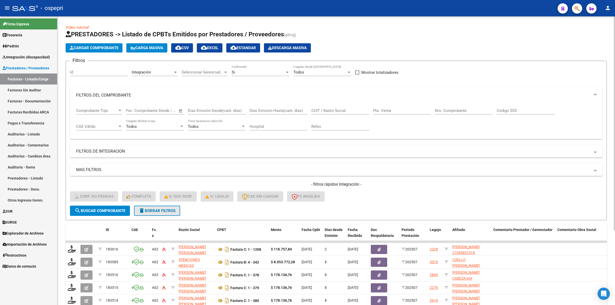
drag, startPoint x: 152, startPoint y: 212, endPoint x: 172, endPoint y: 199, distance: 23.1
click at [154, 209] on button "delete Borrar Filtros" at bounding box center [157, 211] width 46 height 10
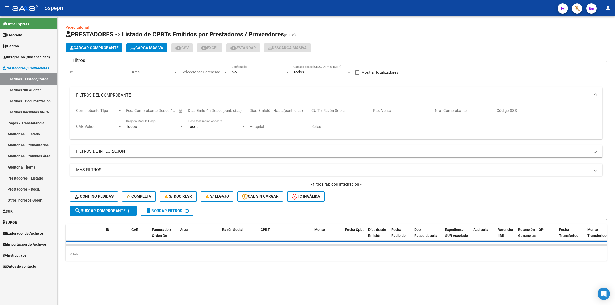
click at [330, 108] on input "CUIT / Razón Social" at bounding box center [340, 110] width 58 height 5
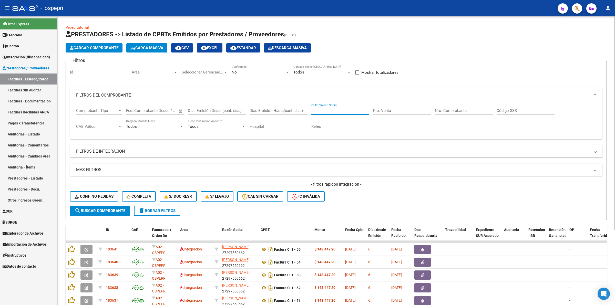
paste input "27354930760"
type input "27354930760"
click at [94, 206] on button "search Buscar Comprobante" at bounding box center [100, 211] width 60 height 10
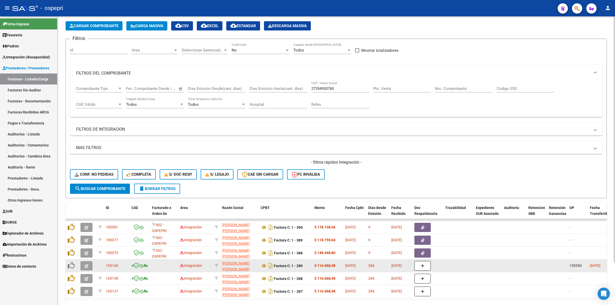
scroll to position [49, 0]
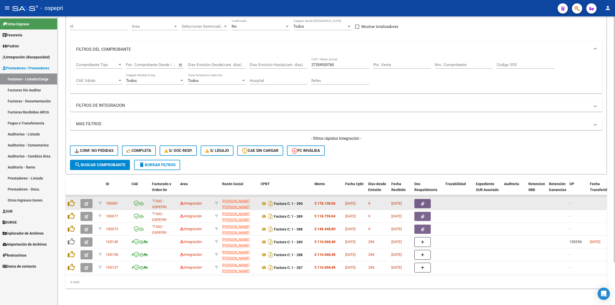
click at [87, 202] on icon "button" at bounding box center [87, 204] width 4 height 4
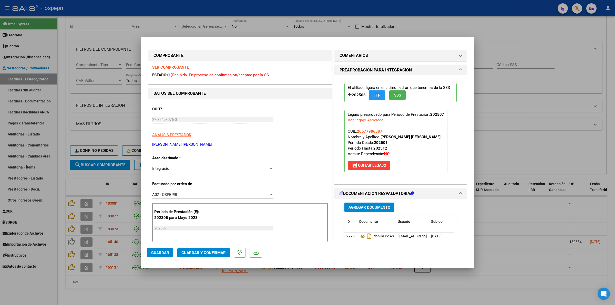
click at [164, 69] on div "VER COMPROBANTE ESTADO: Recibida. En proceso de confirmacion/aceptac por la OS." at bounding box center [239, 72] width 183 height 23
click at [164, 68] on strong "VER COMPROBANTE" at bounding box center [170, 67] width 37 height 5
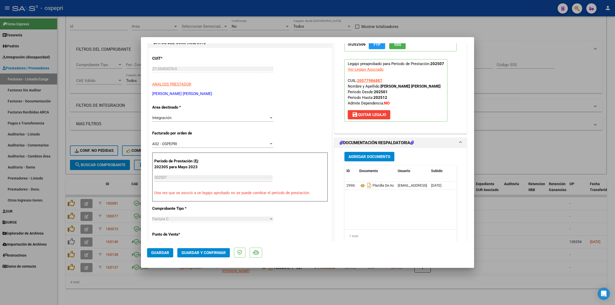
scroll to position [96, 0]
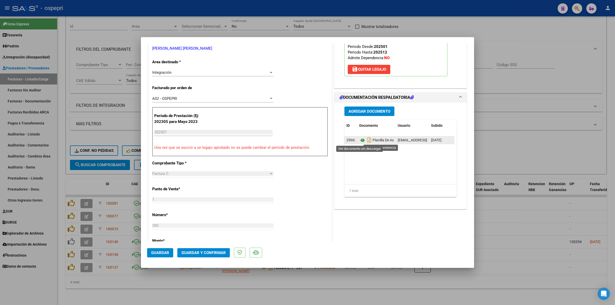
click at [359, 138] on icon at bounding box center [362, 140] width 7 height 6
click at [193, 253] on span "Guardar y Confirmar" at bounding box center [203, 253] width 44 height 5
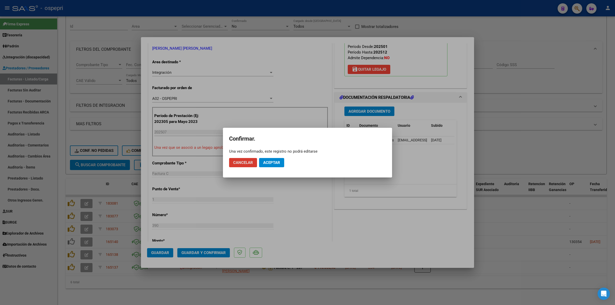
drag, startPoint x: 273, startPoint y: 162, endPoint x: 270, endPoint y: 159, distance: 4.2
click at [273, 162] on span "Aceptar" at bounding box center [271, 162] width 17 height 5
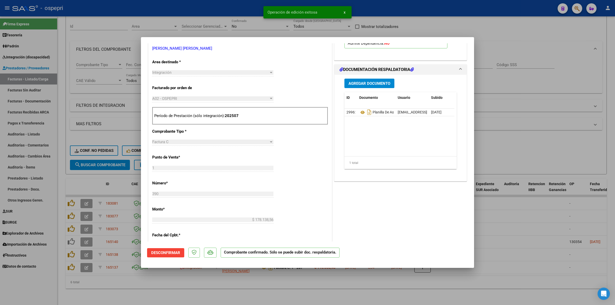
type input "$ 0,00"
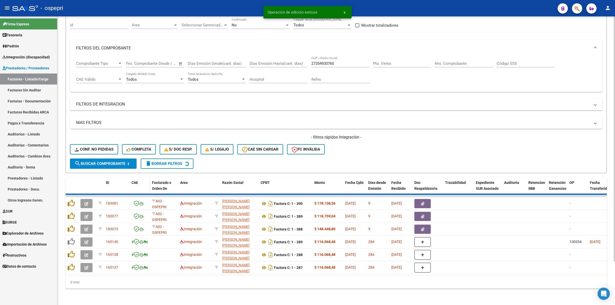
scroll to position [37, 0]
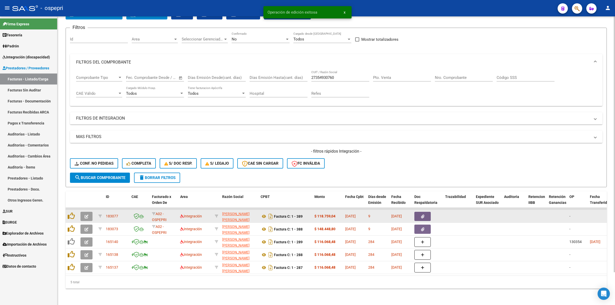
click at [88, 215] on icon "button" at bounding box center [87, 217] width 4 height 4
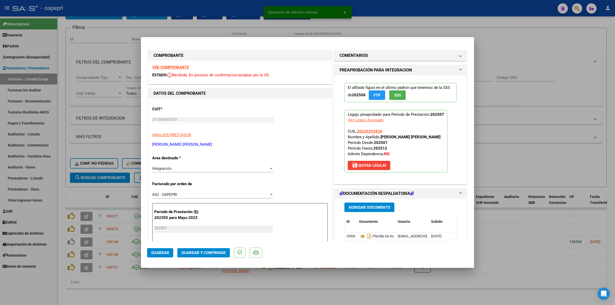
click at [161, 66] on strong "VER COMPROBANTE" at bounding box center [170, 67] width 37 height 5
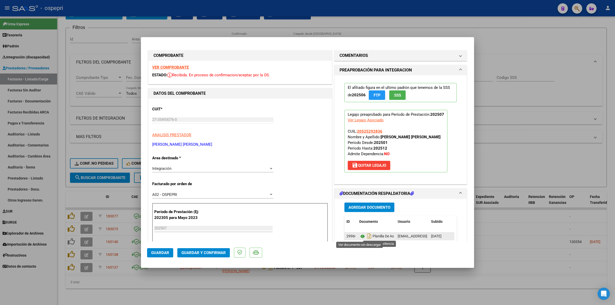
click at [359, 238] on icon at bounding box center [362, 236] width 7 height 6
click at [207, 249] on button "Guardar y Confirmar" at bounding box center [203, 252] width 53 height 9
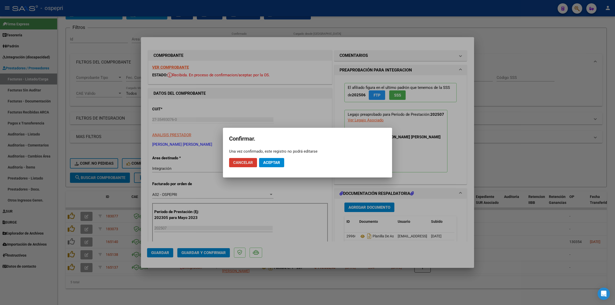
click at [271, 159] on button "Aceptar" at bounding box center [271, 162] width 25 height 9
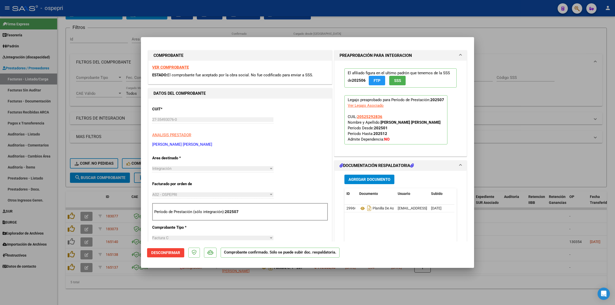
type input "$ 0,00"
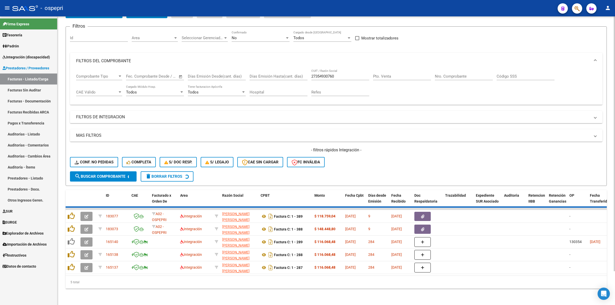
scroll to position [24, 0]
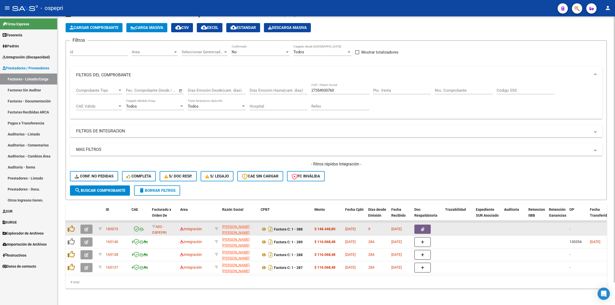
click at [90, 225] on button "button" at bounding box center [86, 229] width 12 height 9
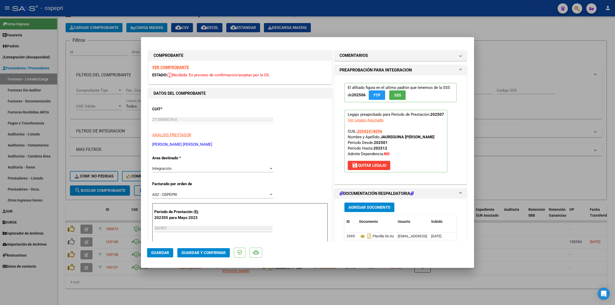
click at [184, 63] on div "VER COMPROBANTE ESTADO: Recibida. En proceso de confirmacion/aceptac por la OS." at bounding box center [239, 72] width 183 height 23
click at [185, 66] on strong "VER COMPROBANTE" at bounding box center [170, 67] width 37 height 5
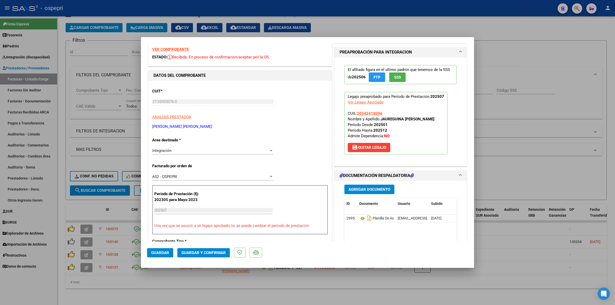
scroll to position [32, 0]
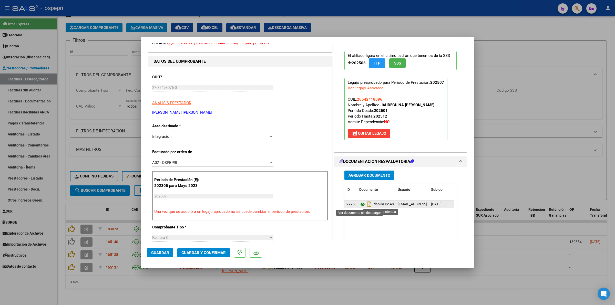
click at [361, 206] on icon at bounding box center [362, 204] width 7 height 6
click at [207, 253] on span "Guardar y Confirmar" at bounding box center [203, 253] width 44 height 5
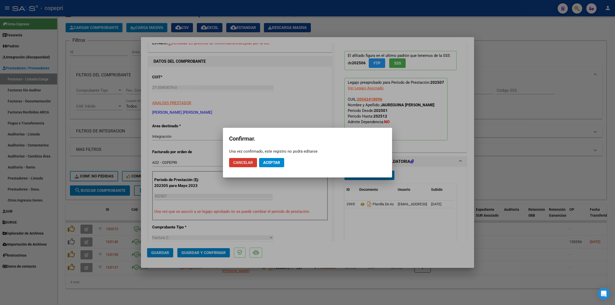
click at [271, 161] on span "Aceptar" at bounding box center [271, 162] width 17 height 5
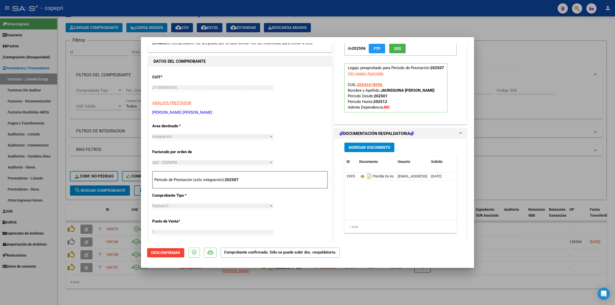
type input "$ 0,00"
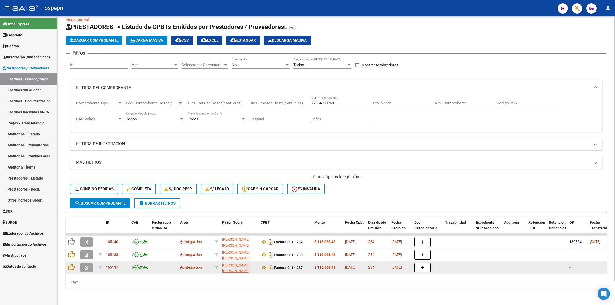
scroll to position [11, 0]
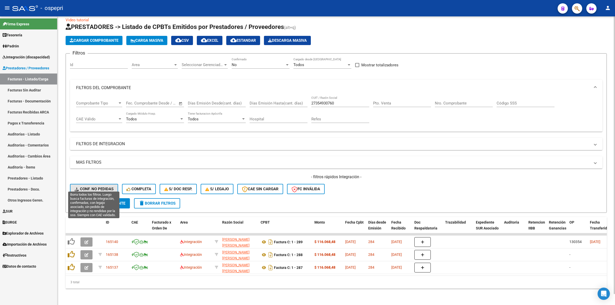
click at [97, 184] on button "Conf. no pedidas" at bounding box center [94, 189] width 48 height 10
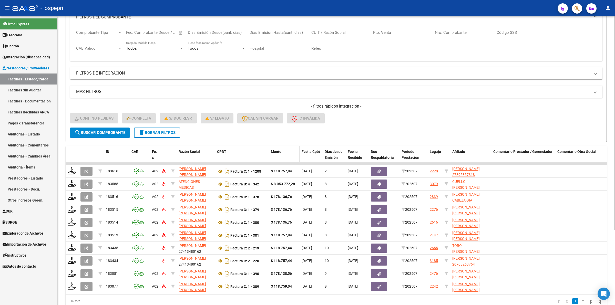
scroll to position [101, 0]
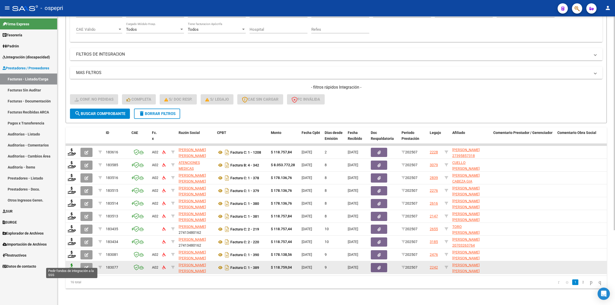
click at [69, 264] on icon at bounding box center [72, 267] width 8 height 7
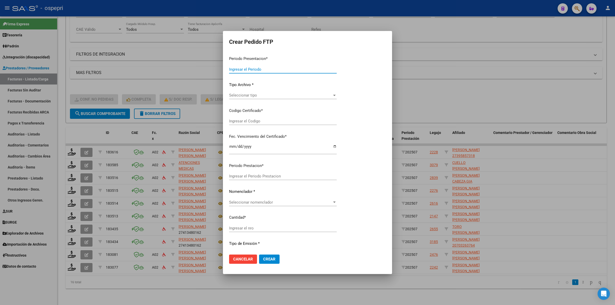
type input "202507"
type input "$ 118.759,04"
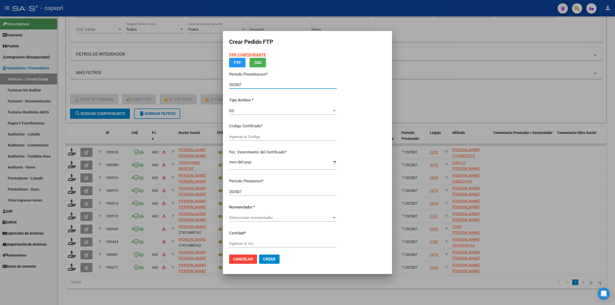
type input "20525292836"
type input "[DATE]"
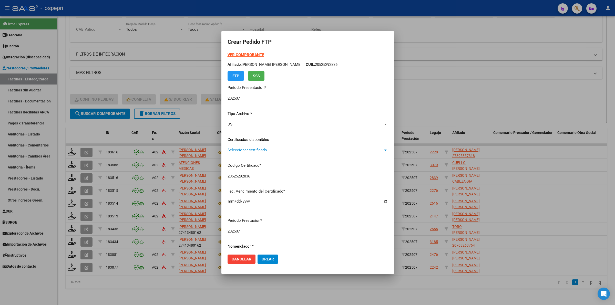
click at [247, 151] on span "Seleccionar certificado" at bounding box center [304, 150] width 155 height 5
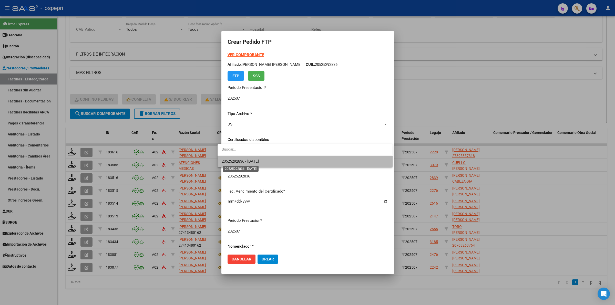
click at [254, 160] on span "20525292836 - [DATE]" at bounding box center [240, 161] width 37 height 5
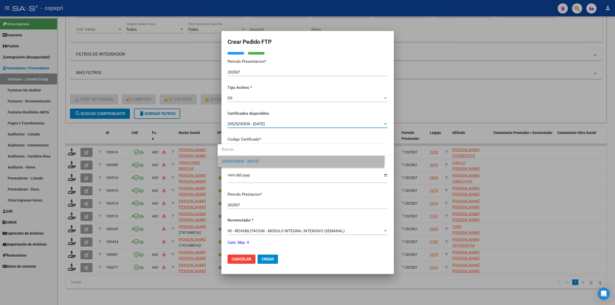
scroll to position [64, 0]
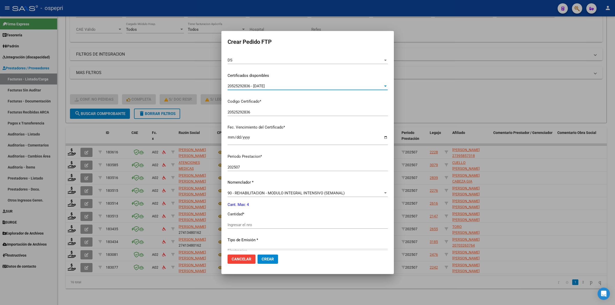
click at [246, 224] on input "Ingresar el nro" at bounding box center [307, 225] width 160 height 5
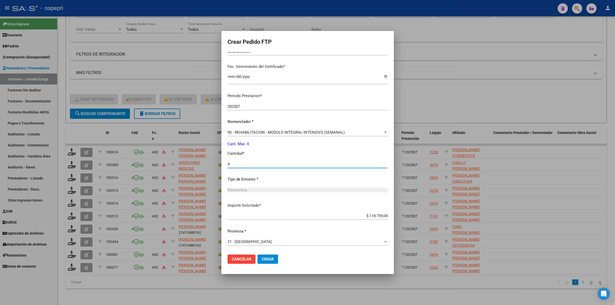
type input "4"
drag, startPoint x: 268, startPoint y: 256, endPoint x: 214, endPoint y: 271, distance: 56.5
click at [268, 256] on button "Crear" at bounding box center [267, 259] width 20 height 9
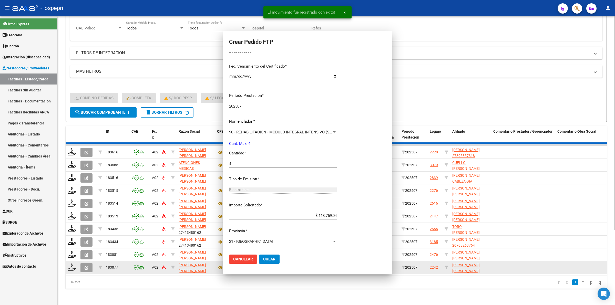
scroll to position [96, 0]
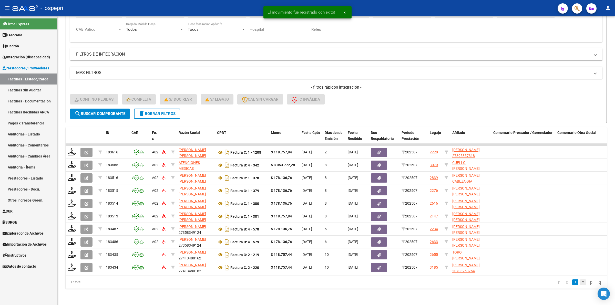
click at [580, 284] on link "2" at bounding box center [583, 282] width 6 height 6
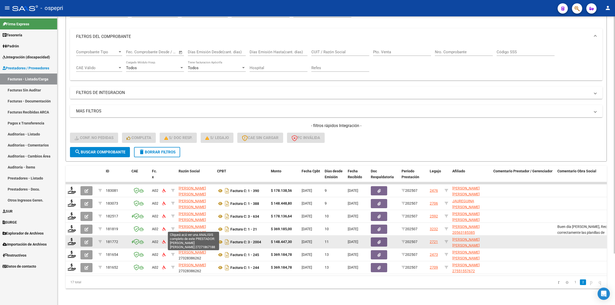
scroll to position [62, 0]
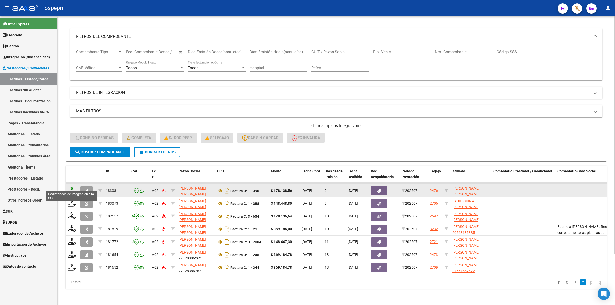
click at [70, 187] on icon at bounding box center [72, 190] width 8 height 7
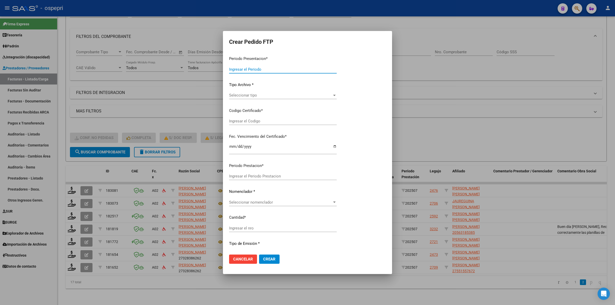
type input "202507"
type input "$ 178.138,56"
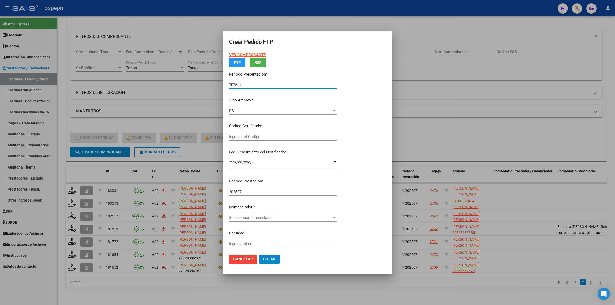
type input "2057798688-7"
type input "[DATE]"
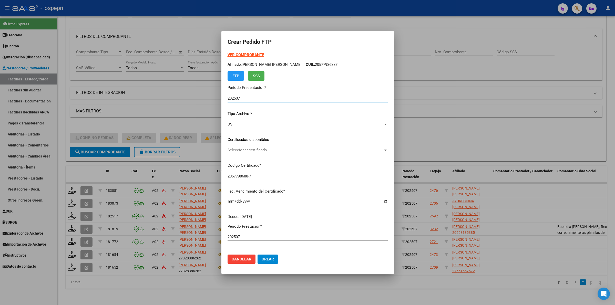
click at [240, 150] on span "Seleccionar certificado" at bounding box center [304, 150] width 155 height 5
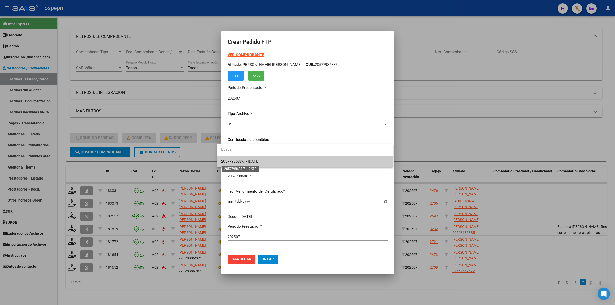
click at [246, 161] on span "2057798688-7 - [DATE]" at bounding box center [240, 161] width 38 height 5
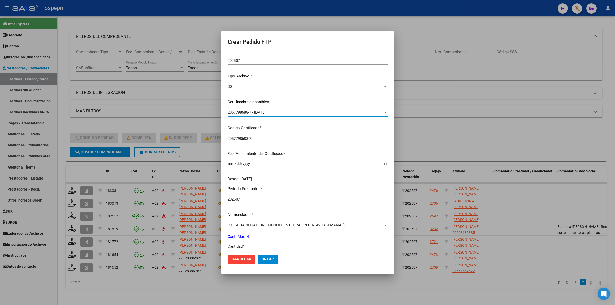
scroll to position [96, 0]
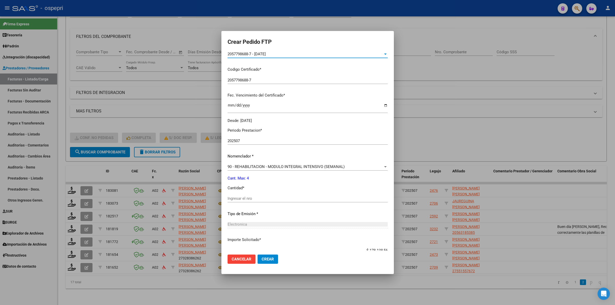
click at [238, 197] on input "Ingresar el nro" at bounding box center [307, 198] width 160 height 5
type input "4"
click at [262, 257] on span "Crear" at bounding box center [268, 259] width 12 height 5
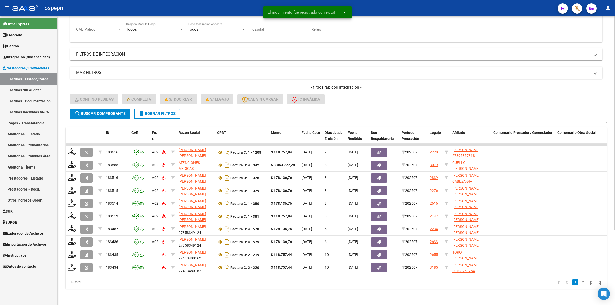
scroll to position [101, 0]
click at [580, 282] on link "2" at bounding box center [583, 282] width 6 height 6
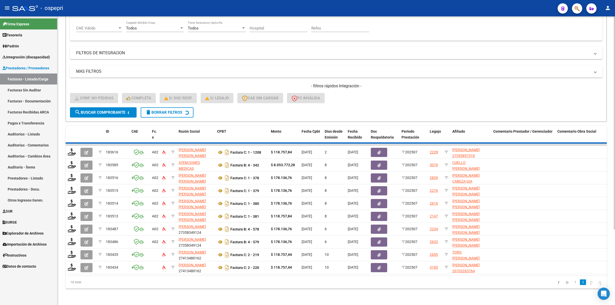
scroll to position [49, 0]
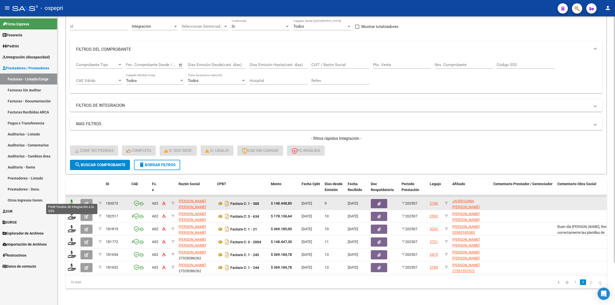
click at [71, 200] on icon at bounding box center [72, 203] width 8 height 7
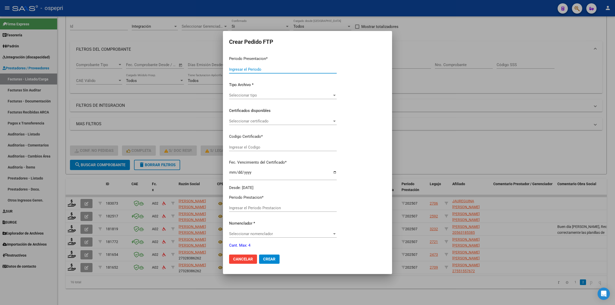
type input "202507"
type input "$ 148.448,80"
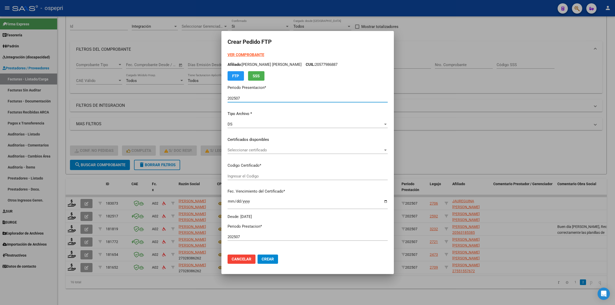
type input "20542418096"
type input "[DATE]"
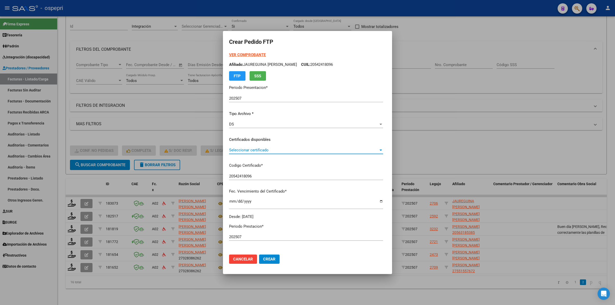
click at [254, 150] on span "Seleccionar certificado" at bounding box center [303, 150] width 149 height 5
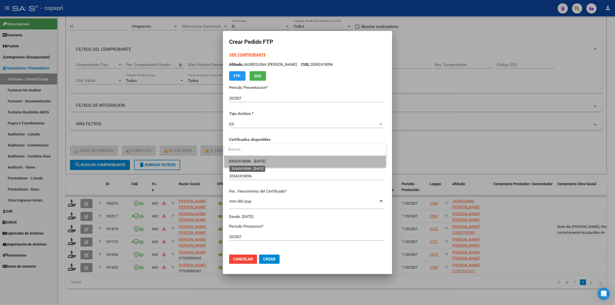
click at [265, 162] on span "20542418096 - [DATE]" at bounding box center [246, 161] width 37 height 5
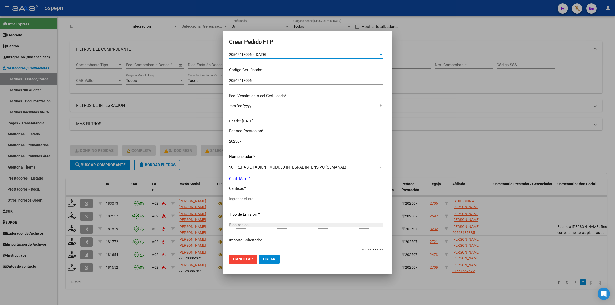
scroll to position [96, 0]
click at [262, 198] on input "Ingresar el nro" at bounding box center [306, 198] width 154 height 5
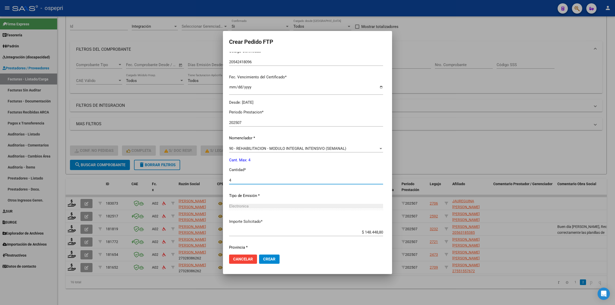
scroll to position [131, 0]
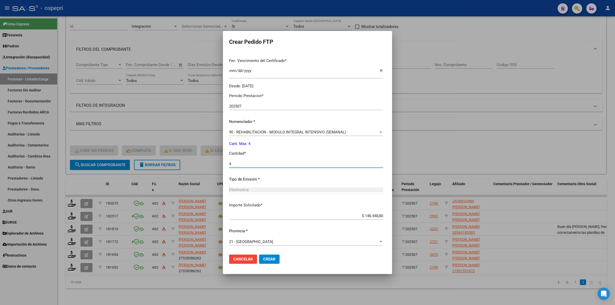
type input "4"
click at [272, 257] on span "Crear" at bounding box center [269, 259] width 12 height 5
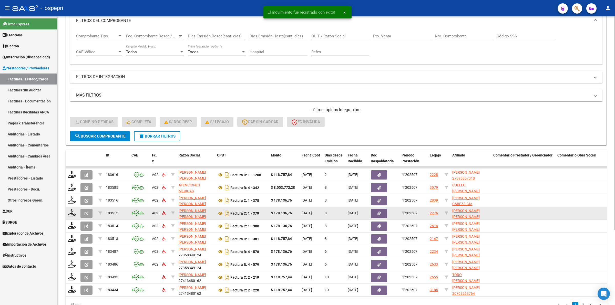
scroll to position [101, 0]
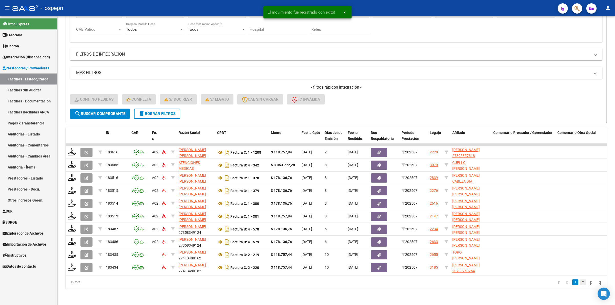
click at [580, 283] on link "2" at bounding box center [583, 282] width 6 height 6
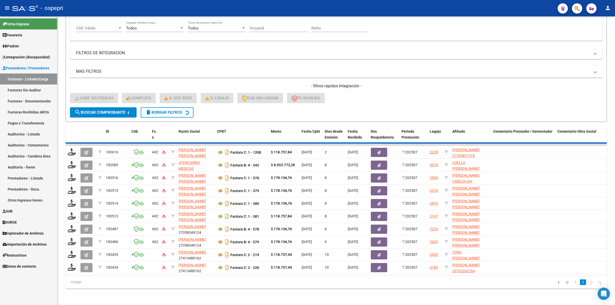
scroll to position [37, 0]
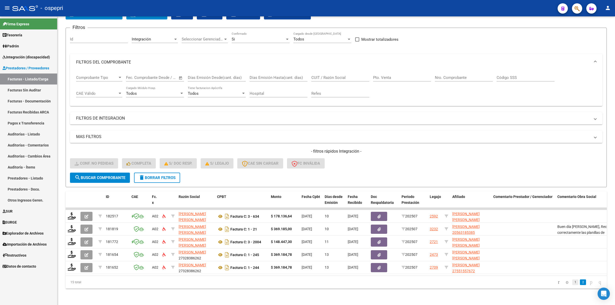
click at [572, 284] on link "1" at bounding box center [575, 282] width 6 height 6
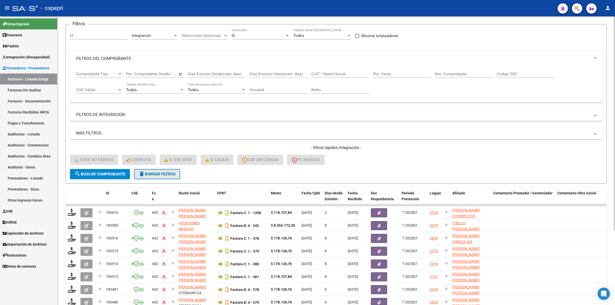
drag, startPoint x: 160, startPoint y: 171, endPoint x: 175, endPoint y: 192, distance: 26.0
click at [160, 172] on span "delete Borrar Filtros" at bounding box center [157, 174] width 37 height 5
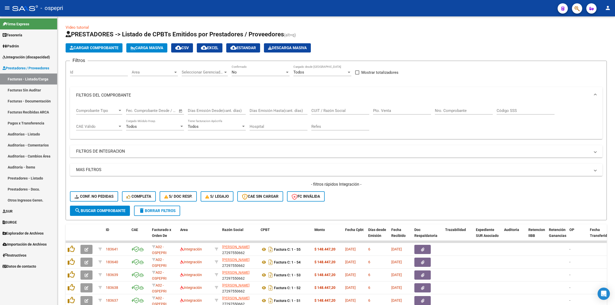
click at [332, 109] on input "CUIT / Razón Social" at bounding box center [340, 110] width 58 height 5
paste input "27377582298"
type input "27377582298"
click at [128, 211] on button "search Buscar Comprobante" at bounding box center [100, 211] width 60 height 10
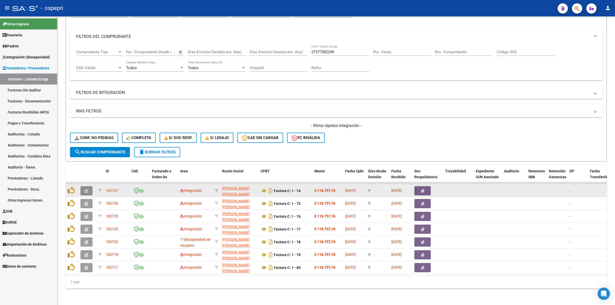
click at [86, 189] on icon "button" at bounding box center [87, 191] width 4 height 4
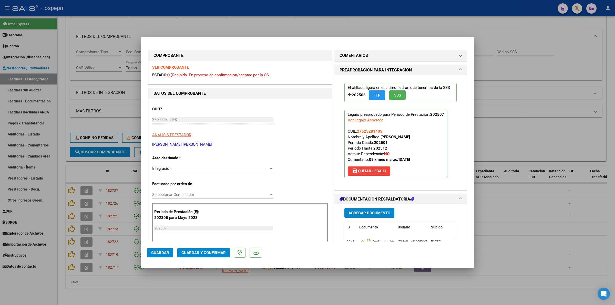
click at [175, 68] on strong "VER COMPROBANTE" at bounding box center [170, 67] width 37 height 5
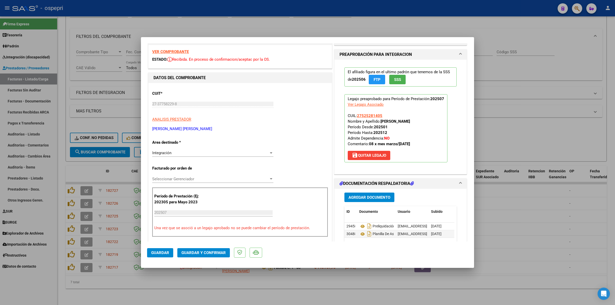
scroll to position [64, 0]
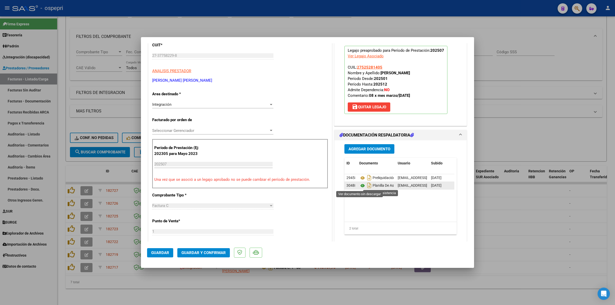
click at [361, 185] on icon at bounding box center [362, 186] width 7 height 6
click at [214, 251] on span "Guardar y Confirmar" at bounding box center [203, 253] width 44 height 5
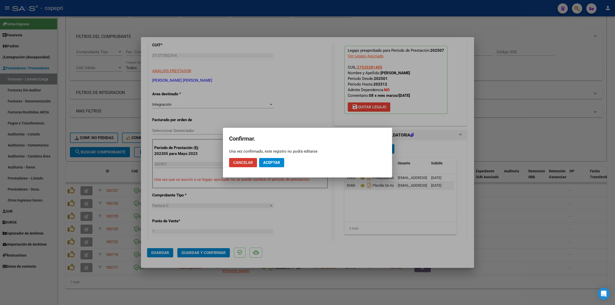
click at [275, 163] on span "Aceptar" at bounding box center [271, 162] width 17 height 5
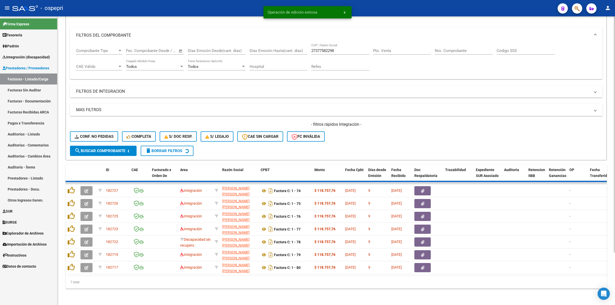
scroll to position [49, 0]
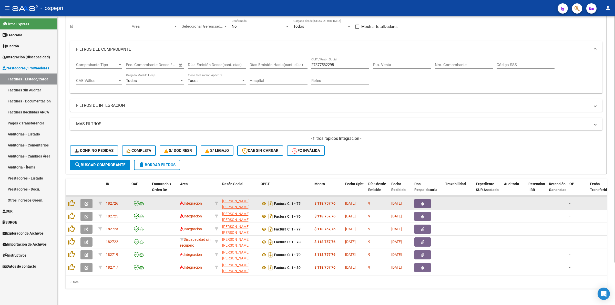
click at [88, 202] on icon "button" at bounding box center [87, 204] width 4 height 4
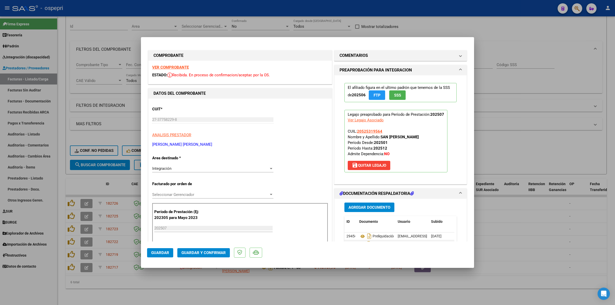
click at [176, 65] on strong "VER COMPROBANTE" at bounding box center [170, 67] width 37 height 5
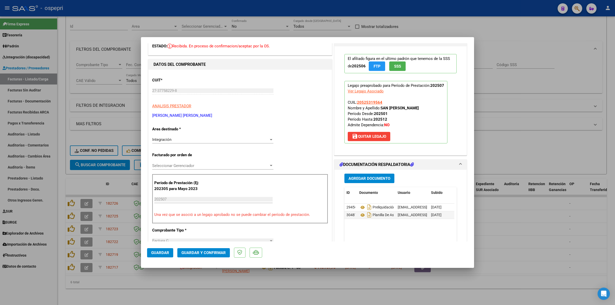
scroll to position [32, 0]
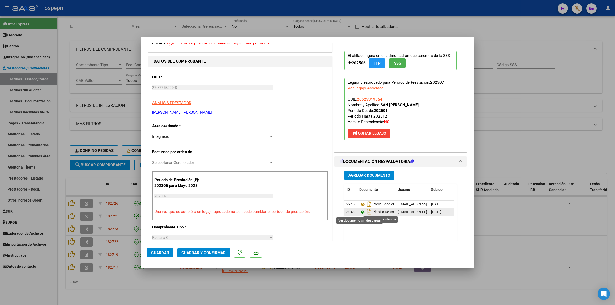
click at [361, 213] on icon at bounding box center [362, 212] width 7 height 6
click at [212, 251] on span "Guardar y Confirmar" at bounding box center [203, 253] width 44 height 5
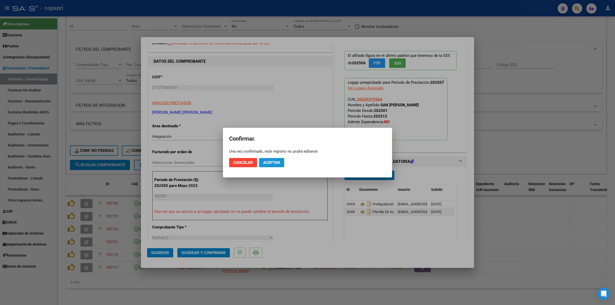
click at [267, 158] on button "Aceptar" at bounding box center [271, 162] width 25 height 9
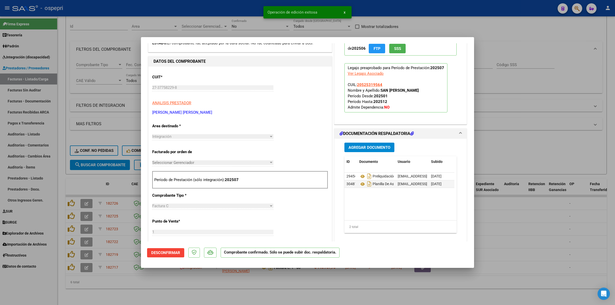
type input "$ 0,00"
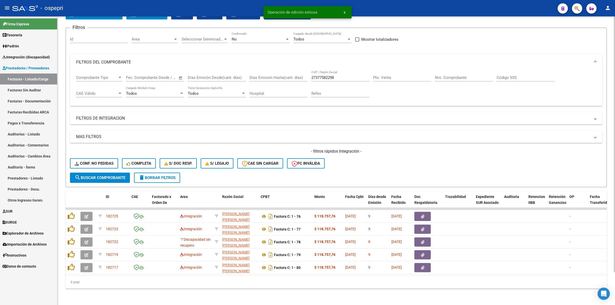
scroll to position [37, 0]
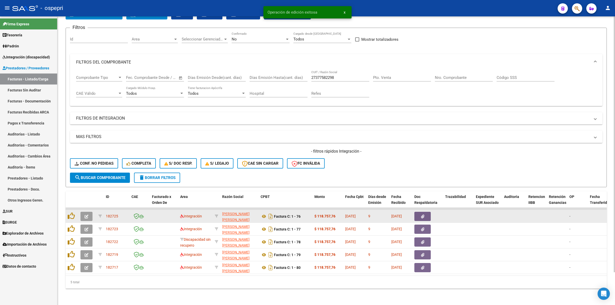
click at [91, 212] on button "button" at bounding box center [86, 216] width 12 height 9
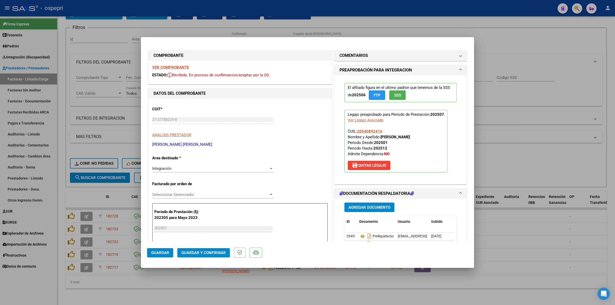
click at [156, 67] on strong "VER COMPROBANTE" at bounding box center [170, 67] width 37 height 5
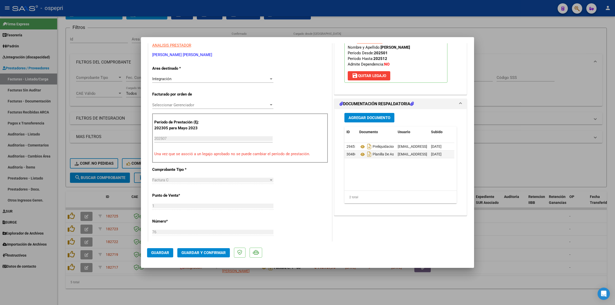
scroll to position [96, 0]
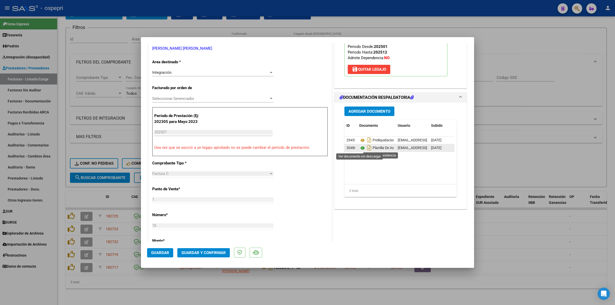
click at [359, 148] on icon at bounding box center [362, 148] width 7 height 6
click at [207, 254] on span "Guardar y Confirmar" at bounding box center [203, 253] width 44 height 5
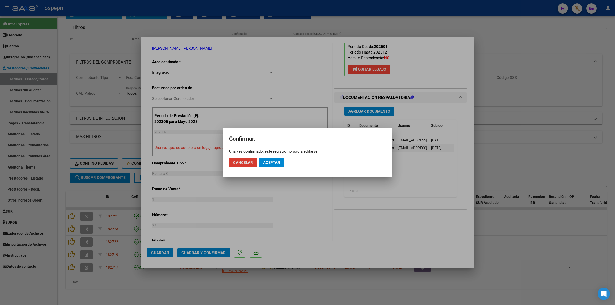
click at [268, 161] on span "Aceptar" at bounding box center [271, 162] width 17 height 5
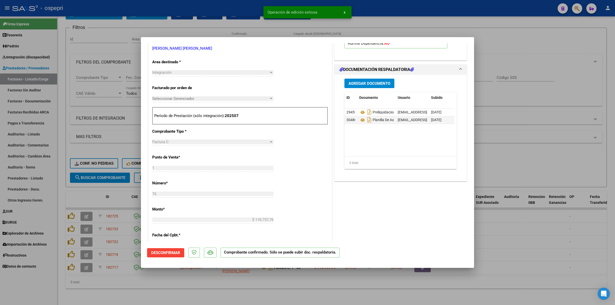
type input "$ 0,00"
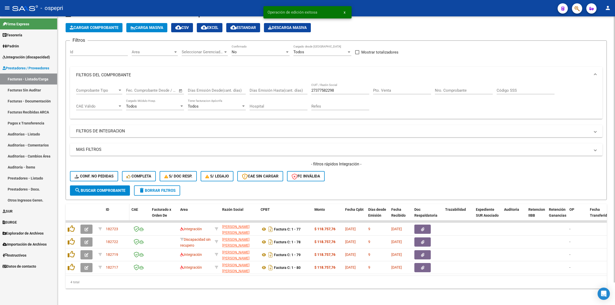
scroll to position [24, 0]
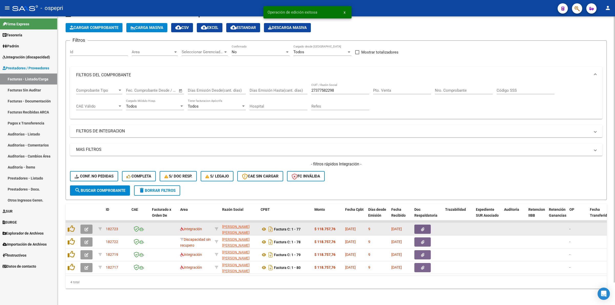
click at [83, 225] on button "button" at bounding box center [86, 229] width 12 height 9
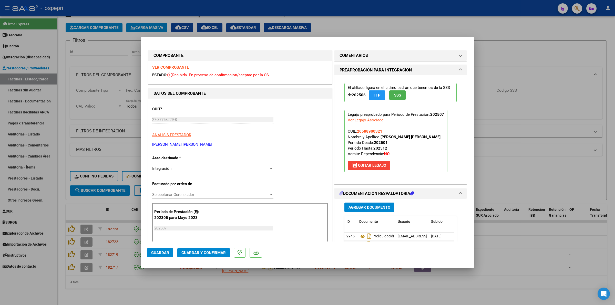
click at [157, 67] on strong "VER COMPROBANTE" at bounding box center [170, 67] width 37 height 5
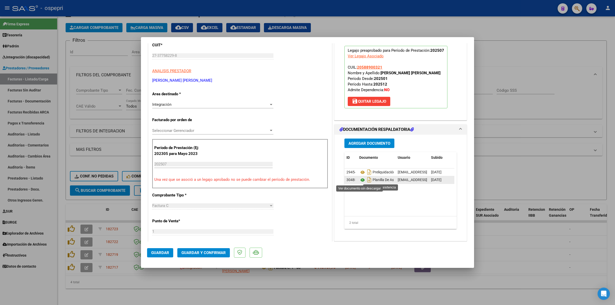
click at [361, 181] on icon at bounding box center [362, 180] width 7 height 6
click at [204, 251] on span "Guardar y Confirmar" at bounding box center [203, 253] width 44 height 5
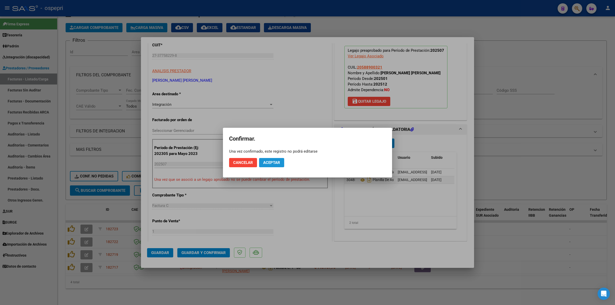
click at [269, 161] on span "Aceptar" at bounding box center [271, 162] width 17 height 5
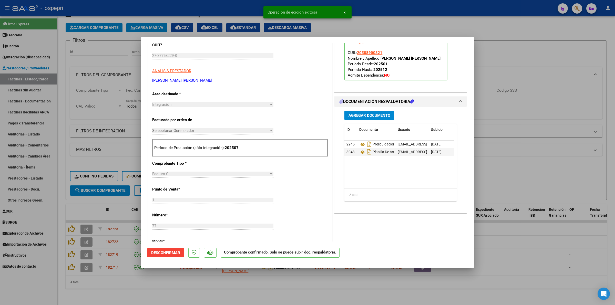
type input "$ 0,00"
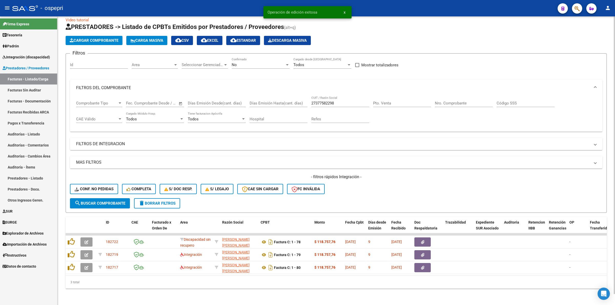
scroll to position [11, 0]
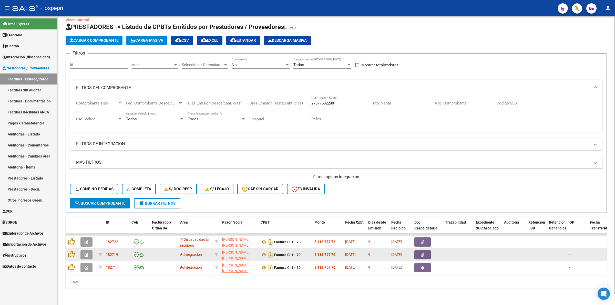
click at [87, 253] on icon "button" at bounding box center [87, 255] width 4 height 4
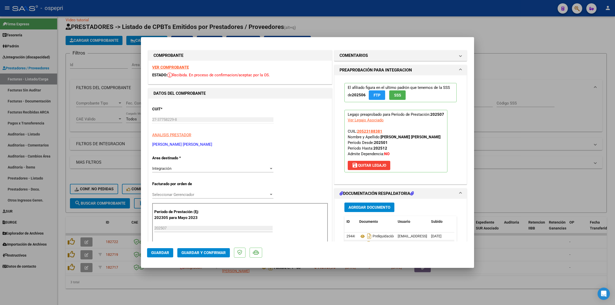
click at [160, 65] on strong "VER COMPROBANTE" at bounding box center [170, 67] width 37 height 5
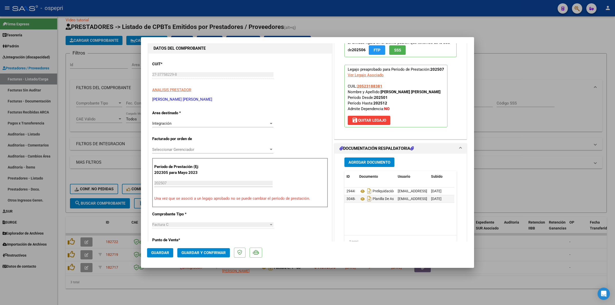
scroll to position [64, 0]
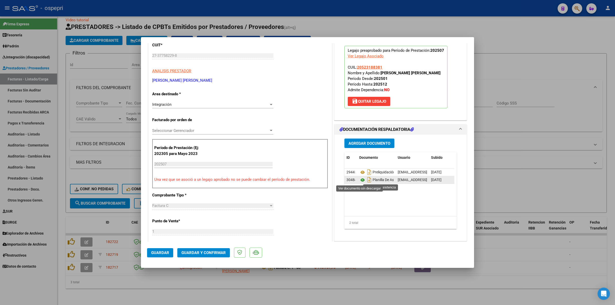
click at [359, 178] on icon at bounding box center [362, 180] width 7 height 6
click at [186, 252] on span "Guardar y Confirmar" at bounding box center [203, 253] width 44 height 5
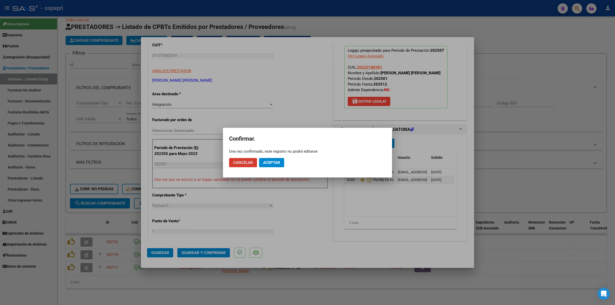
click at [273, 162] on span "Aceptar" at bounding box center [271, 162] width 17 height 5
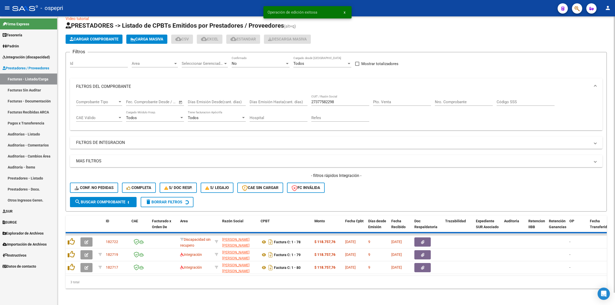
scroll to position [0, 0]
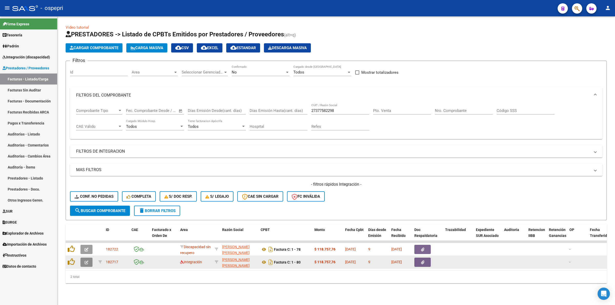
click at [86, 260] on span "button" at bounding box center [87, 262] width 4 height 5
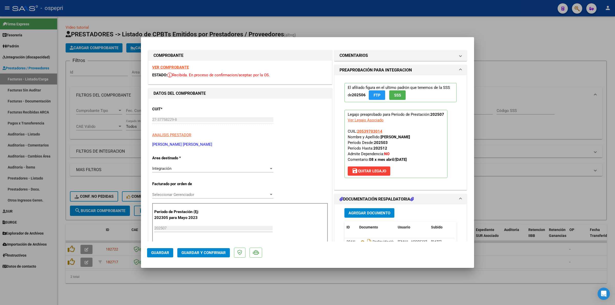
click at [163, 66] on strong "VER COMPROBANTE" at bounding box center [170, 67] width 37 height 5
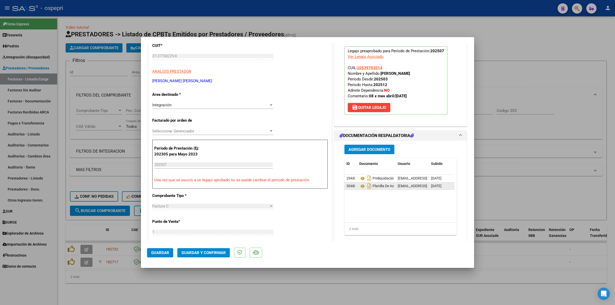
scroll to position [64, 0]
click at [359, 186] on icon at bounding box center [362, 186] width 7 height 6
click at [218, 254] on span "Guardar y Confirmar" at bounding box center [203, 253] width 44 height 5
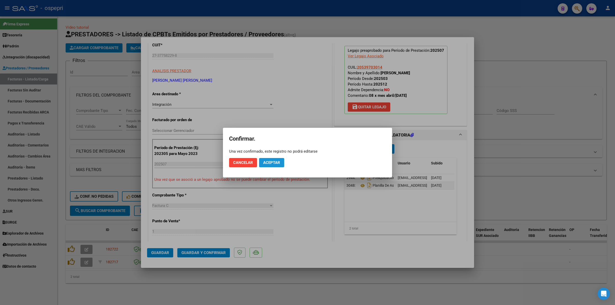
click at [264, 158] on button "Aceptar" at bounding box center [271, 162] width 25 height 9
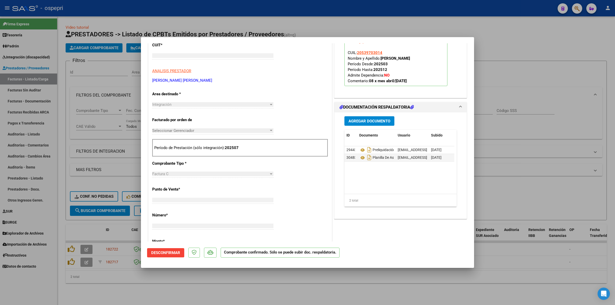
scroll to position [0, 0]
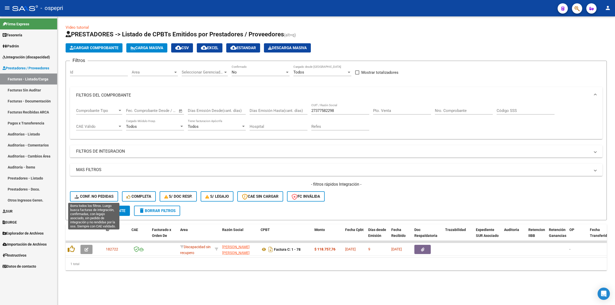
click at [99, 194] on span "Conf. no pedidas" at bounding box center [94, 196] width 39 height 5
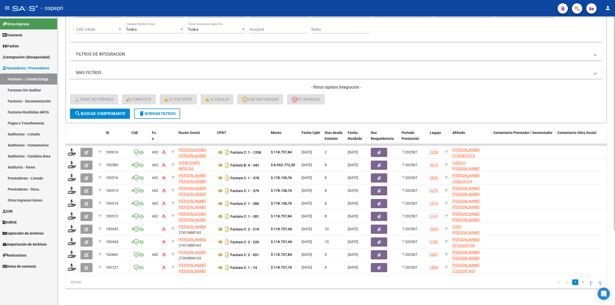
scroll to position [101, 0]
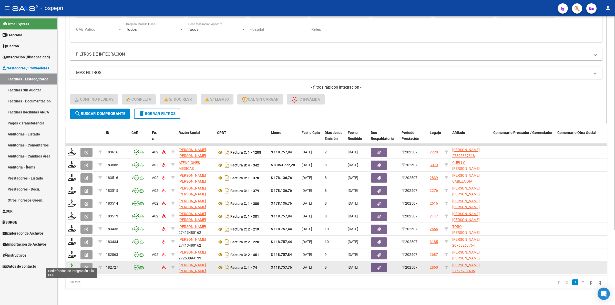
click at [69, 264] on icon at bounding box center [72, 267] width 8 height 7
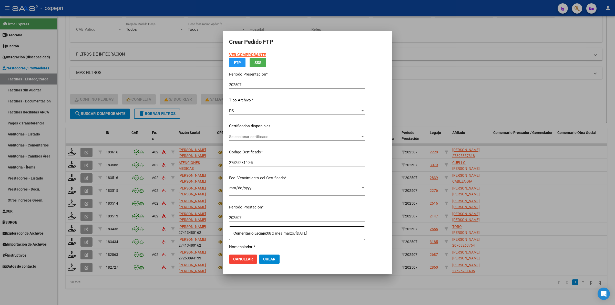
click at [242, 139] on app-drop-down-list "Certificados disponibles Seleccionar certificado Seleccionar certificado" at bounding box center [299, 131] width 140 height 16
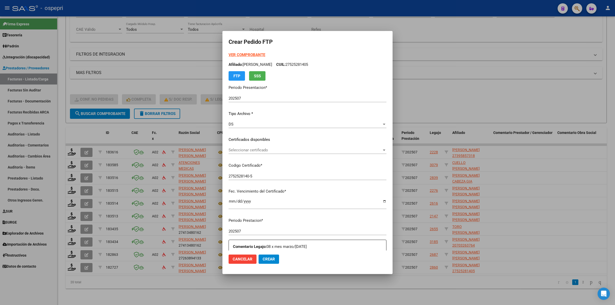
click at [246, 156] on div "Seleccionar certificado Seleccionar certificado" at bounding box center [307, 152] width 158 height 13
click at [249, 152] on span "Seleccionar certificado" at bounding box center [304, 150] width 153 height 5
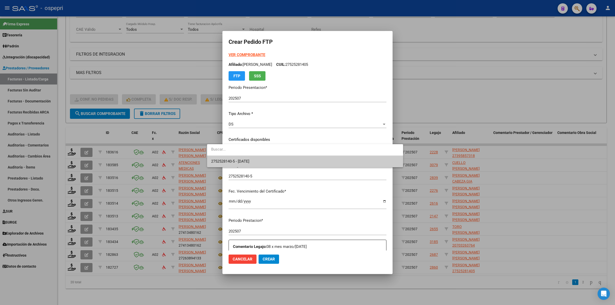
click at [259, 161] on span "2752528140-5 - [DATE]" at bounding box center [305, 162] width 188 height 12
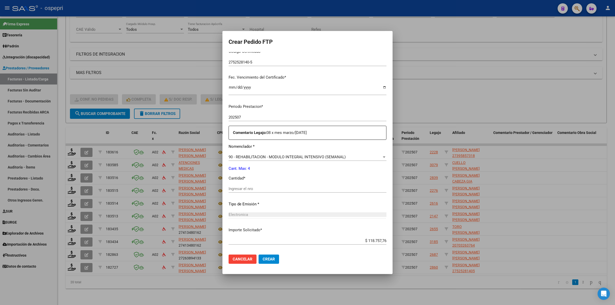
scroll to position [128, 0]
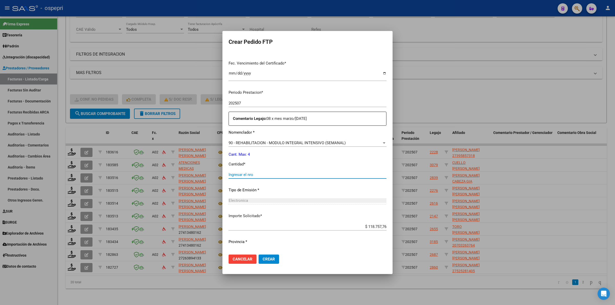
click at [238, 173] on input "Ingresar el nro" at bounding box center [307, 174] width 158 height 5
drag, startPoint x: 259, startPoint y: 264, endPoint x: 258, endPoint y: 260, distance: 3.9
click at [258, 262] on mat-dialog-actions "Cancelar Crear" at bounding box center [307, 259] width 158 height 17
click at [258, 259] on button "Crear" at bounding box center [268, 259] width 20 height 9
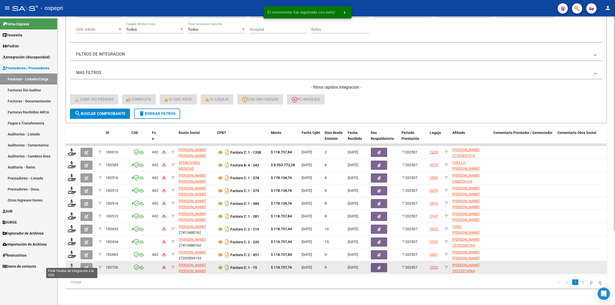
click at [69, 264] on icon at bounding box center [72, 267] width 8 height 7
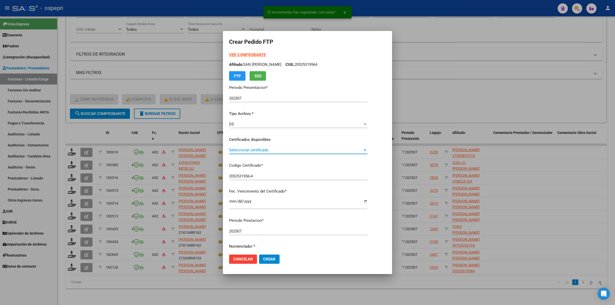
click at [251, 149] on span "Seleccionar certificado" at bounding box center [296, 150] width 134 height 5
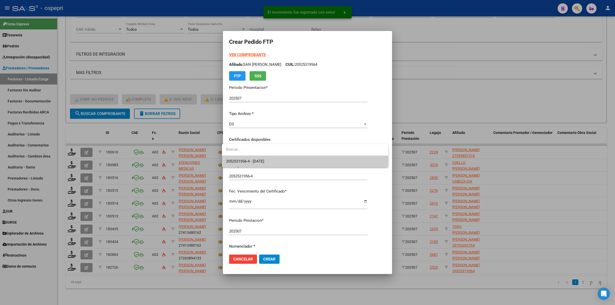
click at [253, 160] on span "2052531956-4 - [DATE]" at bounding box center [245, 161] width 38 height 5
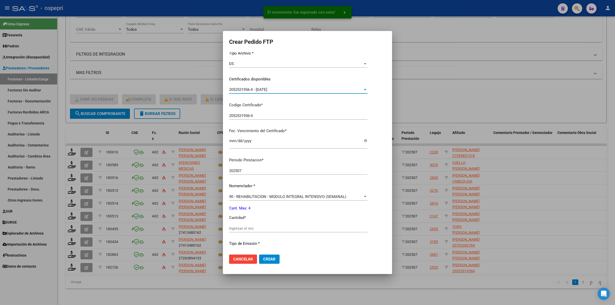
scroll to position [96, 0]
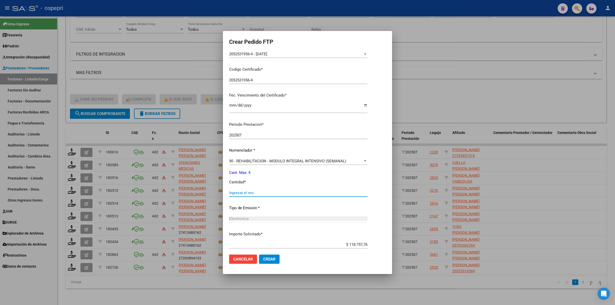
click at [241, 190] on div "Ingresar el nro" at bounding box center [298, 193] width 138 height 8
click at [265, 260] on span "Crear" at bounding box center [269, 259] width 12 height 5
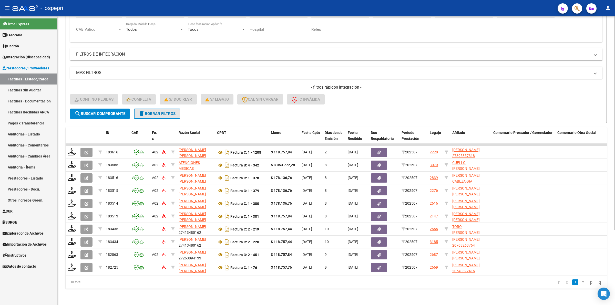
click at [153, 111] on span "delete Borrar Filtros" at bounding box center [157, 113] width 37 height 5
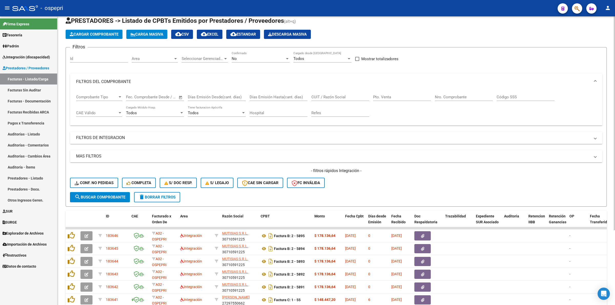
scroll to position [0, 0]
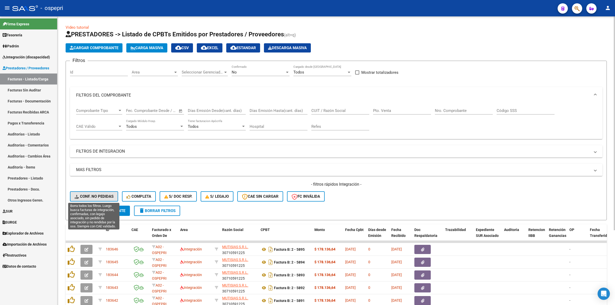
click at [88, 199] on button "Conf. no pedidas" at bounding box center [94, 196] width 48 height 10
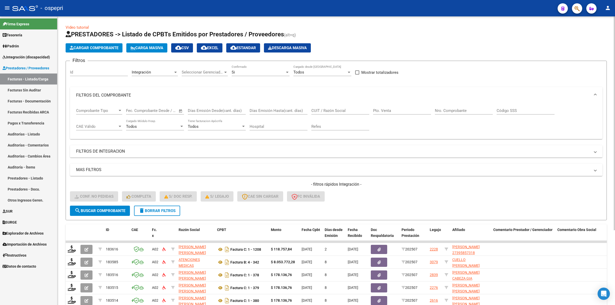
click at [320, 109] on input "CUIT / Razón Social" at bounding box center [340, 110] width 58 height 5
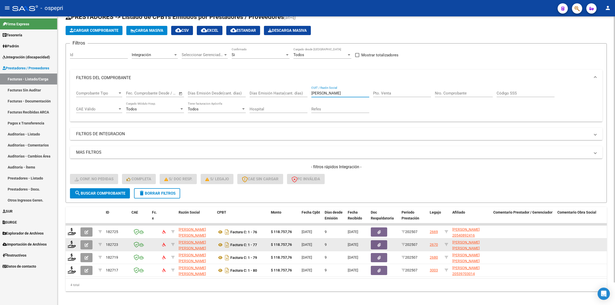
scroll to position [24, 0]
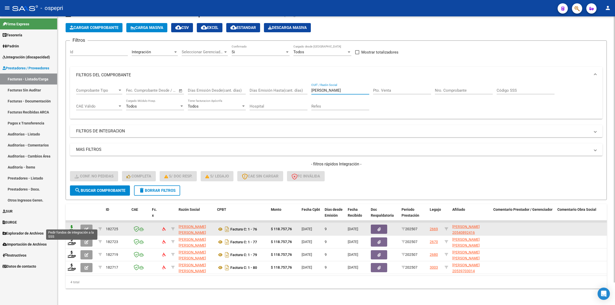
click at [71, 225] on icon at bounding box center [72, 228] width 8 height 7
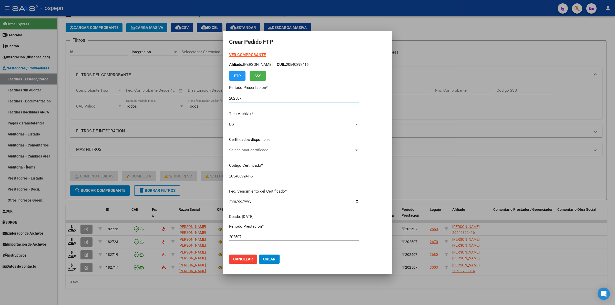
click at [242, 150] on span "Seleccionar certificado" at bounding box center [291, 150] width 125 height 5
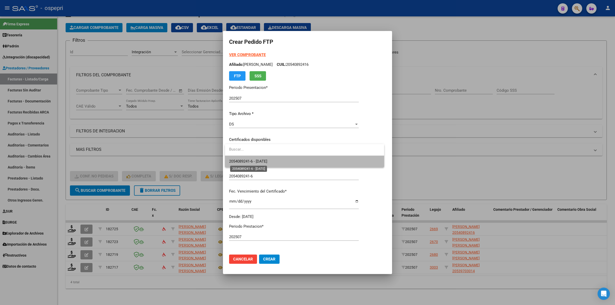
click at [246, 162] on span "2054089241-6 - [DATE]" at bounding box center [248, 161] width 38 height 5
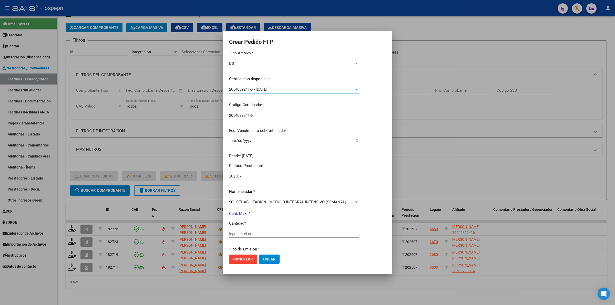
scroll to position [96, 0]
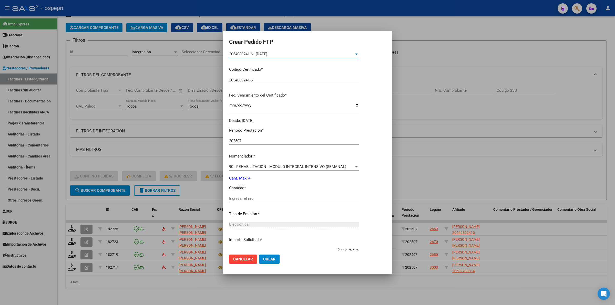
click at [245, 200] on div "Ingresar el nro" at bounding box center [294, 199] width 130 height 8
click at [246, 196] on input "Ingresar el nro" at bounding box center [294, 198] width 130 height 5
click at [268, 258] on span "Crear" at bounding box center [269, 259] width 12 height 5
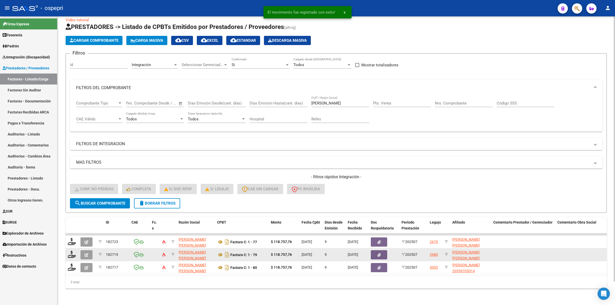
scroll to position [11, 0]
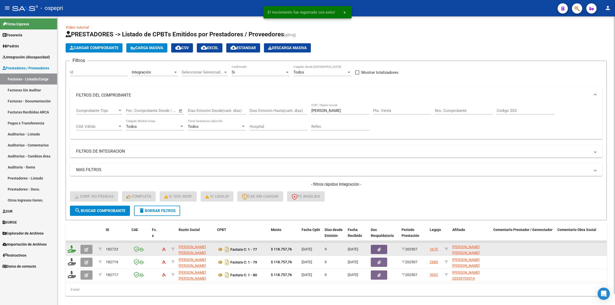
scroll to position [11, 0]
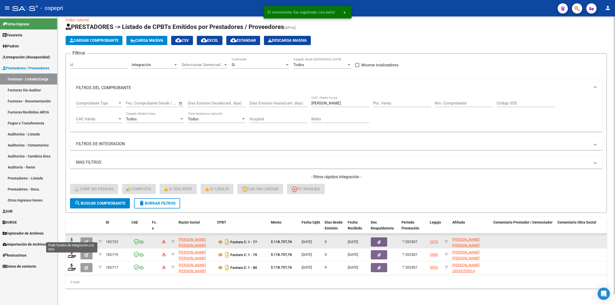
click at [72, 238] on icon at bounding box center [72, 241] width 8 height 7
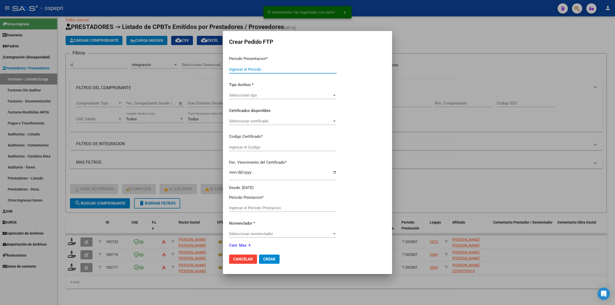
type input "202507"
type input "$ 118.757,76"
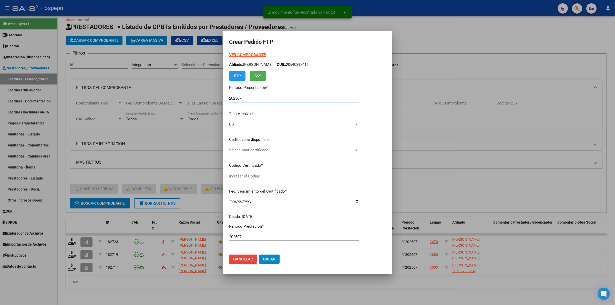
type input "2058890032-1"
type input "2026-06-01"
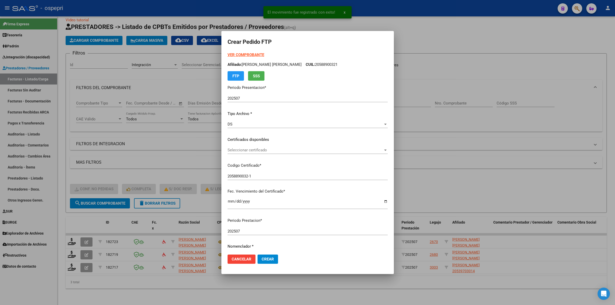
click at [251, 152] on div "Seleccionar certificado Seleccionar certificado" at bounding box center [307, 150] width 160 height 8
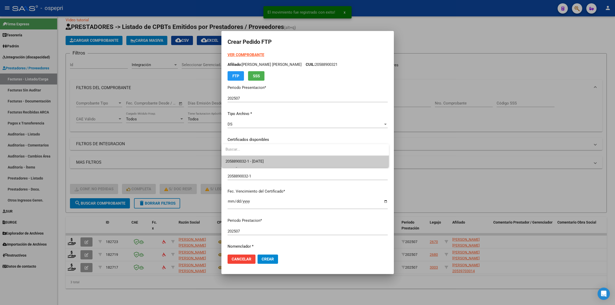
click at [255, 158] on span "2058890032-1 - 2026-06-01" at bounding box center [304, 162] width 159 height 12
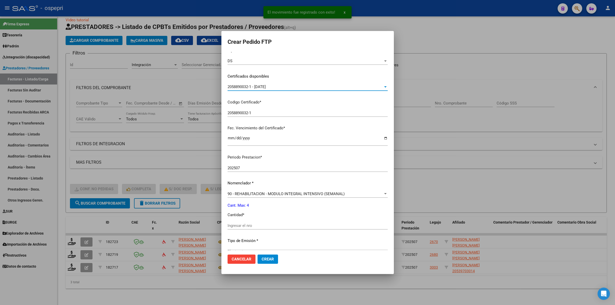
scroll to position [64, 0]
click at [265, 225] on input "Ingresar el nro" at bounding box center [307, 225] width 160 height 5
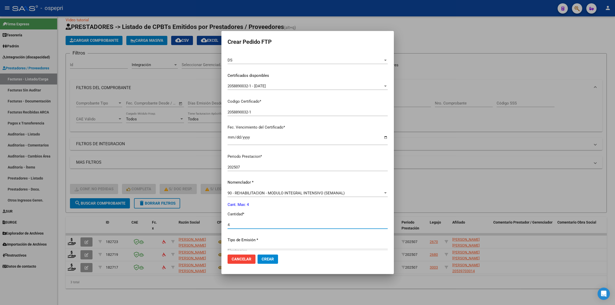
type input "4"
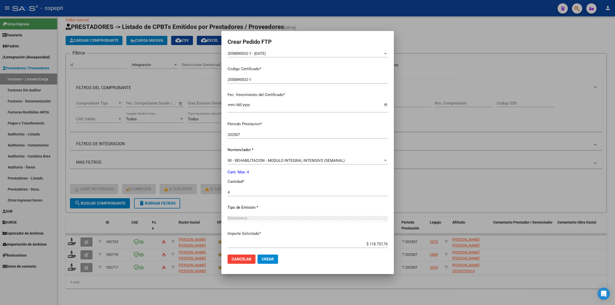
scroll to position [125, 0]
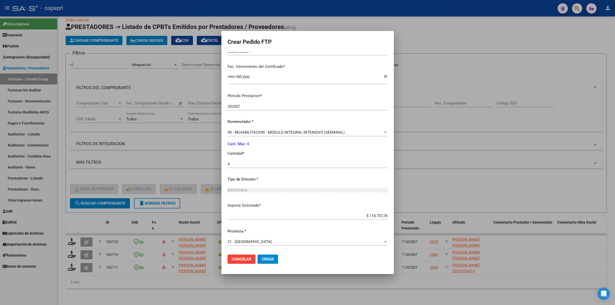
click at [271, 259] on span "Crear" at bounding box center [268, 259] width 12 height 5
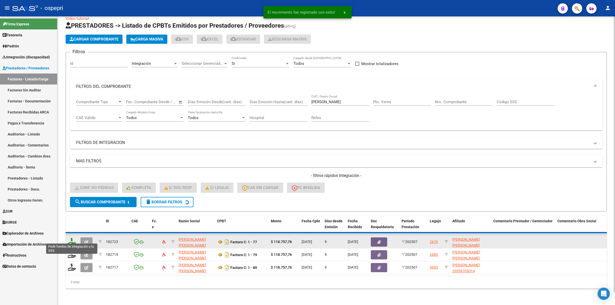
scroll to position [0, 0]
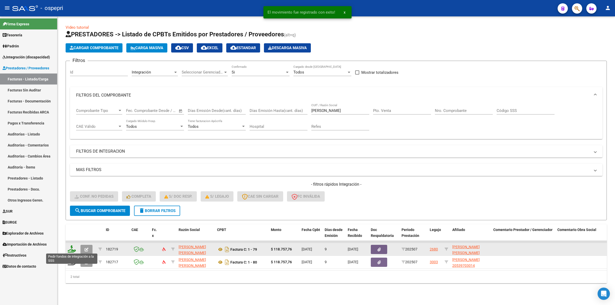
click at [73, 248] on icon at bounding box center [72, 248] width 8 height 7
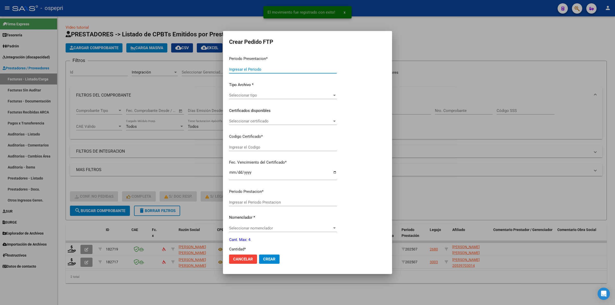
type input "202507"
type input "$ 118.757,76"
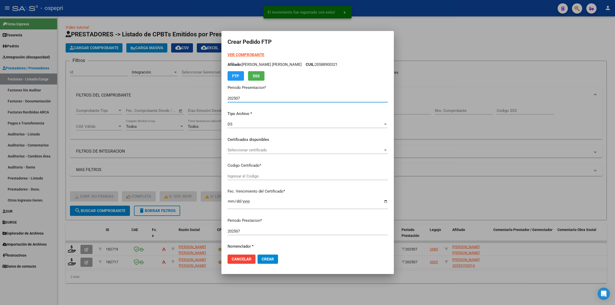
type input "20523188381"
type input "2026-02-28"
click at [238, 151] on span "Seleccionar certificado" at bounding box center [304, 150] width 155 height 5
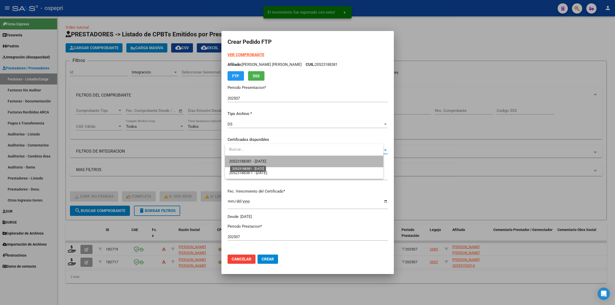
click at [238, 159] on span "20523188381 - 2026-02-28" at bounding box center [247, 161] width 37 height 5
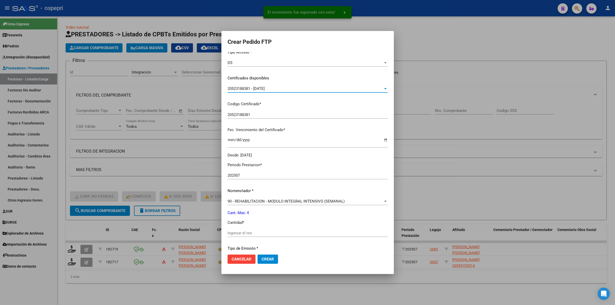
scroll to position [64, 0]
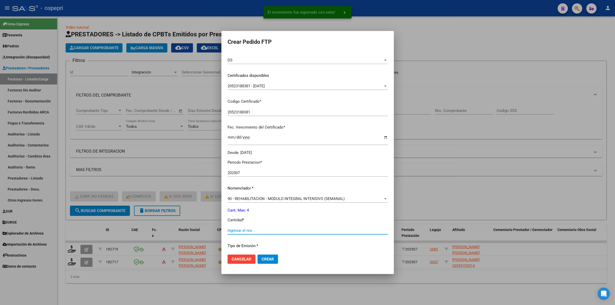
drag, startPoint x: 245, startPoint y: 231, endPoint x: 247, endPoint y: 228, distance: 3.5
click at [245, 231] on input "Ingresar el nro" at bounding box center [307, 230] width 160 height 5
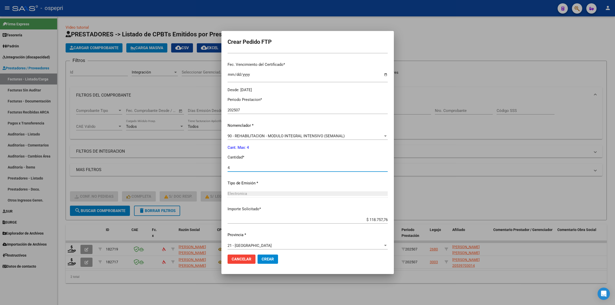
scroll to position [131, 0]
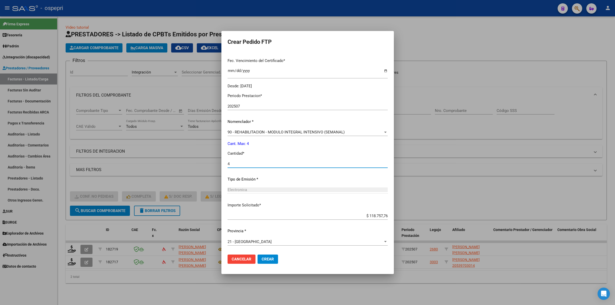
type input "4"
drag, startPoint x: 268, startPoint y: 259, endPoint x: 268, endPoint y: 255, distance: 3.8
click at [268, 257] on span "Crear" at bounding box center [268, 259] width 12 height 5
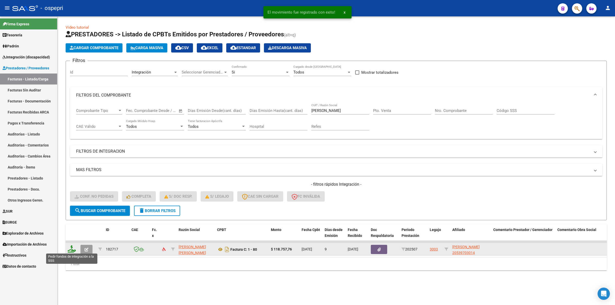
click at [72, 247] on icon at bounding box center [72, 248] width 8 height 7
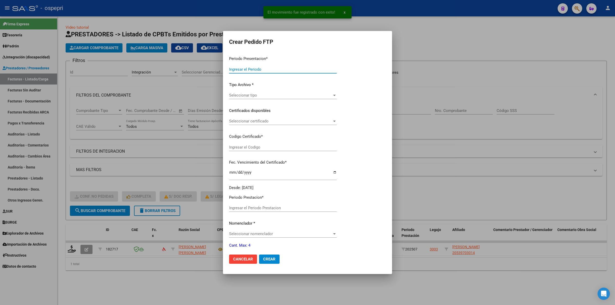
type input "202507"
type input "$ 118.757,76"
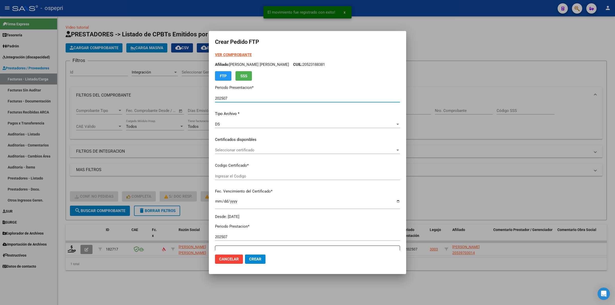
type input "27300932393"
type input "2026-08-03"
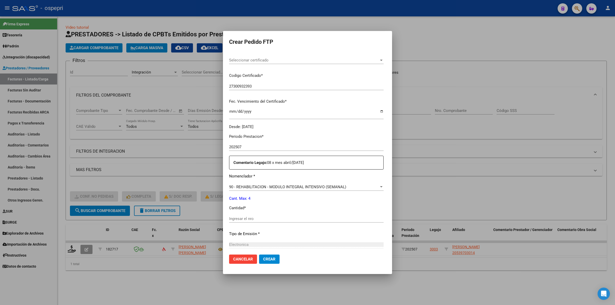
scroll to position [96, 0]
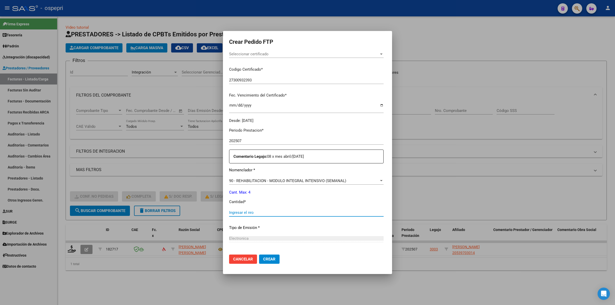
click at [249, 209] on div "Ingresar el nro" at bounding box center [306, 213] width 154 height 8
type input "4"
click at [259, 255] on button "Crear" at bounding box center [269, 259] width 20 height 9
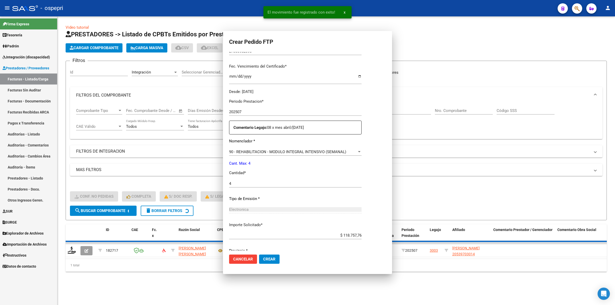
scroll to position [0, 0]
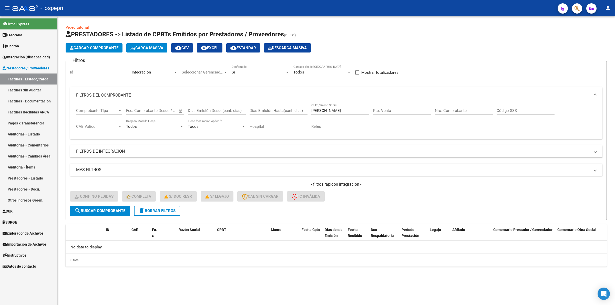
click at [159, 210] on span "delete Borrar Filtros" at bounding box center [157, 210] width 37 height 5
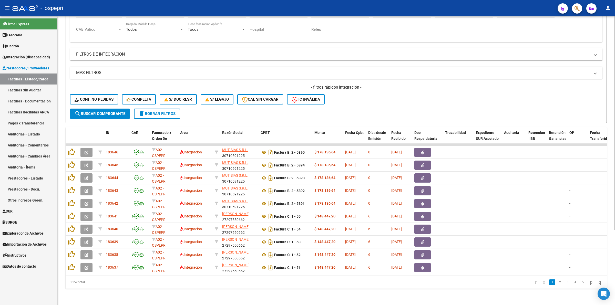
scroll to position [69, 0]
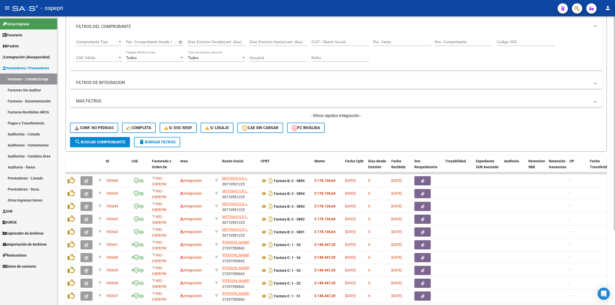
click at [325, 44] on div "CUIT / Razón Social" at bounding box center [340, 40] width 58 height 11
click at [326, 43] on input "CUIT / Razón Social" at bounding box center [340, 42] width 58 height 5
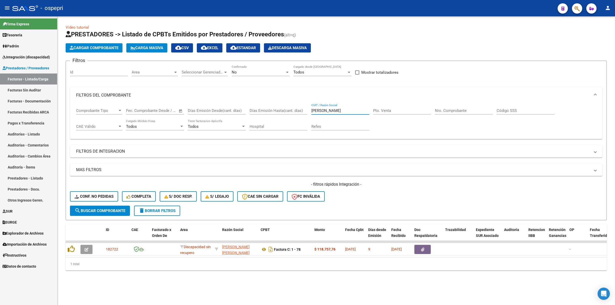
scroll to position [0, 0]
type input "[PERSON_NAME]"
click at [33, 55] on span "Integración (discapacidad)" at bounding box center [26, 57] width 47 height 6
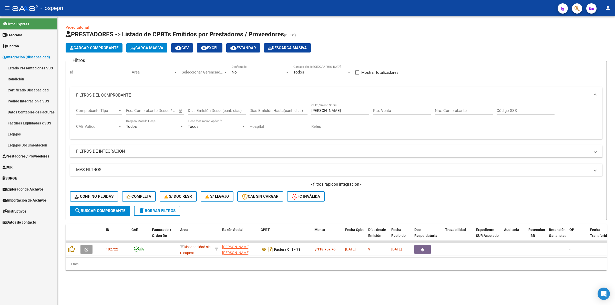
click at [31, 99] on link "Pedido Integración a SSS" at bounding box center [28, 101] width 57 height 11
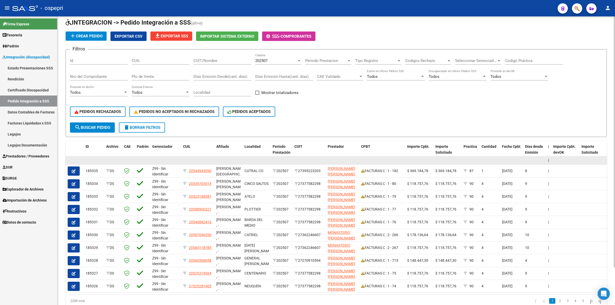
scroll to position [43, 0]
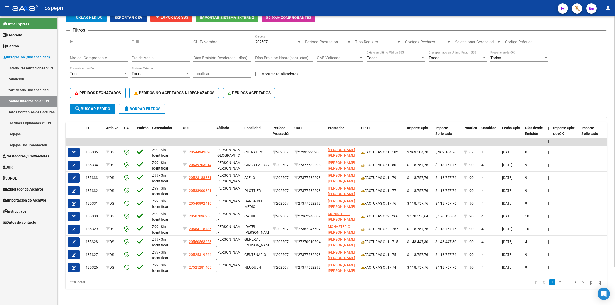
click at [221, 40] on input "CUIT/Nombre" at bounding box center [222, 42] width 58 height 5
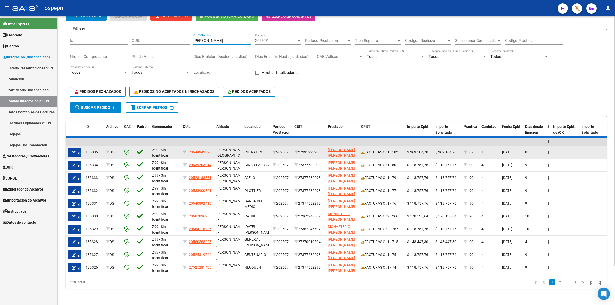
scroll to position [0, 0]
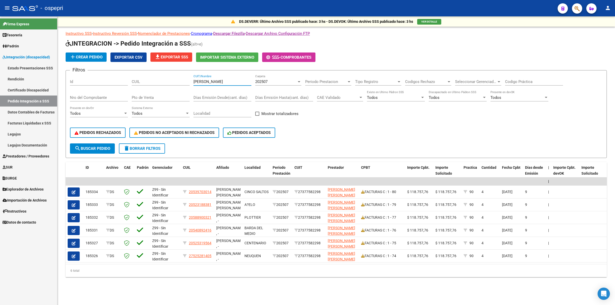
type input "[PERSON_NAME]"
click at [20, 155] on span "Prestadores / Proveedores" at bounding box center [26, 156] width 47 height 6
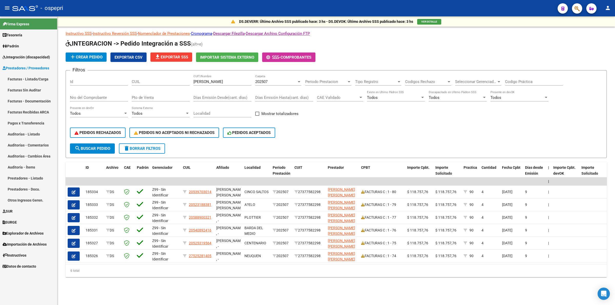
click at [23, 79] on link "Facturas - Listado/Carga" at bounding box center [28, 79] width 57 height 11
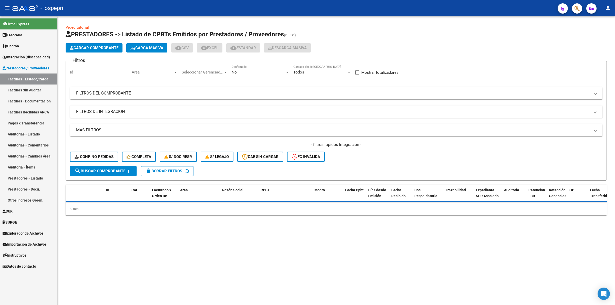
drag, startPoint x: 127, startPoint y: 89, endPoint x: 140, endPoint y: 93, distance: 13.4
click at [126, 89] on mat-expansion-panel-header "FILTROS DEL COMPROBANTE" at bounding box center [336, 93] width 532 height 12
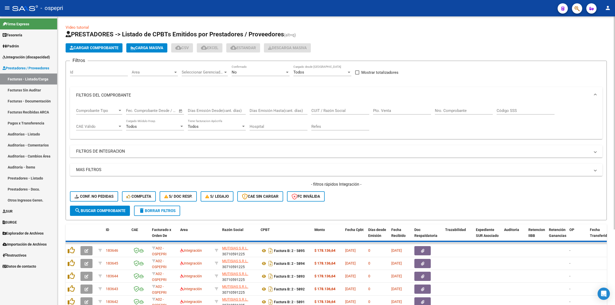
click at [290, 109] on input "Días Emisión Hasta(cant. días)" at bounding box center [278, 110] width 58 height 5
paste input "2723"
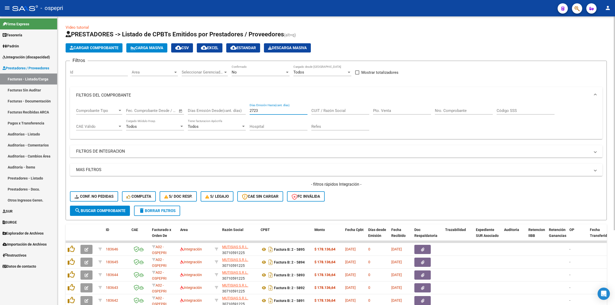
type input "2723"
click at [164, 210] on span "delete Borrar Filtros" at bounding box center [157, 210] width 37 height 5
click at [320, 112] on input "CUIT / Razón Social" at bounding box center [340, 110] width 58 height 5
paste input "27239891352"
type input "27239891352"
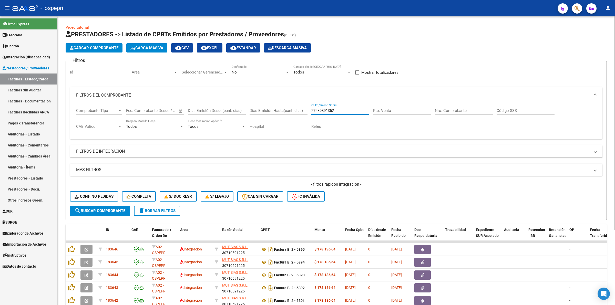
click at [106, 208] on span "search Buscar Comprobante" at bounding box center [100, 210] width 51 height 5
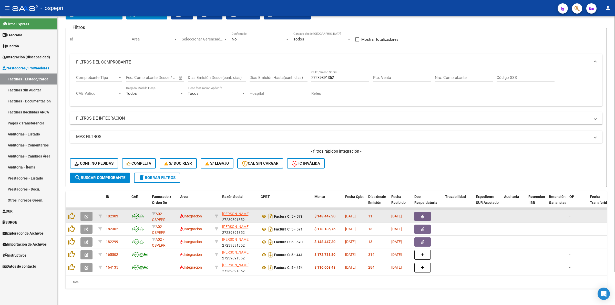
click at [83, 212] on button "button" at bounding box center [86, 216] width 12 height 9
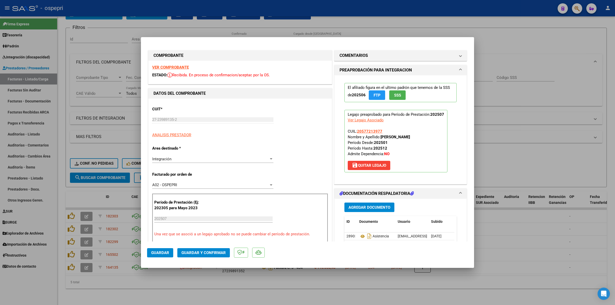
click at [161, 66] on strong "VER COMPROBANTE" at bounding box center [170, 67] width 37 height 5
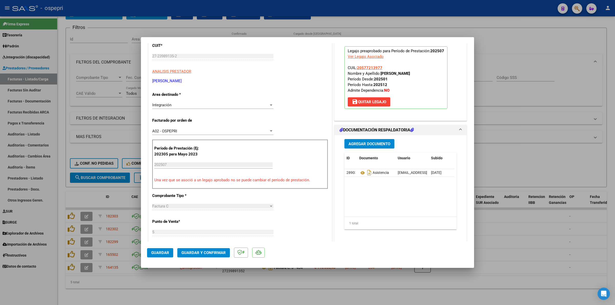
scroll to position [64, 0]
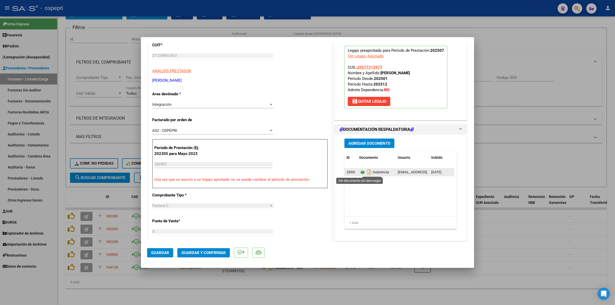
click at [360, 172] on icon at bounding box center [362, 172] width 7 height 6
click at [203, 249] on button "Guardar y Confirmar" at bounding box center [203, 252] width 53 height 9
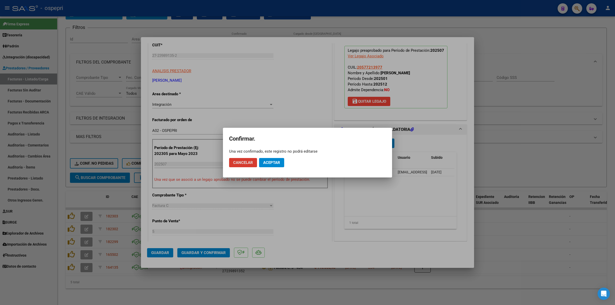
click at [276, 160] on button "Aceptar" at bounding box center [271, 162] width 25 height 9
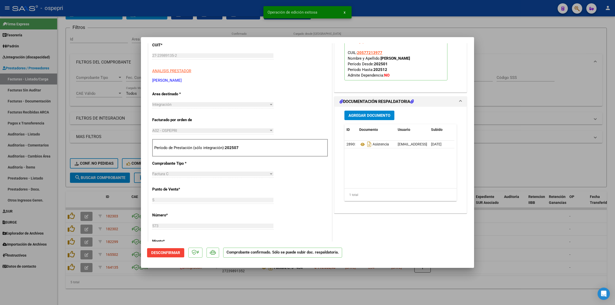
type input "$ 0,00"
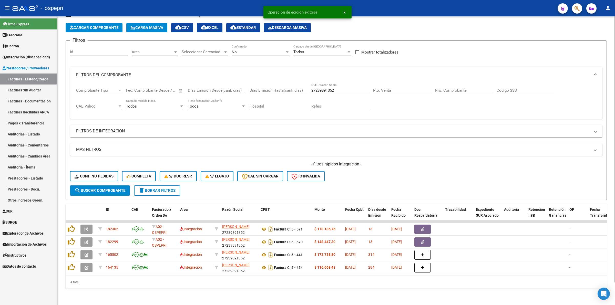
scroll to position [24, 0]
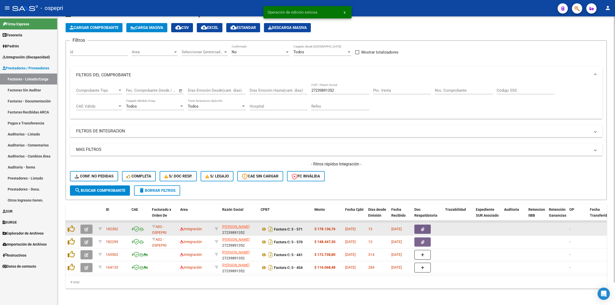
click at [86, 227] on icon "button" at bounding box center [87, 229] width 4 height 4
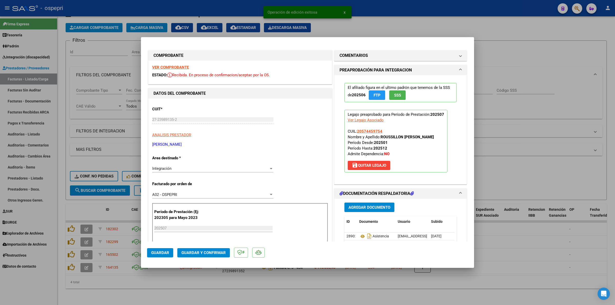
click at [161, 66] on strong "VER COMPROBANTE" at bounding box center [170, 67] width 37 height 5
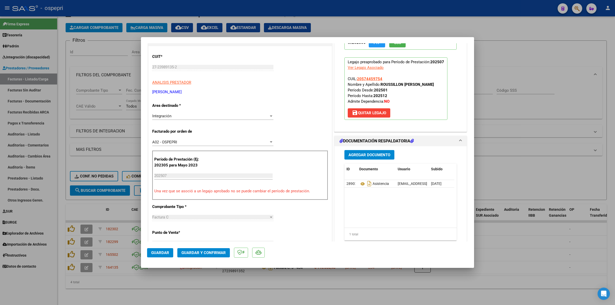
scroll to position [64, 0]
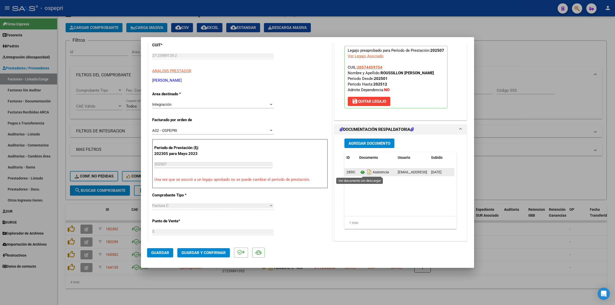
click at [361, 173] on icon at bounding box center [362, 172] width 7 height 6
click at [187, 252] on span "Guardar y Confirmar" at bounding box center [203, 253] width 44 height 5
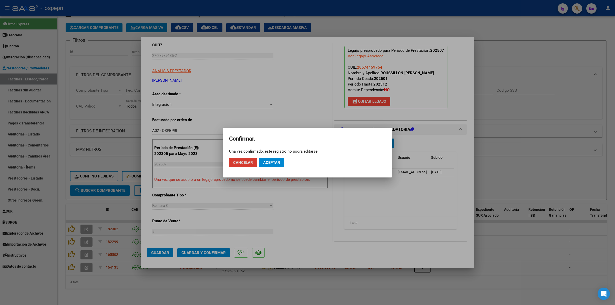
click at [269, 161] on span "Aceptar" at bounding box center [271, 162] width 17 height 5
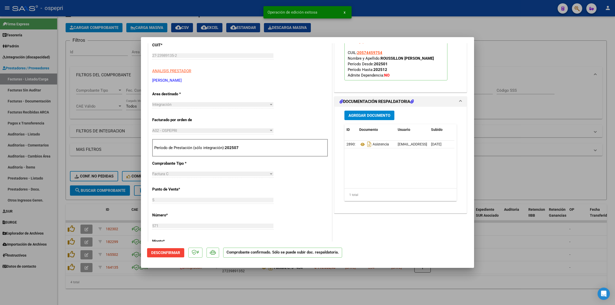
type input "$ 0,00"
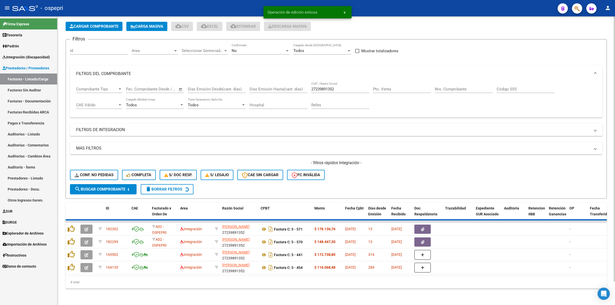
scroll to position [11, 0]
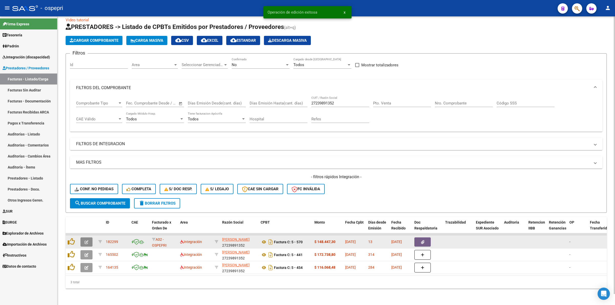
click at [90, 238] on button "button" at bounding box center [86, 241] width 12 height 9
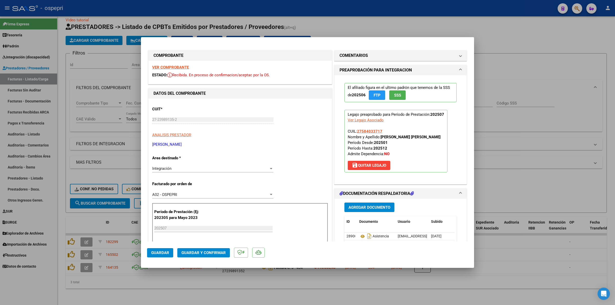
click at [179, 67] on strong "VER COMPROBANTE" at bounding box center [170, 67] width 37 height 5
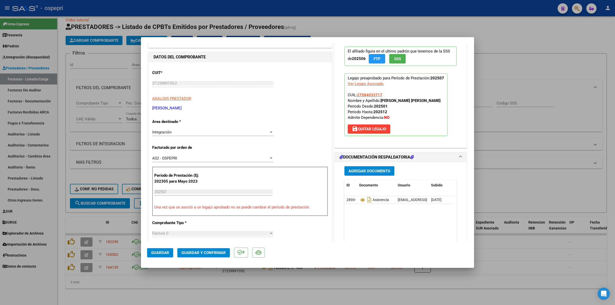
scroll to position [64, 0]
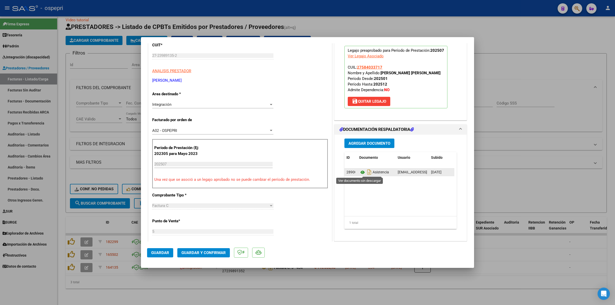
click at [361, 173] on icon at bounding box center [362, 172] width 7 height 6
click at [213, 255] on button "Guardar y Confirmar" at bounding box center [203, 252] width 53 height 9
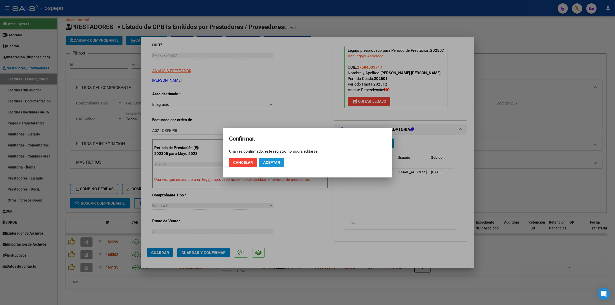
click at [269, 160] on span "Aceptar" at bounding box center [271, 162] width 17 height 5
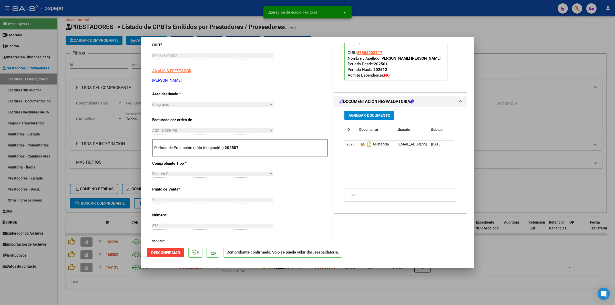
type input "$ 0,00"
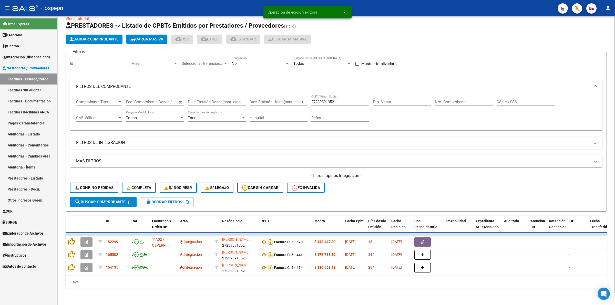
scroll to position [0, 0]
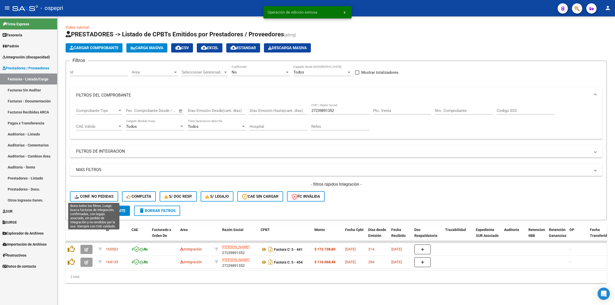
click at [90, 197] on span "Conf. no pedidas" at bounding box center [94, 196] width 39 height 5
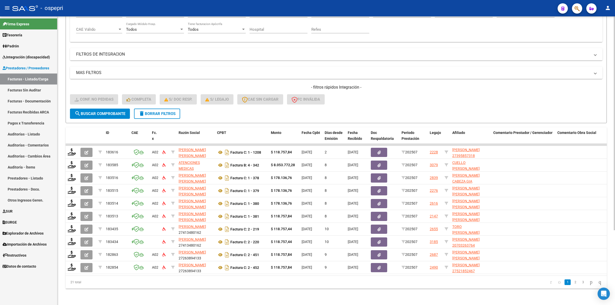
scroll to position [101, 0]
click at [572, 284] on link "2" at bounding box center [575, 282] width 6 height 6
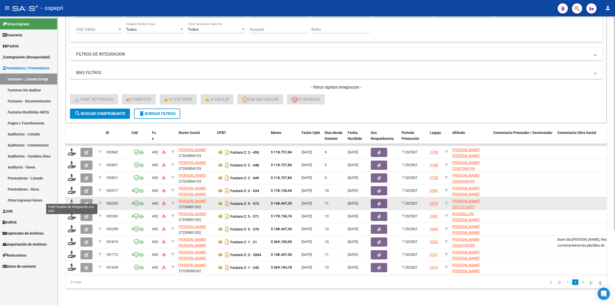
click at [71, 200] on icon at bounding box center [72, 203] width 8 height 7
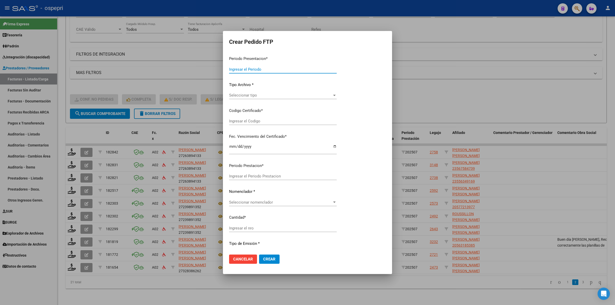
type input "202507"
type input "$ 148.447,30"
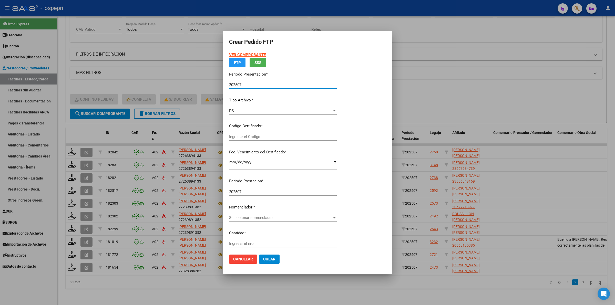
type input "20577213977"
type input "[DATE]"
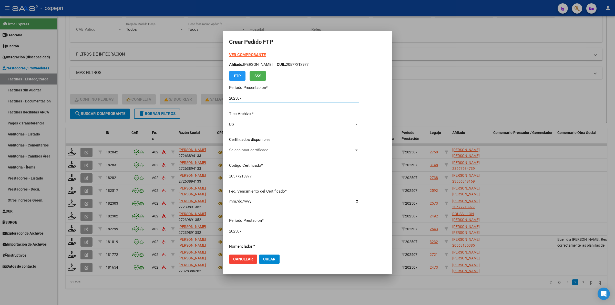
click at [260, 150] on span "Seleccionar certificado" at bounding box center [291, 150] width 125 height 5
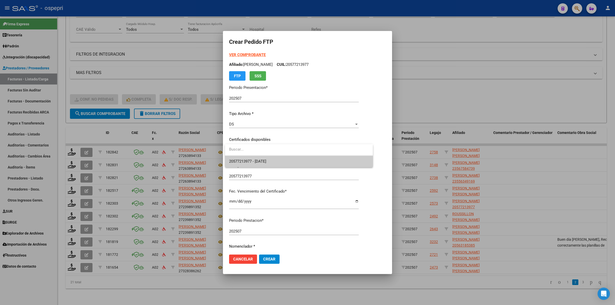
click at [266, 157] on span "20577213977 - [DATE]" at bounding box center [299, 162] width 140 height 12
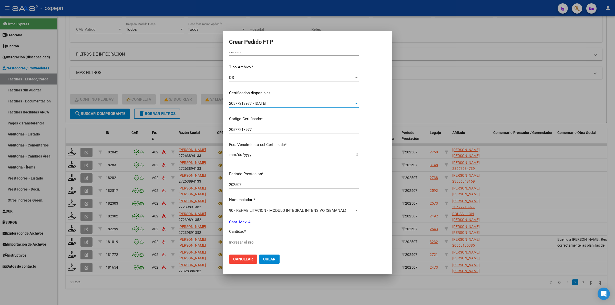
scroll to position [64, 0]
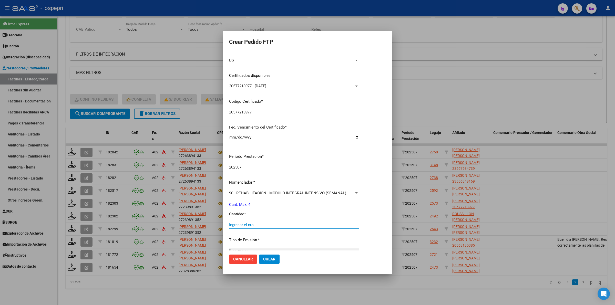
click at [263, 223] on input "Ingresar el nro" at bounding box center [294, 225] width 130 height 5
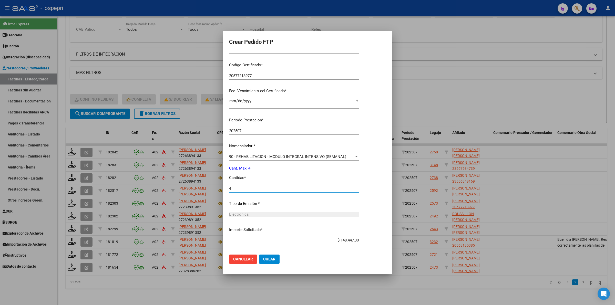
scroll to position [125, 0]
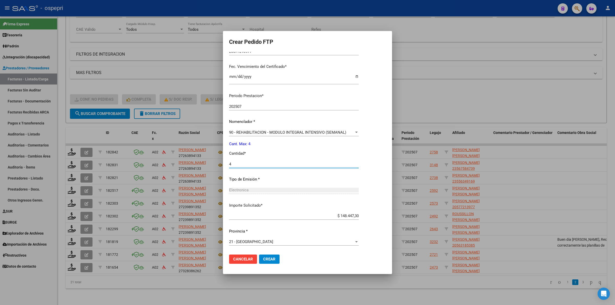
type input "4"
click at [273, 256] on button "Crear" at bounding box center [269, 259] width 20 height 9
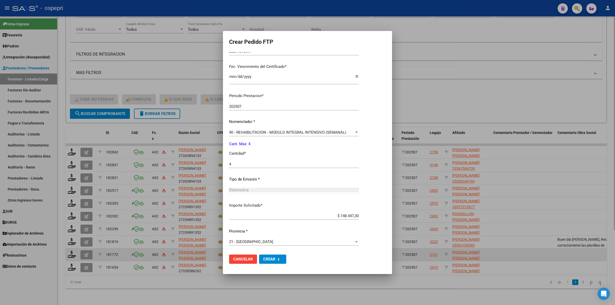
scroll to position [0, 0]
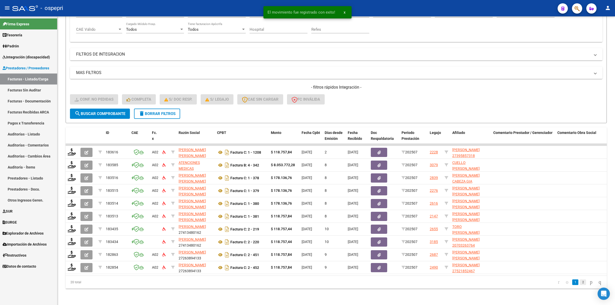
click at [580, 283] on link "2" at bounding box center [583, 282] width 6 height 6
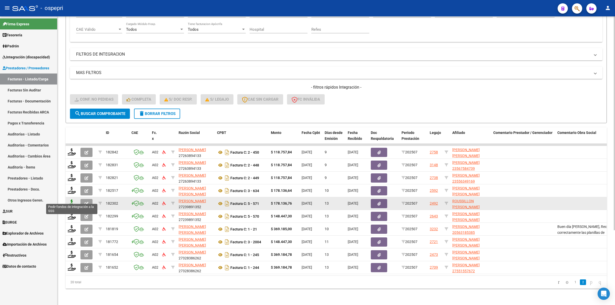
click at [71, 200] on icon at bounding box center [72, 203] width 8 height 7
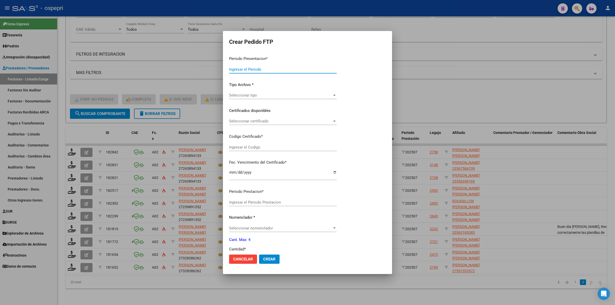
type input "202507"
type input "$ 178.136,76"
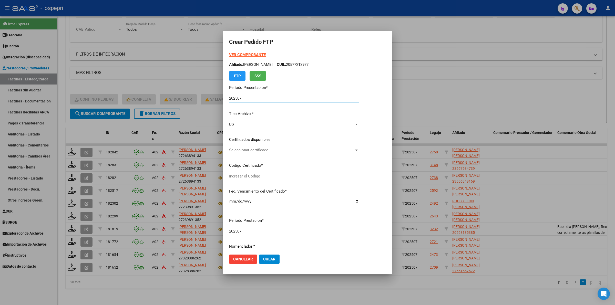
type input "2057445975-4"
type input "2029-10-16"
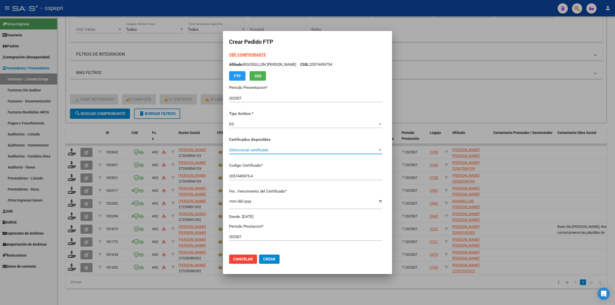
click at [255, 151] on span "Seleccionar certificado" at bounding box center [303, 150] width 149 height 5
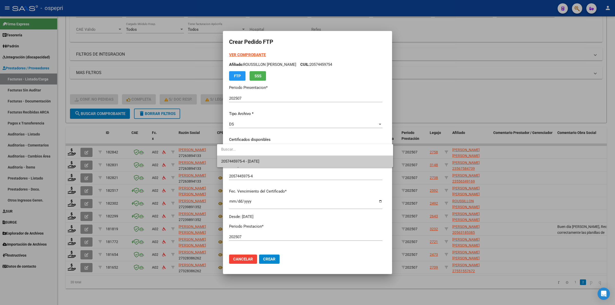
click at [256, 156] on span "2057445975-4 - 2029-10-16" at bounding box center [305, 162] width 168 height 12
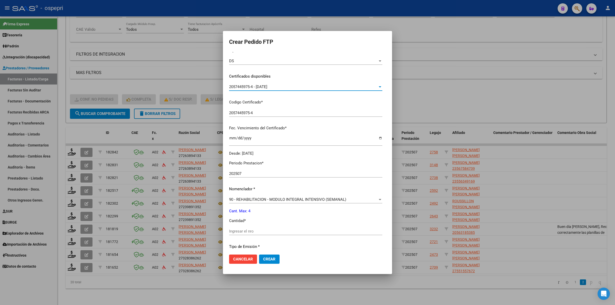
scroll to position [64, 0]
click at [249, 229] on input "Ingresar el nro" at bounding box center [305, 230] width 153 height 5
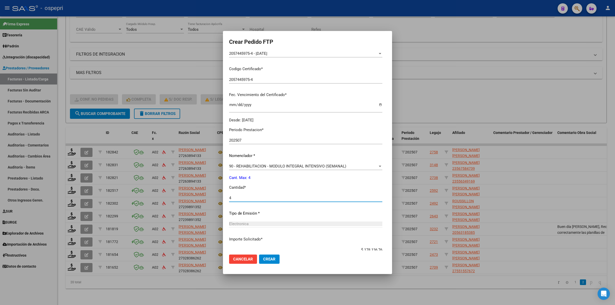
scroll to position [128, 0]
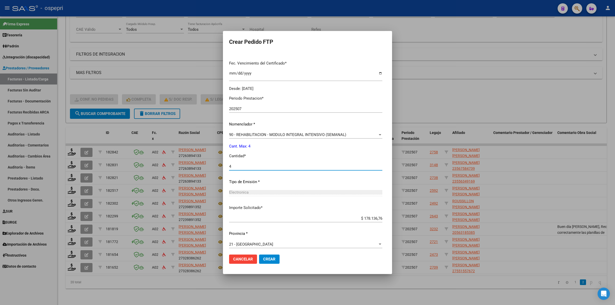
type input "4"
click at [267, 255] on button "Crear" at bounding box center [269, 259] width 20 height 9
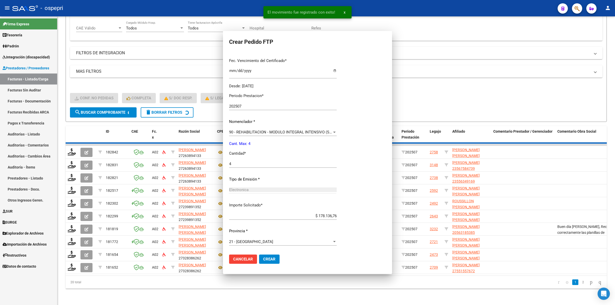
scroll to position [0, 0]
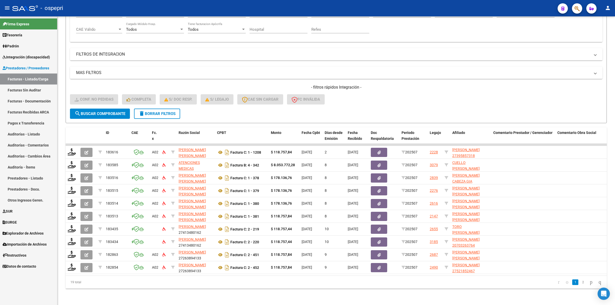
click at [38, 233] on span "Explorador de Archivos" at bounding box center [23, 234] width 41 height 6
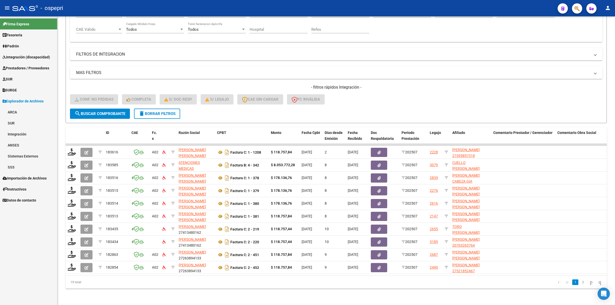
click at [12, 132] on link "Integración" at bounding box center [28, 134] width 57 height 11
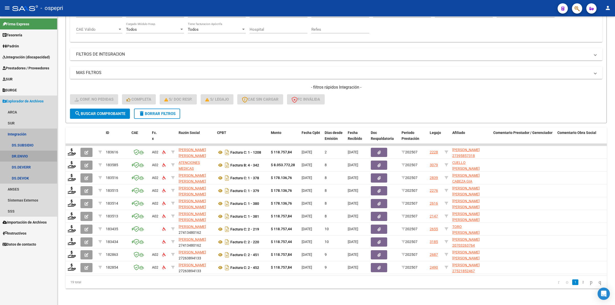
click at [28, 157] on link "DR.ENVIO" at bounding box center [28, 156] width 57 height 11
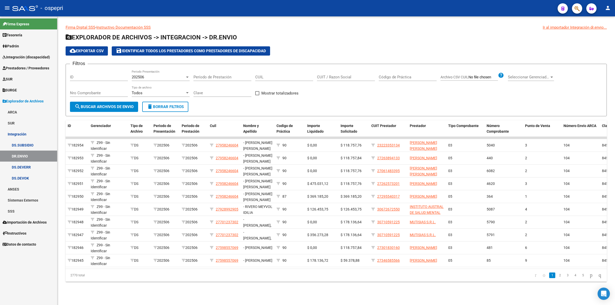
click at [142, 79] on span "202506" at bounding box center [138, 77] width 12 height 5
click at [144, 78] on span "202506" at bounding box center [161, 77] width 58 height 12
click at [335, 77] on input "CUIT / Razon Social" at bounding box center [346, 77] width 58 height 5
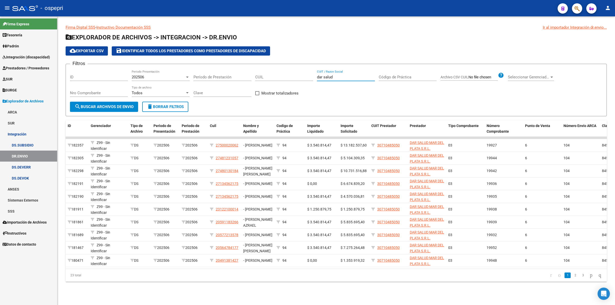
type input "dar salud"
drag, startPoint x: 94, startPoint y: 93, endPoint x: 99, endPoint y: 84, distance: 11.2
click at [96, 89] on div "Nro Comprobante" at bounding box center [99, 91] width 58 height 11
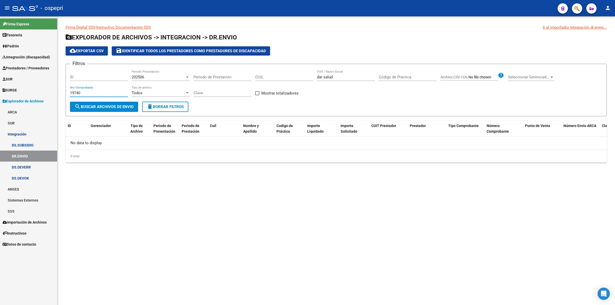
type input "19740"
drag, startPoint x: 133, startPoint y: 72, endPoint x: 137, endPoint y: 72, distance: 4.1
click at [137, 72] on div "202506 Periodo Presentación" at bounding box center [161, 75] width 58 height 11
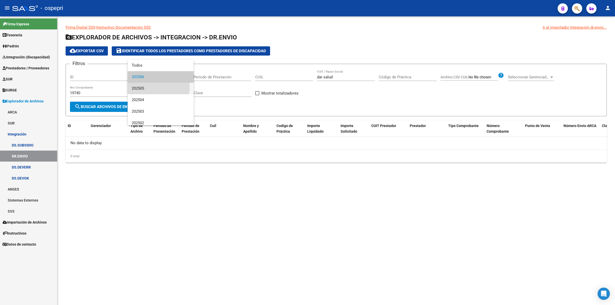
click at [140, 86] on span "202505" at bounding box center [161, 89] width 58 height 12
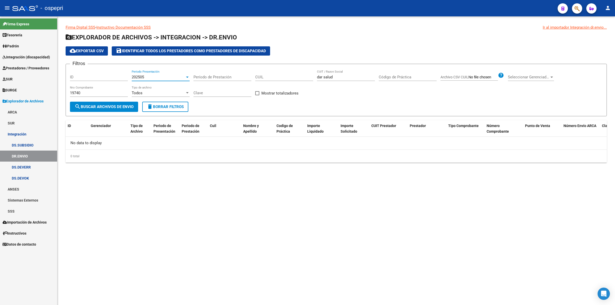
click at [105, 105] on span "search Buscar Archivos de Envio" at bounding box center [104, 107] width 59 height 5
click at [85, 93] on input "19740" at bounding box center [99, 93] width 58 height 5
drag, startPoint x: 85, startPoint y: 93, endPoint x: 65, endPoint y: 88, distance: 20.1
click at [66, 88] on form "Filtros ID 202505 Periodo Presentación Período de Prestación CUIL dar salud CUI…" at bounding box center [336, 90] width 541 height 53
click at [150, 77] on div "202505" at bounding box center [158, 77] width 53 height 5
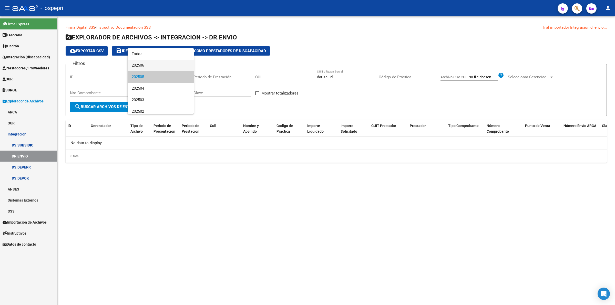
click at [150, 67] on span "202506" at bounding box center [161, 66] width 58 height 12
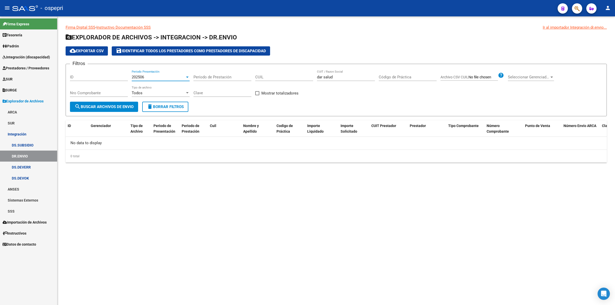
click at [121, 105] on span "search Buscar Archivos de Envio" at bounding box center [104, 107] width 59 height 5
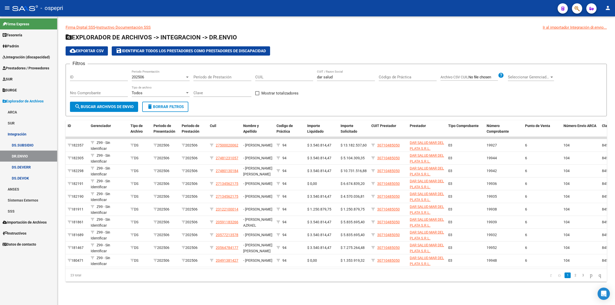
click at [93, 89] on div "Nro Comprobante" at bounding box center [99, 91] width 58 height 11
drag, startPoint x: 94, startPoint y: 91, endPoint x: 98, endPoint y: 79, distance: 12.6
click at [97, 82] on div "Filtros ID 202506 Periodo Presentación Período de Prestación CUIL dar salud CUI…" at bounding box center [336, 85] width 532 height 34
type input "9"
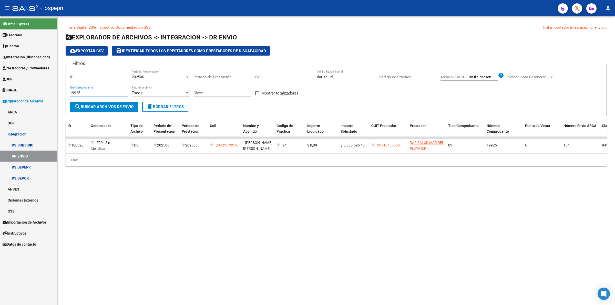
type input "19925"
